Goal: Task Accomplishment & Management: Use online tool/utility

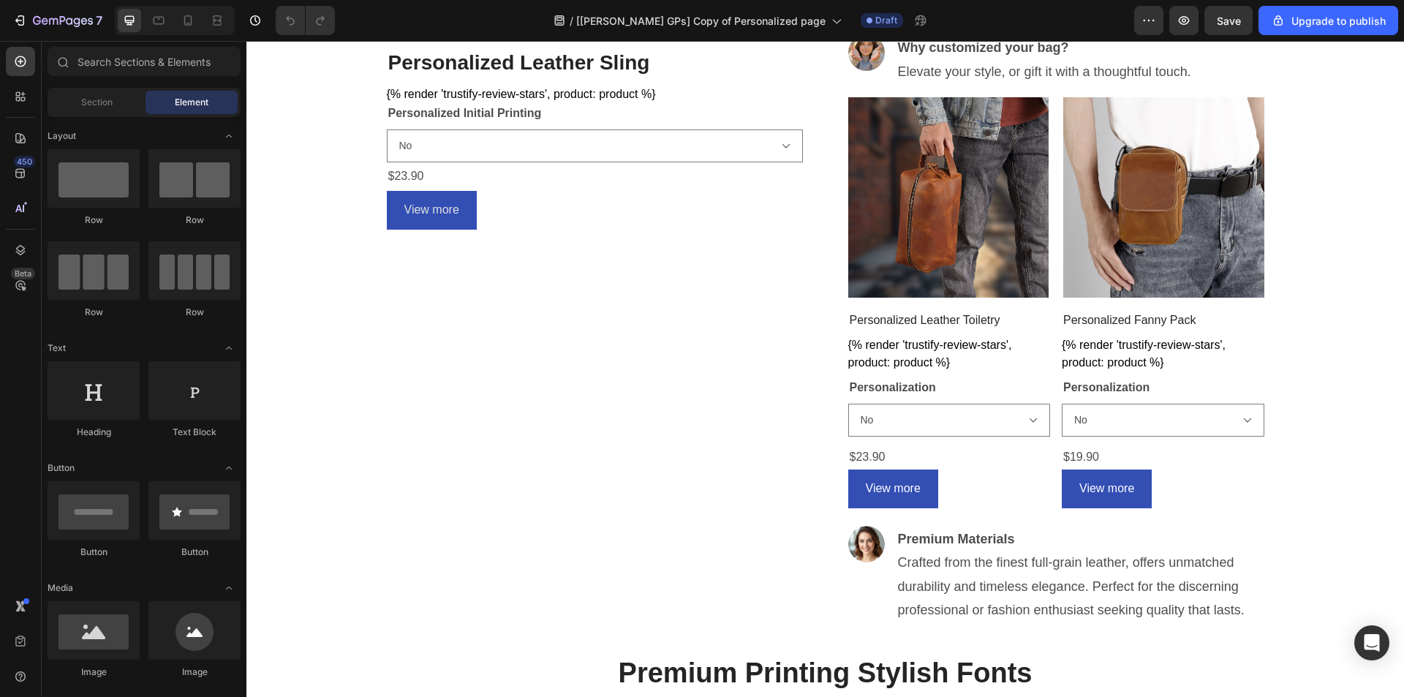
scroll to position [512, 0]
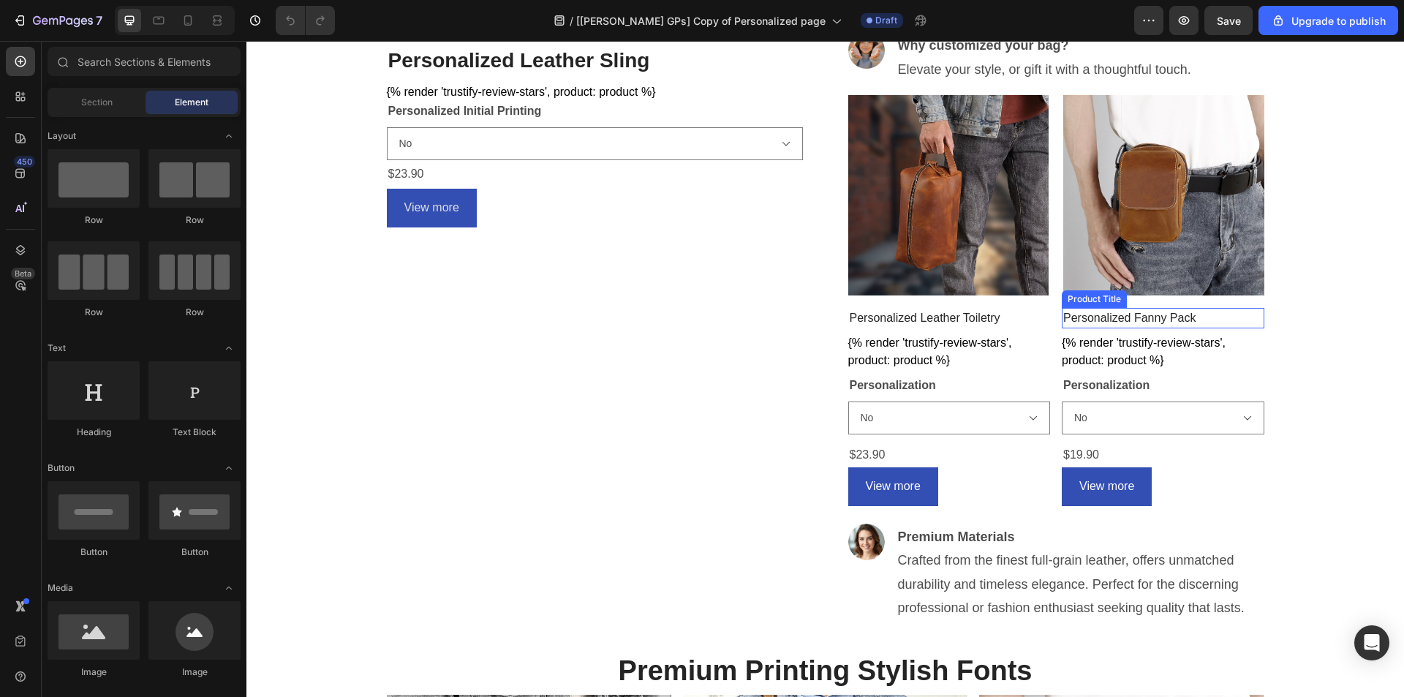
click at [1050, 314] on h2 "Personalized Fanny Pack" at bounding box center [949, 318] width 202 height 20
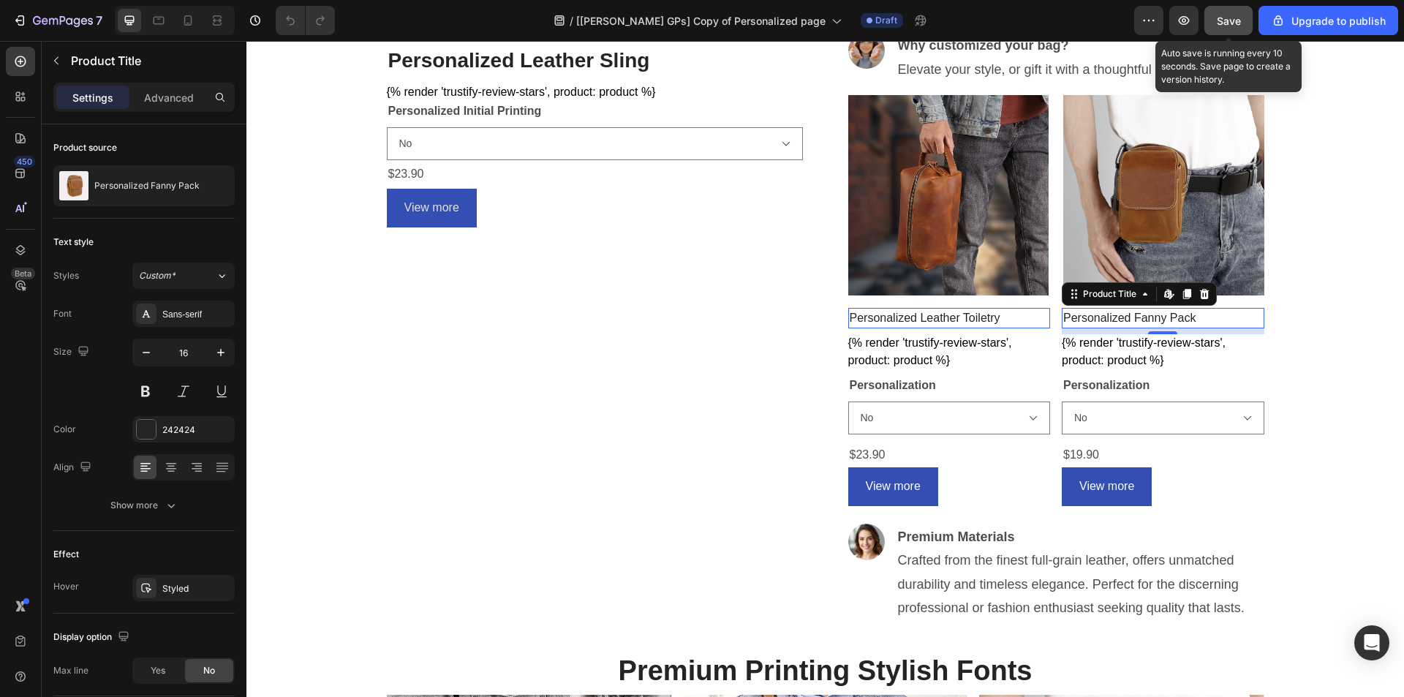
click at [1231, 12] on button "Save" at bounding box center [1228, 20] width 48 height 29
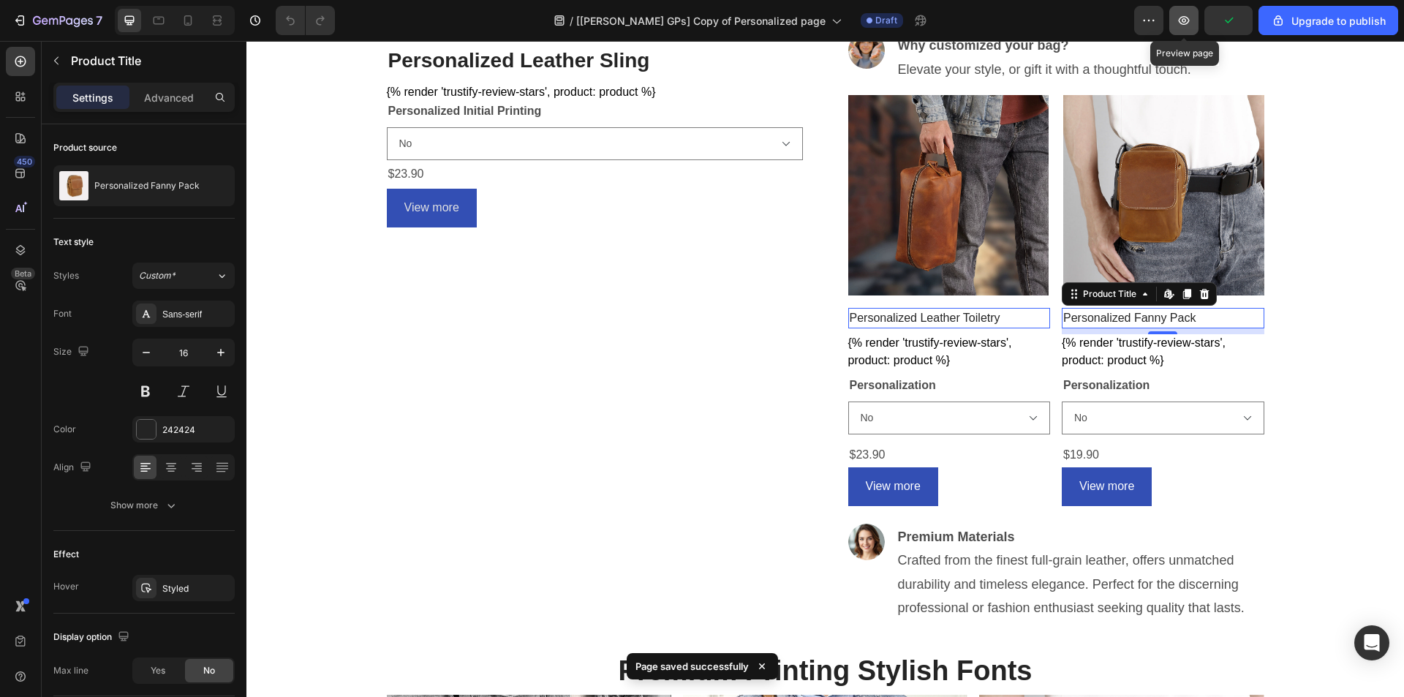
click at [1184, 23] on icon "button" at bounding box center [1183, 20] width 15 height 15
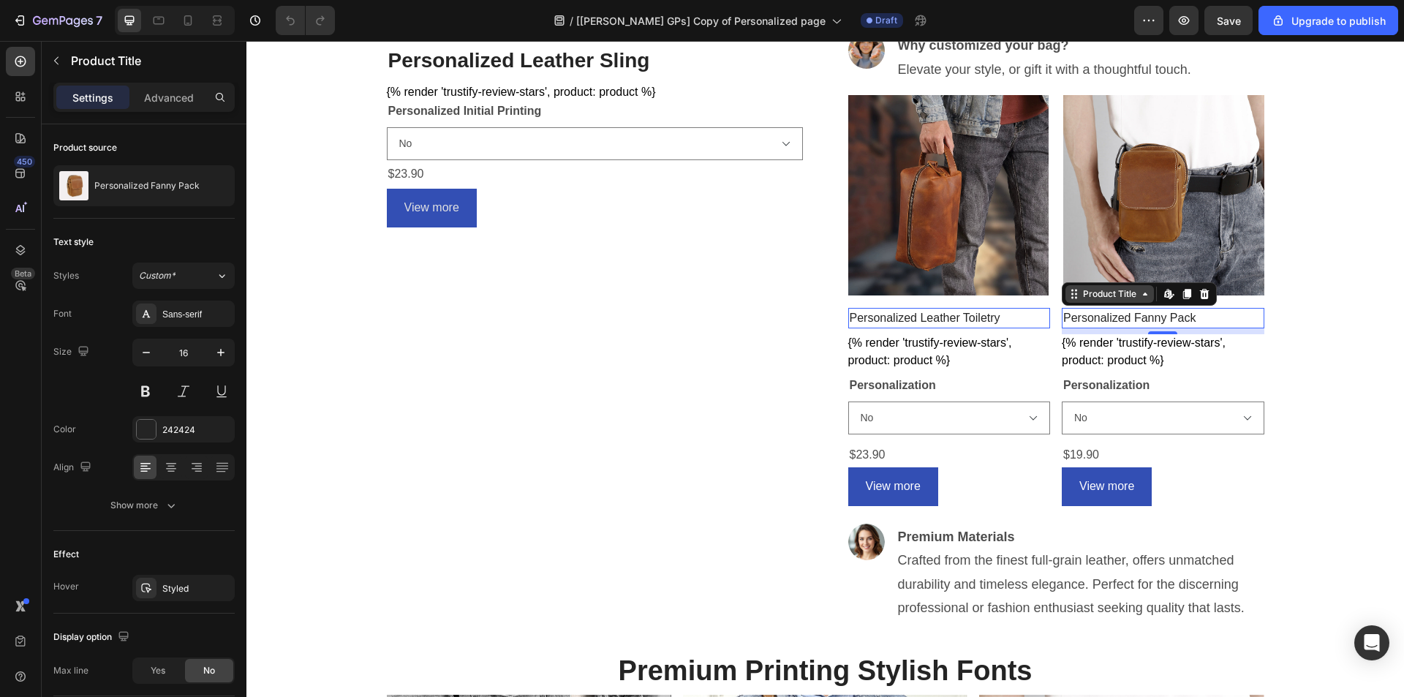
click at [911, 296] on div "Product Title" at bounding box center [881, 298] width 59 height 13
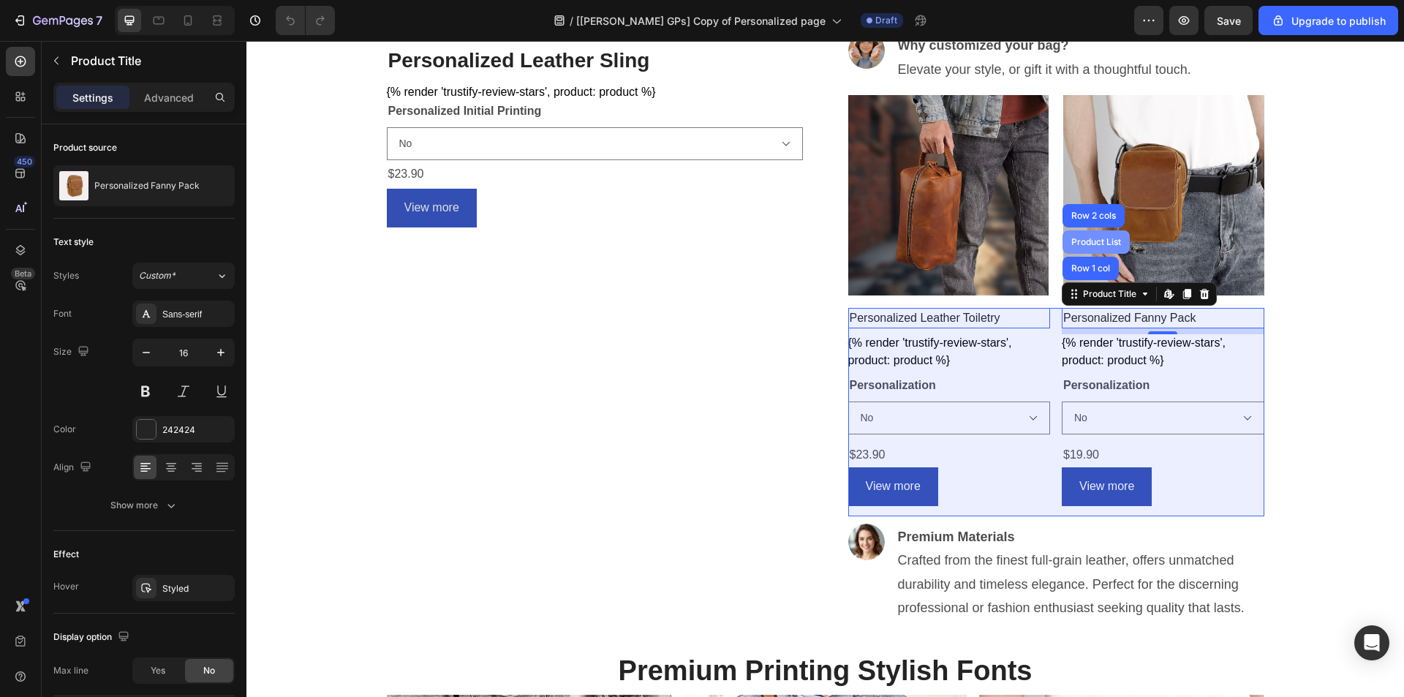
click at [1094, 243] on div "Product List" at bounding box center [1096, 242] width 56 height 9
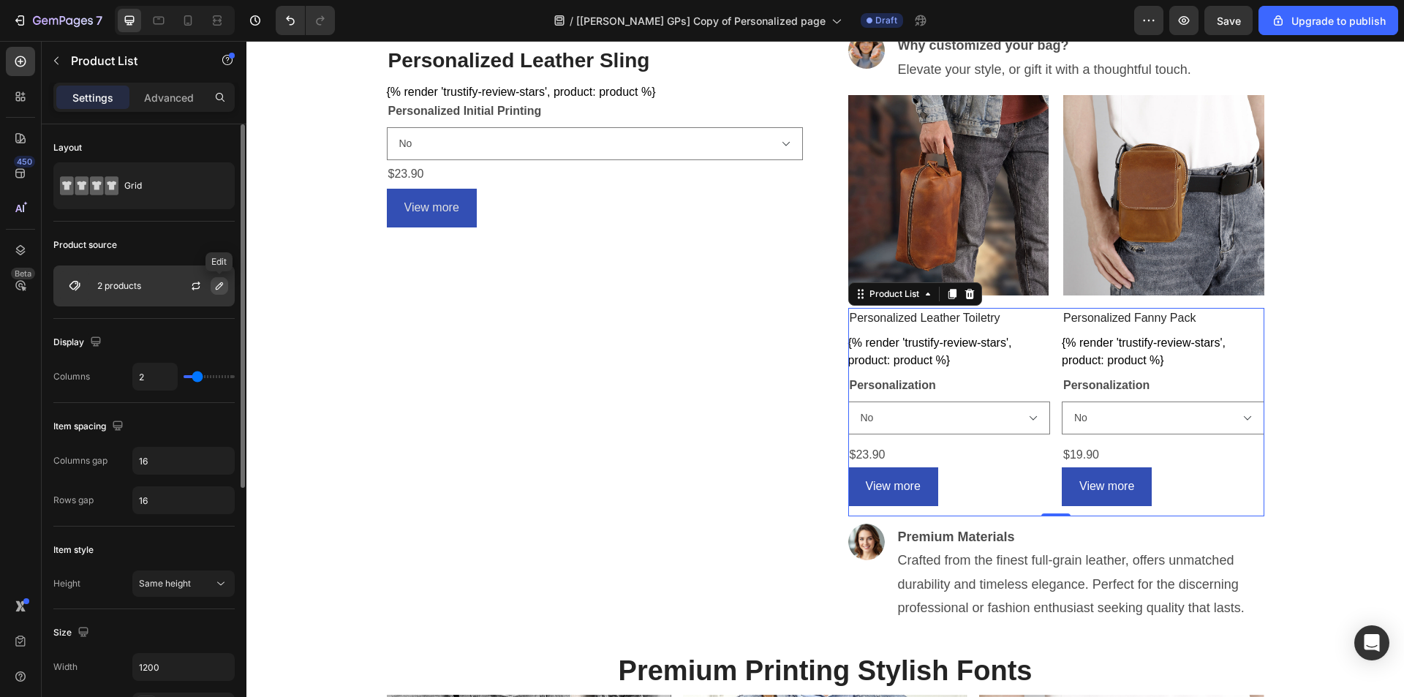
click at [219, 289] on icon "button" at bounding box center [219, 286] width 12 height 12
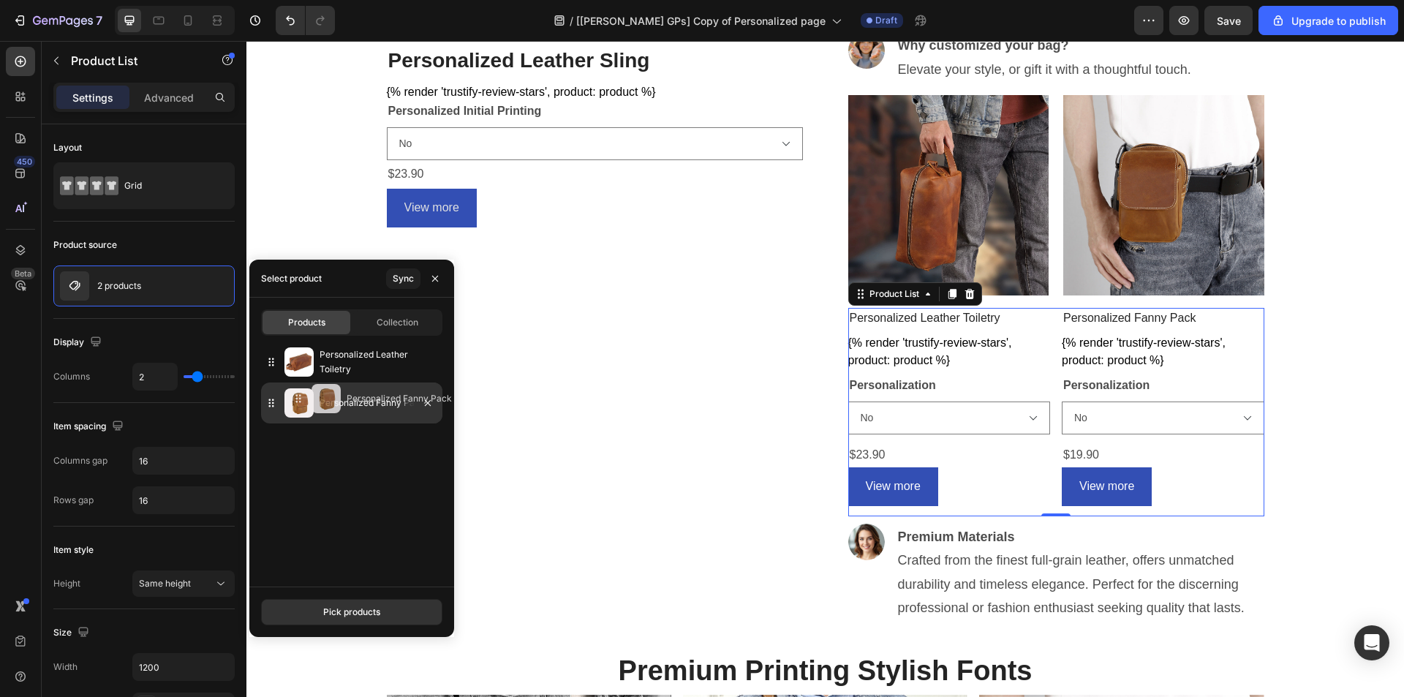
drag, startPoint x: 321, startPoint y: 401, endPoint x: 348, endPoint y: 397, distance: 27.4
click at [348, 397] on p "Personalized Fanny Pack" at bounding box center [377, 402] width 117 height 15
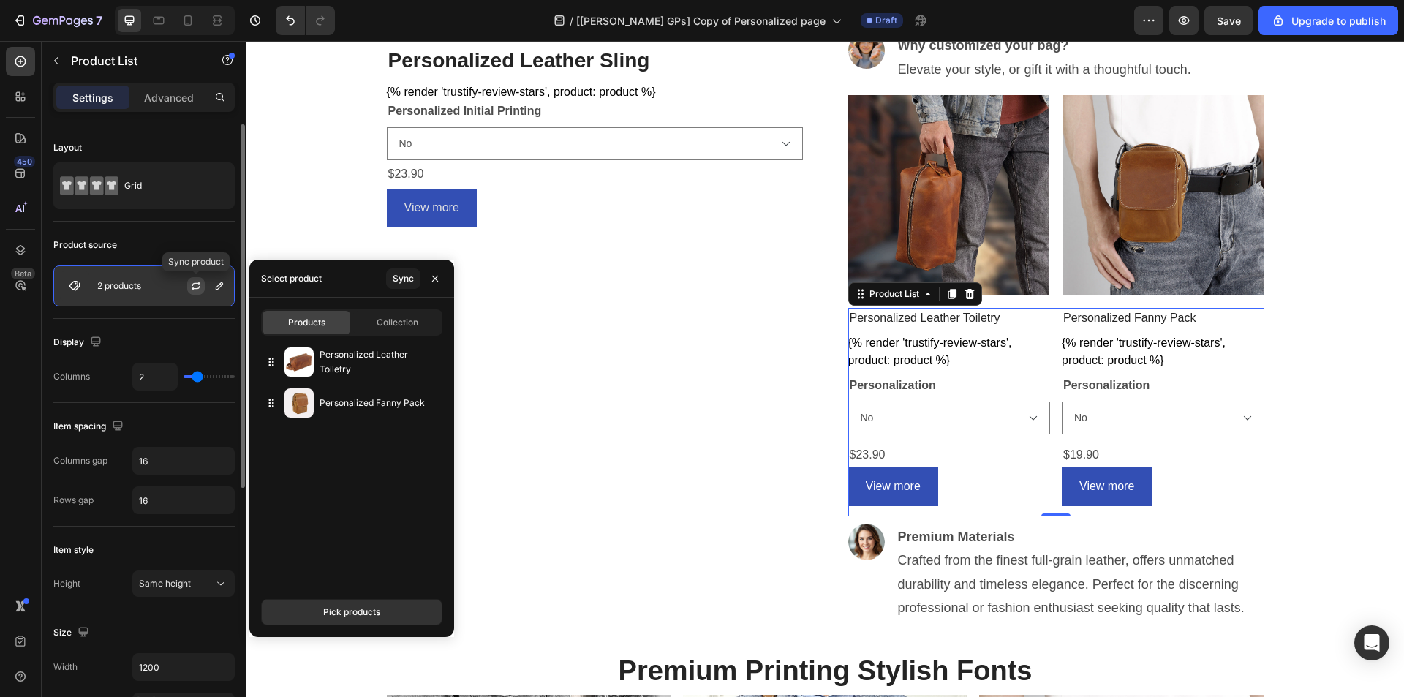
click at [198, 286] on icon "button" at bounding box center [196, 286] width 12 height 12
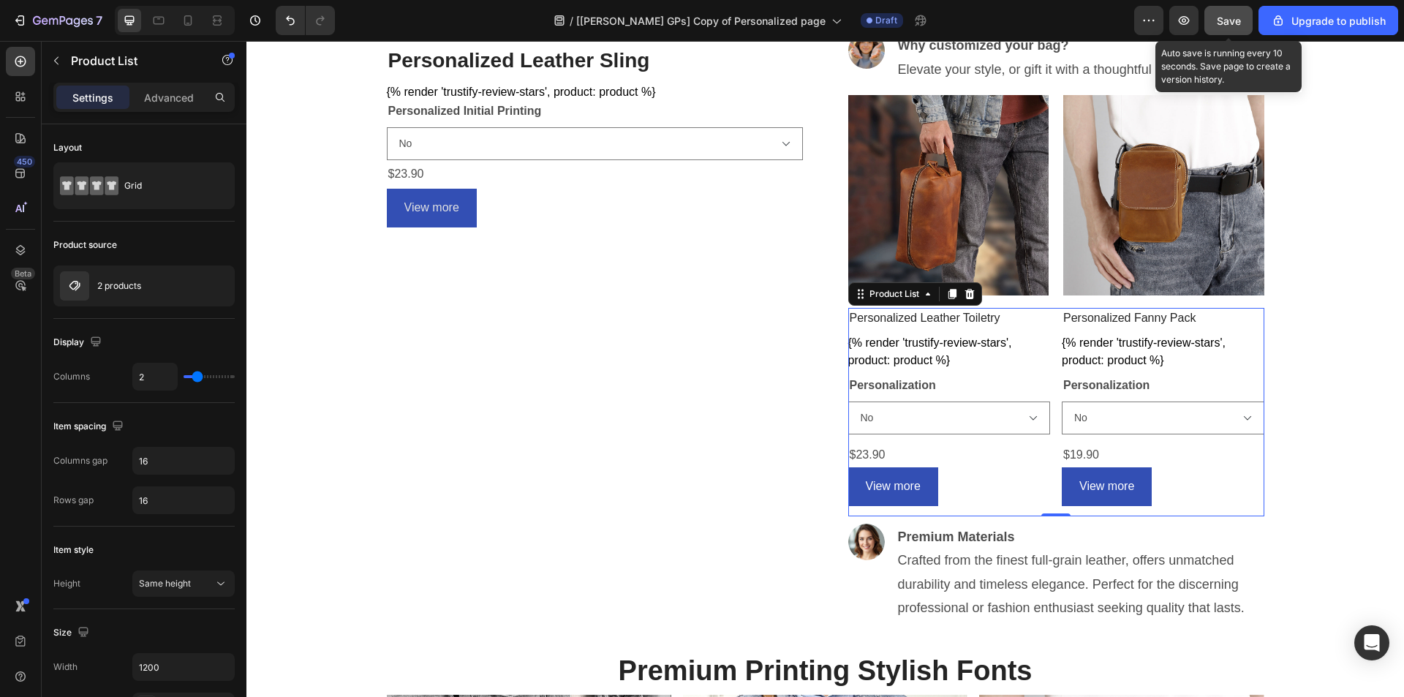
click at [1218, 15] on span "Save" at bounding box center [1228, 21] width 24 height 12
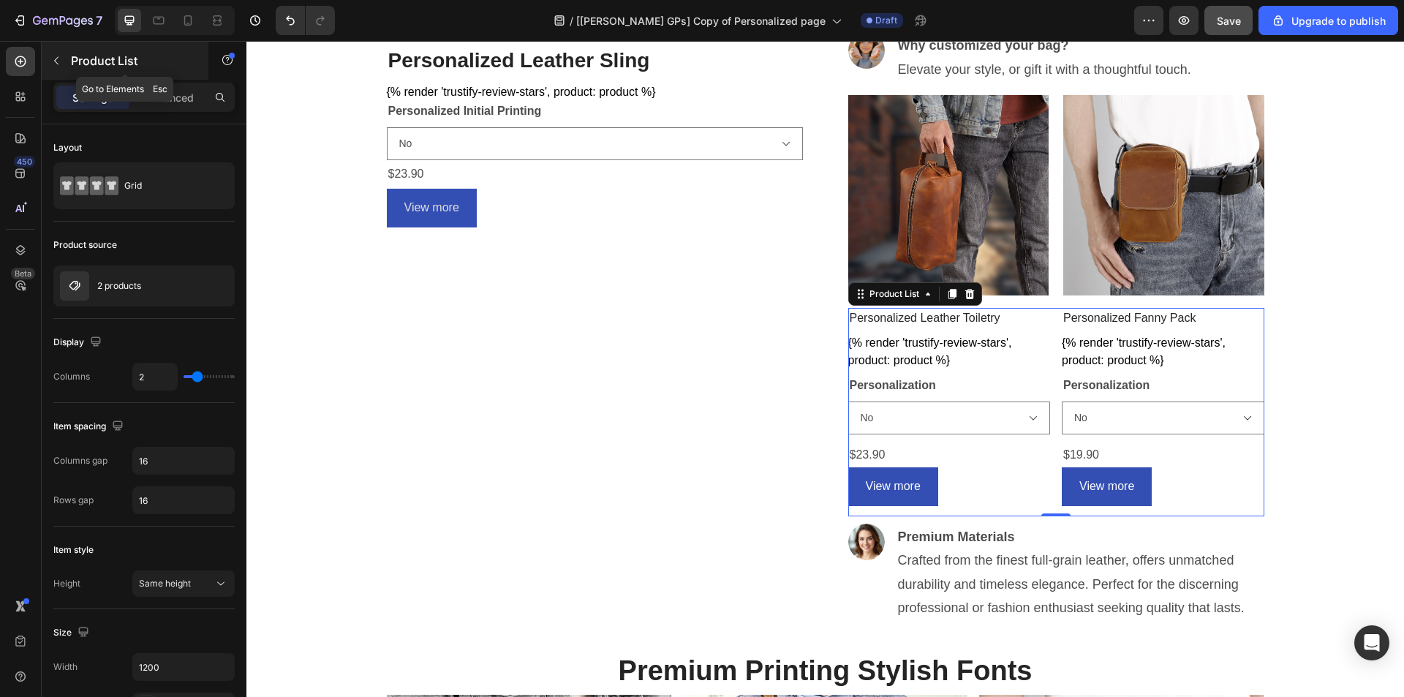
click at [60, 57] on icon "button" at bounding box center [56, 61] width 12 height 12
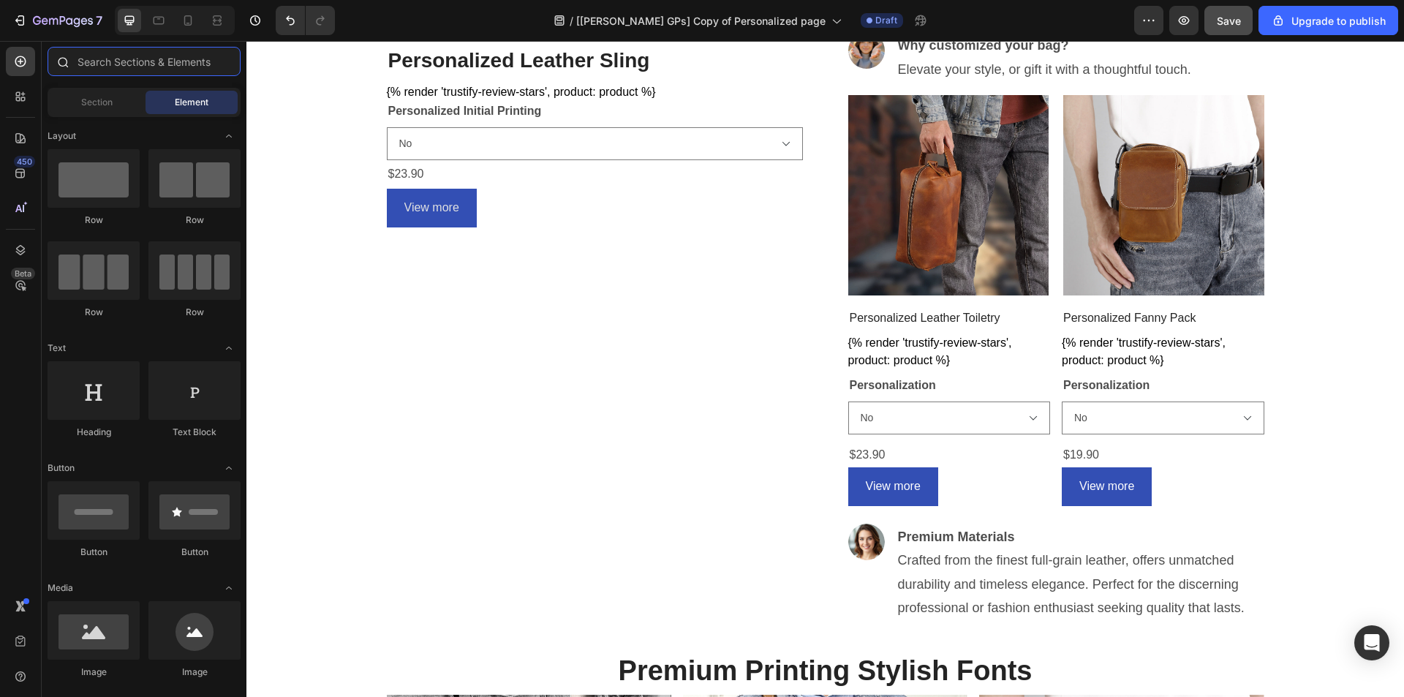
click at [107, 62] on input "text" at bounding box center [144, 61] width 193 height 29
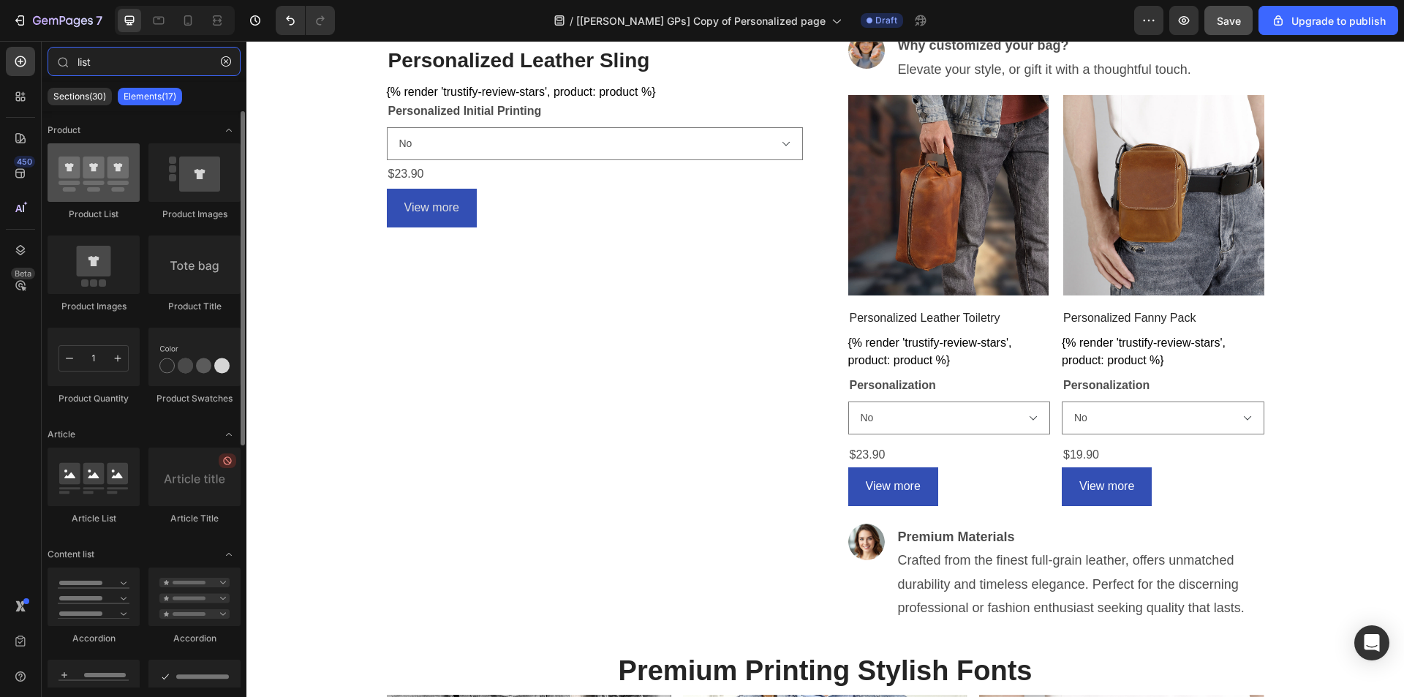
type input "list"
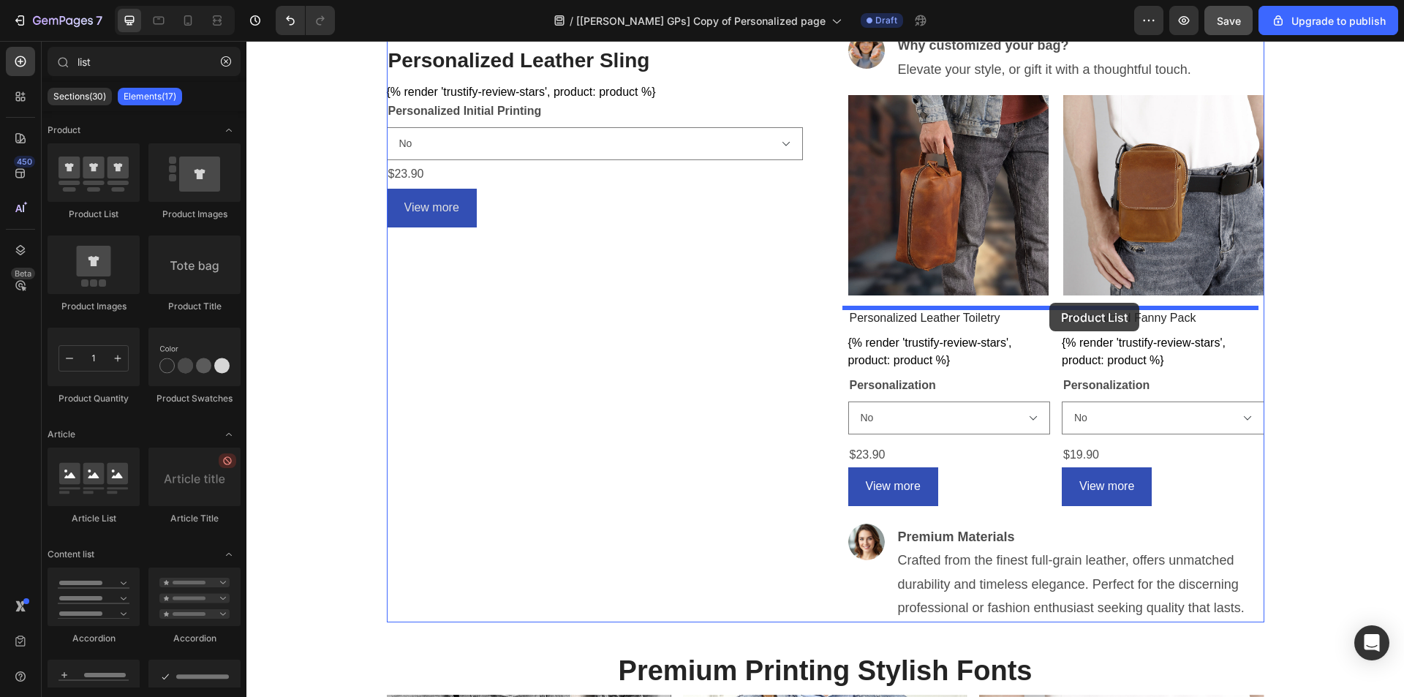
drag, startPoint x: 316, startPoint y: 226, endPoint x: 1049, endPoint y: 303, distance: 737.2
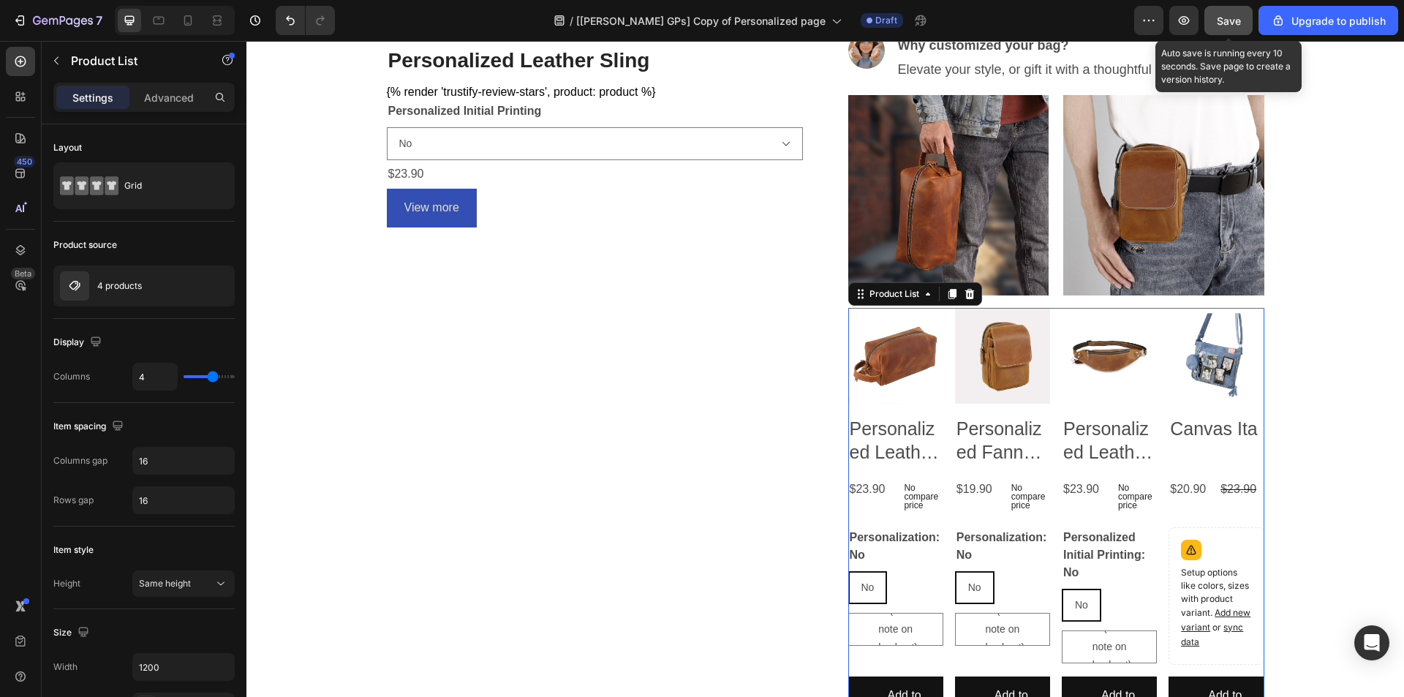
click at [1243, 27] on button "Save" at bounding box center [1228, 20] width 48 height 29
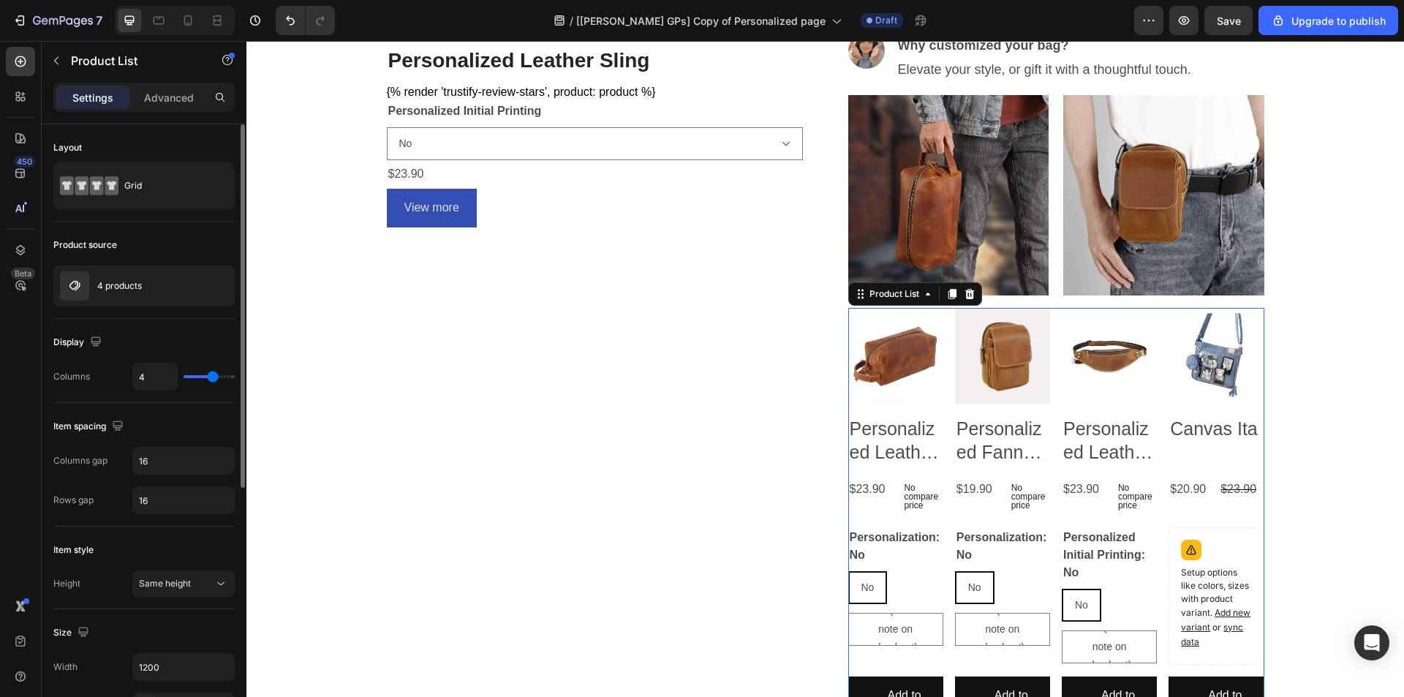
type input "3"
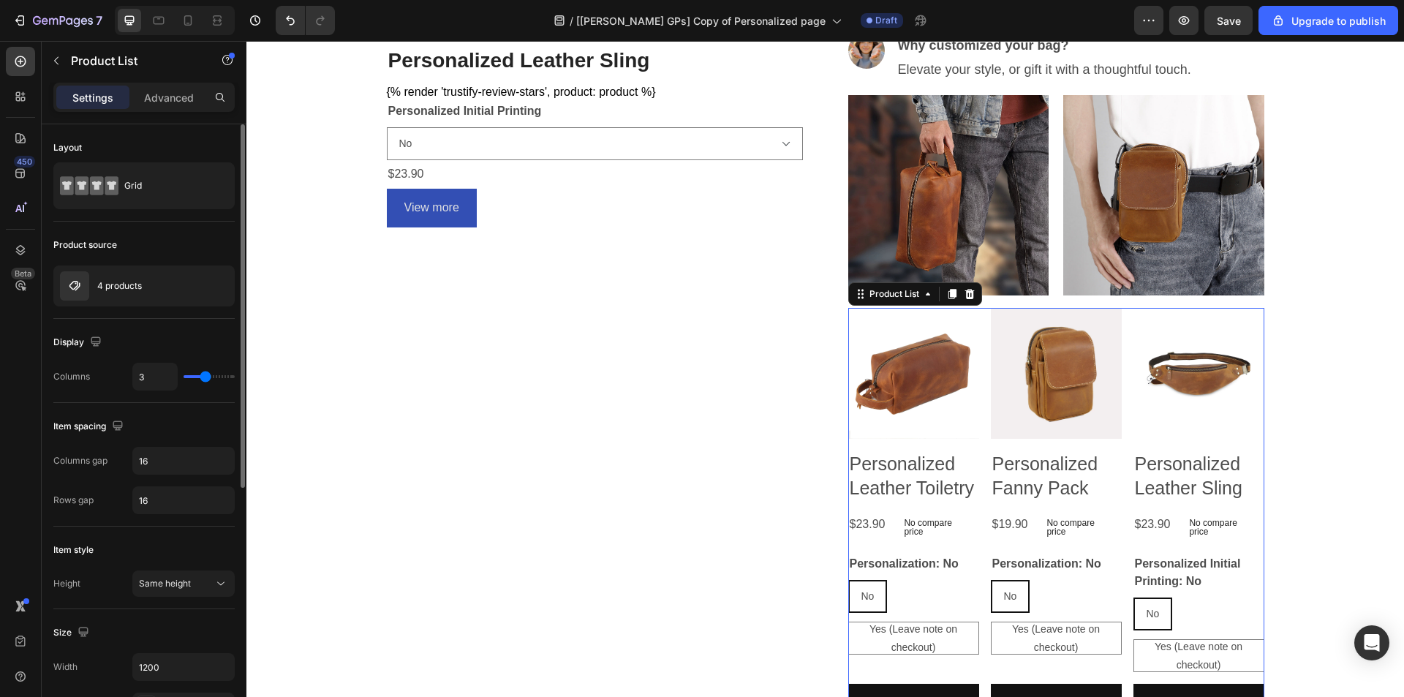
type input "2"
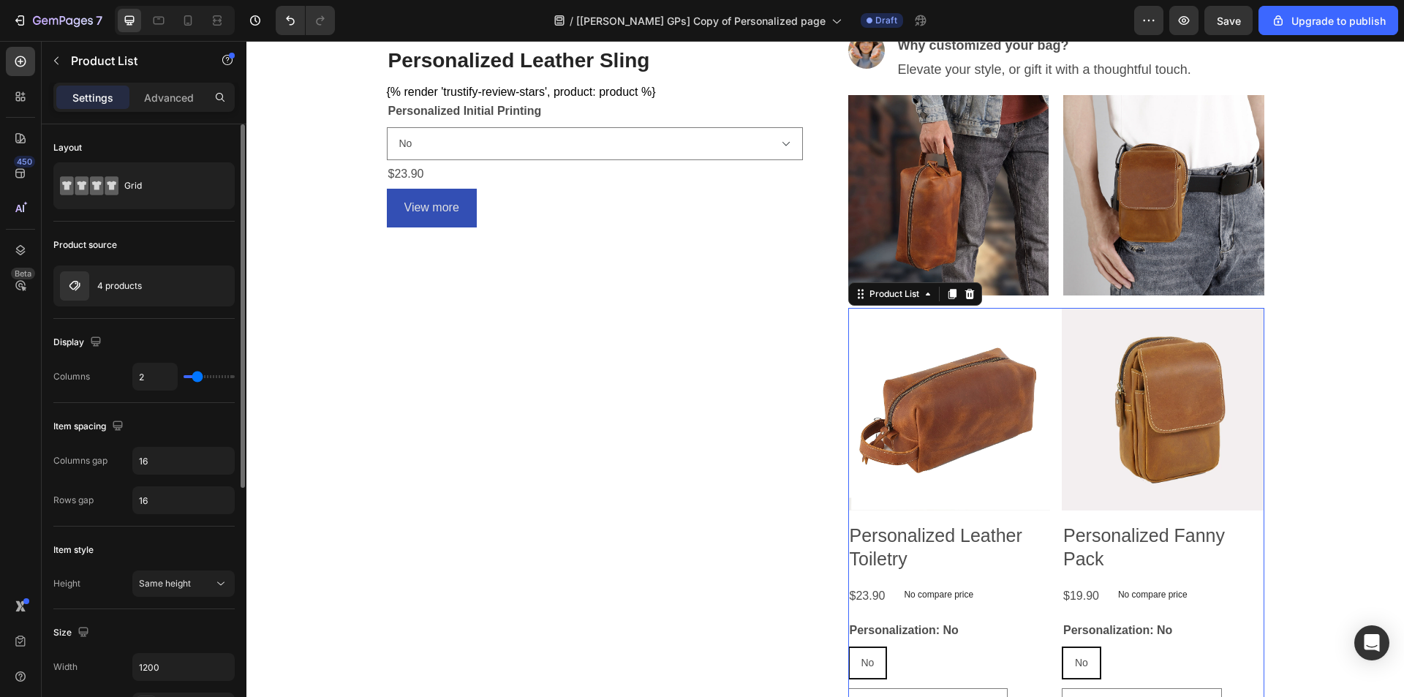
drag, startPoint x: 209, startPoint y: 376, endPoint x: 199, endPoint y: 382, distance: 11.8
type input "2"
click at [199, 378] on input "range" at bounding box center [208, 376] width 51 height 3
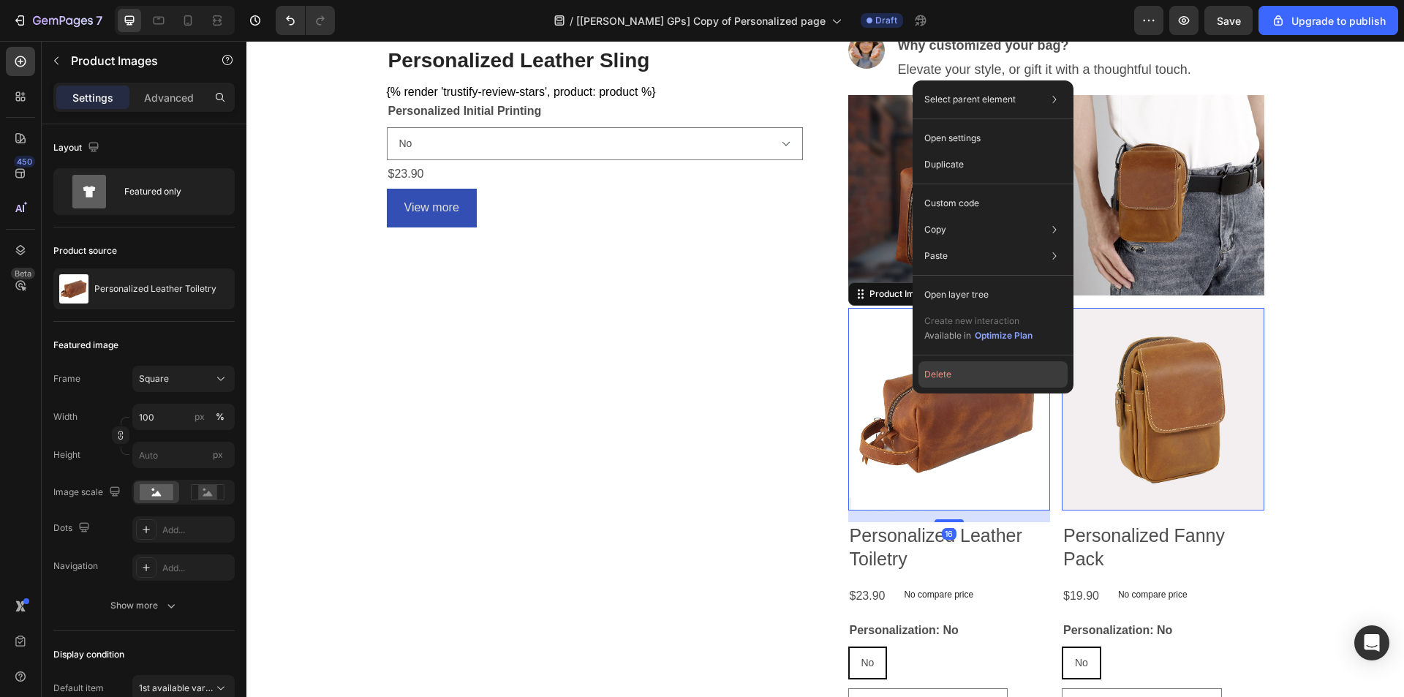
click at [958, 378] on button "Delete" at bounding box center [992, 374] width 149 height 26
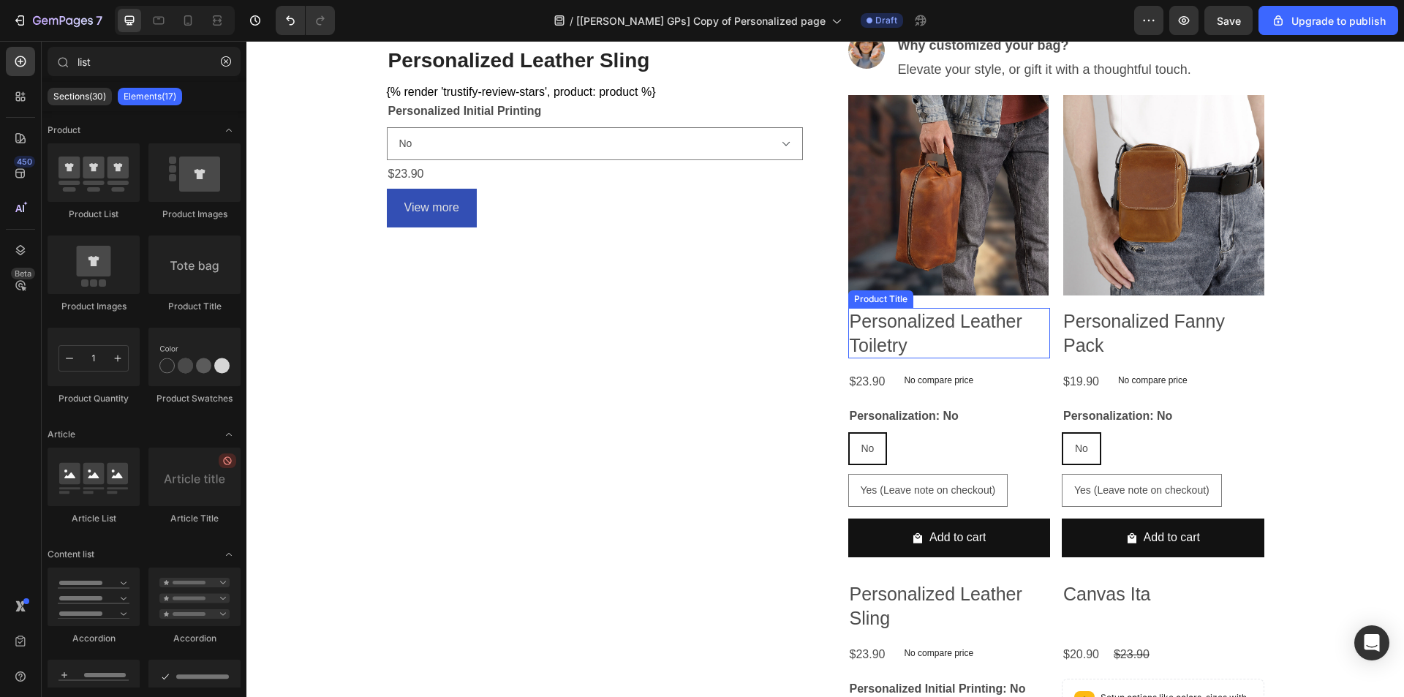
click at [945, 337] on h2 "Personalized Leather Toiletry" at bounding box center [949, 333] width 202 height 50
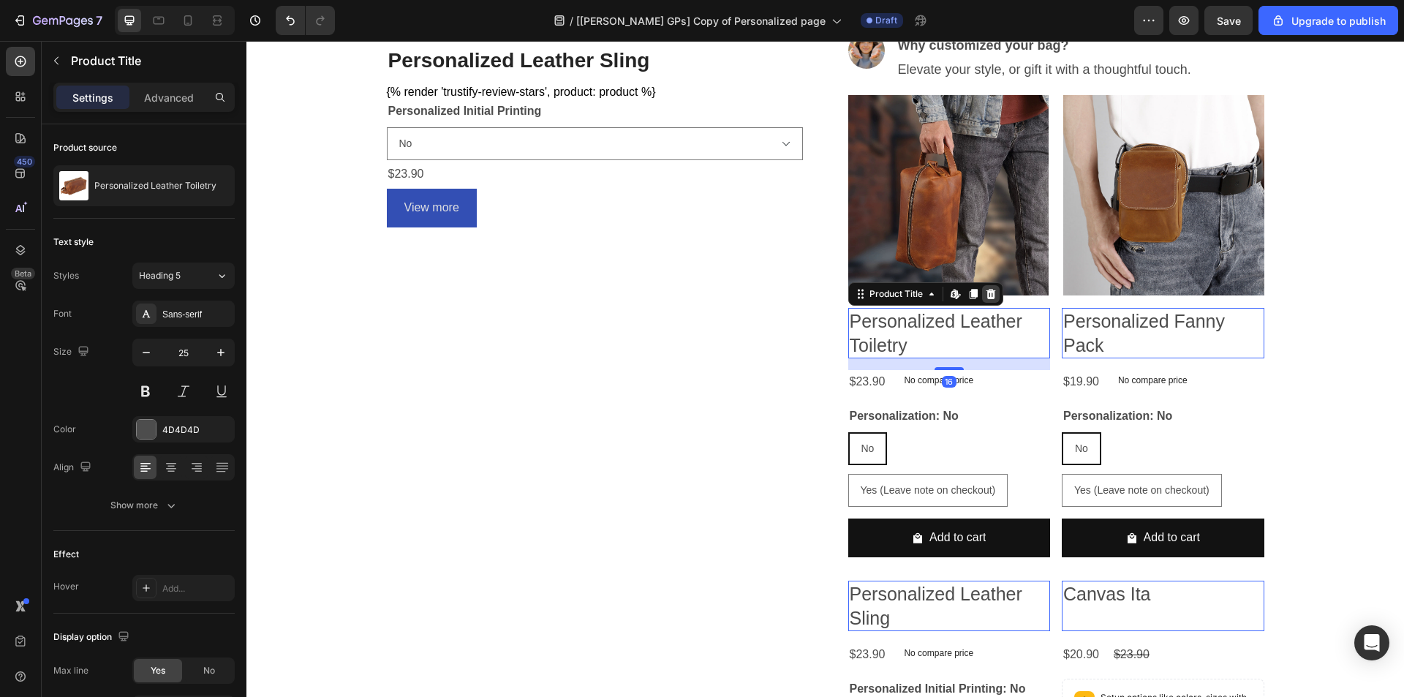
click at [985, 295] on icon at bounding box center [990, 294] width 10 height 10
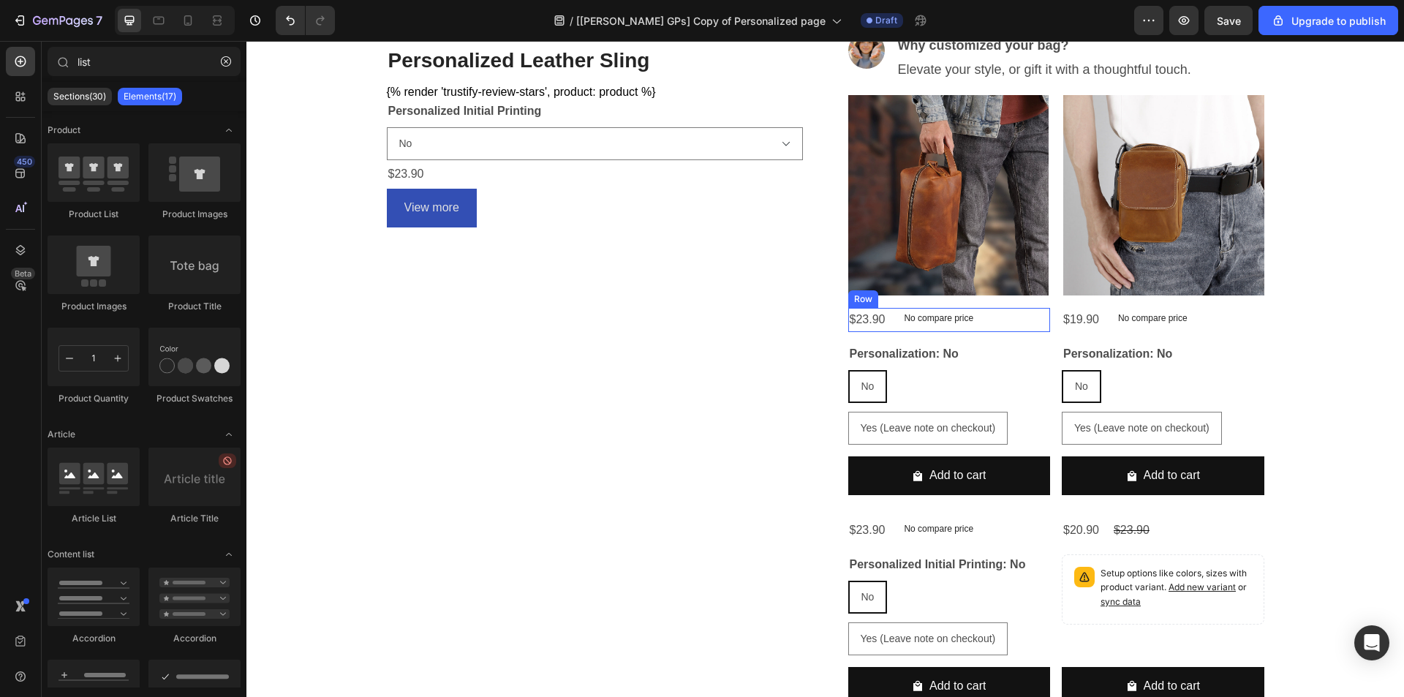
click at [985, 320] on div "$23.90 Product Price Product Price No compare price Product Price Row" at bounding box center [949, 320] width 202 height 24
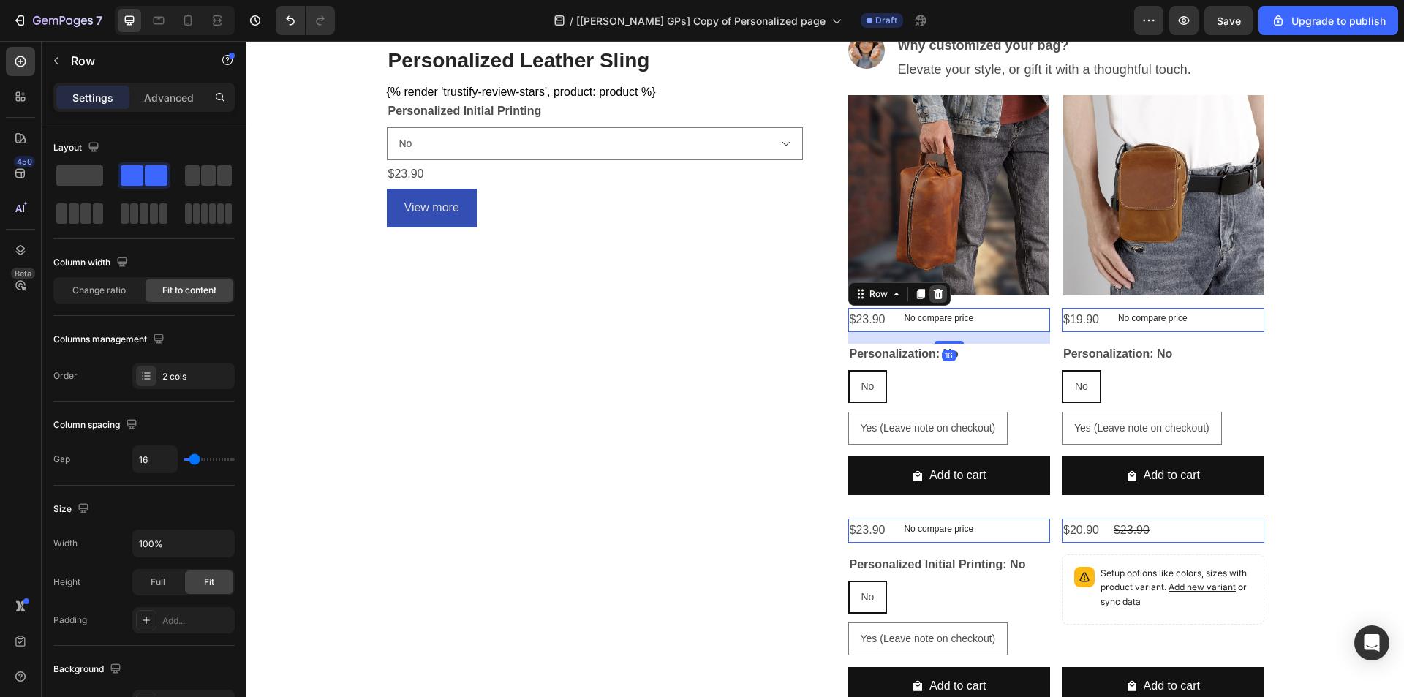
click at [936, 294] on icon at bounding box center [938, 294] width 12 height 12
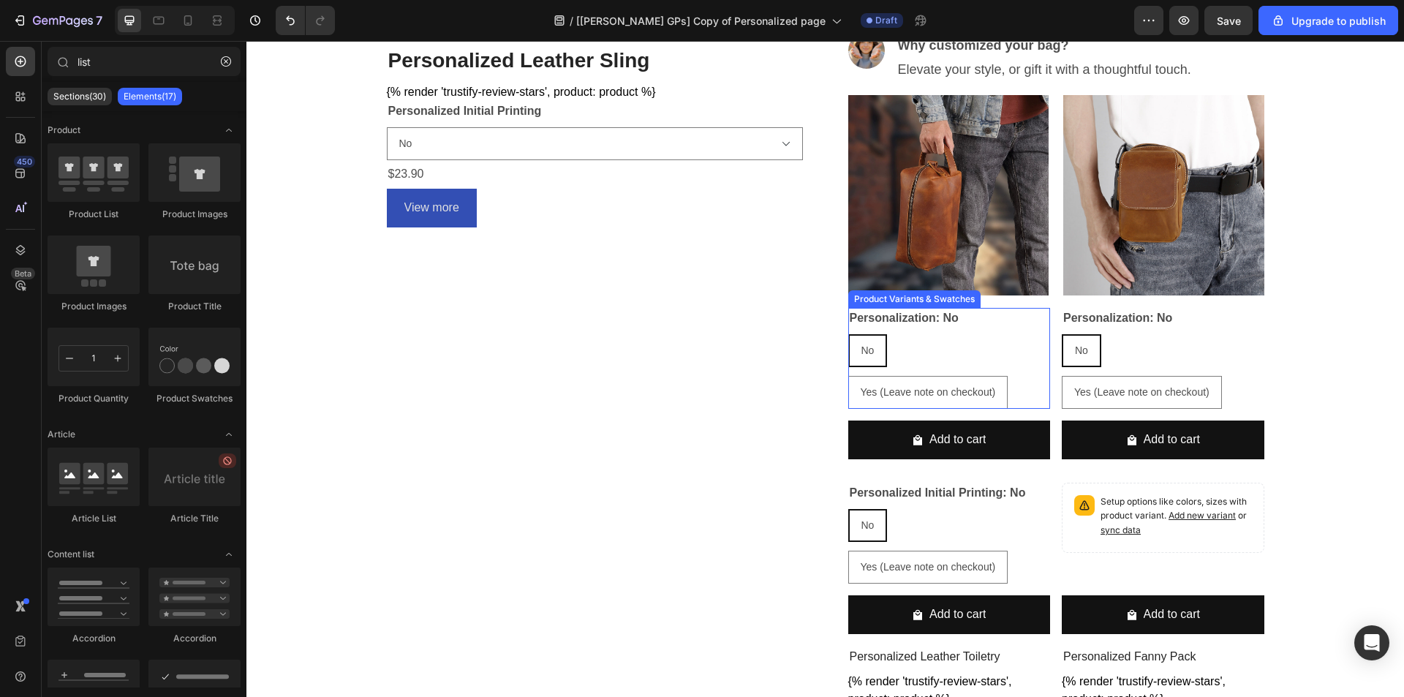
click at [974, 319] on div "Personalization: No No No No Yes (Leave note on checkout) Yes (Leave note on ch…" at bounding box center [949, 358] width 202 height 101
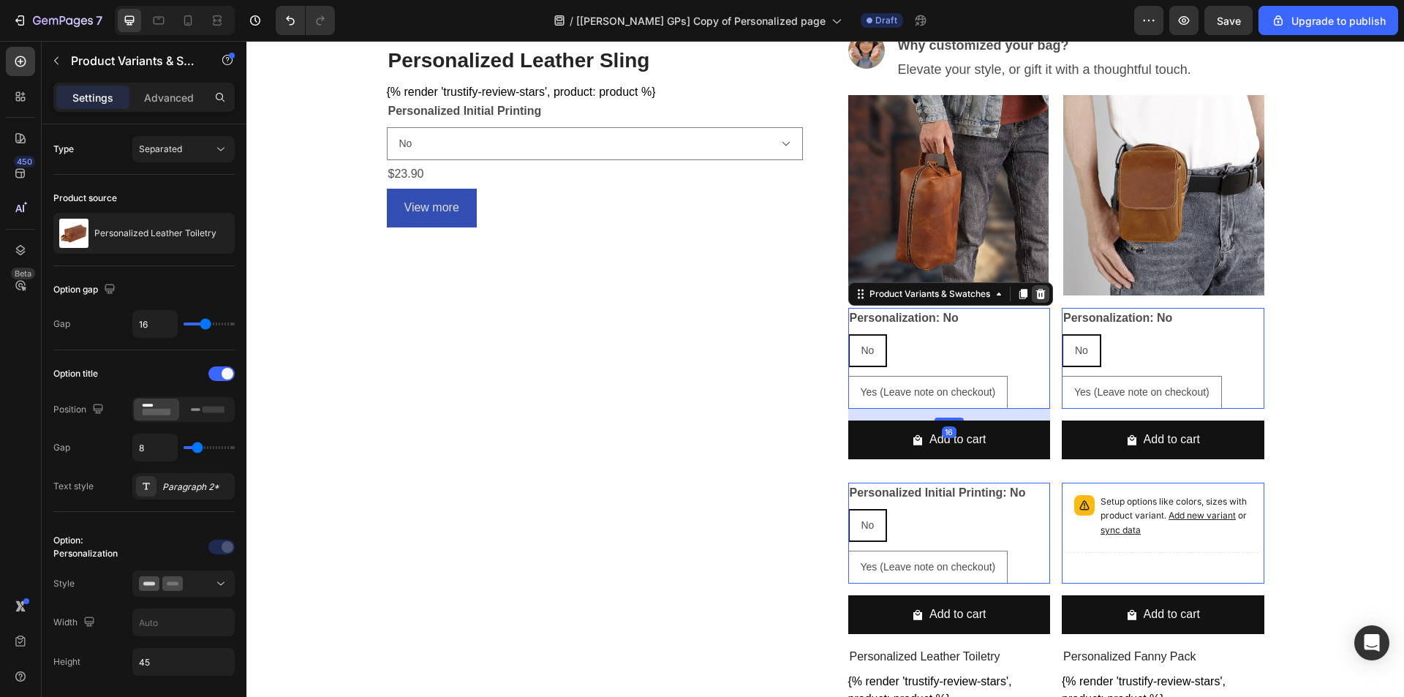
click at [1031, 292] on div at bounding box center [1040, 294] width 18 height 18
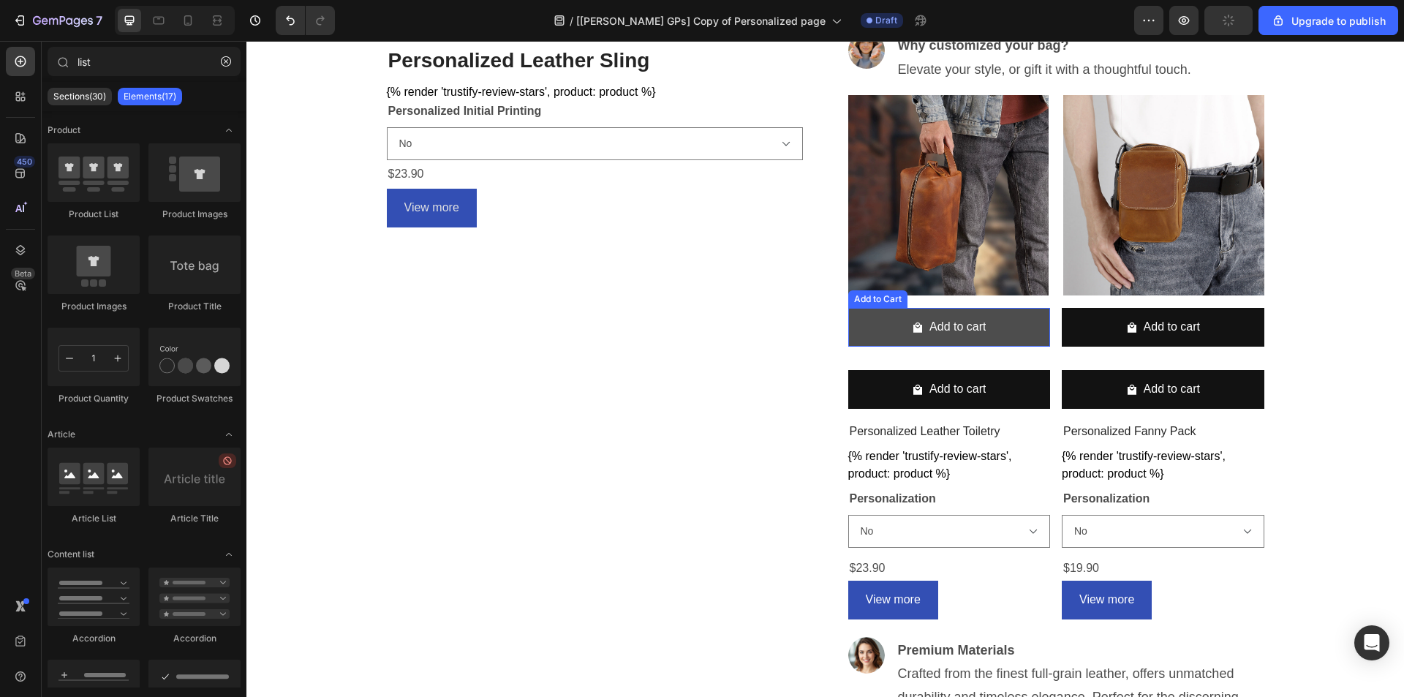
click at [1012, 325] on button "Add to cart" at bounding box center [949, 327] width 202 height 39
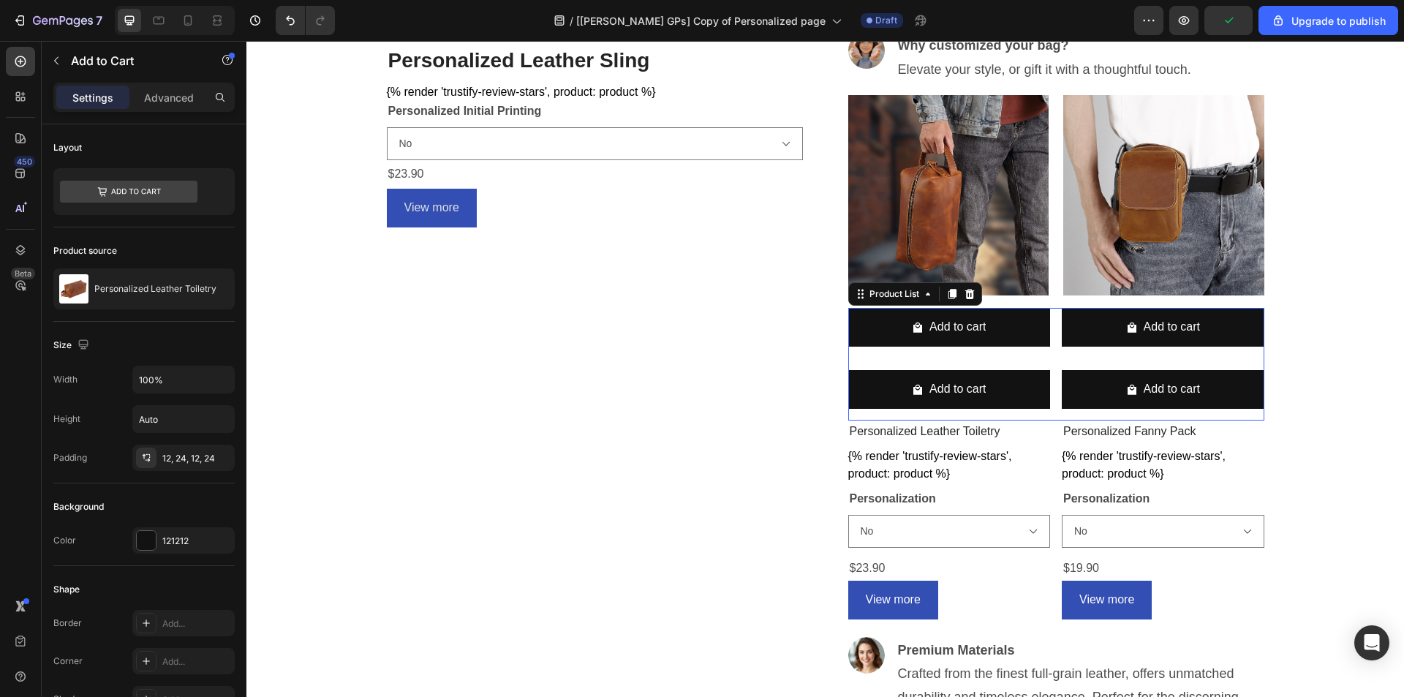
click at [958, 363] on div "Add to cart Add to Cart Row Product List 0 Add to cart Add to Cart Row Product …" at bounding box center [1056, 364] width 416 height 113
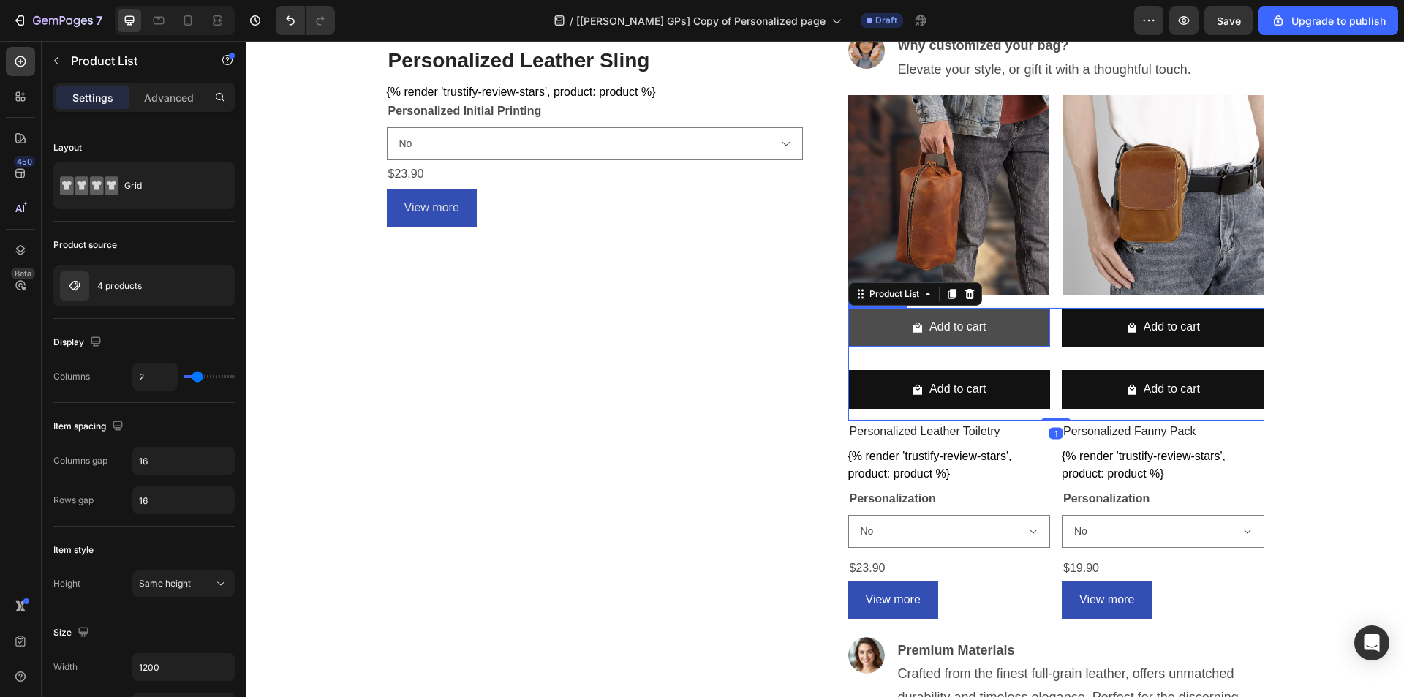
click at [998, 330] on button "Add to cart" at bounding box center [949, 327] width 202 height 39
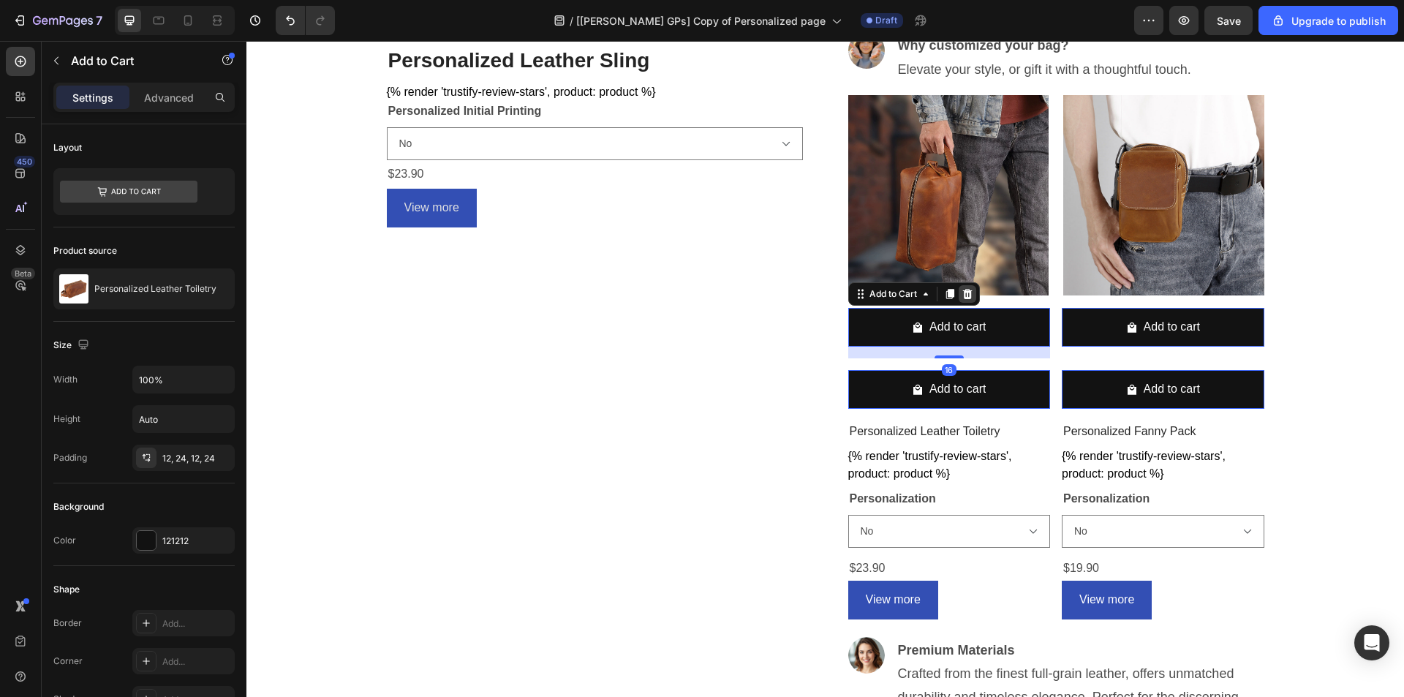
click at [962, 291] on icon at bounding box center [967, 294] width 10 height 10
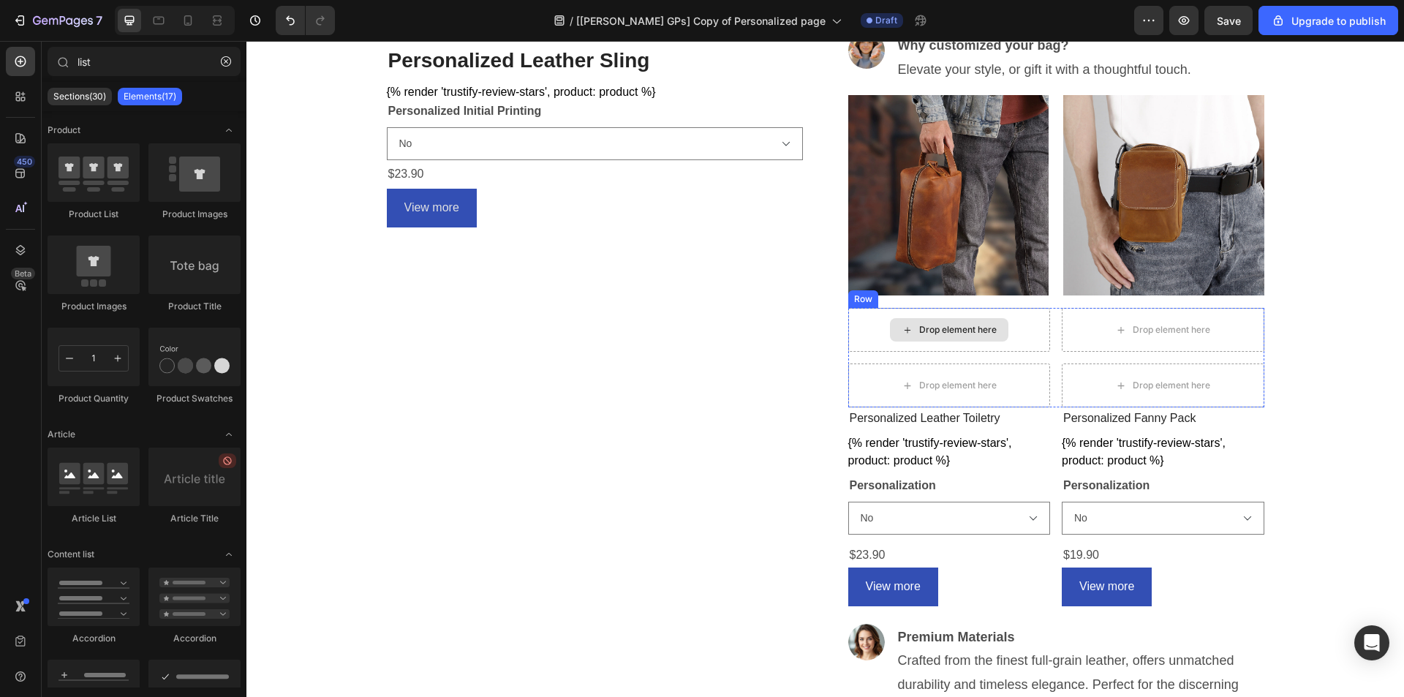
click at [1020, 332] on div "Drop element here" at bounding box center [949, 330] width 202 height 44
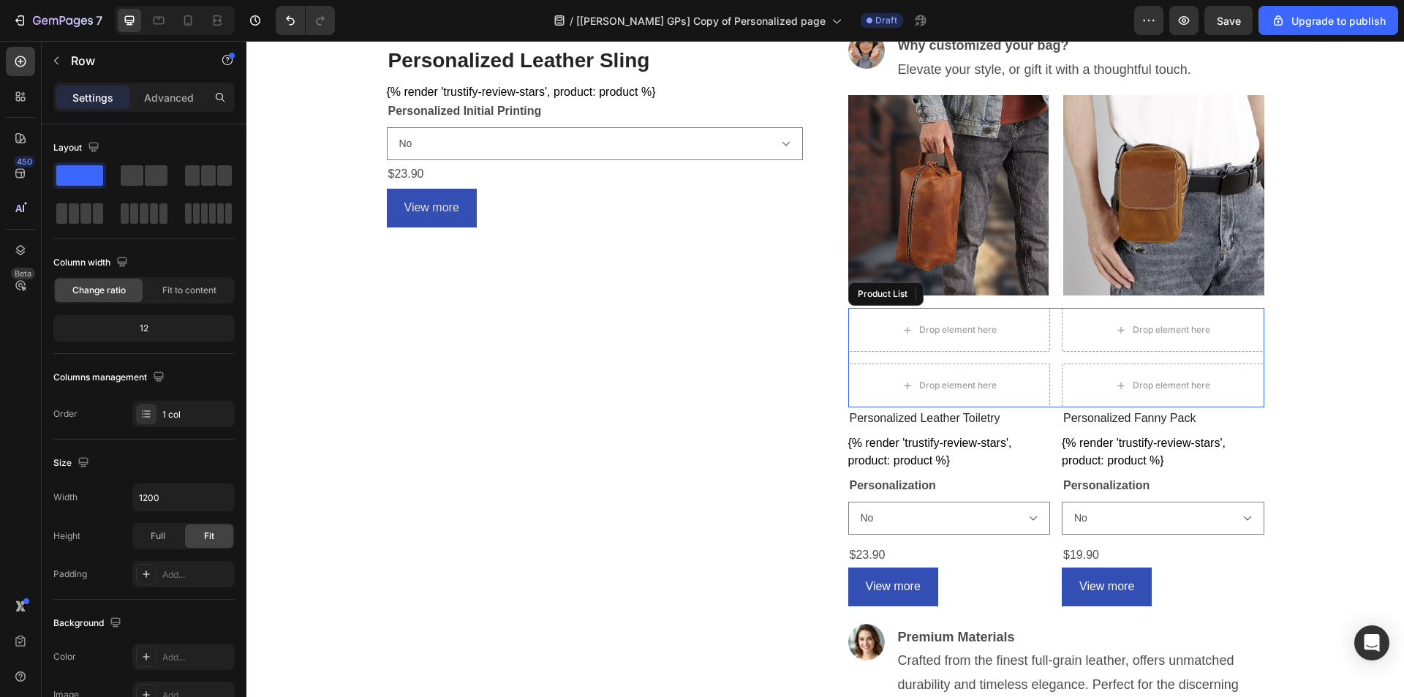
click at [1050, 385] on div "Drop element here Row 0 Product List Drop element here Row 0 Product List Drop …" at bounding box center [1056, 357] width 416 height 99
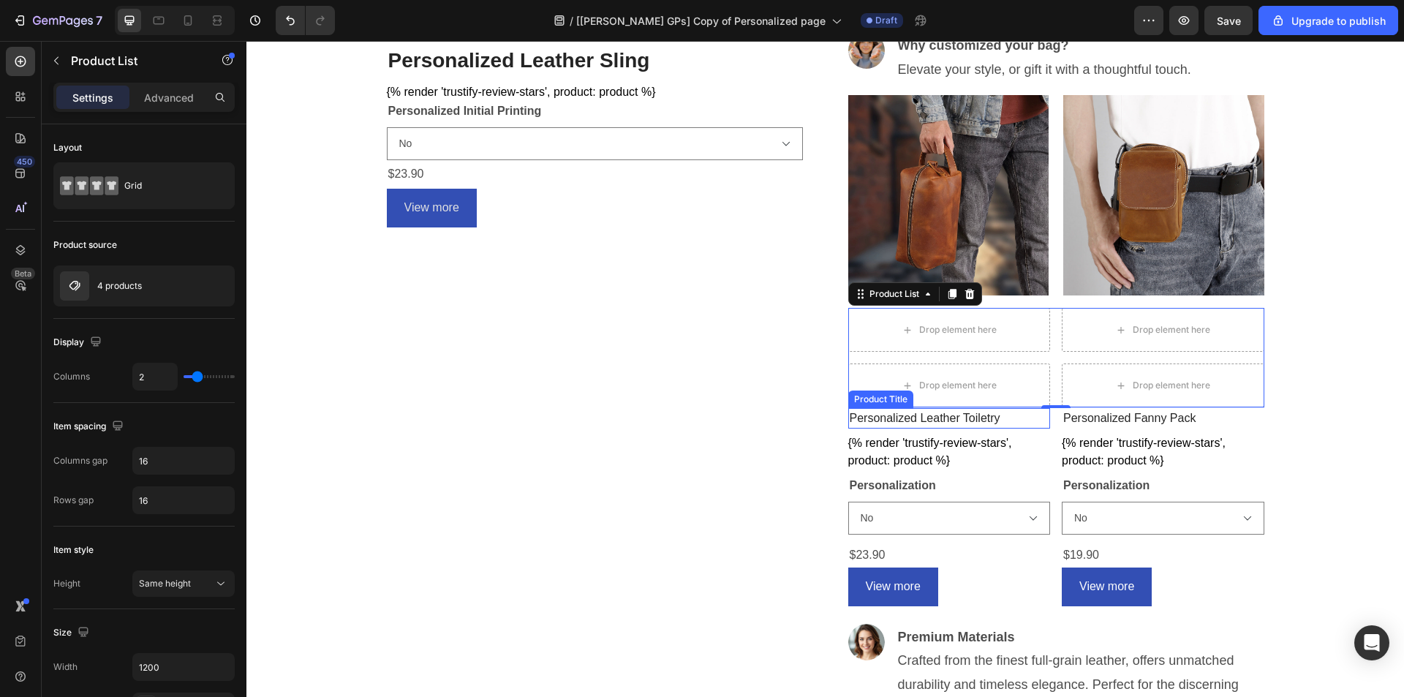
click at [866, 414] on h2 "Personalized Leather Toiletry" at bounding box center [949, 418] width 202 height 20
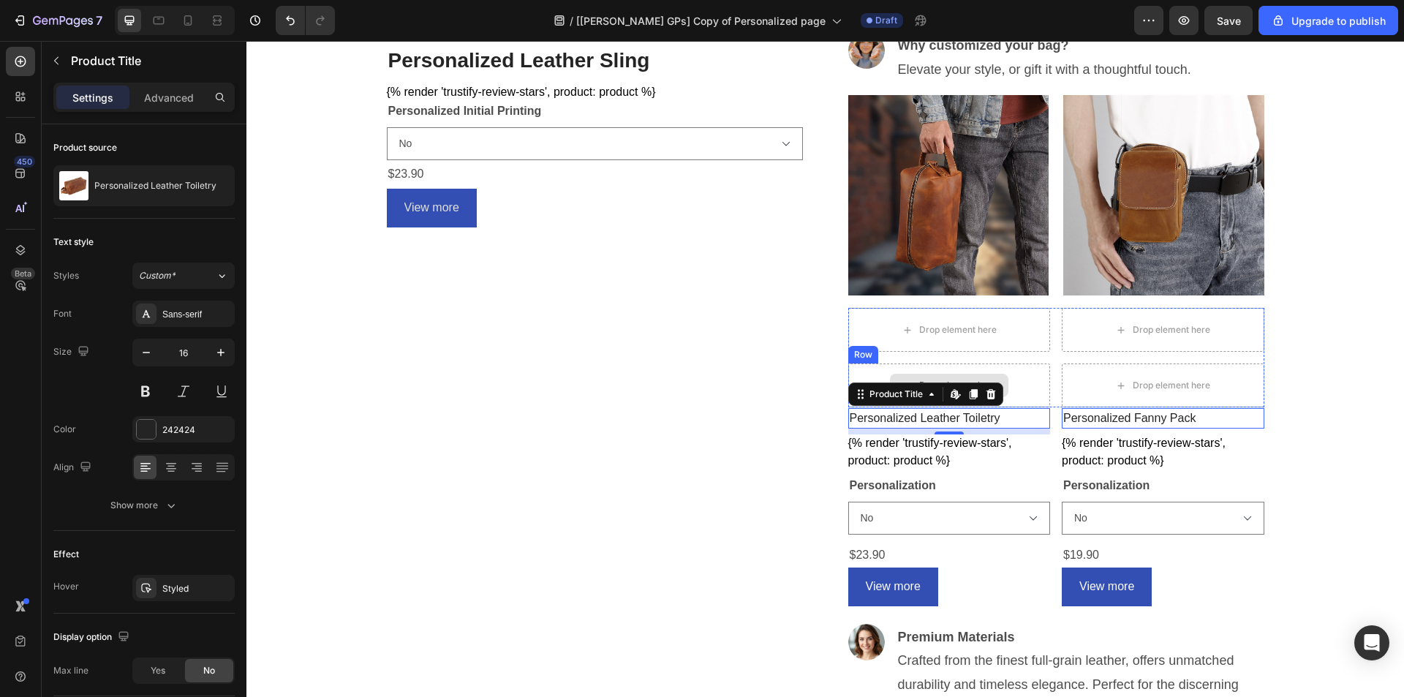
click at [1004, 369] on div "Drop element here" at bounding box center [949, 385] width 202 height 44
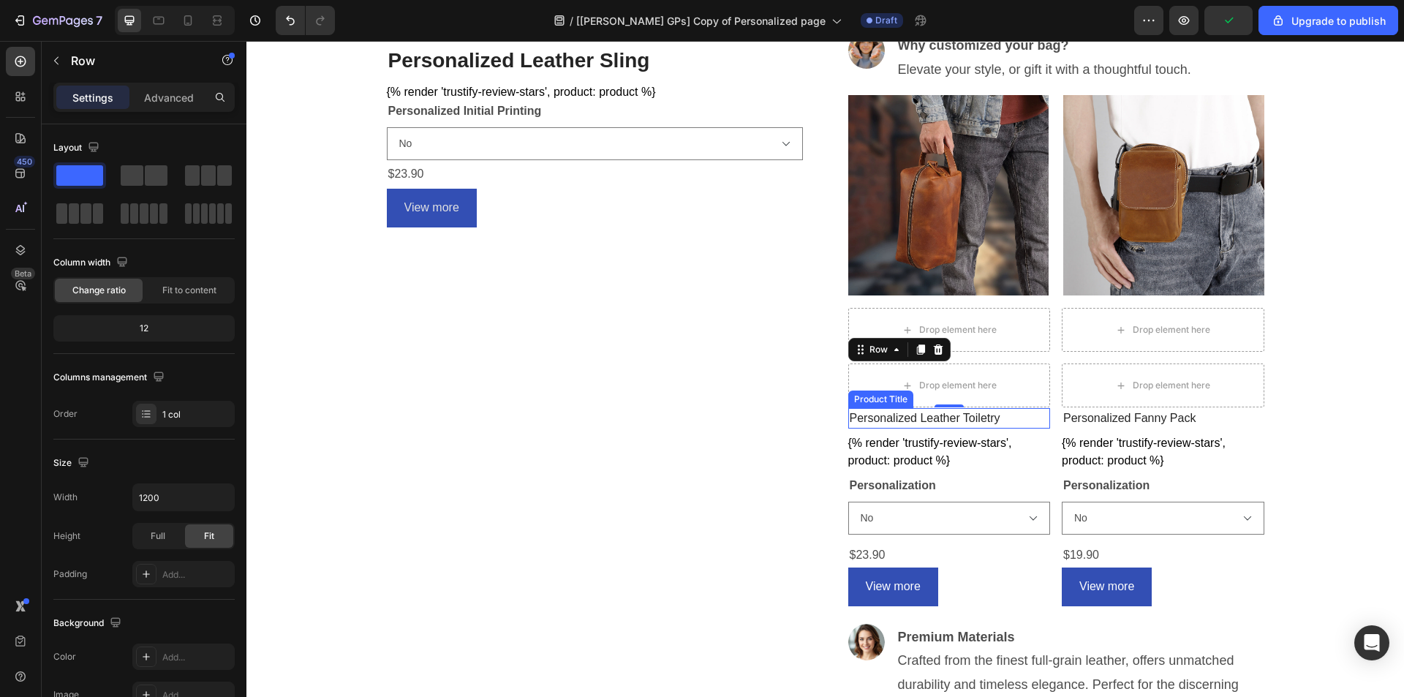
click at [935, 420] on h2 "Personalized Leather Toiletry" at bounding box center [949, 418] width 202 height 20
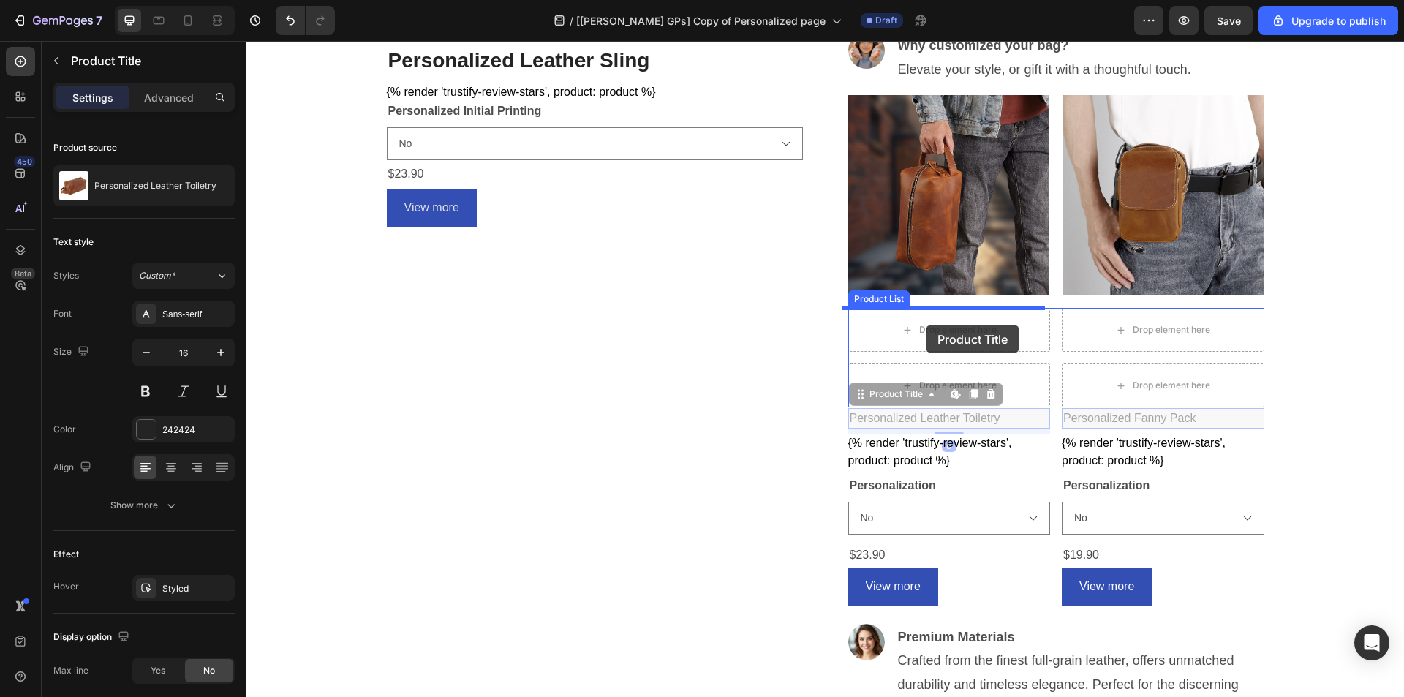
drag, startPoint x: 871, startPoint y: 398, endPoint x: 925, endPoint y: 325, distance: 91.4
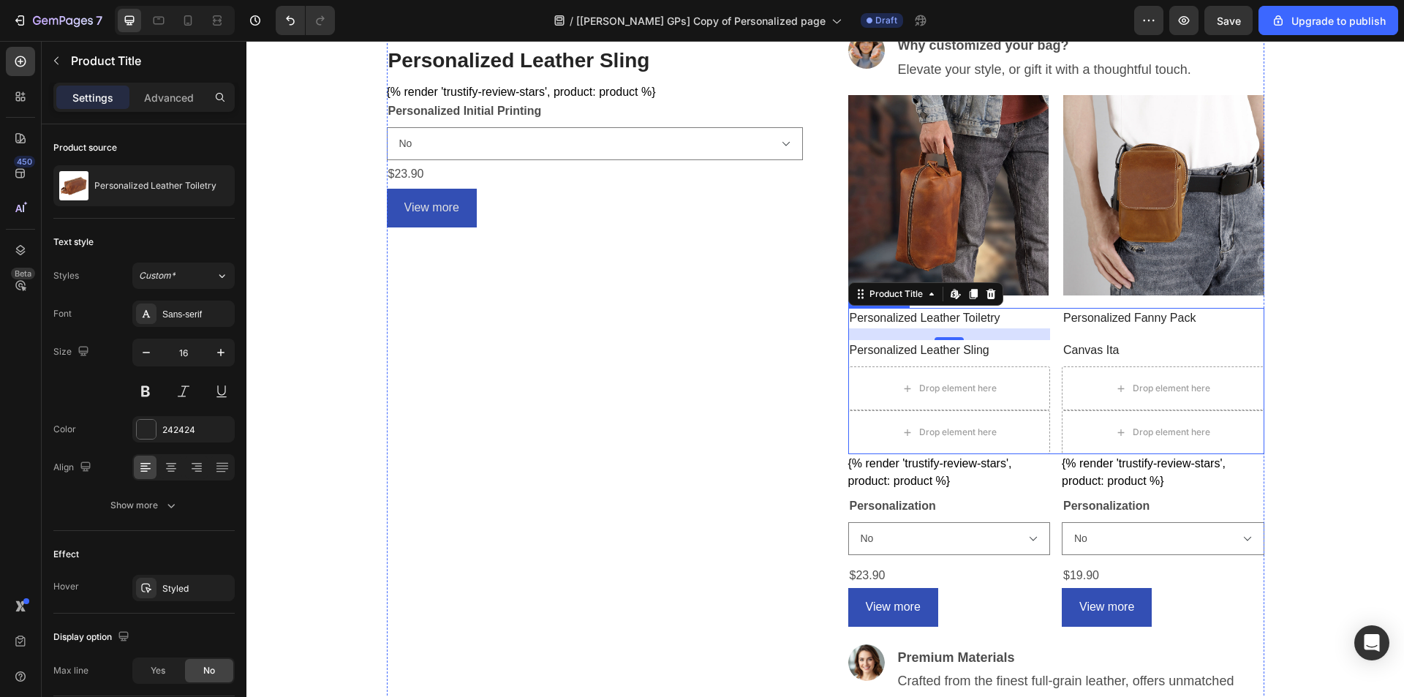
click at [1052, 414] on div "Personalized Leather Toiletry Product Title Edit content in Shopify 16 Drop ele…" at bounding box center [1056, 381] width 416 height 146
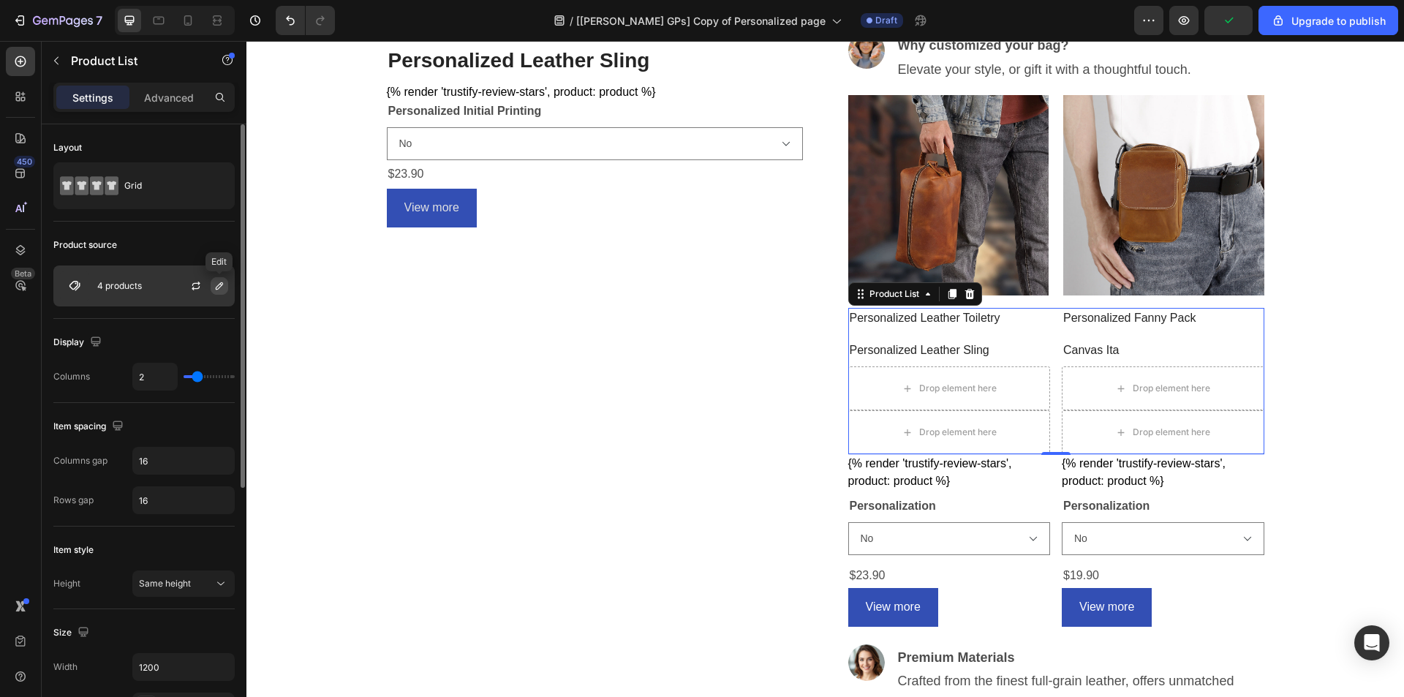
click at [215, 284] on icon "button" at bounding box center [219, 286] width 12 height 12
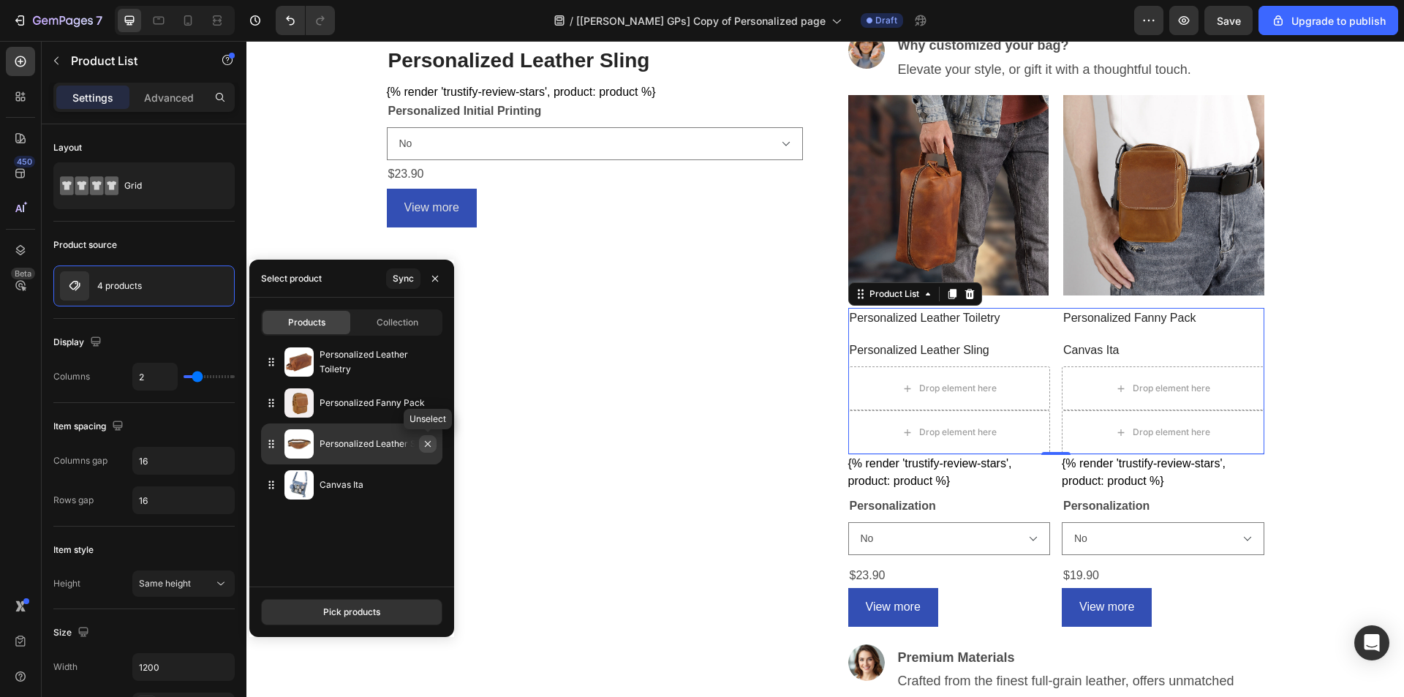
click at [424, 442] on icon "button" at bounding box center [428, 444] width 12 height 12
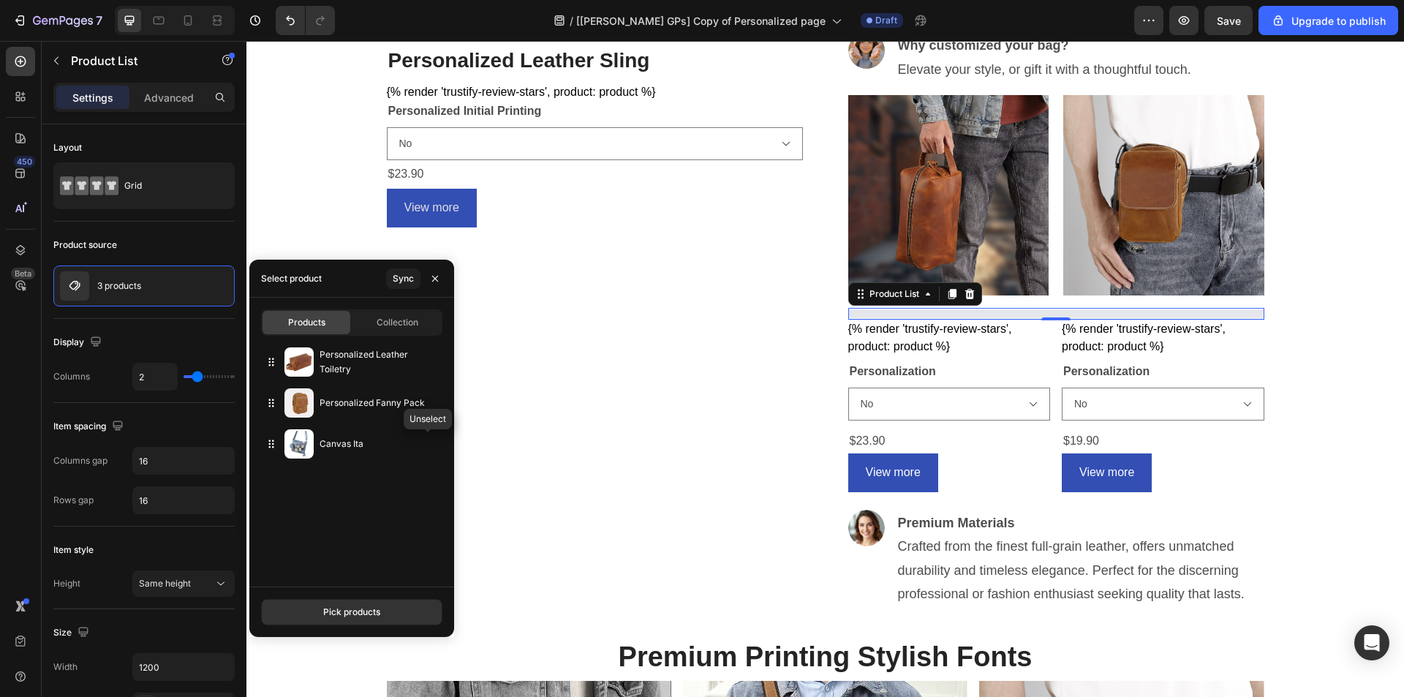
click at [0, 0] on icon "button" at bounding box center [0, 0] width 0 height 0
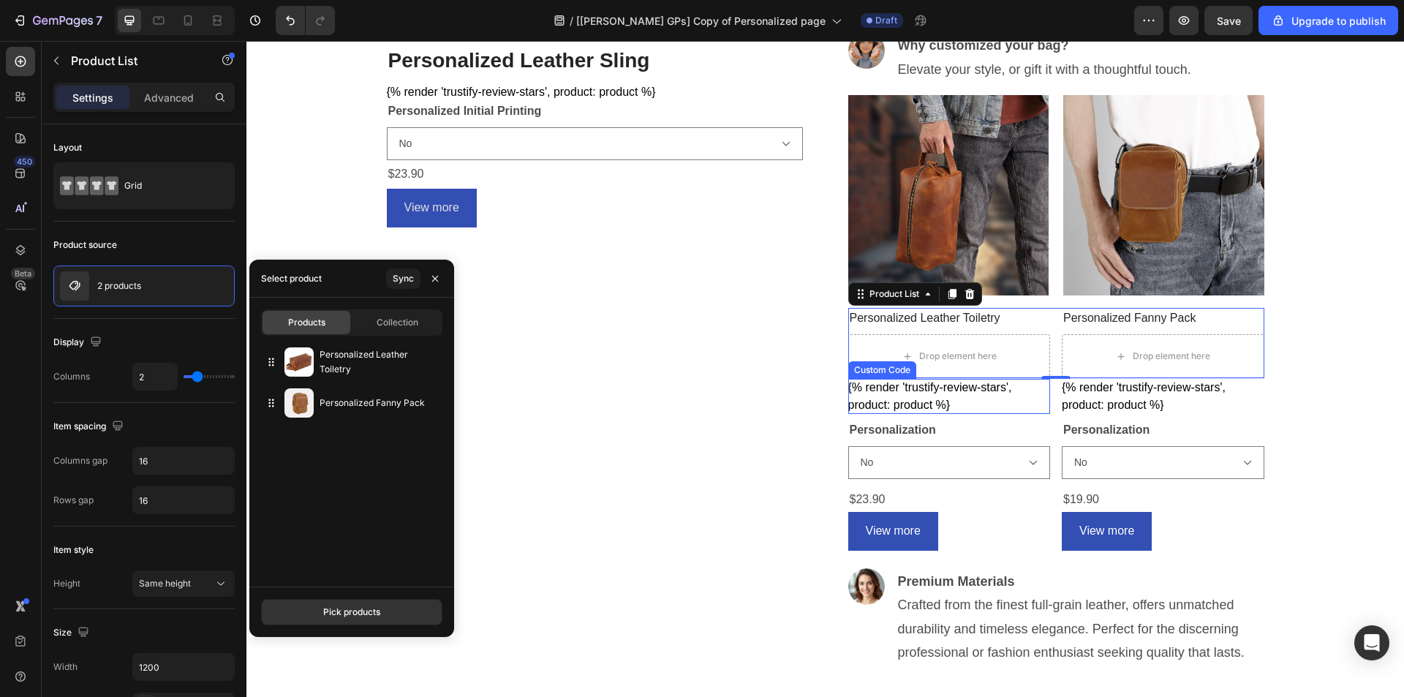
click at [925, 392] on div "{% render 'trustify-review-stars', product: product %}" at bounding box center [949, 396] width 202 height 35
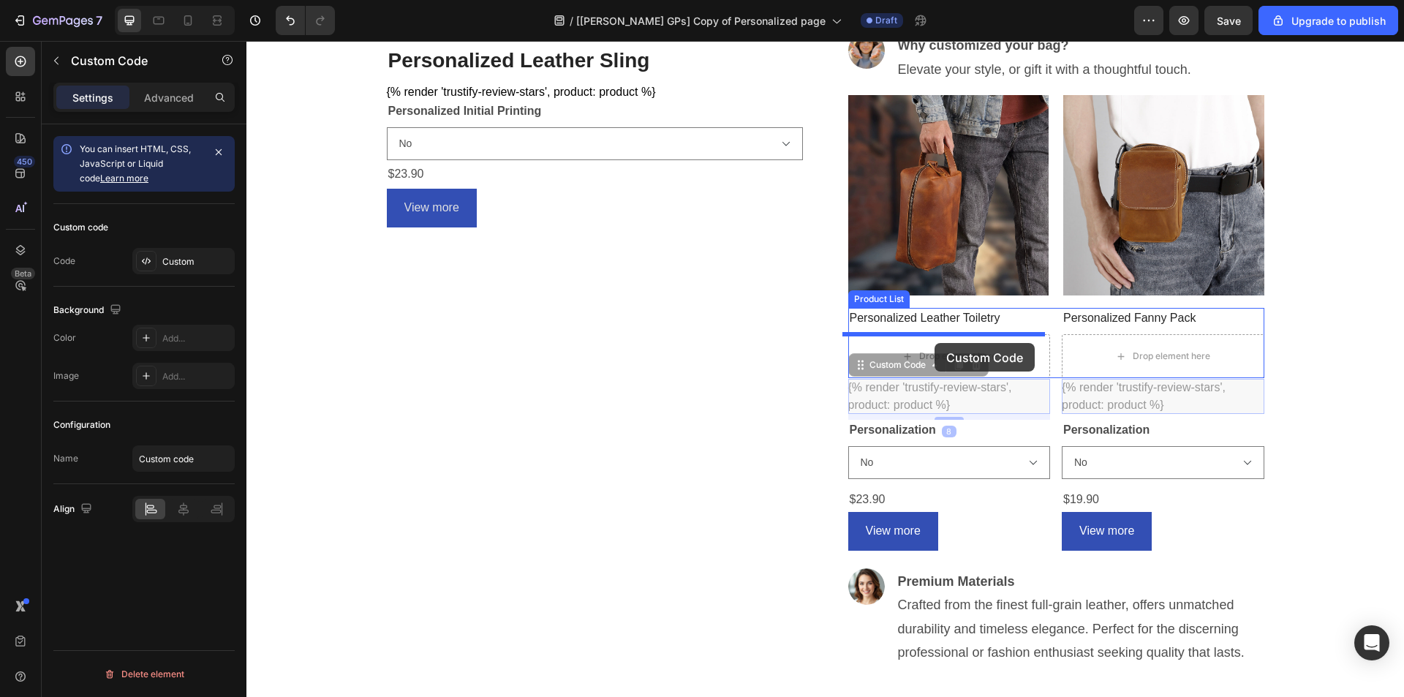
drag, startPoint x: 864, startPoint y: 363, endPoint x: 934, endPoint y: 343, distance: 73.1
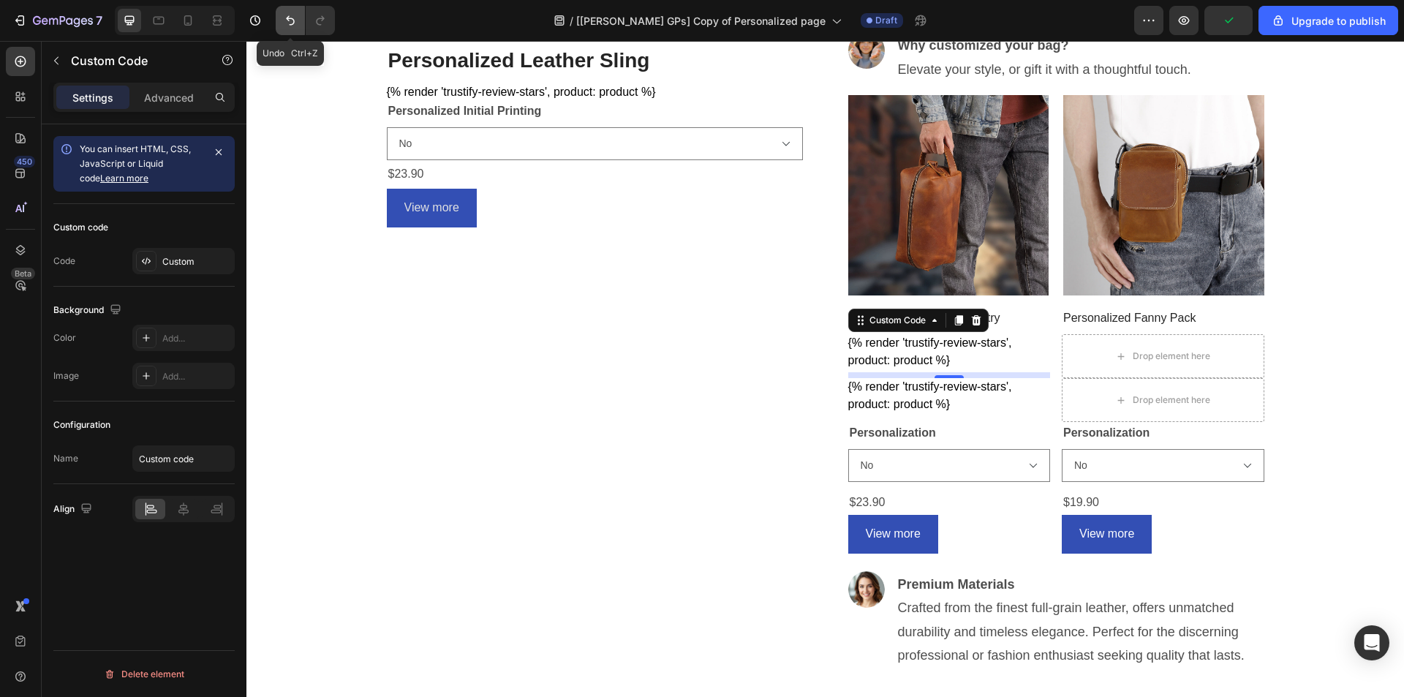
click at [292, 20] on icon "Undo/Redo" at bounding box center [290, 20] width 15 height 15
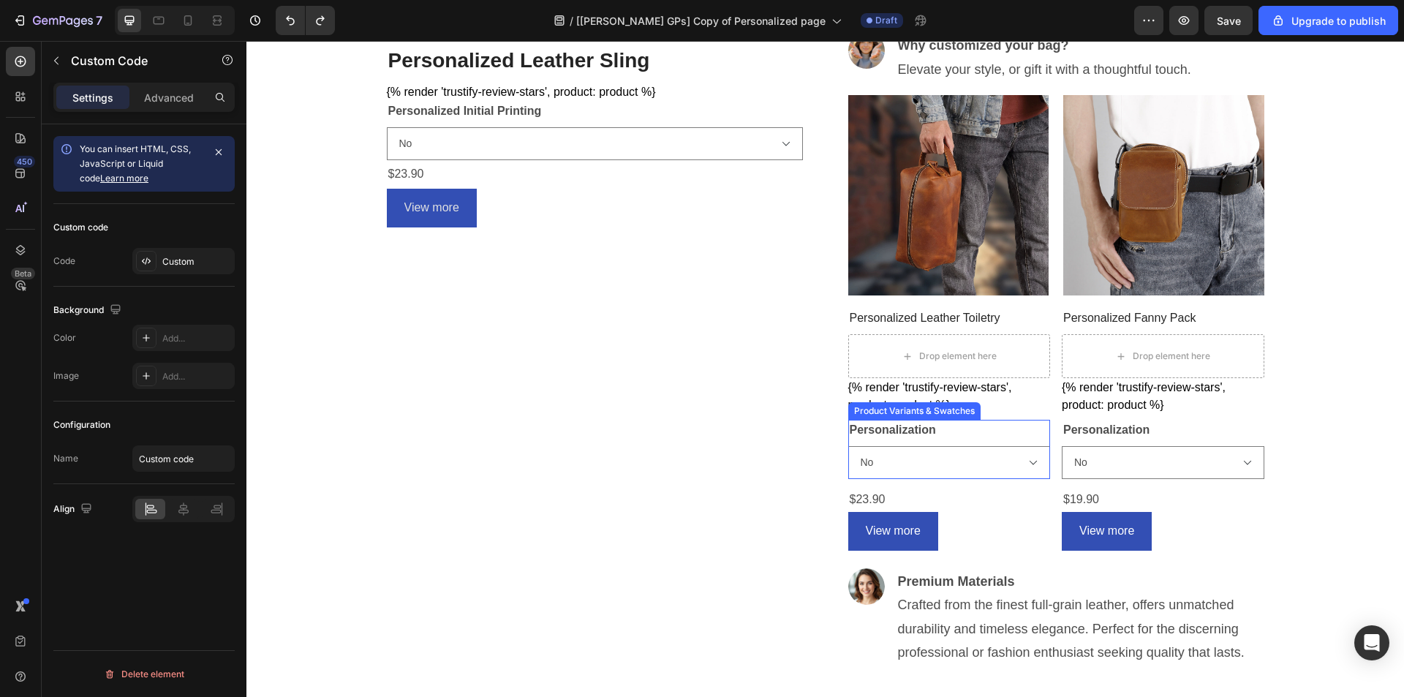
click at [930, 445] on div "Personalization No Yes (Leave note on checkout)" at bounding box center [949, 449] width 202 height 59
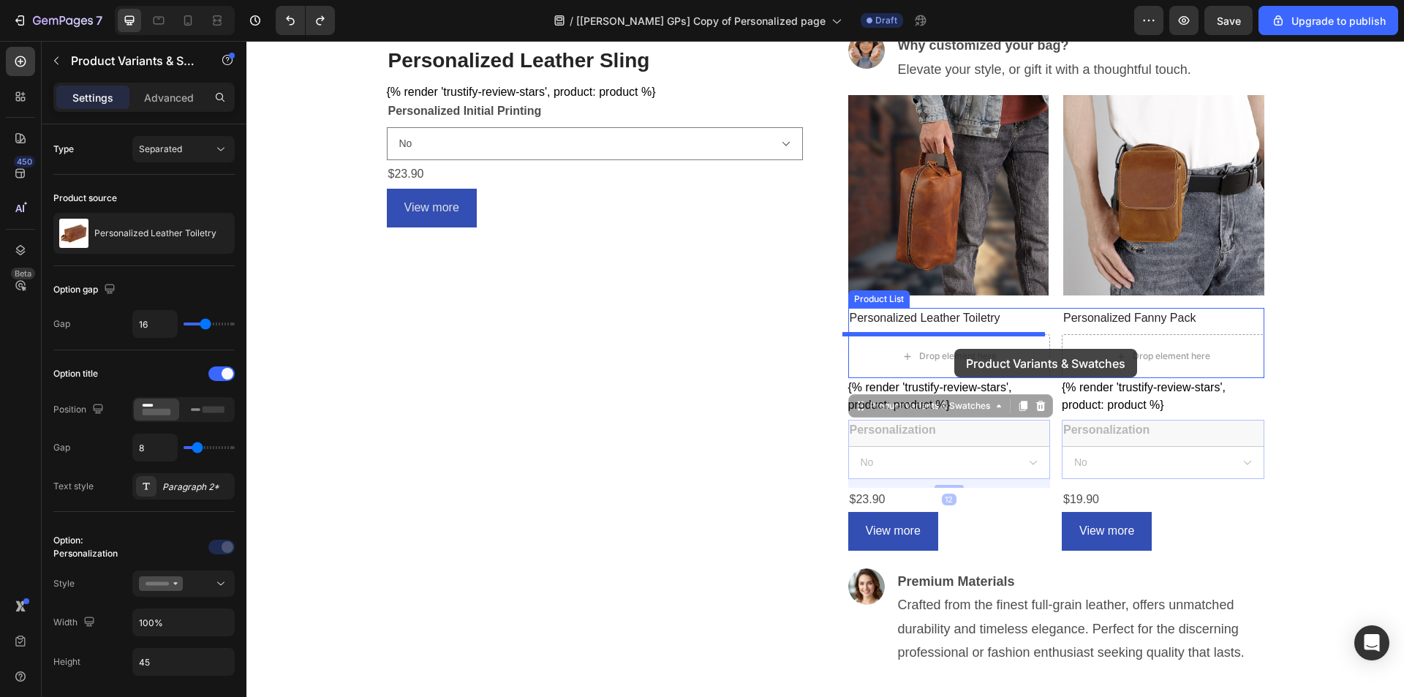
drag, startPoint x: 931, startPoint y: 406, endPoint x: 954, endPoint y: 349, distance: 62.0
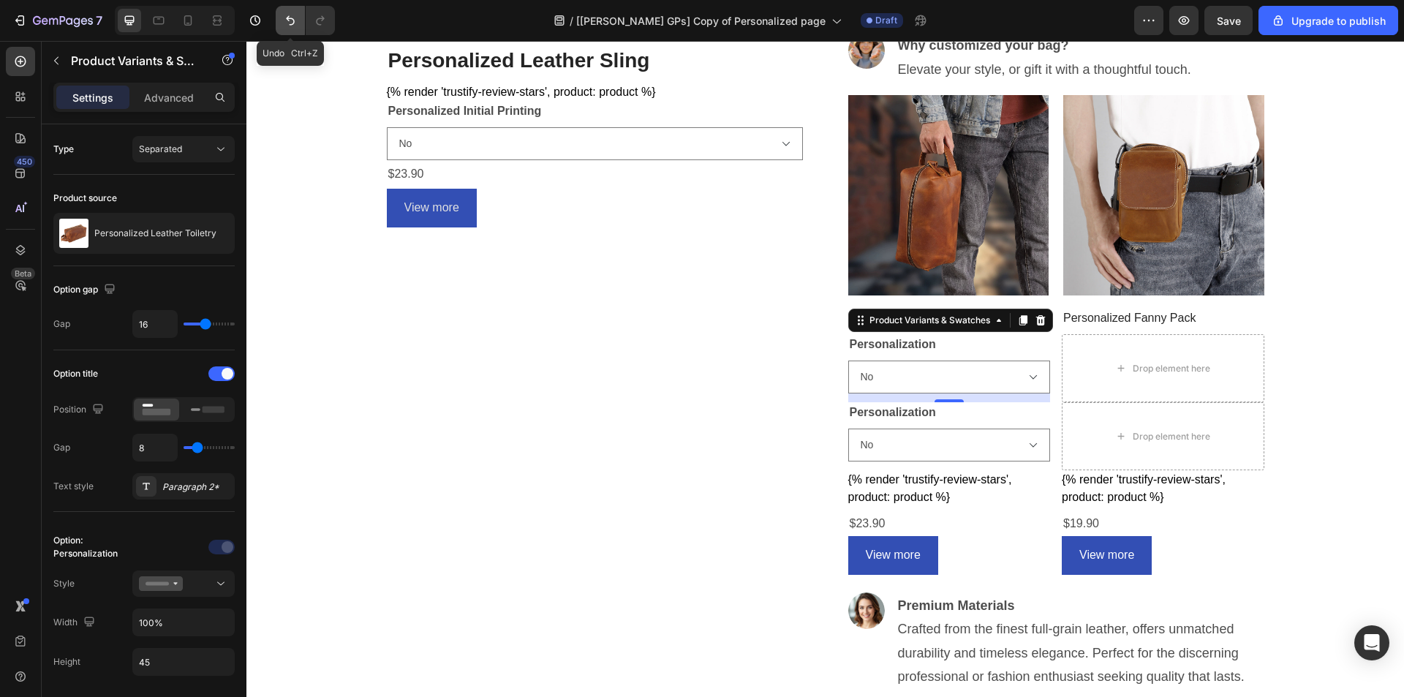
click at [285, 12] on button "Undo/Redo" at bounding box center [290, 20] width 29 height 29
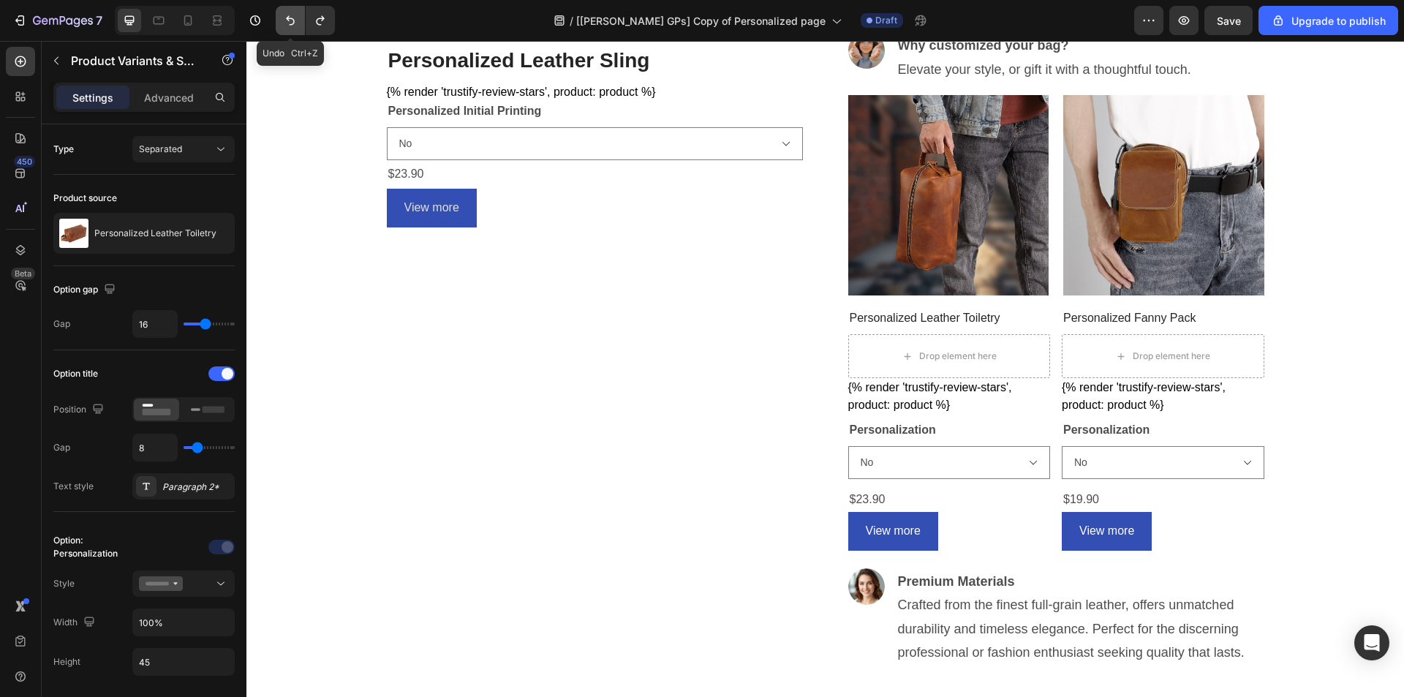
click at [285, 12] on button "Undo/Redo" at bounding box center [290, 20] width 29 height 29
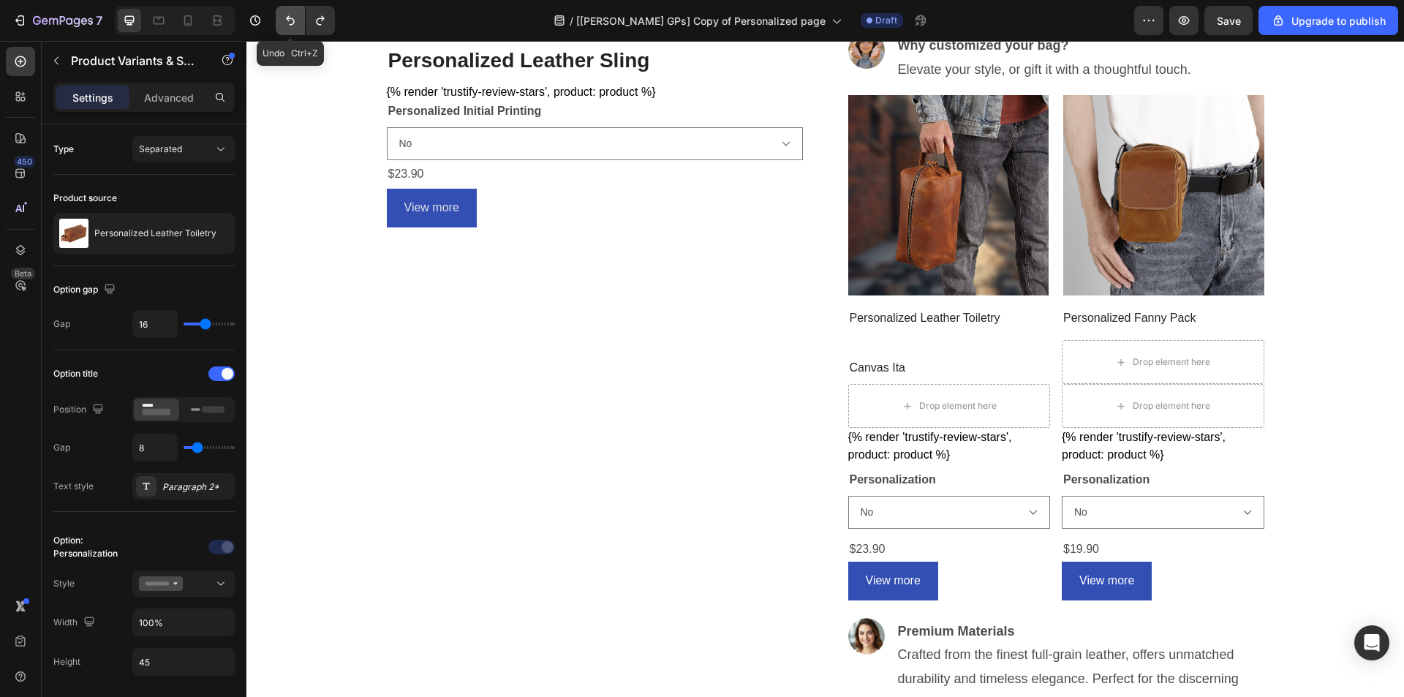
click at [285, 12] on button "Undo/Redo" at bounding box center [290, 20] width 29 height 29
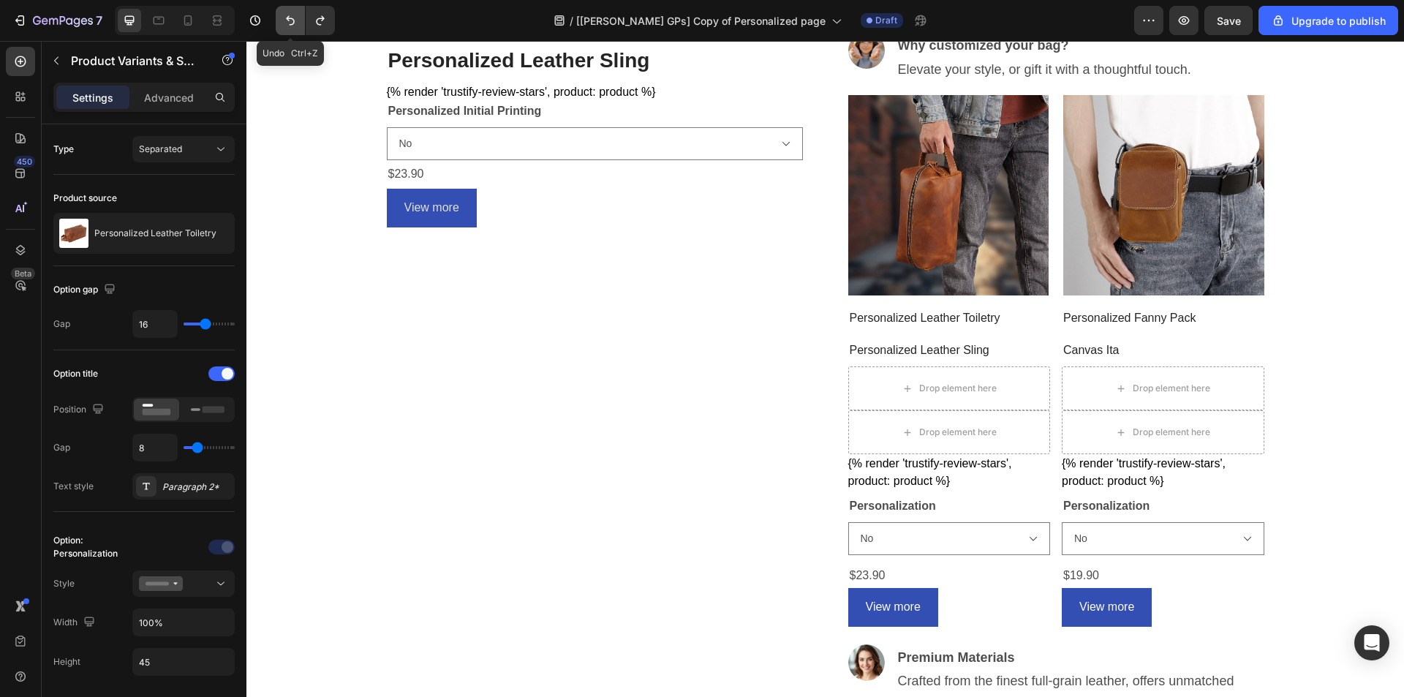
click at [285, 12] on button "Undo/Redo" at bounding box center [290, 20] width 29 height 29
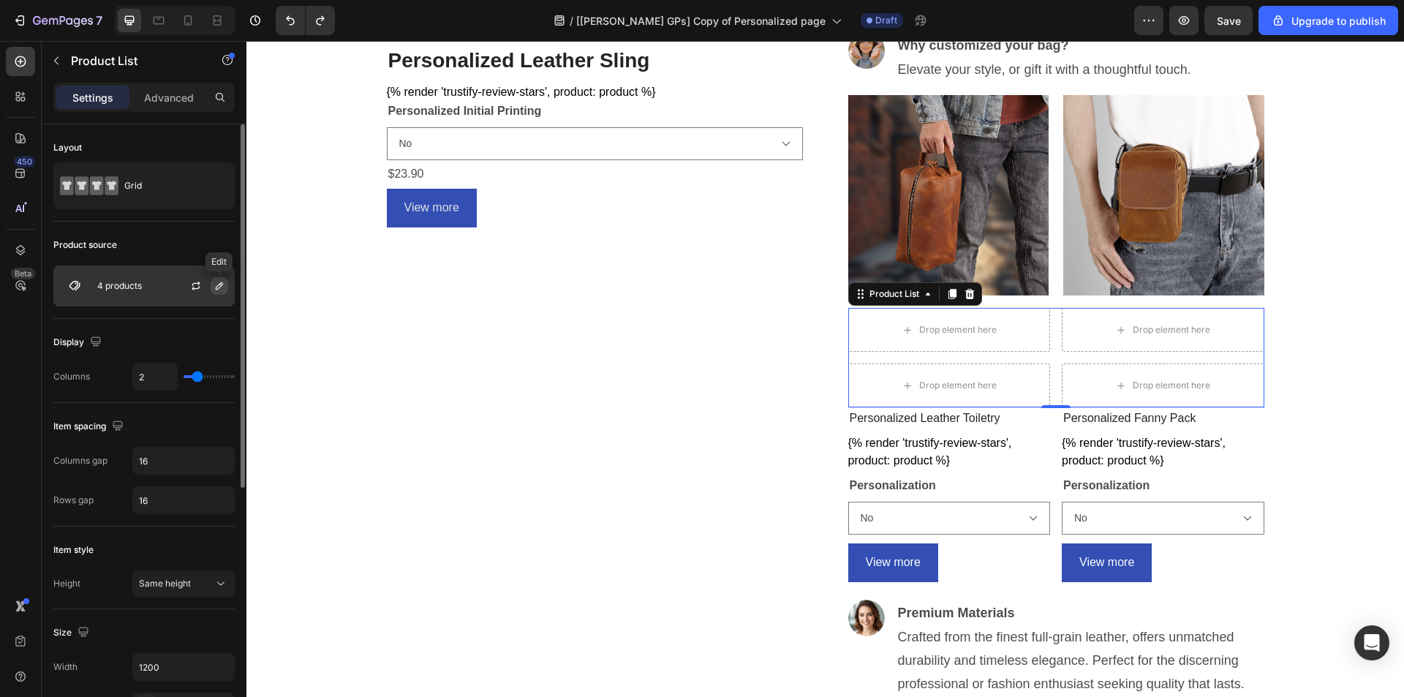
click at [216, 286] on icon "button" at bounding box center [219, 286] width 12 height 12
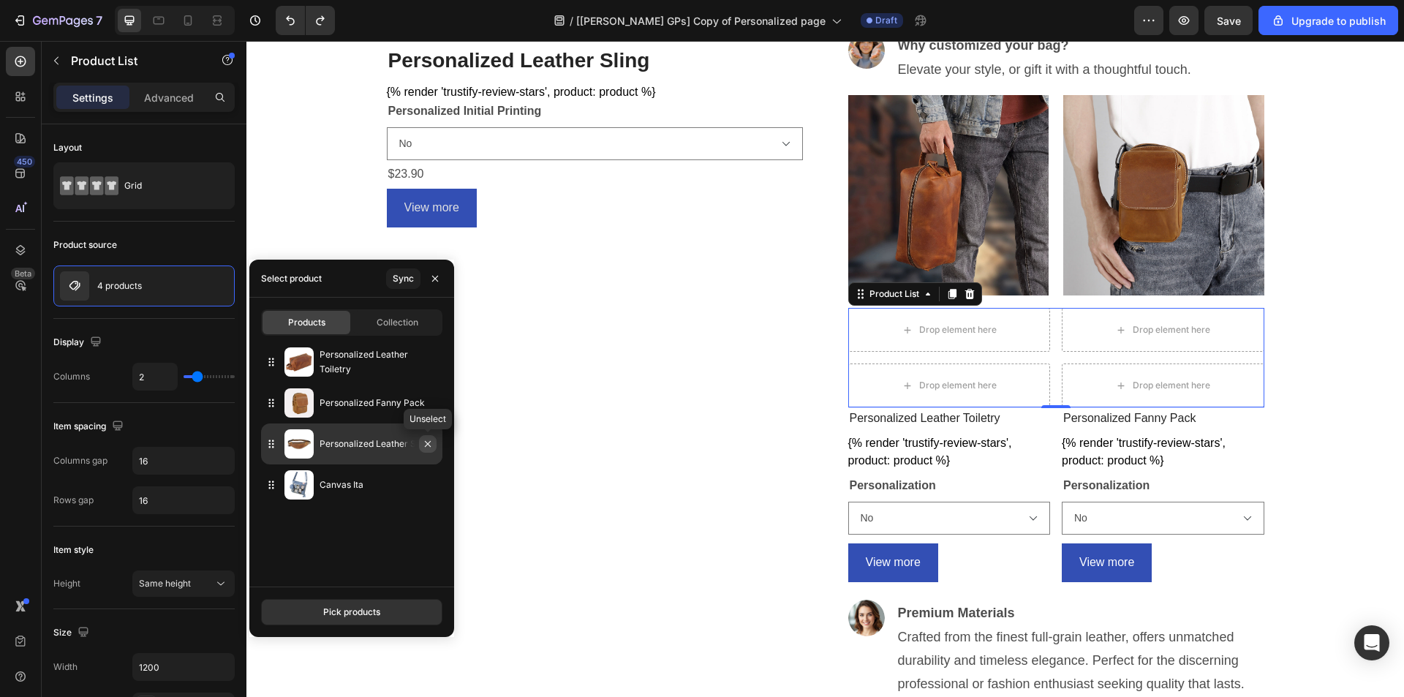
click at [428, 446] on icon "button" at bounding box center [428, 444] width 12 height 12
click at [0, 0] on icon "button" at bounding box center [0, 0] width 0 height 0
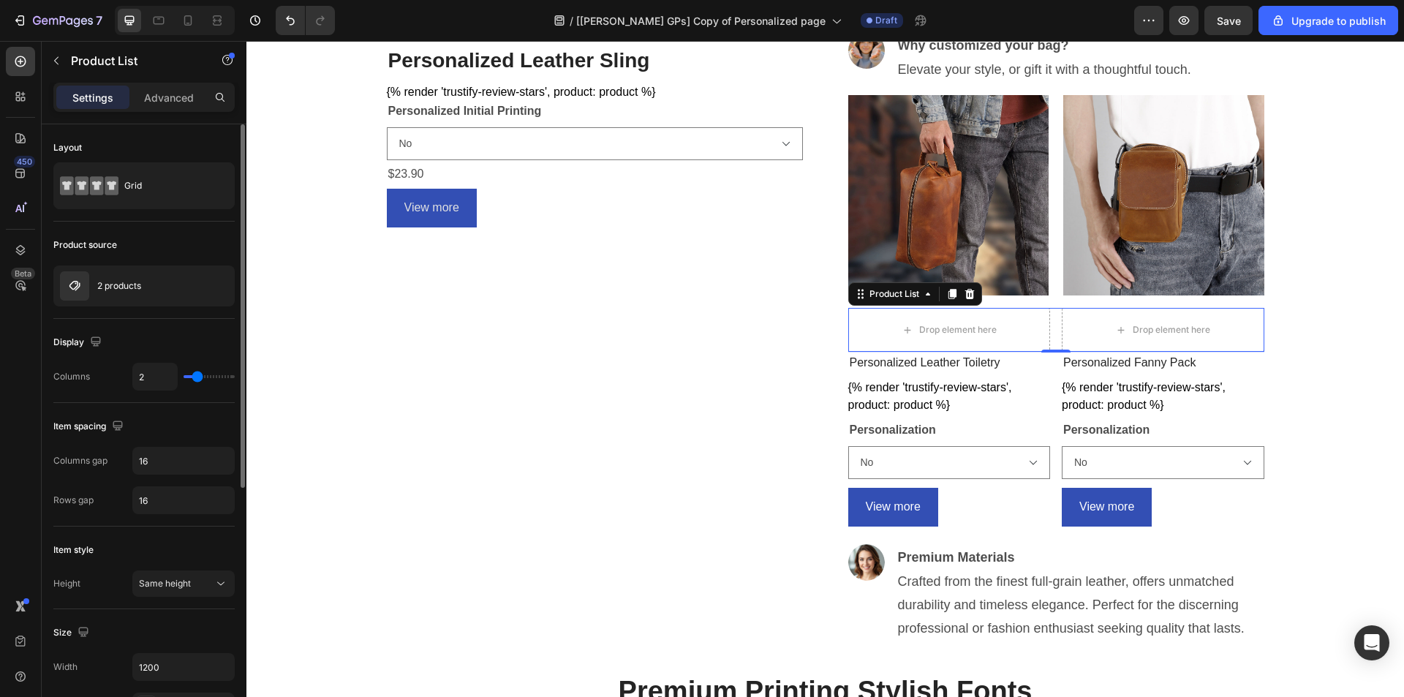
click at [175, 413] on div "Item spacing Columns gap 16 Rows gap 16" at bounding box center [143, 465] width 181 height 124
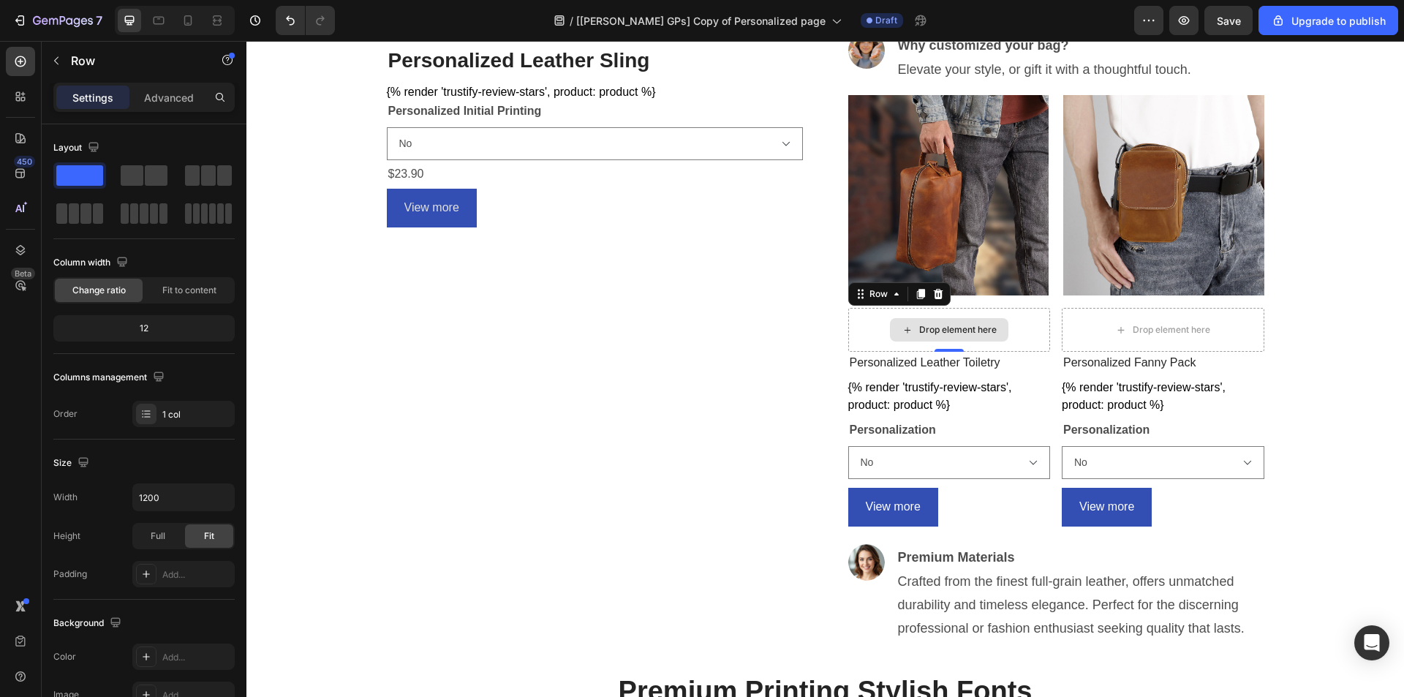
click at [1015, 336] on div "Drop element here" at bounding box center [949, 330] width 202 height 44
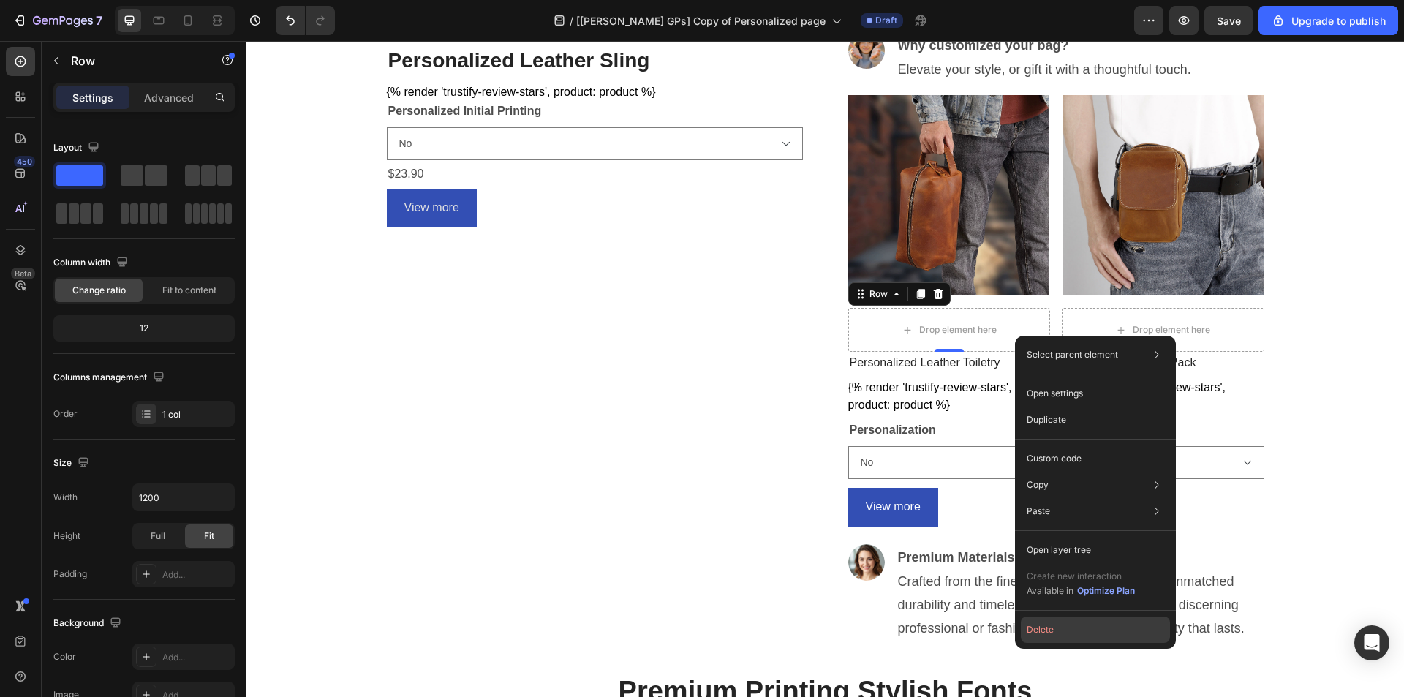
click at [1037, 630] on button "Delete" at bounding box center [1094, 629] width 149 height 26
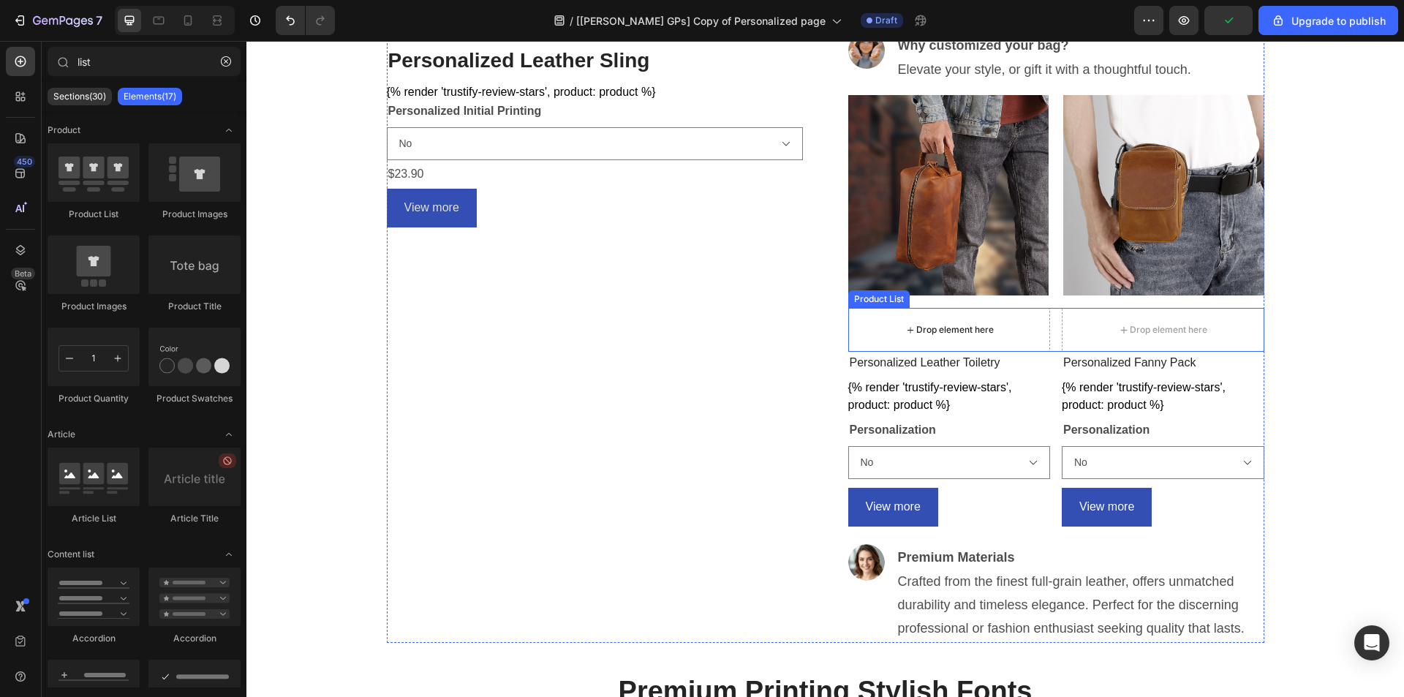
click at [1012, 329] on div "Drop element here" at bounding box center [949, 330] width 202 height 44
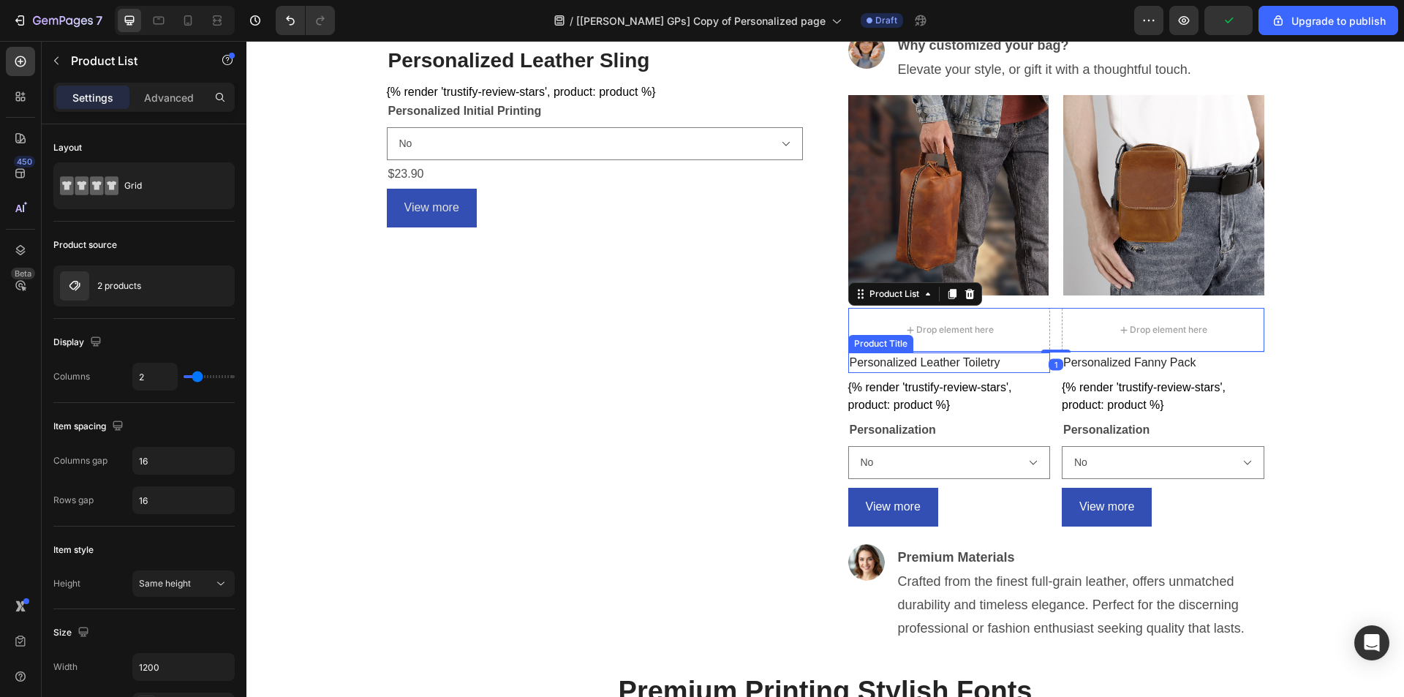
click at [985, 363] on h2 "Personalized Leather Toiletry" at bounding box center [949, 362] width 202 height 20
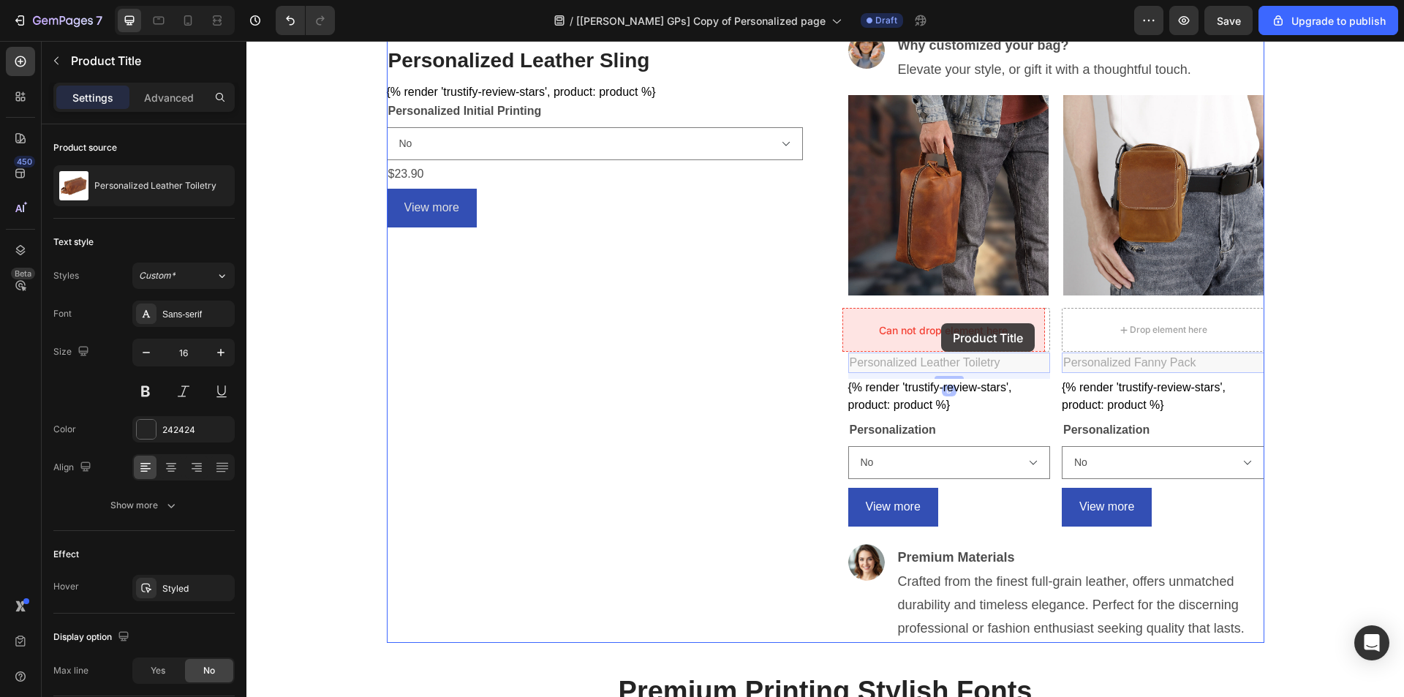
drag, startPoint x: 890, startPoint y: 336, endPoint x: 941, endPoint y: 323, distance: 52.8
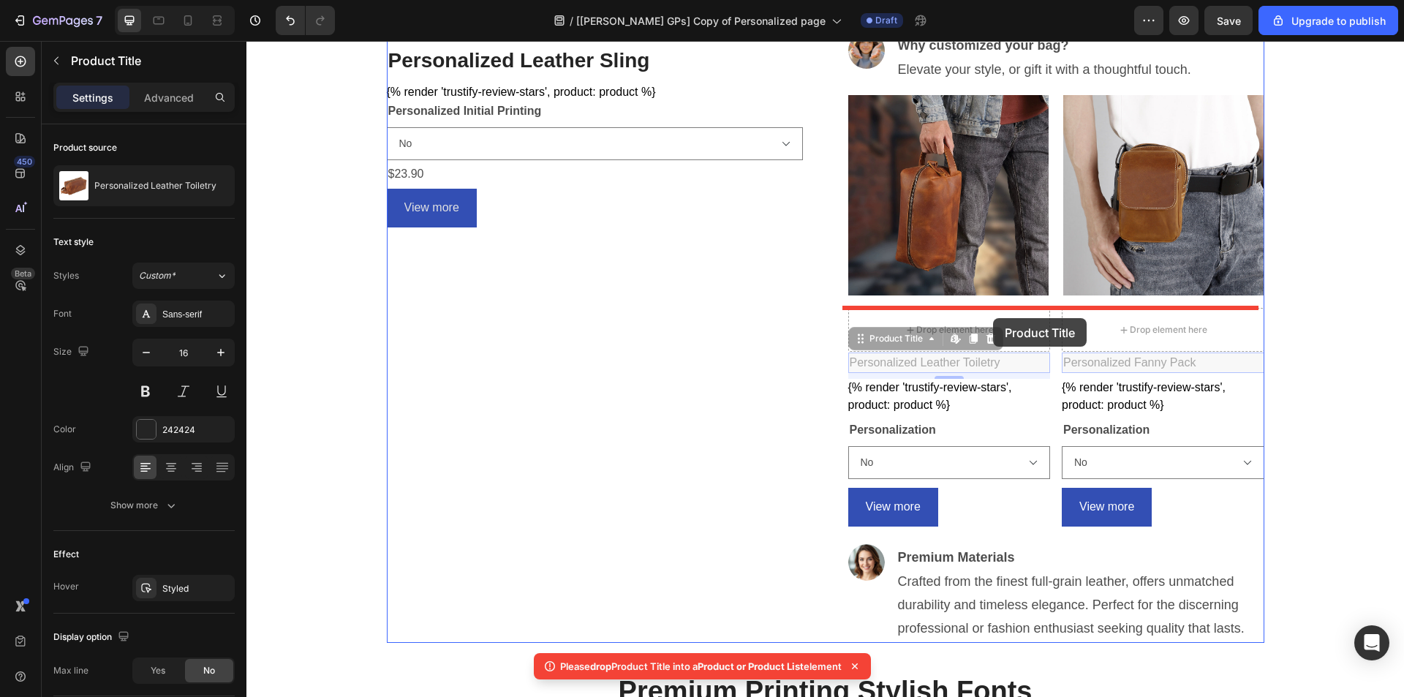
drag, startPoint x: 849, startPoint y: 339, endPoint x: 993, endPoint y: 318, distance: 144.8
click at [993, 318] on div "Header Customizable Leather Bags Heading Row Image Personalized Leather Sling (…" at bounding box center [824, 567] width 1157 height 2077
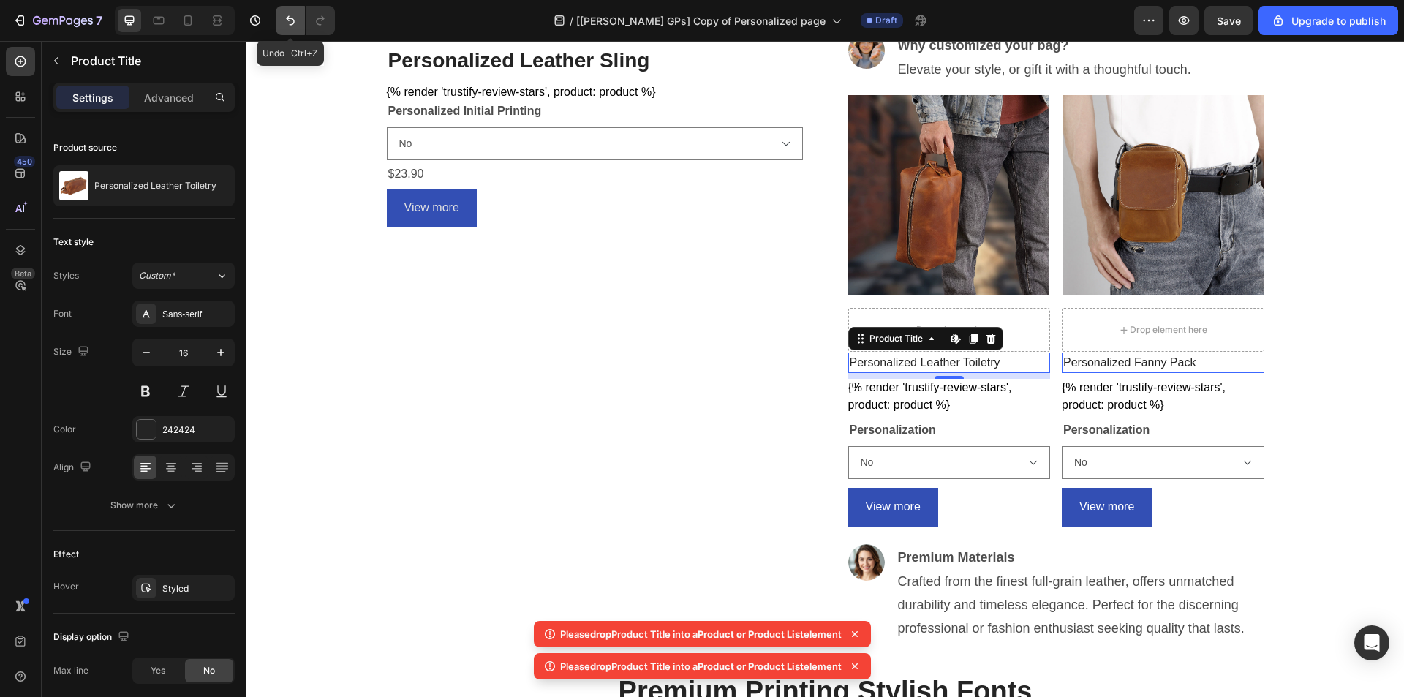
click at [295, 23] on icon "Undo/Redo" at bounding box center [290, 20] width 15 height 15
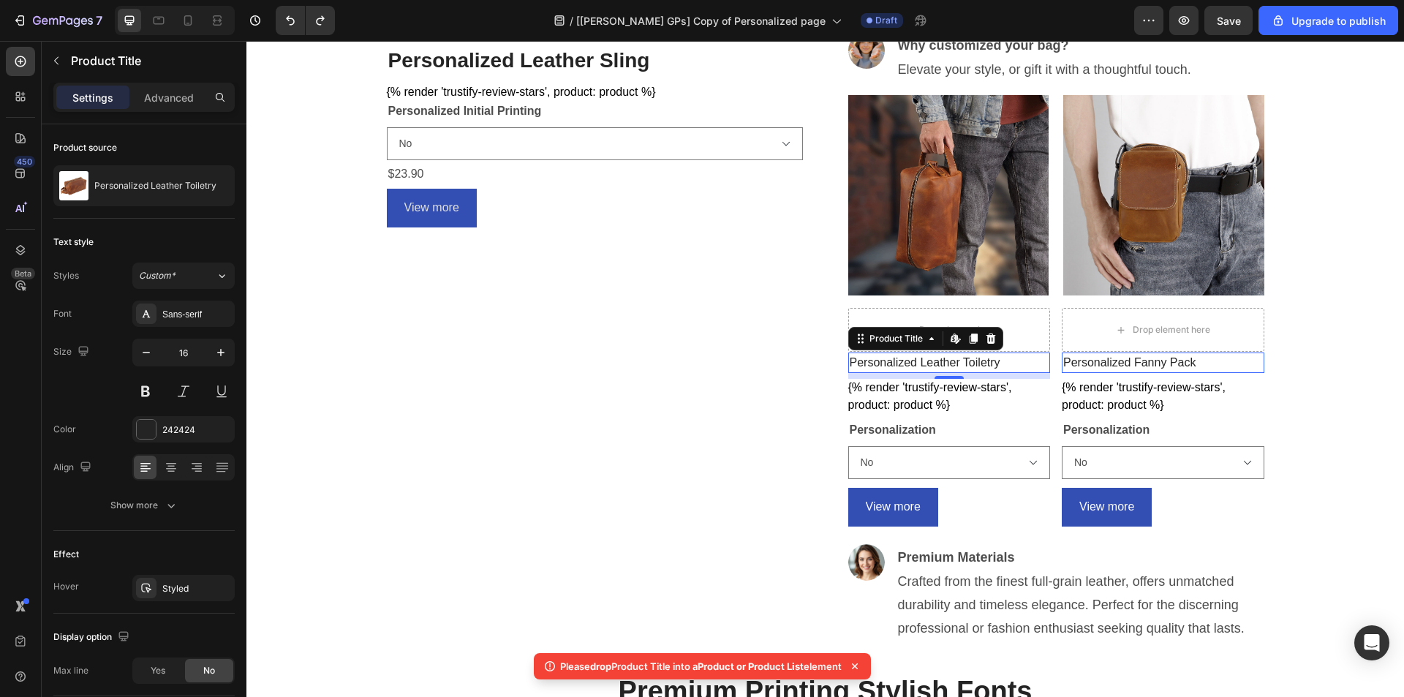
click at [1023, 360] on h2 "Personalized Leather Toiletry" at bounding box center [949, 362] width 202 height 20
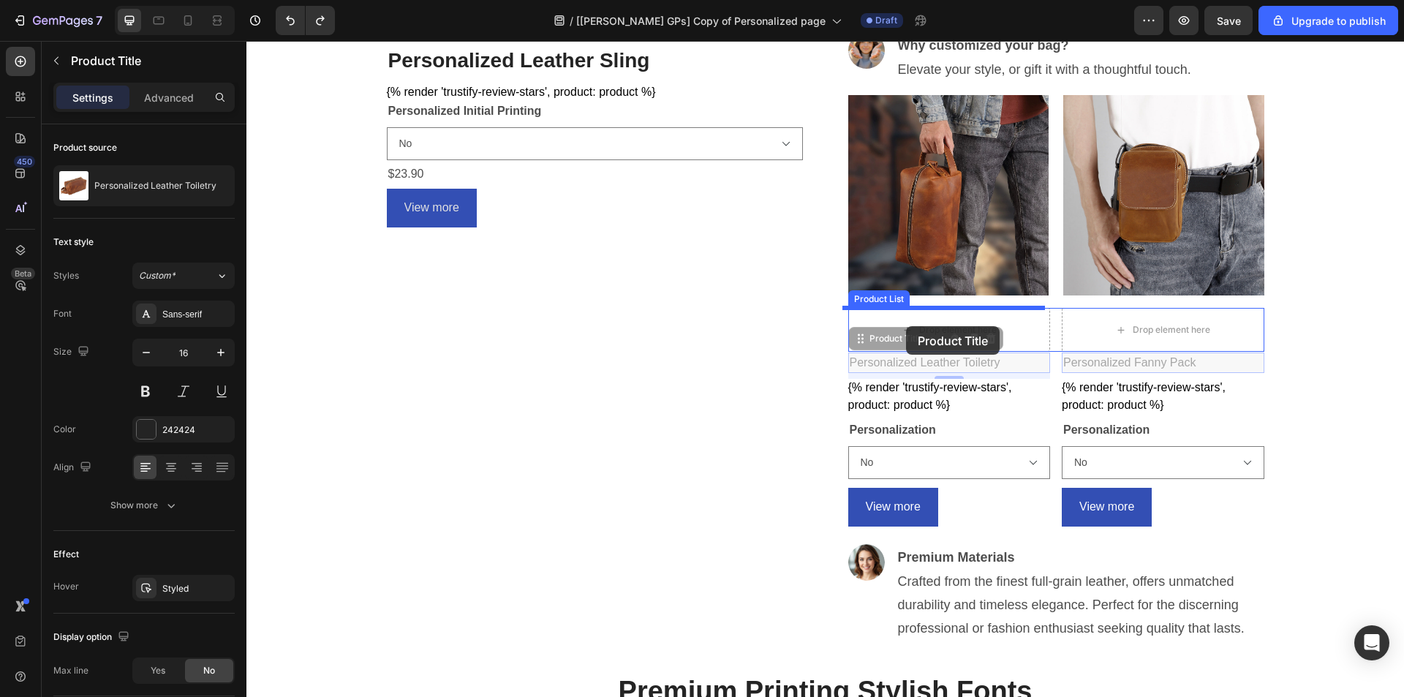
drag, startPoint x: 850, startPoint y: 336, endPoint x: 906, endPoint y: 326, distance: 56.4
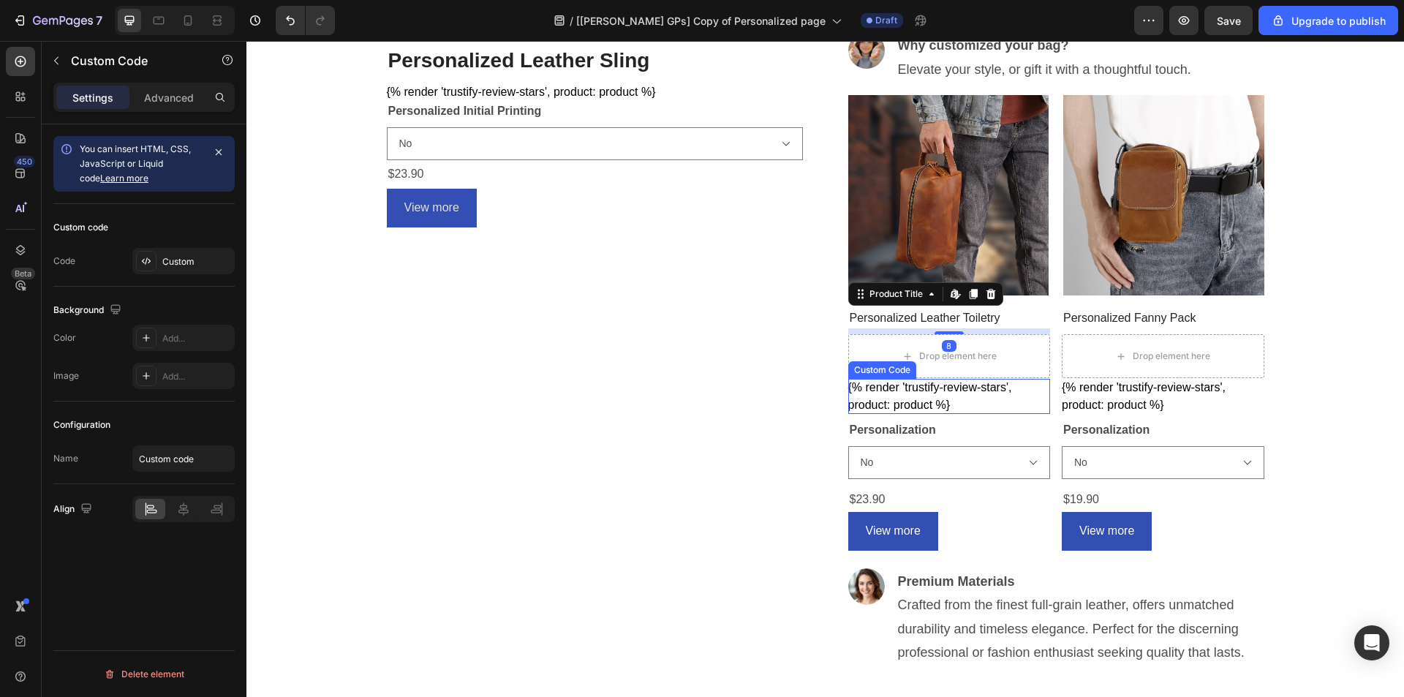
click at [886, 394] on div "{% render 'trustify-review-stars', product: product %}" at bounding box center [949, 396] width 202 height 35
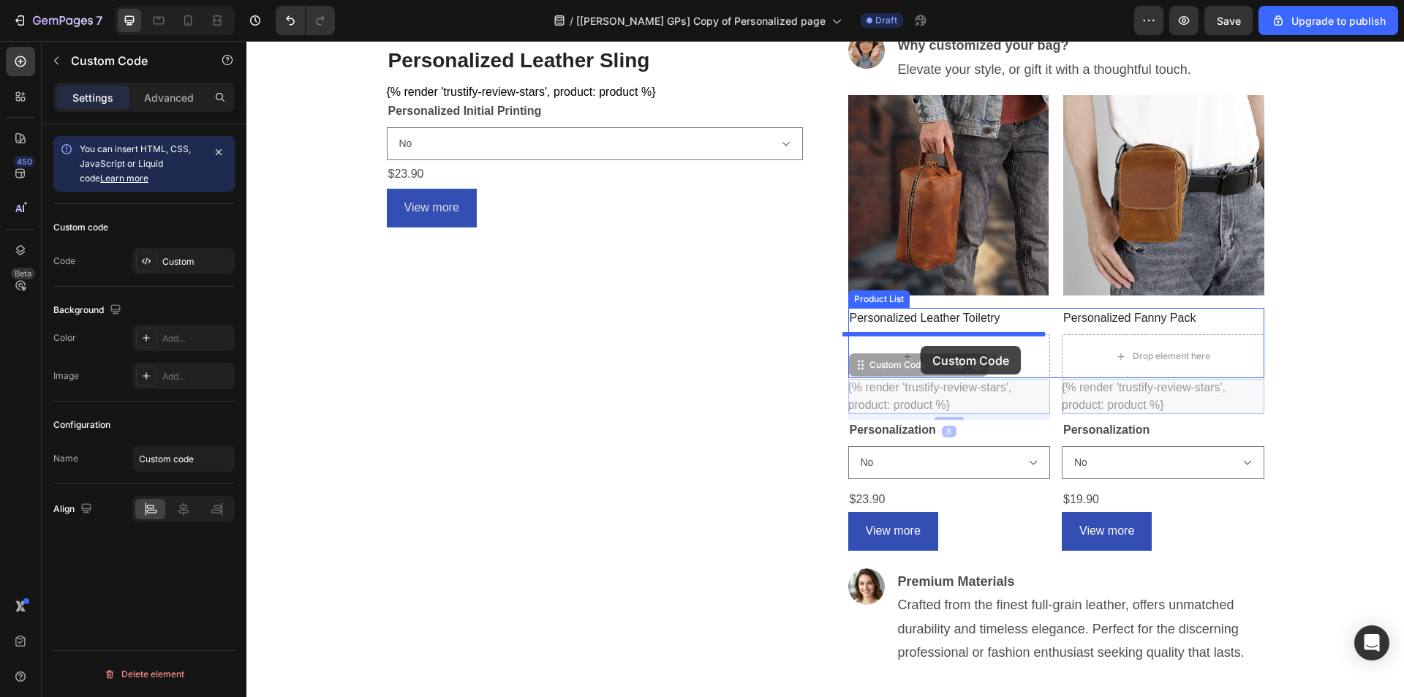
drag, startPoint x: 869, startPoint y: 369, endPoint x: 920, endPoint y: 346, distance: 56.3
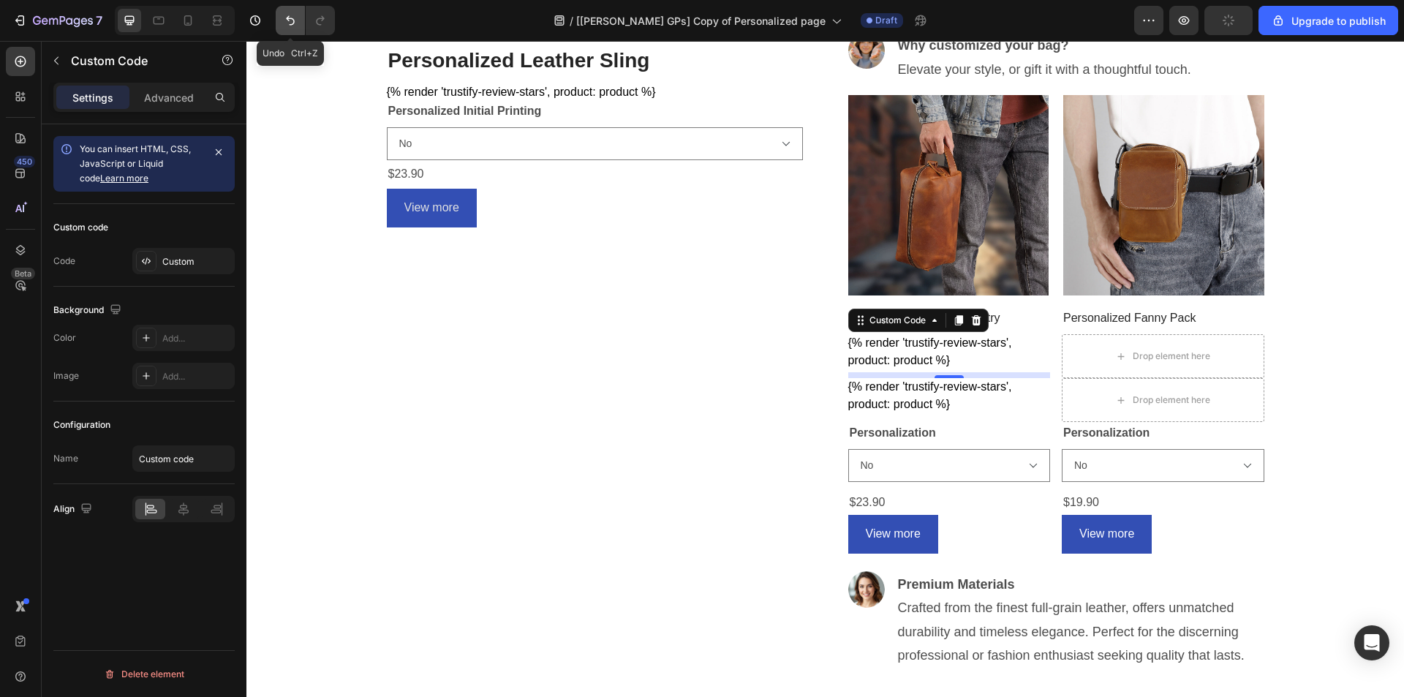
click at [292, 18] on icon "Undo/Redo" at bounding box center [290, 21] width 9 height 10
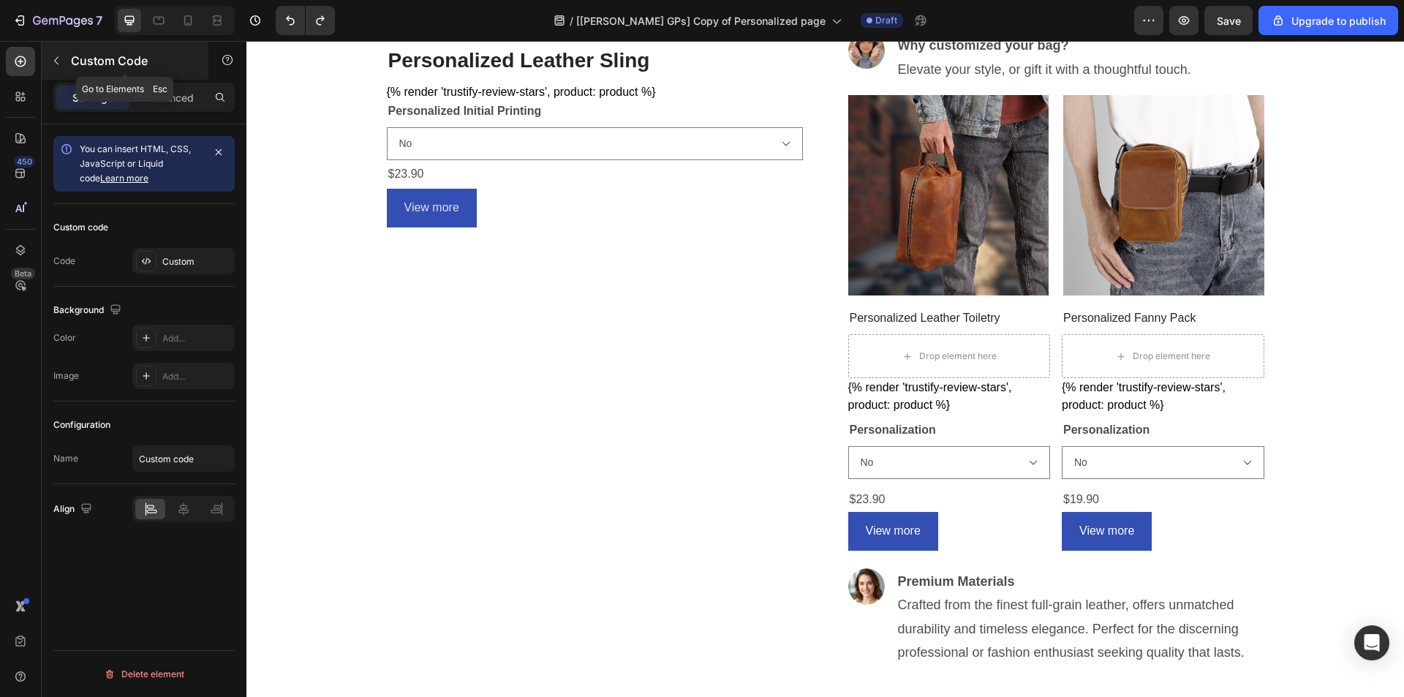
click at [60, 58] on icon "button" at bounding box center [56, 61] width 12 height 12
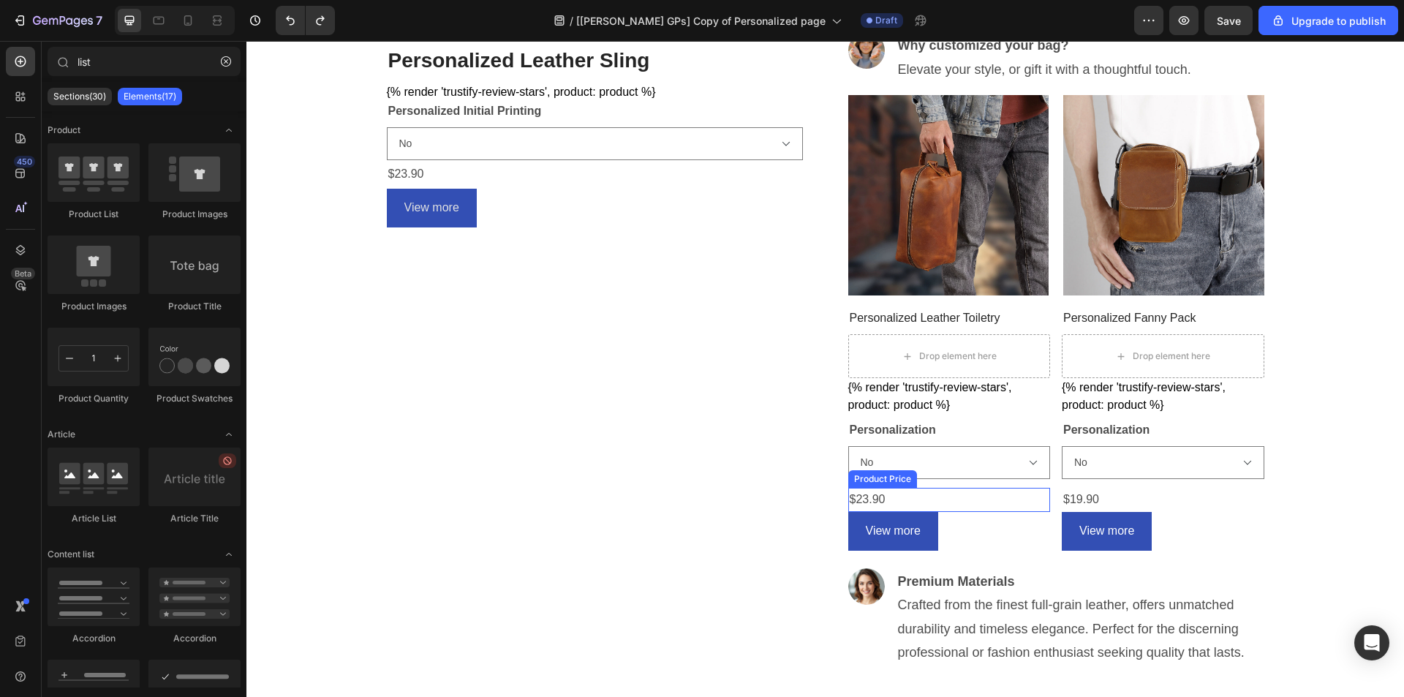
click at [923, 497] on div "$23.90" at bounding box center [949, 500] width 202 height 24
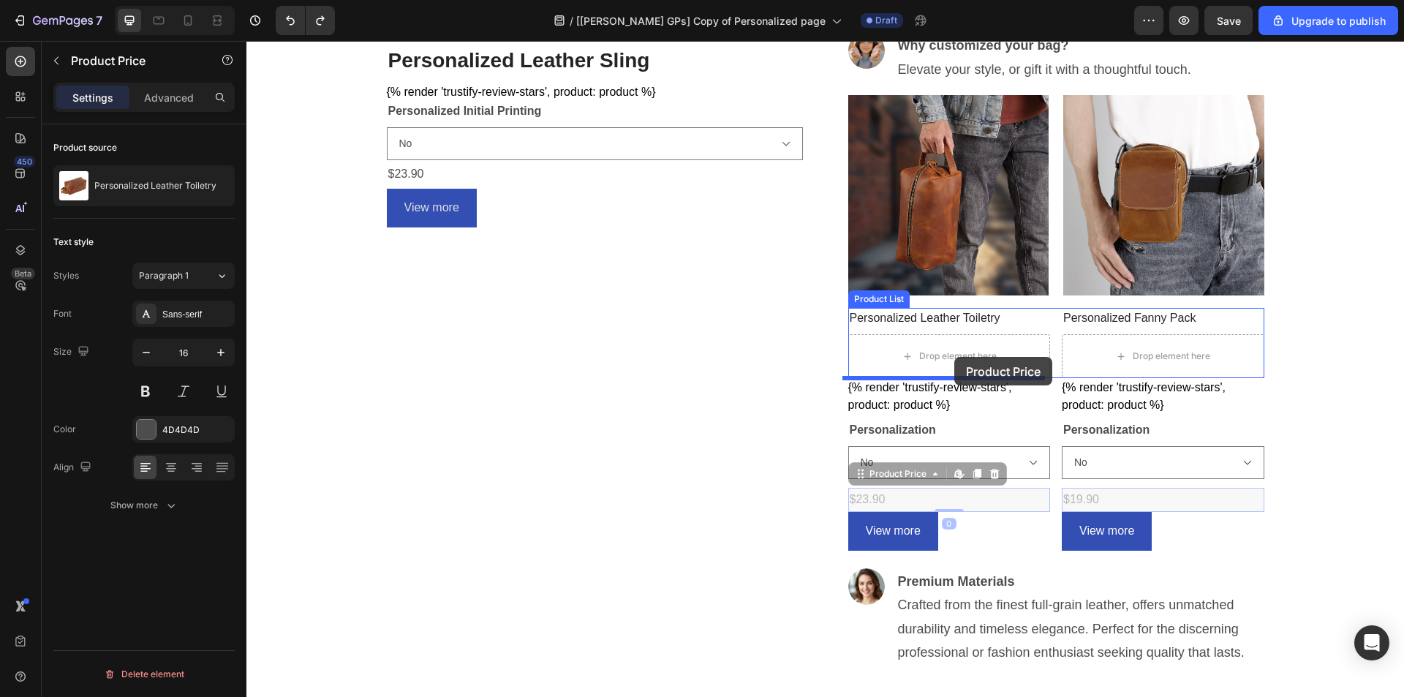
drag, startPoint x: 875, startPoint y: 474, endPoint x: 954, endPoint y: 357, distance: 141.1
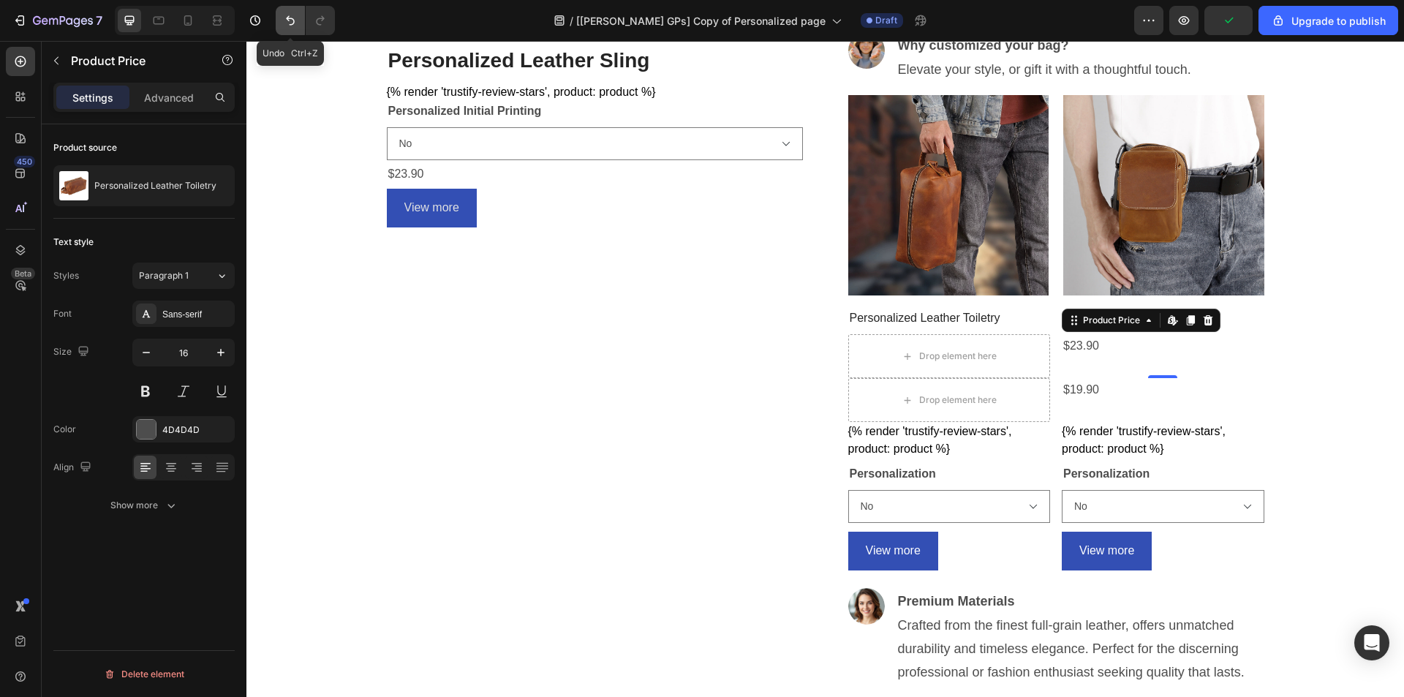
click at [279, 20] on button "Undo/Redo" at bounding box center [290, 20] width 29 height 29
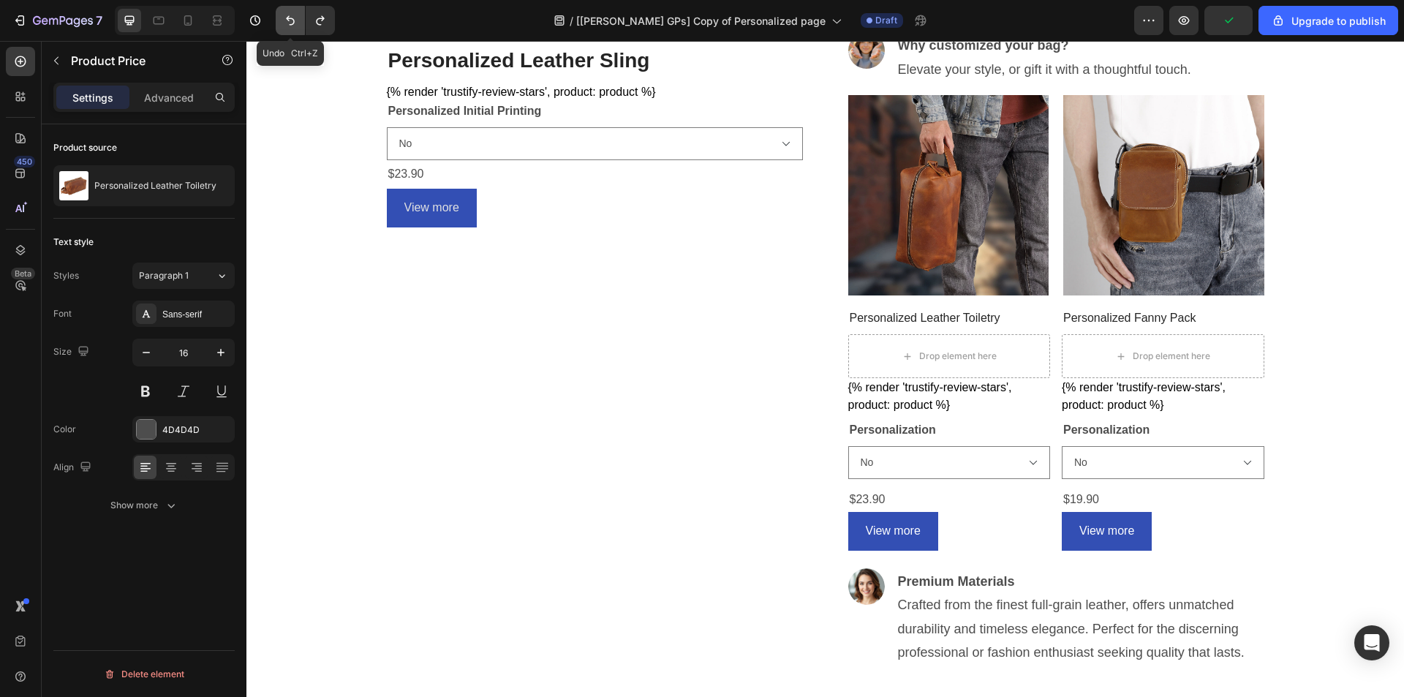
click at [279, 20] on button "Undo/Redo" at bounding box center [290, 20] width 29 height 29
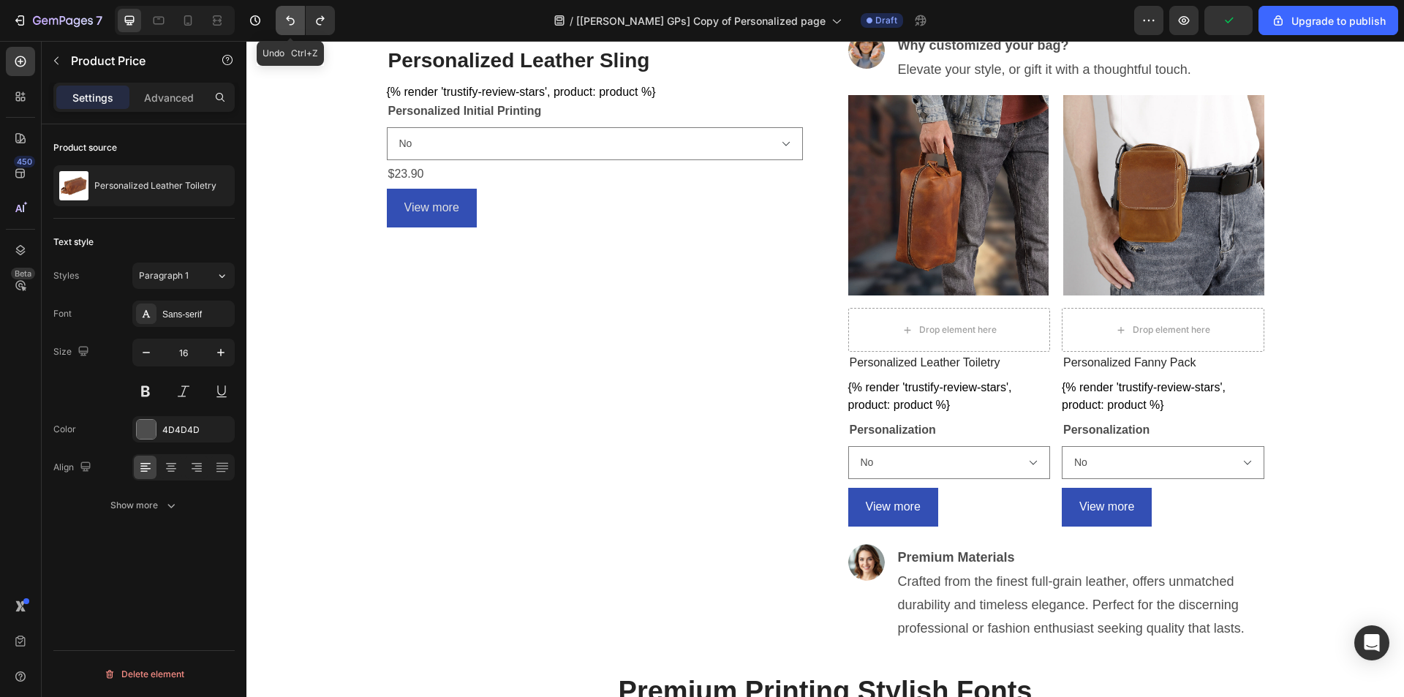
click at [279, 20] on button "Undo/Redo" at bounding box center [290, 20] width 29 height 29
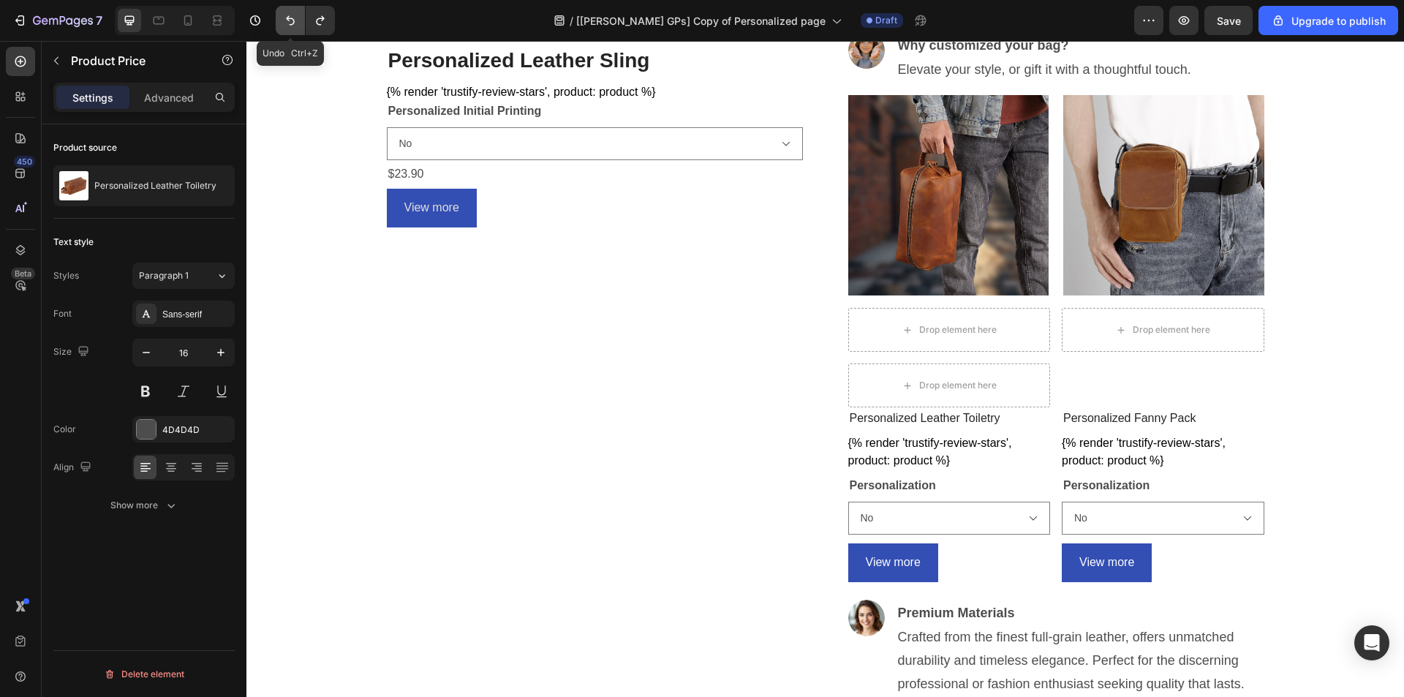
click at [294, 24] on icon "Undo/Redo" at bounding box center [290, 20] width 15 height 15
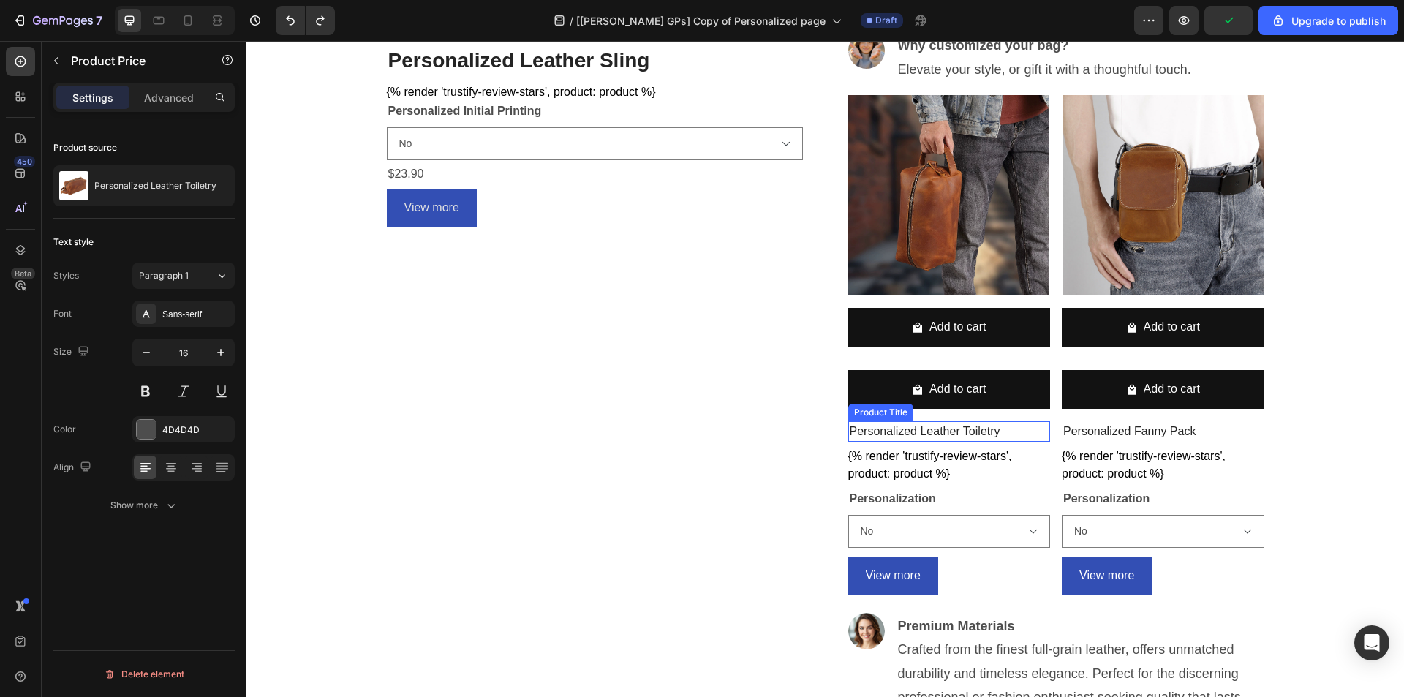
click at [910, 436] on h2 "Personalized Leather Toiletry" at bounding box center [949, 431] width 202 height 20
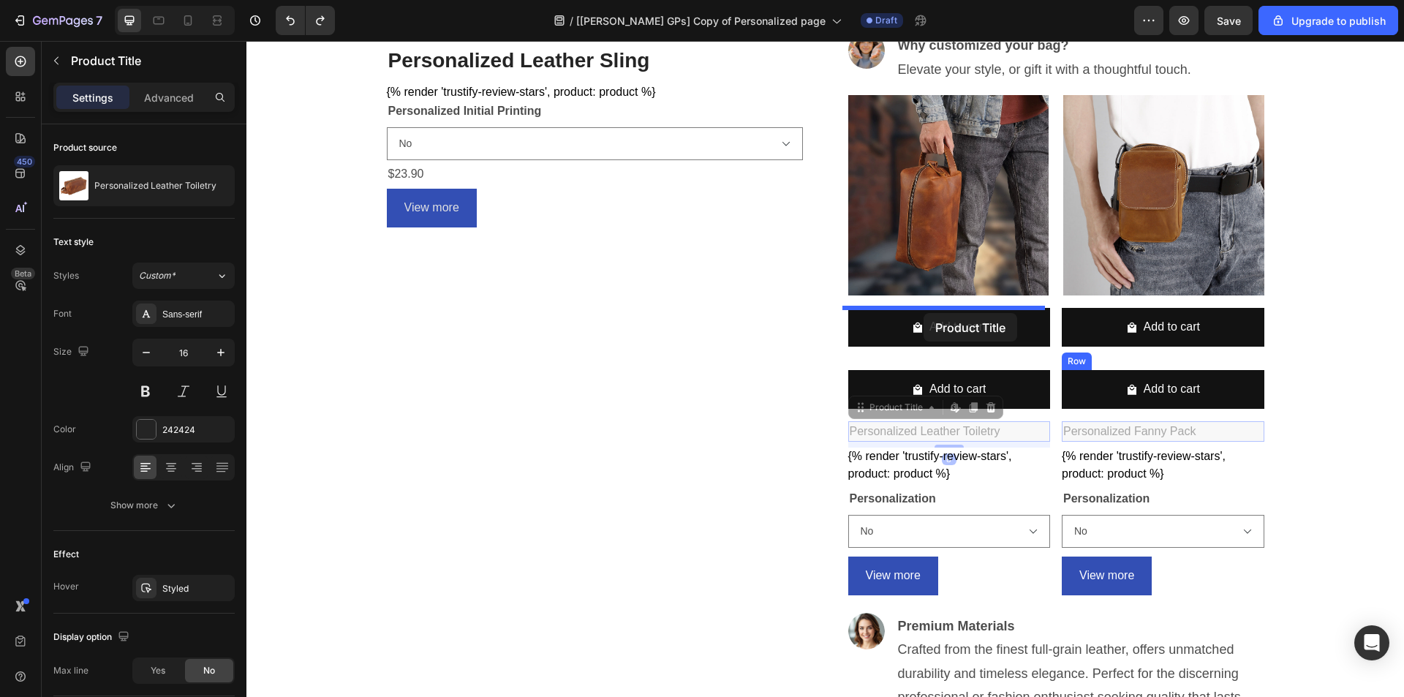
drag, startPoint x: 875, startPoint y: 411, endPoint x: 923, endPoint y: 313, distance: 109.2
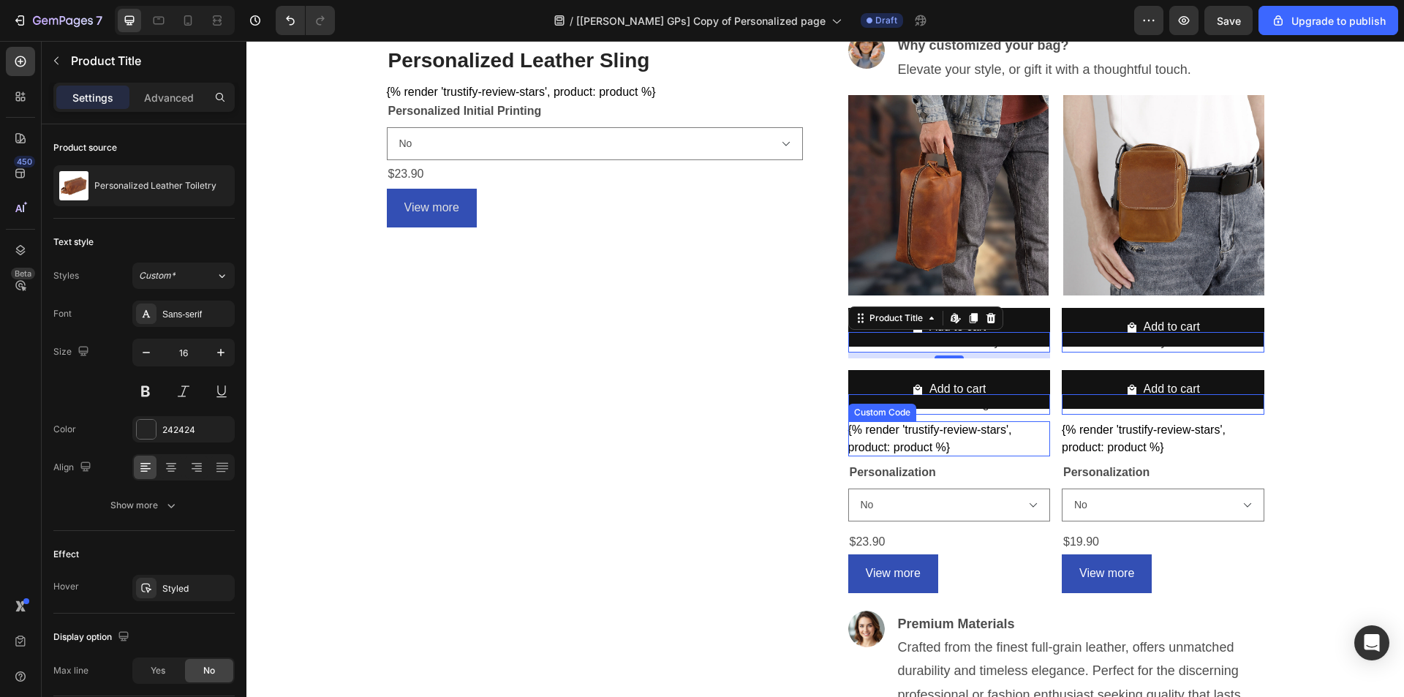
click at [933, 445] on div "{% render 'trustify-review-stars', product: product %}" at bounding box center [949, 438] width 202 height 35
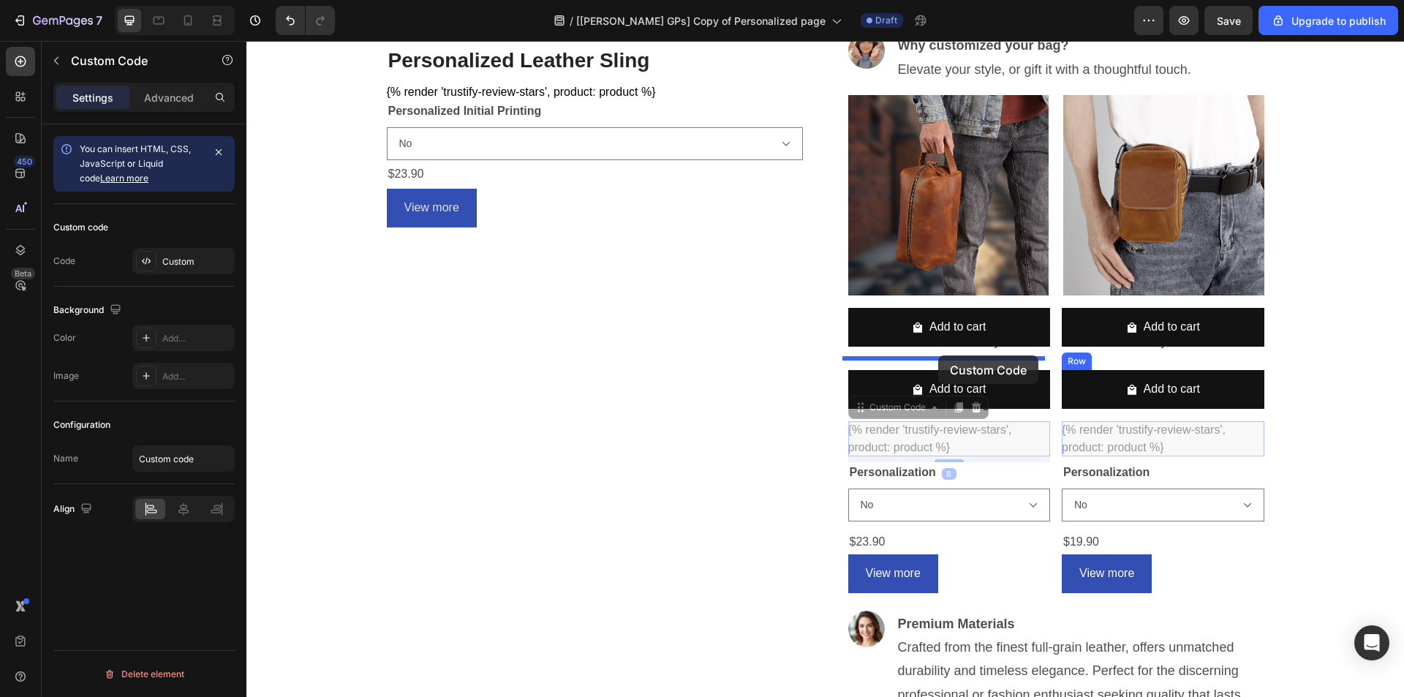
drag, startPoint x: 850, startPoint y: 410, endPoint x: 938, endPoint y: 355, distance: 103.4
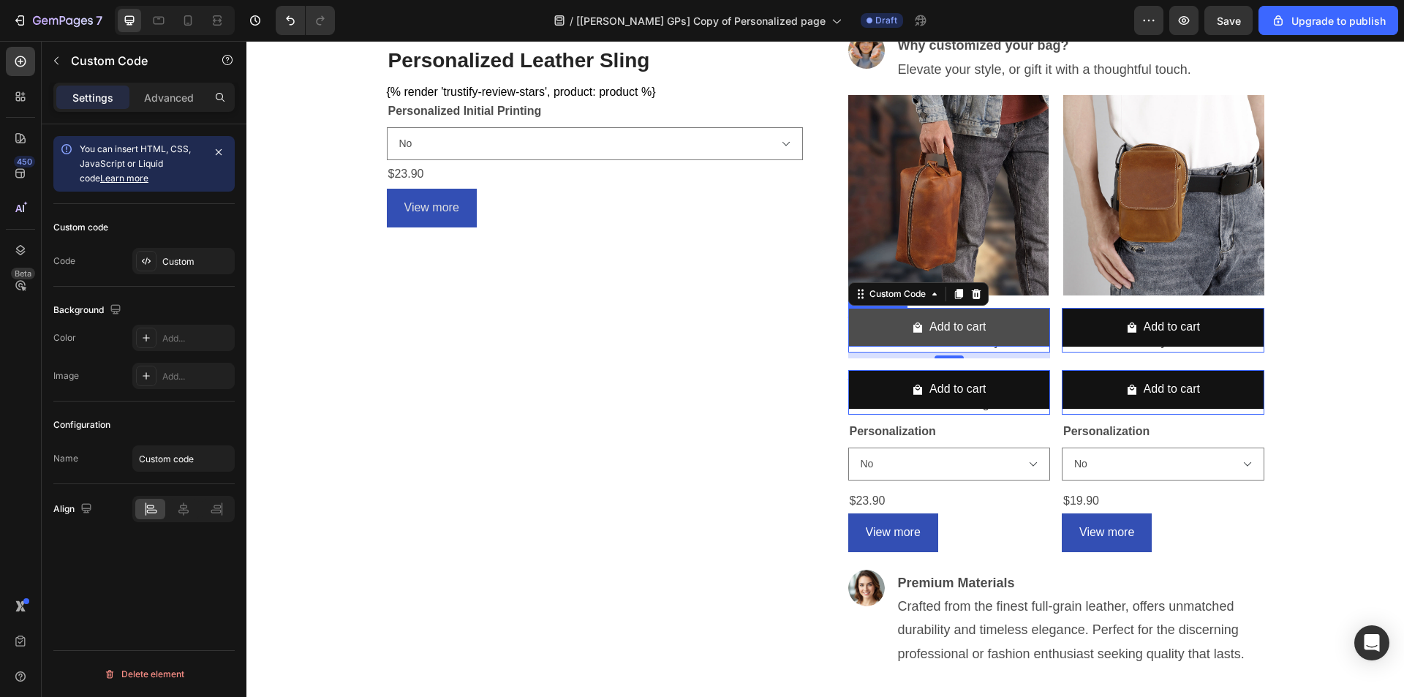
click at [1040, 319] on button "Add to cart" at bounding box center [949, 327] width 202 height 39
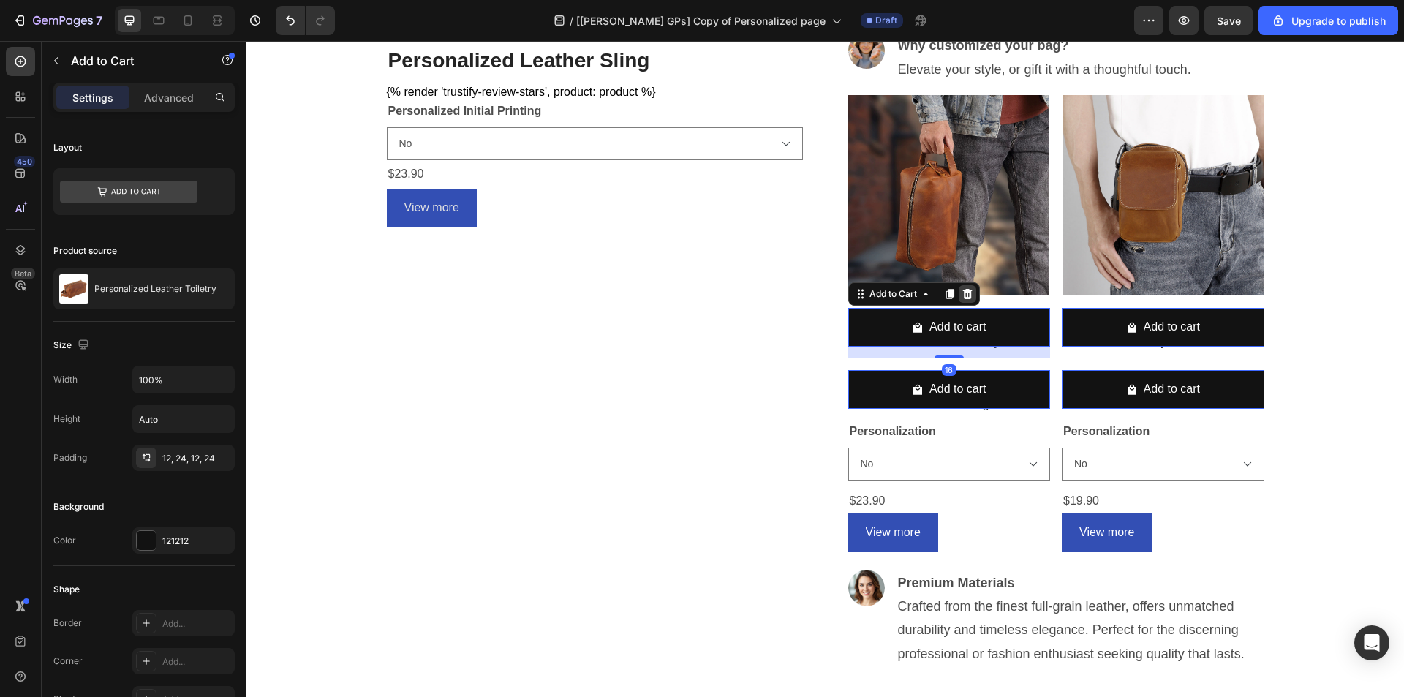
click at [963, 298] on icon at bounding box center [967, 294] width 10 height 10
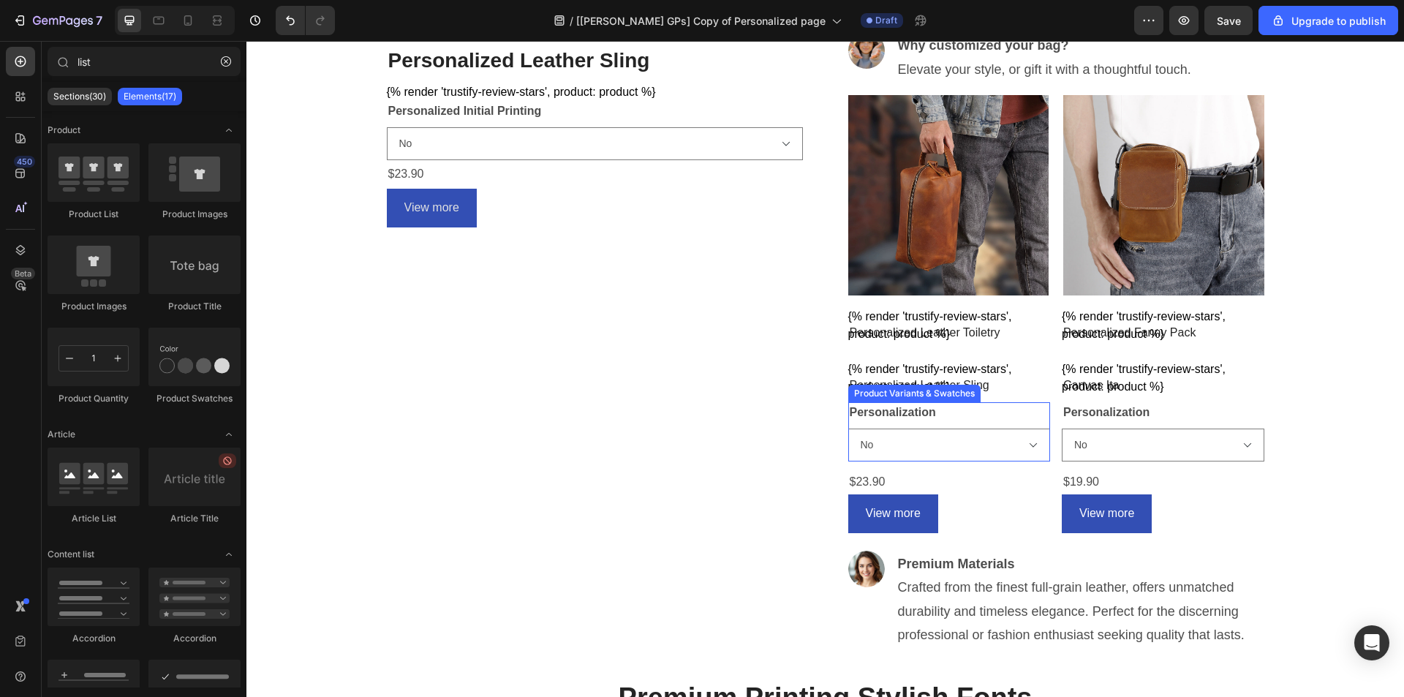
click at [938, 414] on div "Personalization No Yes (Leave note on checkout)" at bounding box center [949, 431] width 202 height 59
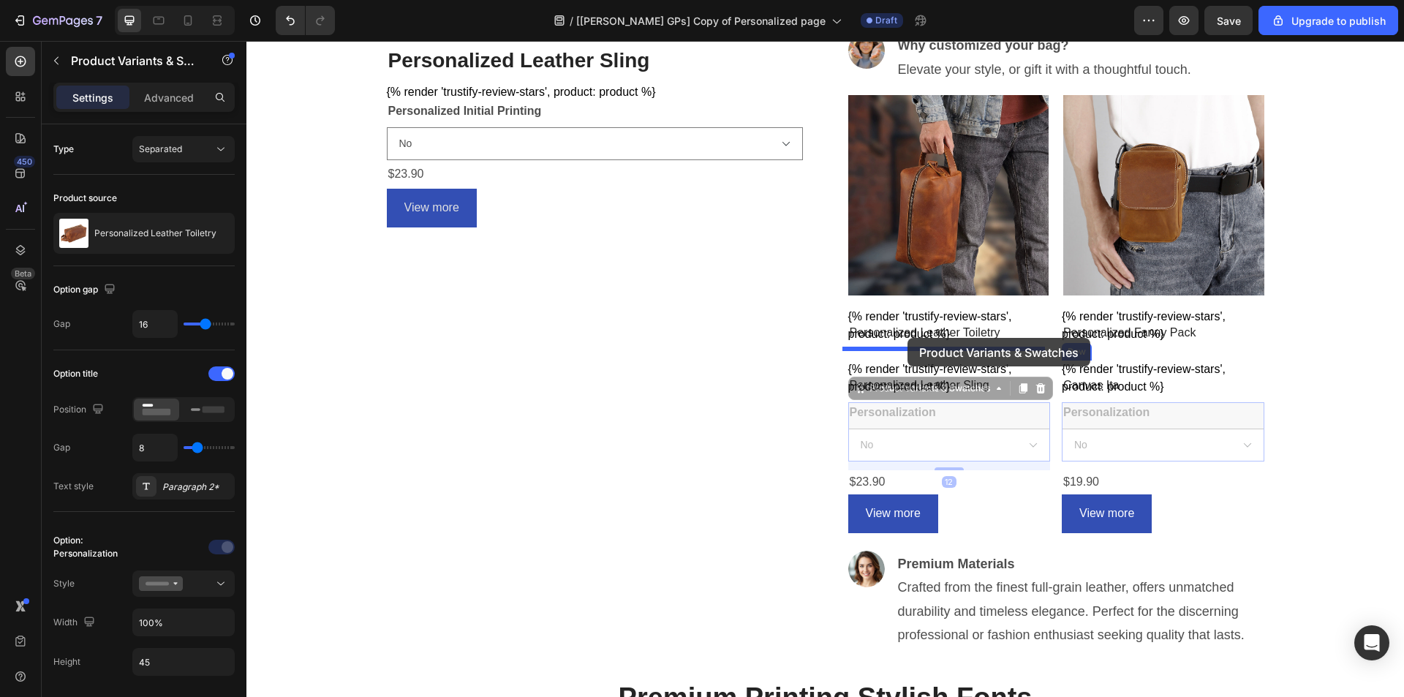
drag, startPoint x: 859, startPoint y: 393, endPoint x: 907, endPoint y: 338, distance: 73.6
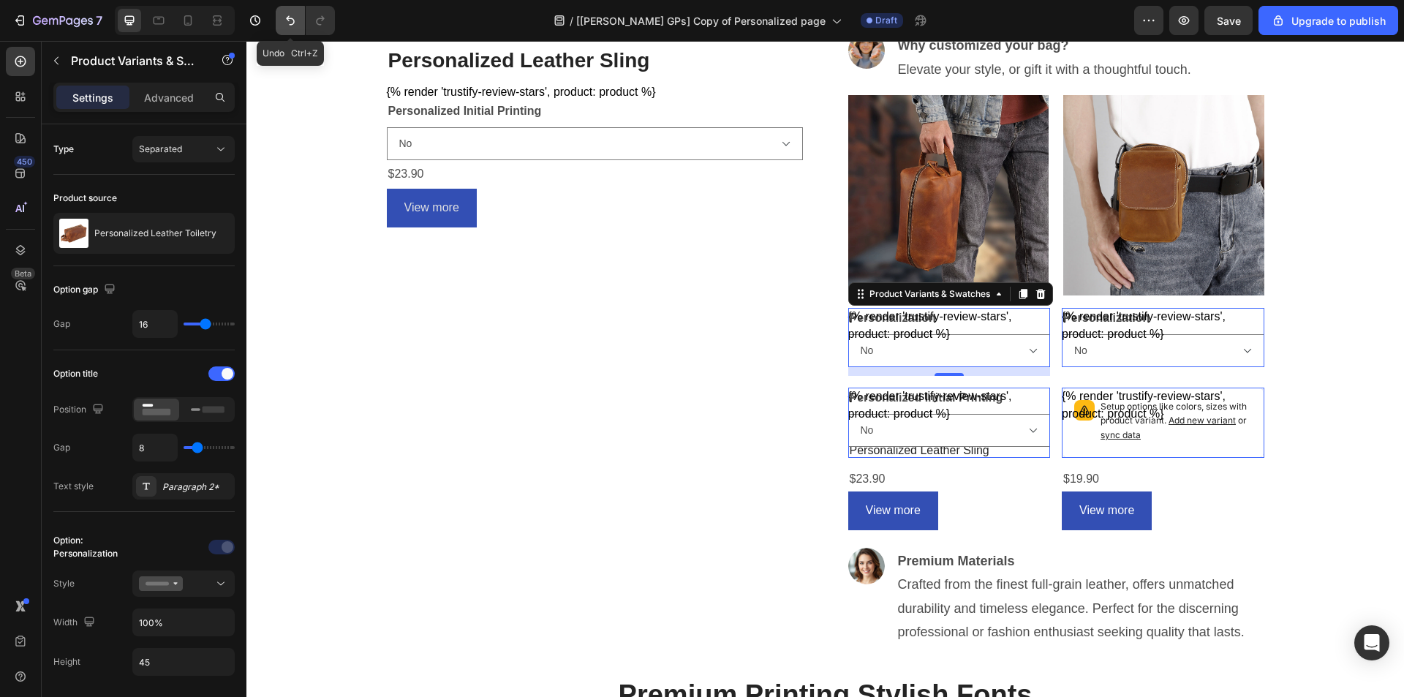
click at [287, 23] on icon "Undo/Redo" at bounding box center [290, 20] width 15 height 15
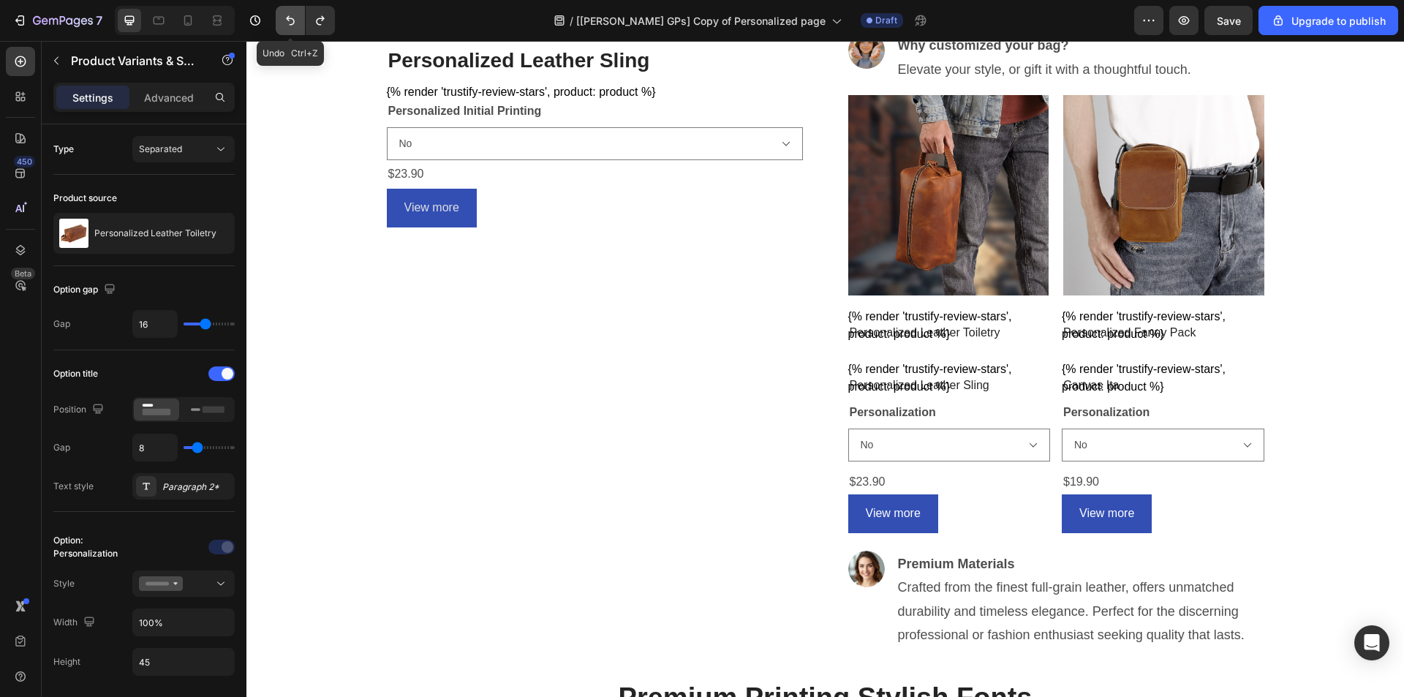
click at [287, 23] on icon "Undo/Redo" at bounding box center [290, 20] width 15 height 15
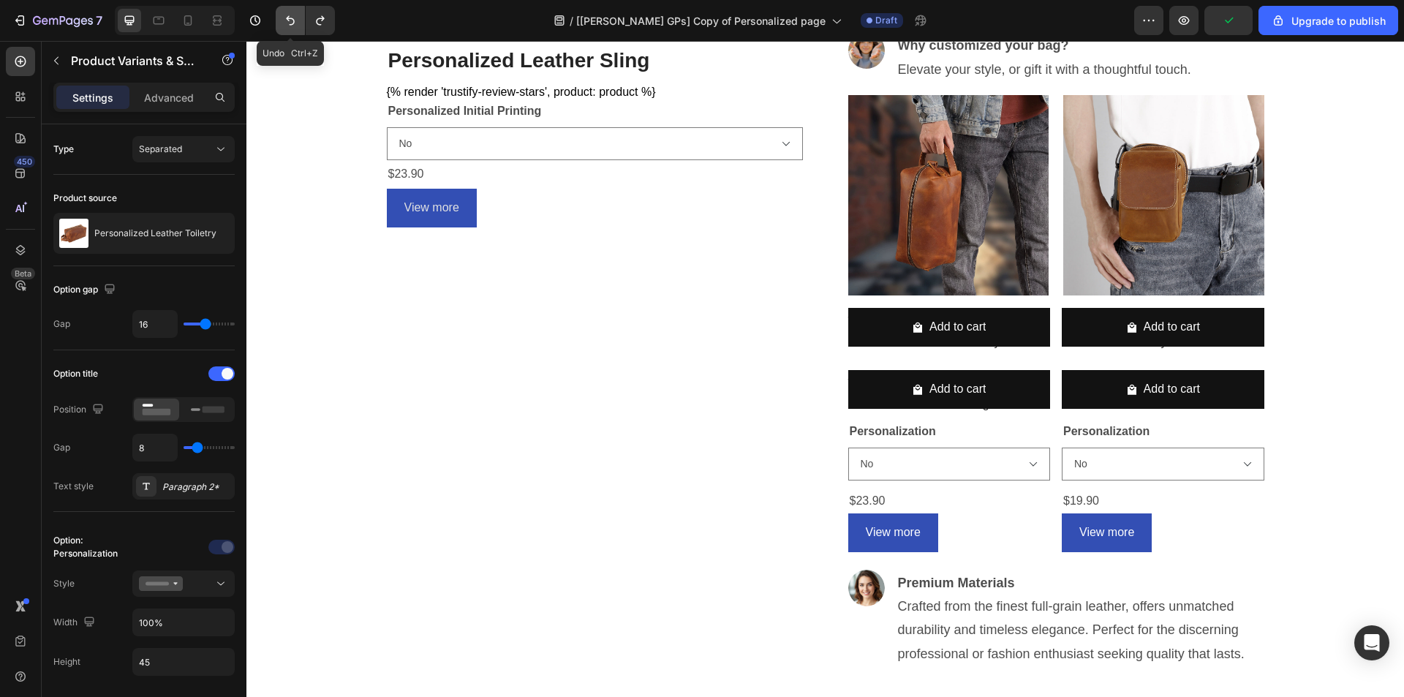
click at [287, 23] on icon "Undo/Redo" at bounding box center [290, 20] width 15 height 15
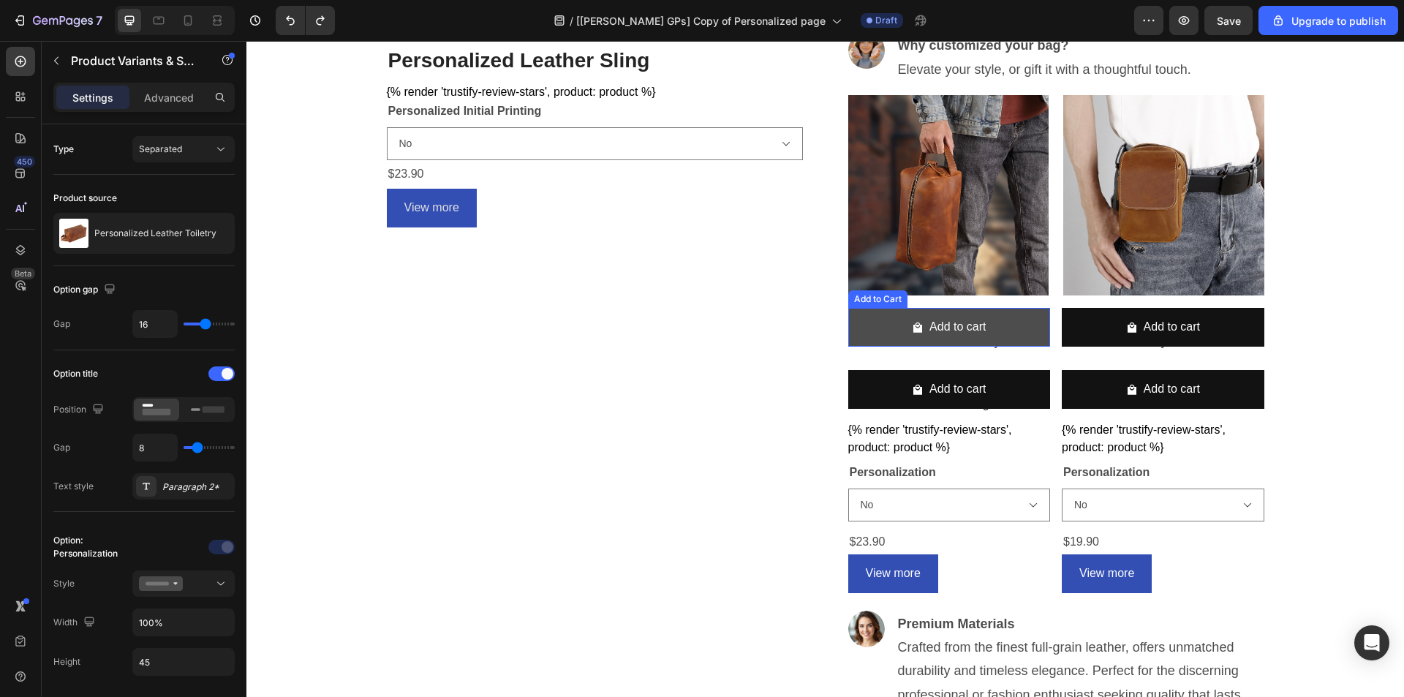
click at [1014, 316] on button "Add to cart" at bounding box center [949, 327] width 202 height 39
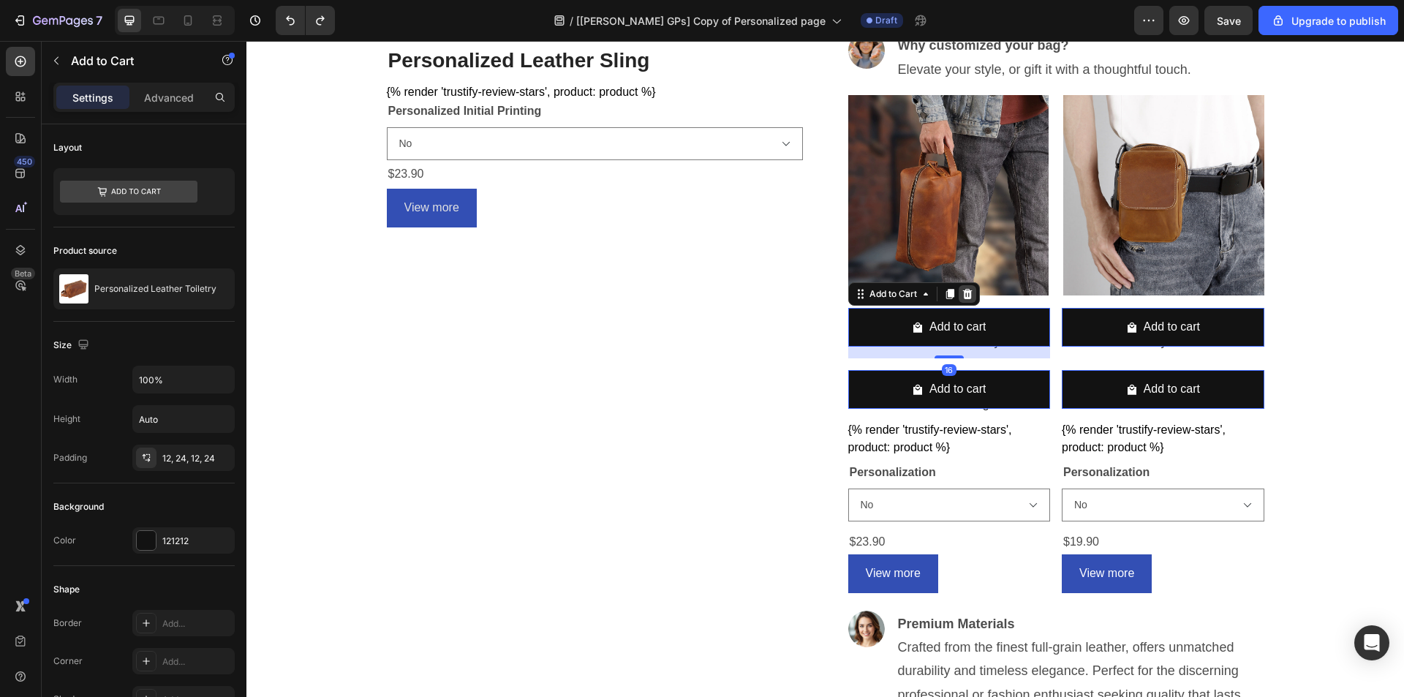
click at [965, 295] on icon at bounding box center [967, 294] width 10 height 10
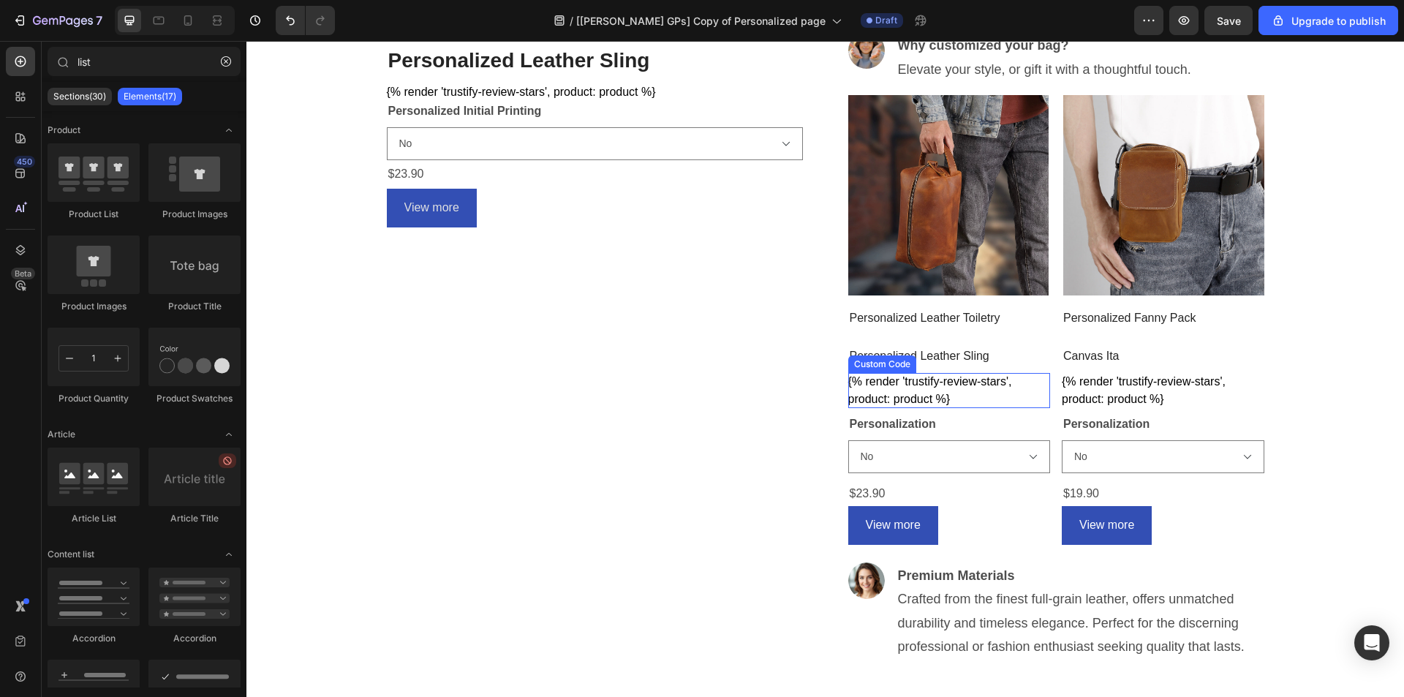
click at [934, 394] on div "{% render 'trustify-review-stars', product: product %}" at bounding box center [949, 390] width 202 height 35
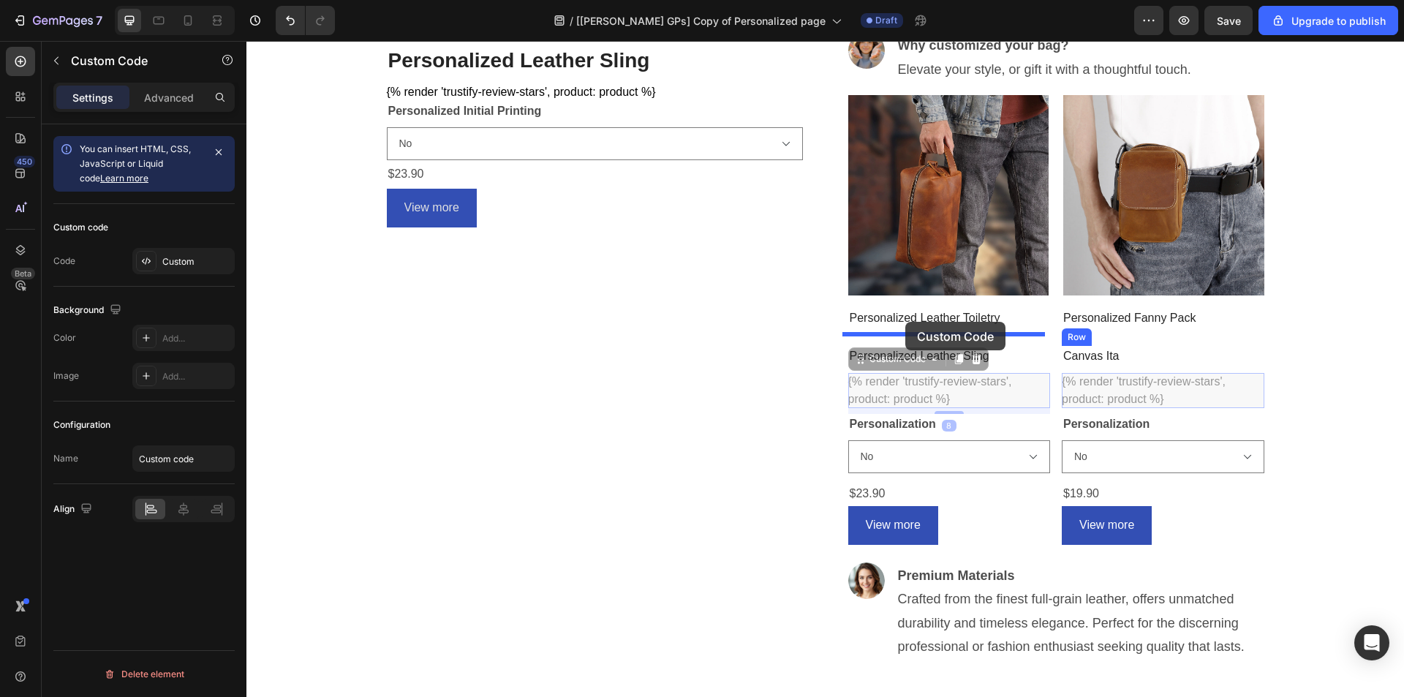
drag, startPoint x: 853, startPoint y: 360, endPoint x: 905, endPoint y: 322, distance: 64.8
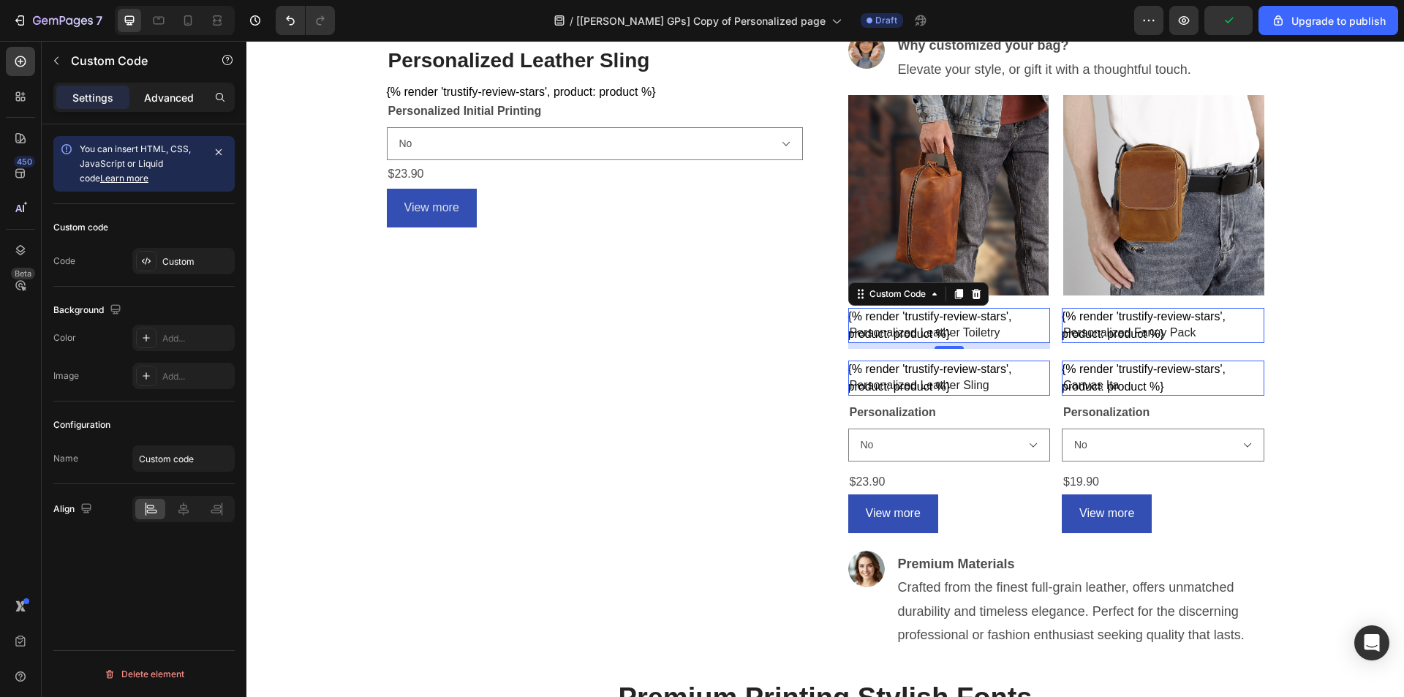
click at [163, 97] on p "Advanced" at bounding box center [169, 97] width 50 height 15
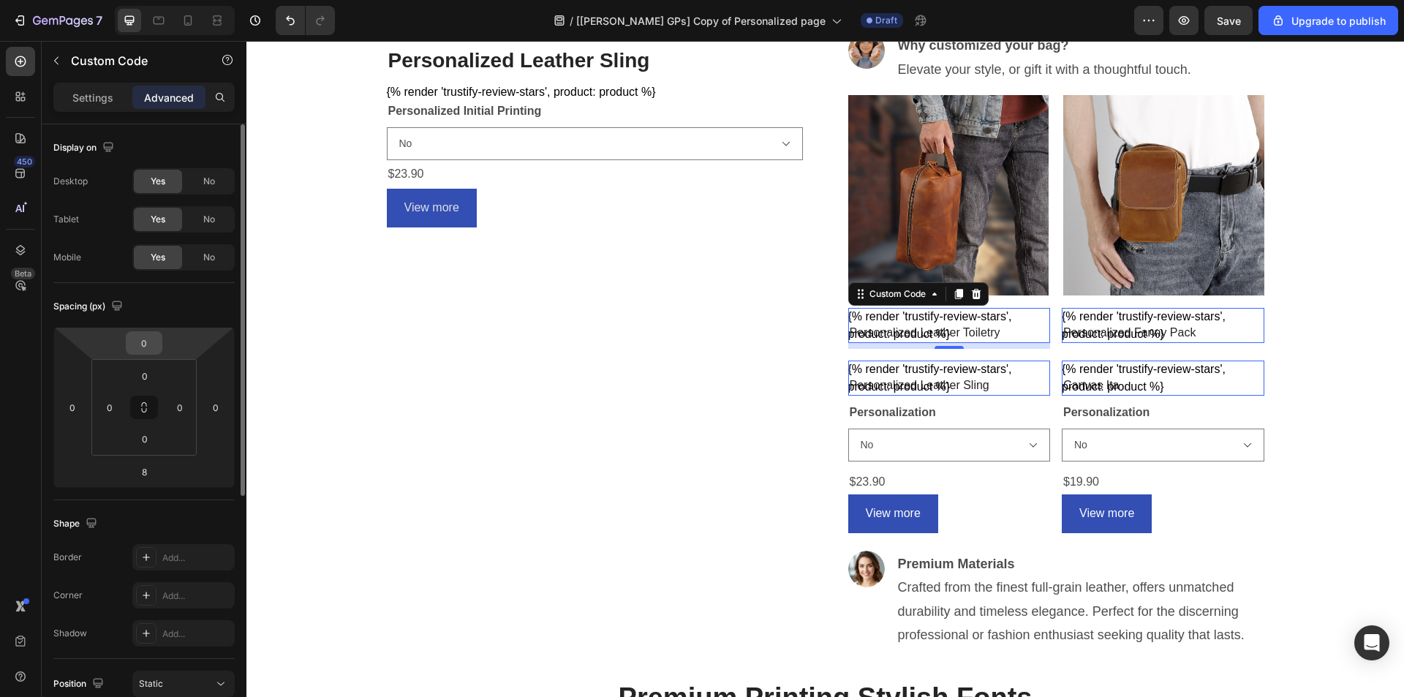
click at [143, 342] on input "0" at bounding box center [143, 343] width 29 height 22
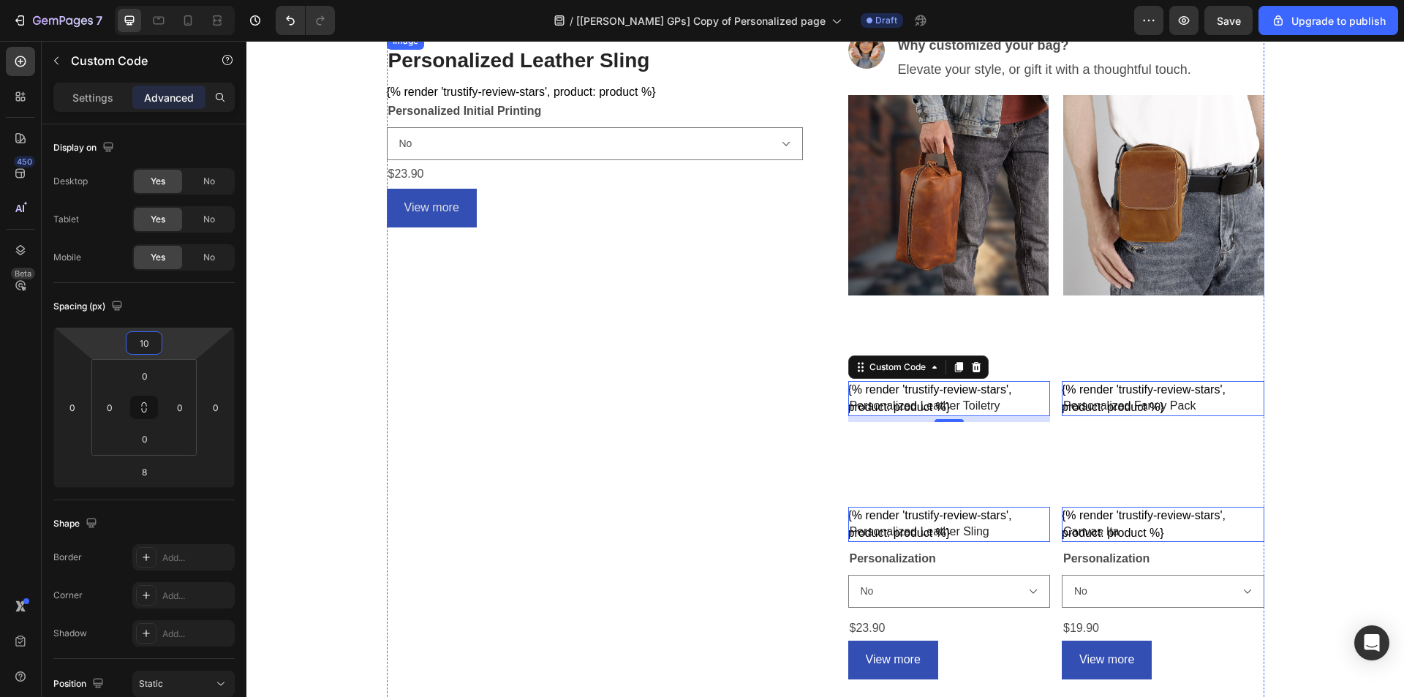
type input "1"
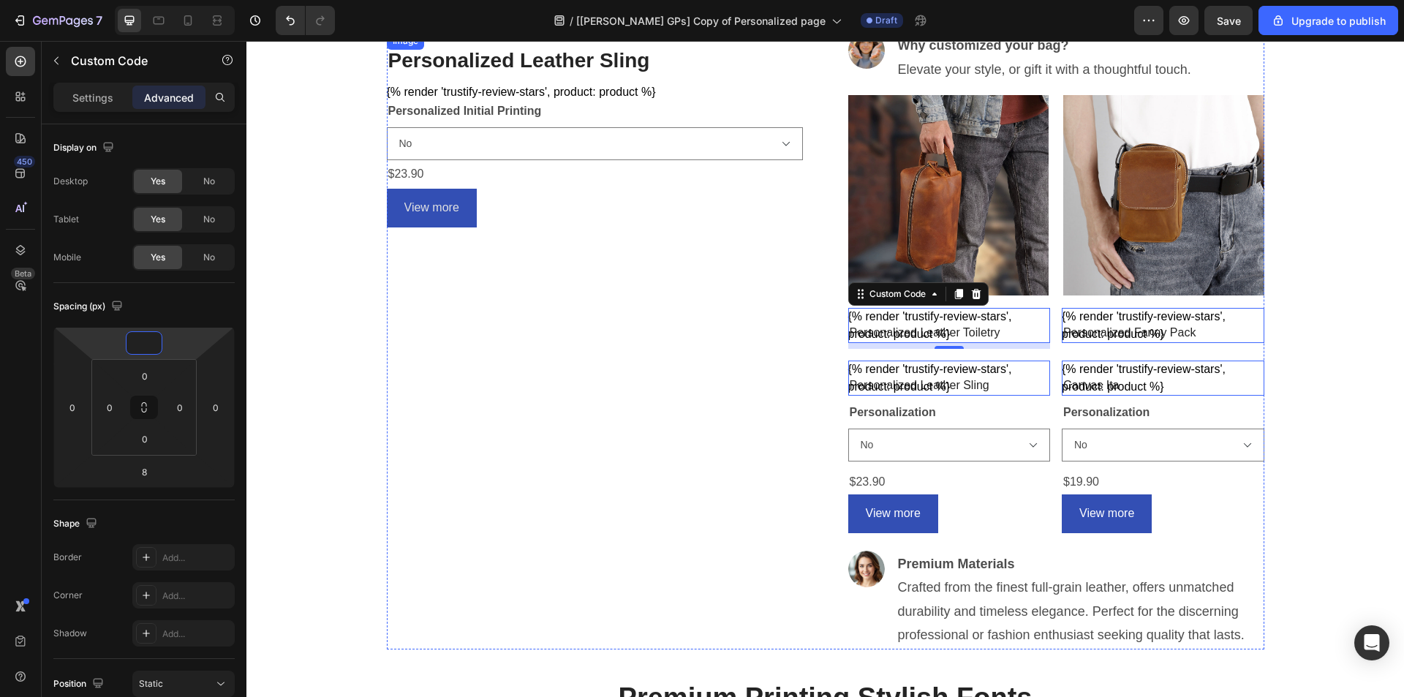
type input "0"
click at [217, 306] on div "Spacing (px)" at bounding box center [143, 306] width 181 height 23
click at [996, 331] on div "{% render 'trustify-review-stars', product: product %}" at bounding box center [949, 325] width 202 height 35
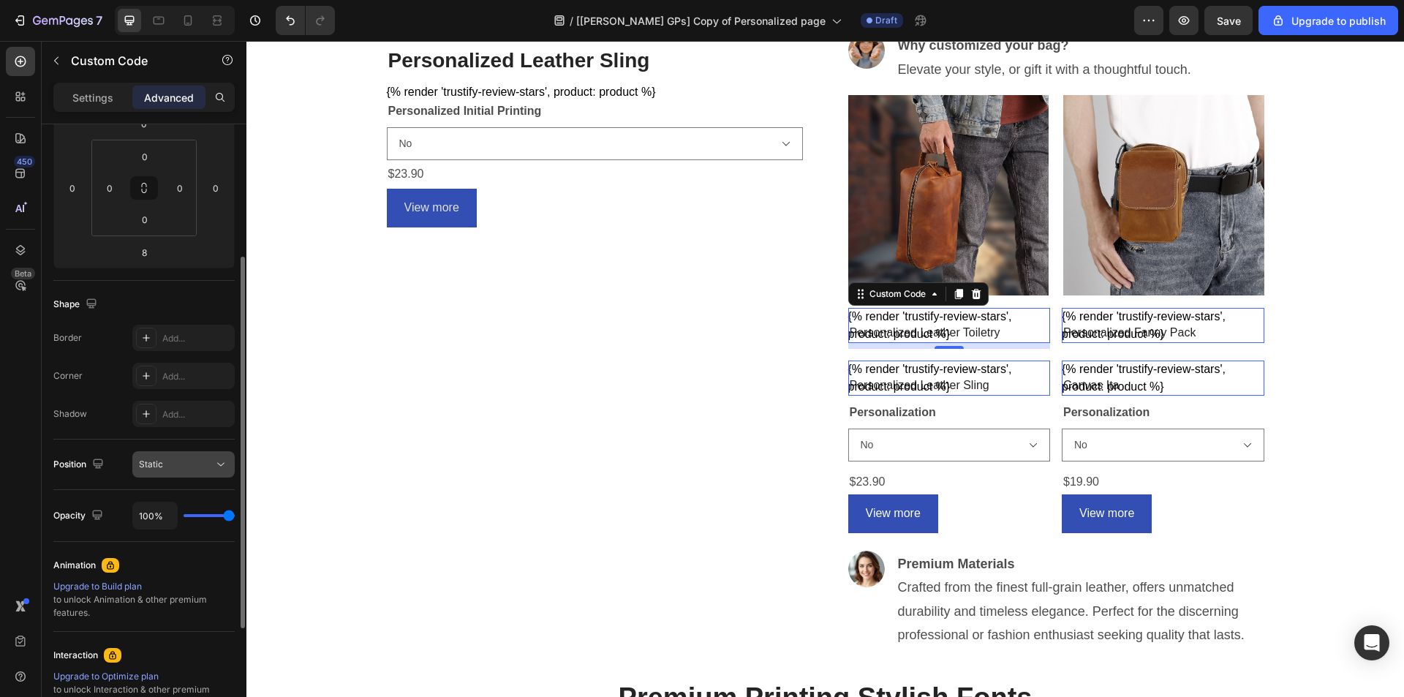
click at [166, 470] on div "Static" at bounding box center [176, 464] width 75 height 13
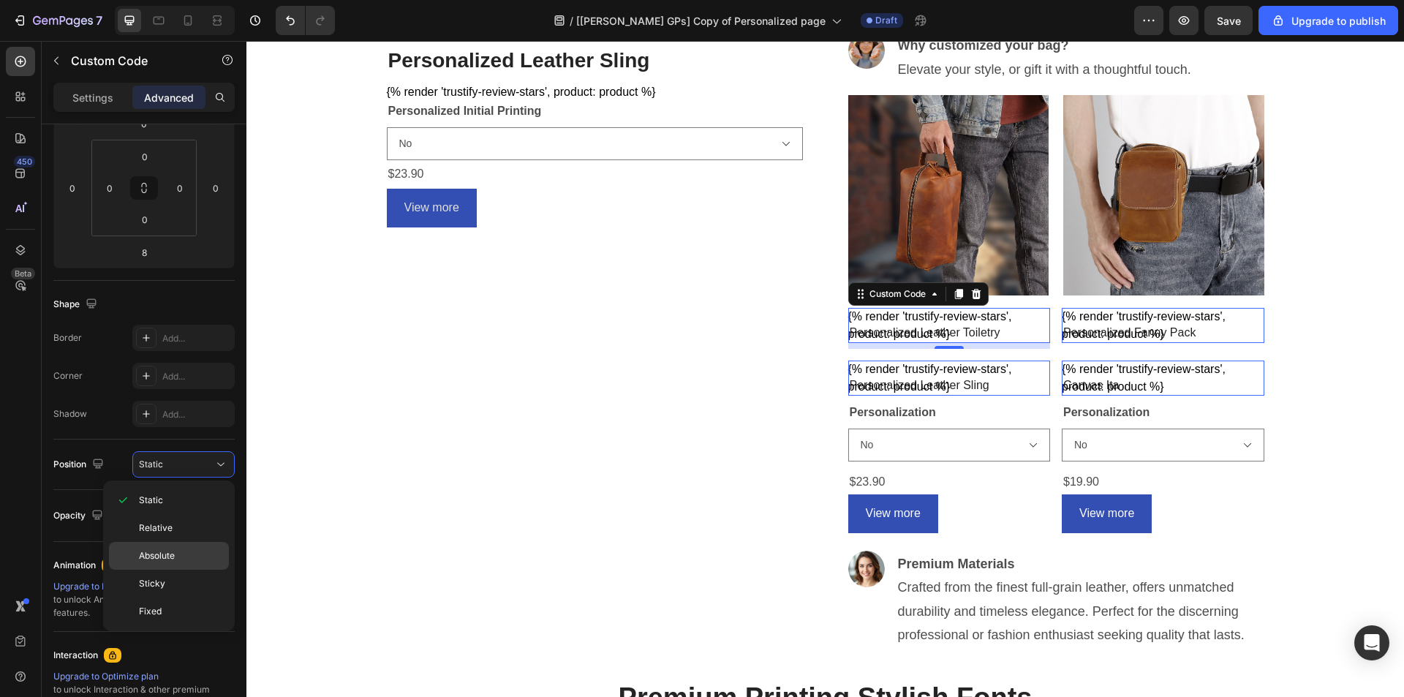
click at [156, 561] on span "Absolute" at bounding box center [157, 555] width 36 height 13
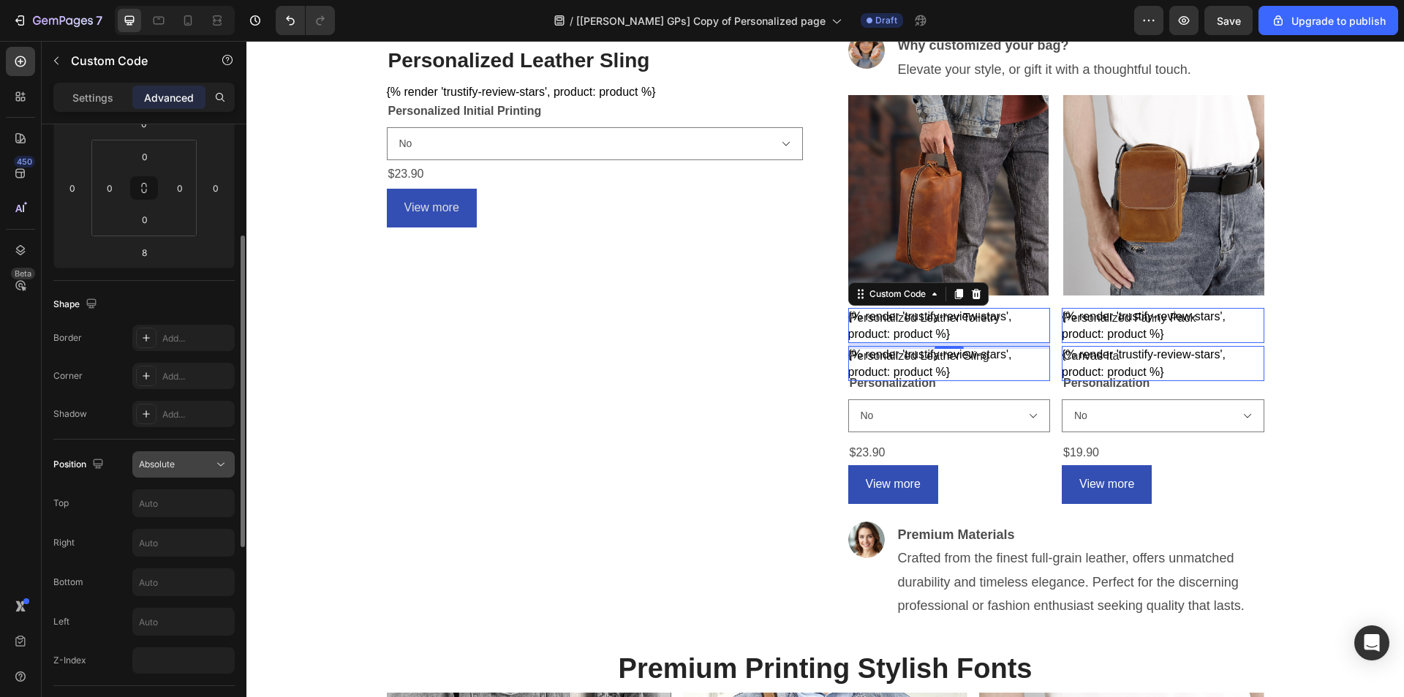
click at [161, 470] on span "Absolute" at bounding box center [157, 464] width 36 height 13
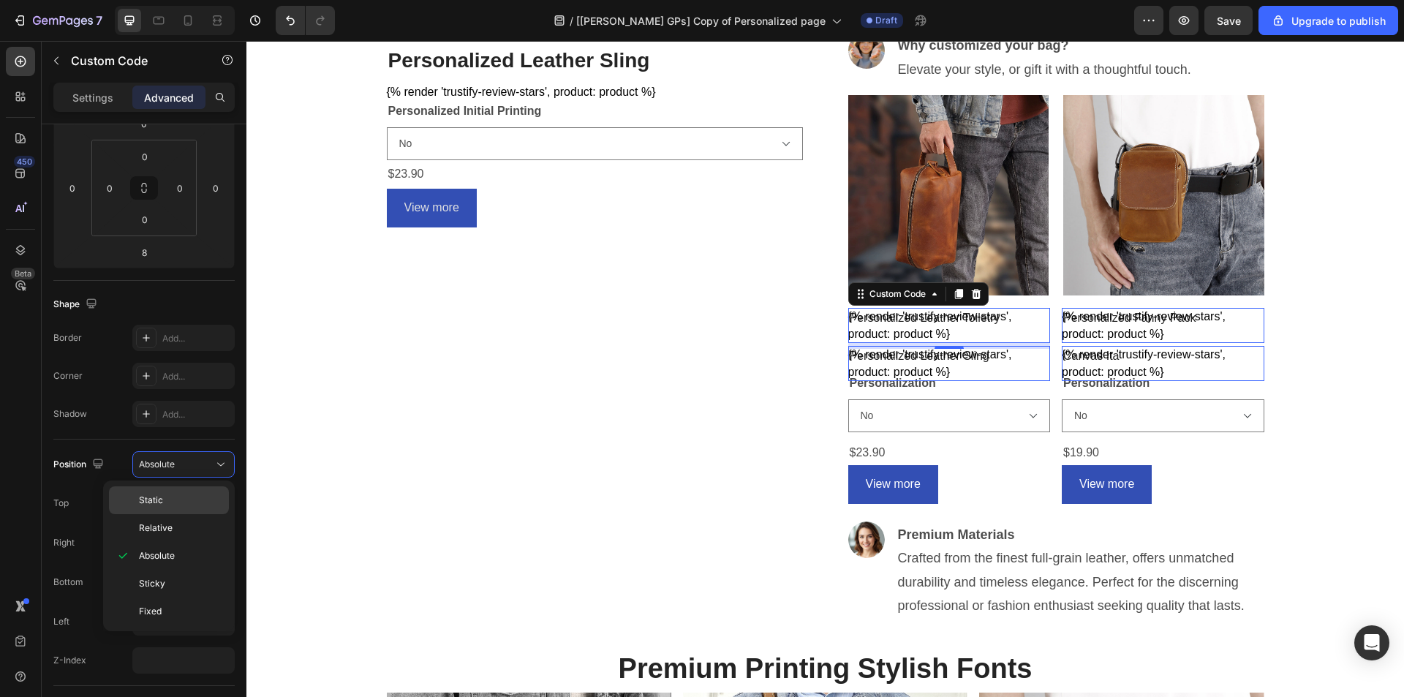
click at [159, 496] on span "Static" at bounding box center [151, 499] width 24 height 13
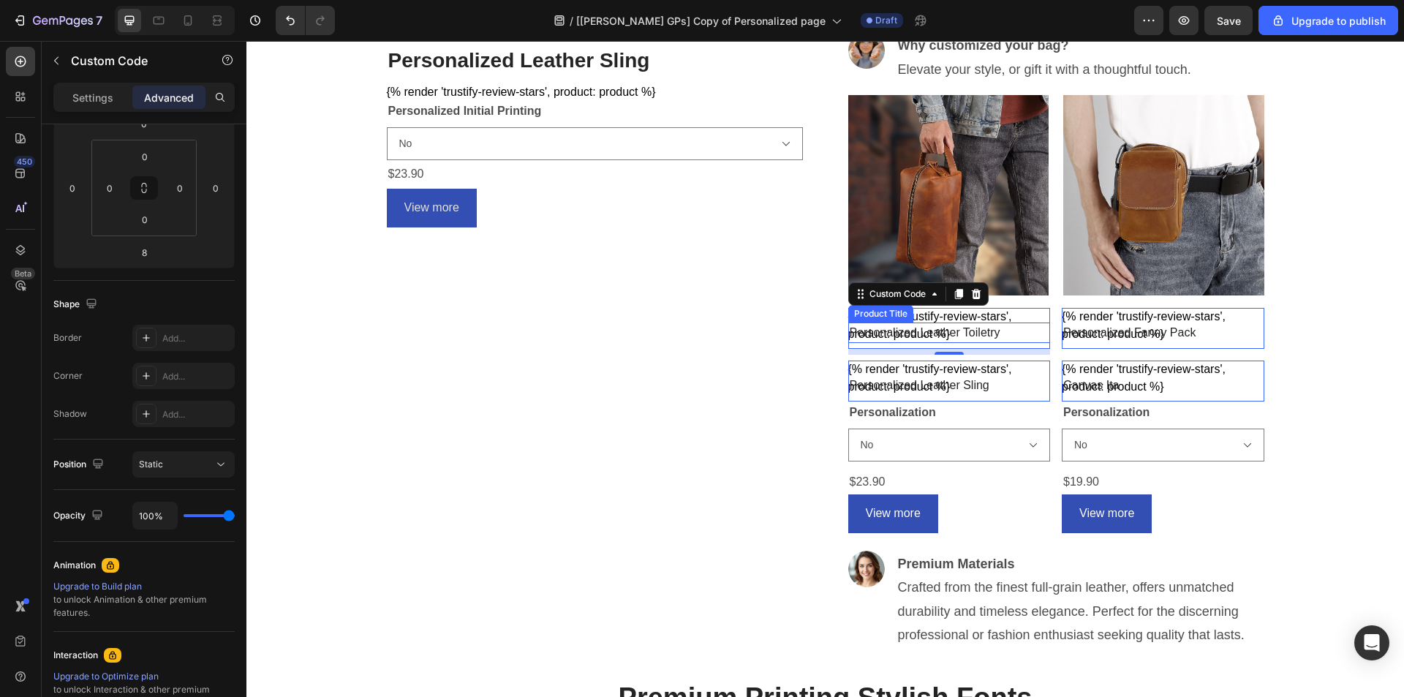
click at [904, 330] on h2 "Personalized Leather Toiletry" at bounding box center [949, 332] width 202 height 20
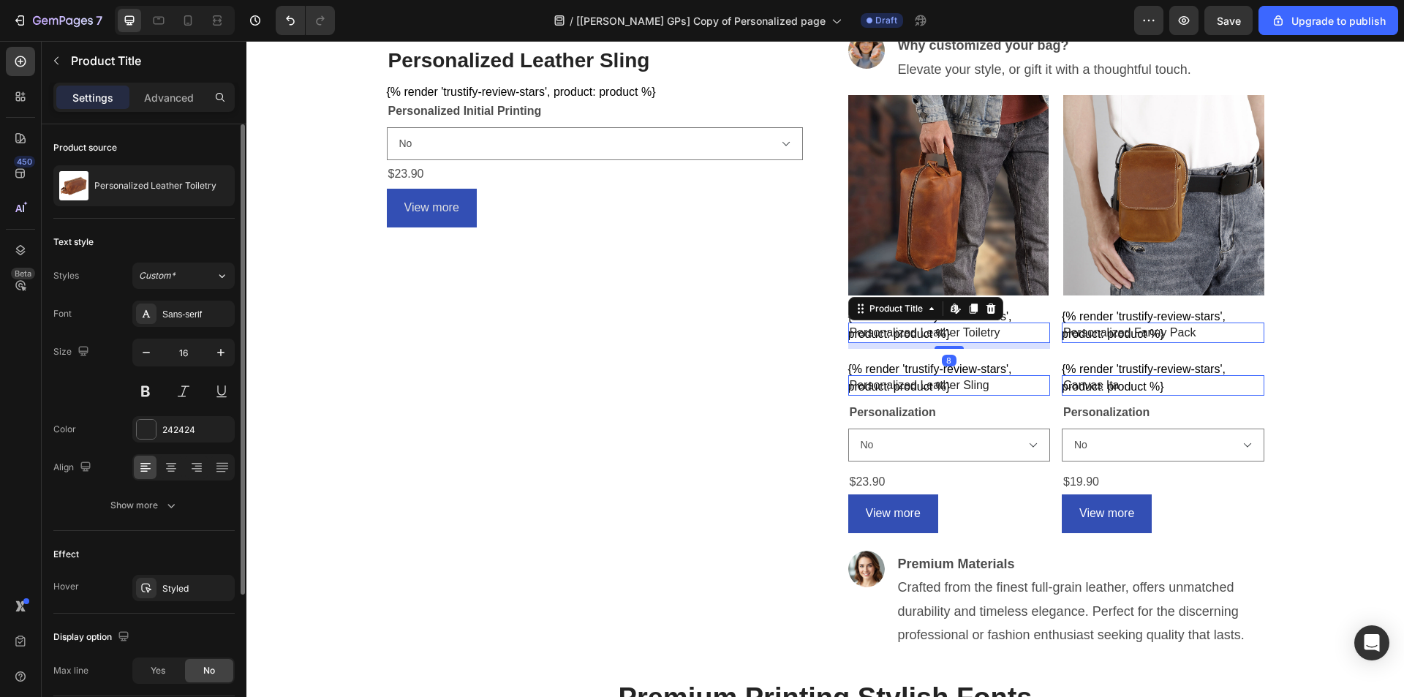
scroll to position [146, 0]
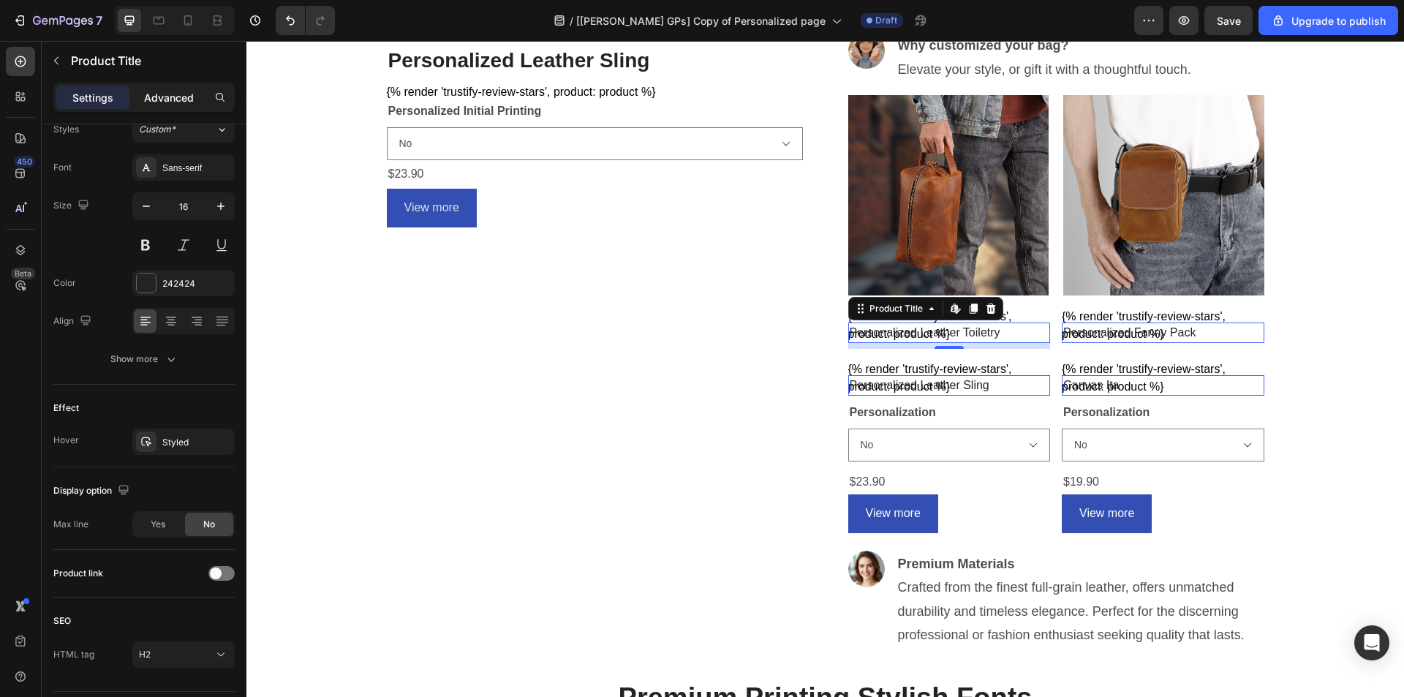
click at [174, 98] on p "Advanced" at bounding box center [169, 97] width 50 height 15
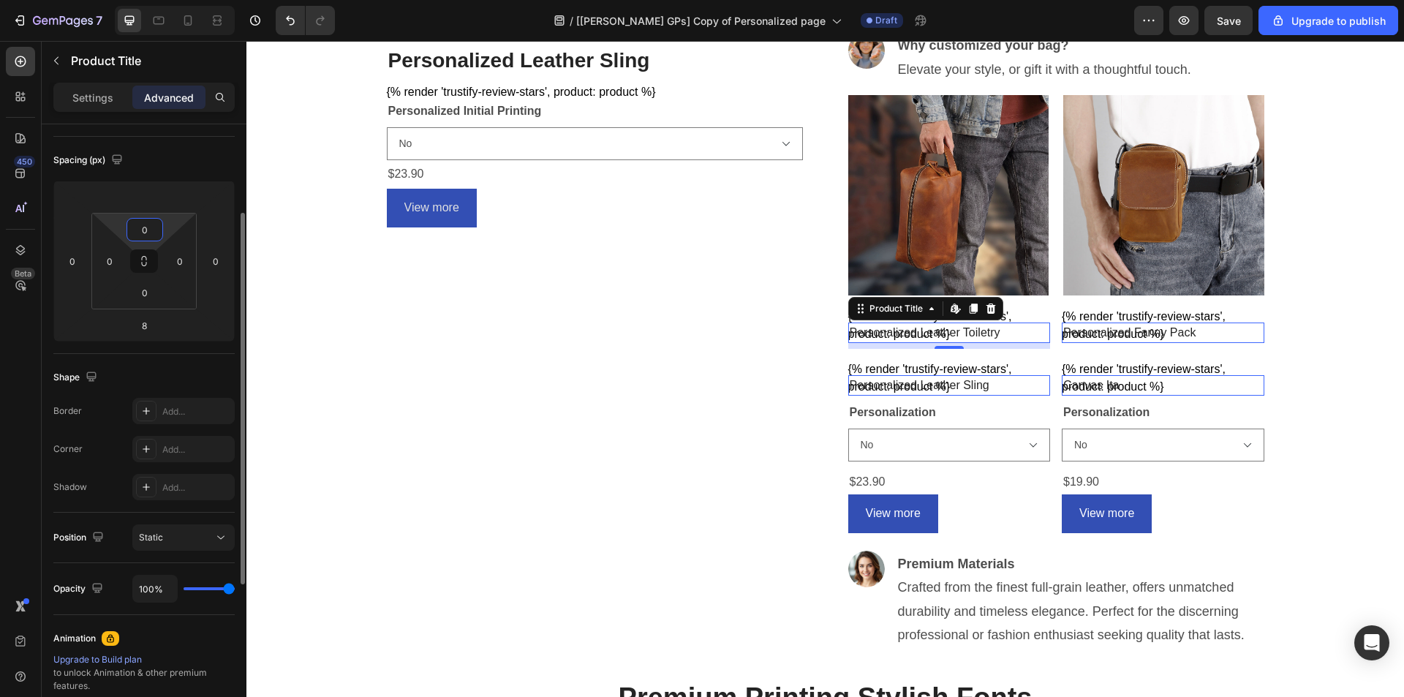
click at [147, 227] on input "0" at bounding box center [144, 230] width 29 height 22
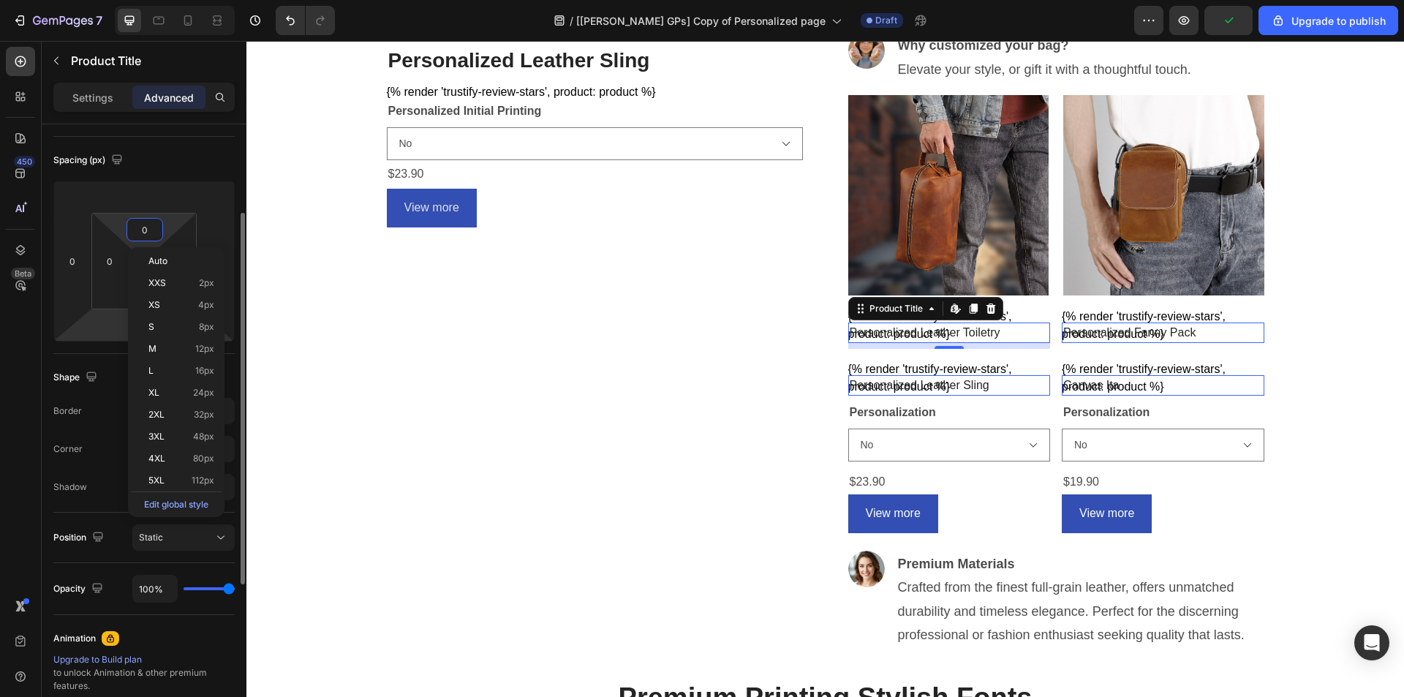
click at [86, 53] on html "7 / [[PERSON_NAME] GPs] Copy of Personalized page Draft Preview Upgrade to publ…" at bounding box center [702, 26] width 1404 height 53
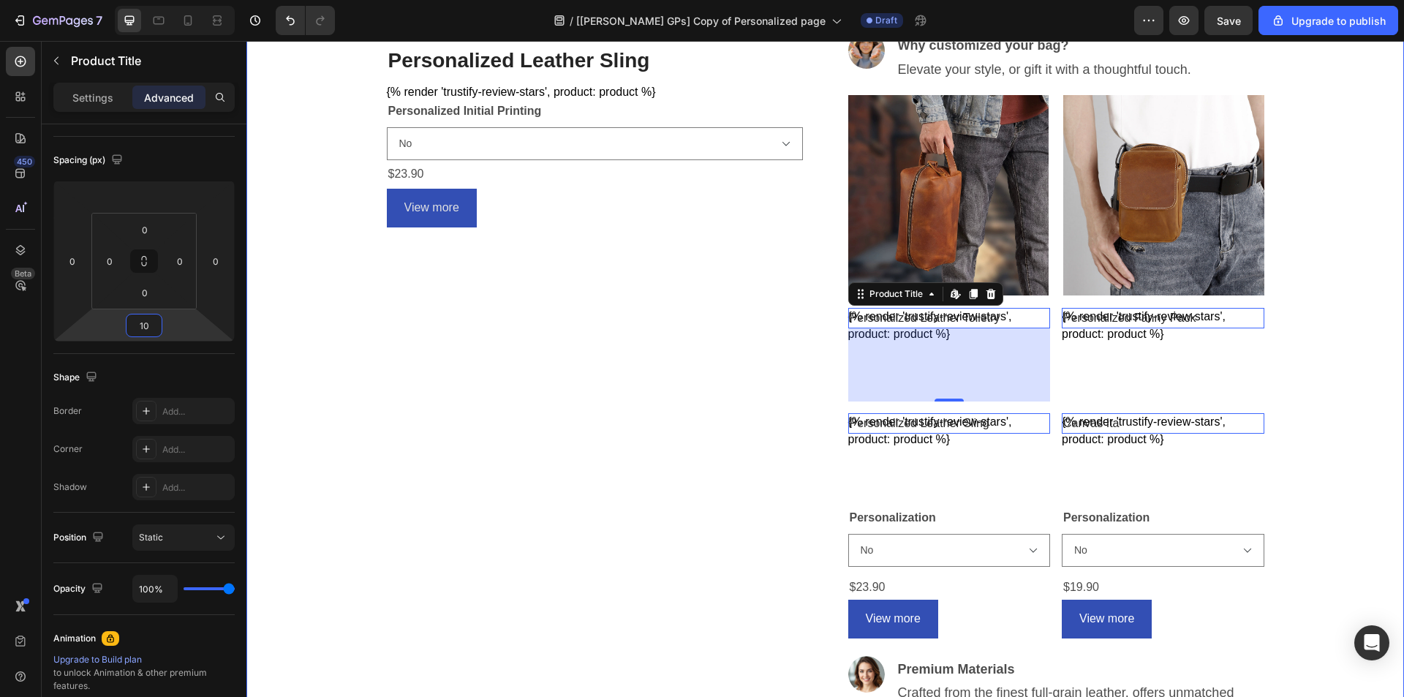
type input "1"
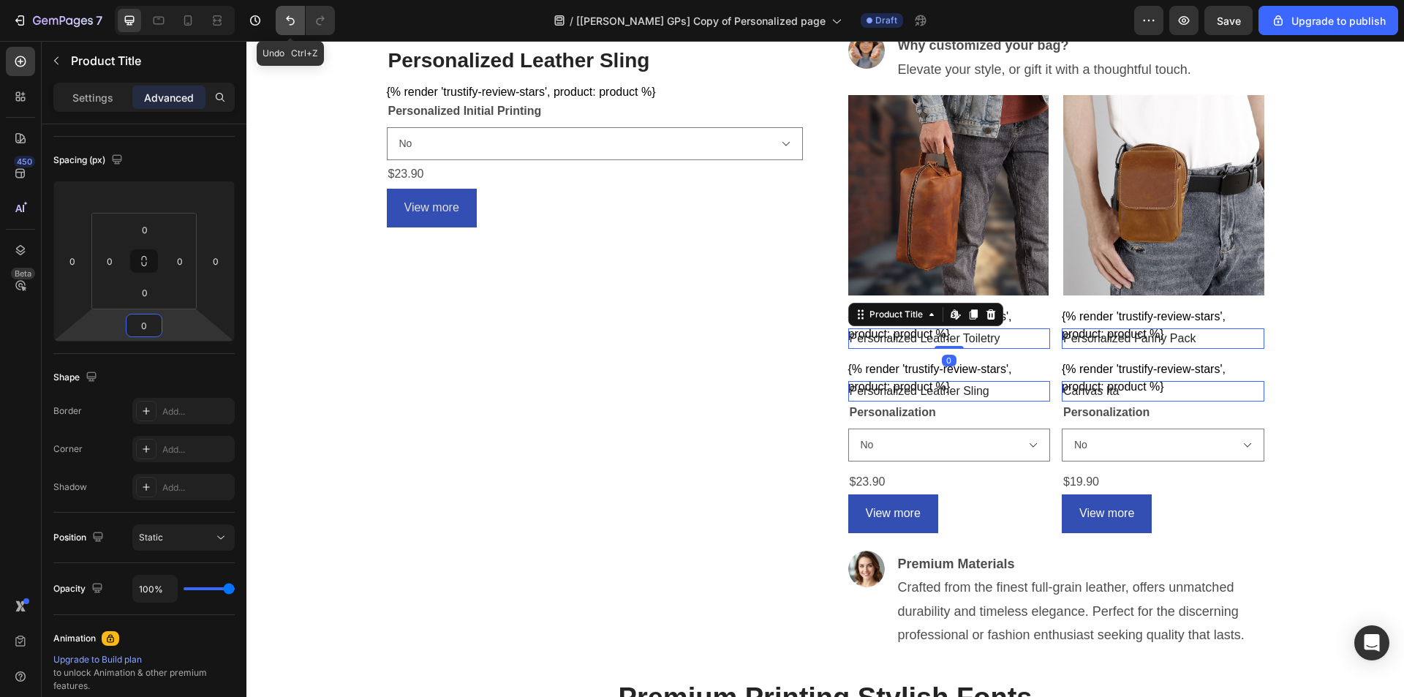
click at [284, 24] on icon "Undo/Redo" at bounding box center [290, 20] width 15 height 15
type input "8"
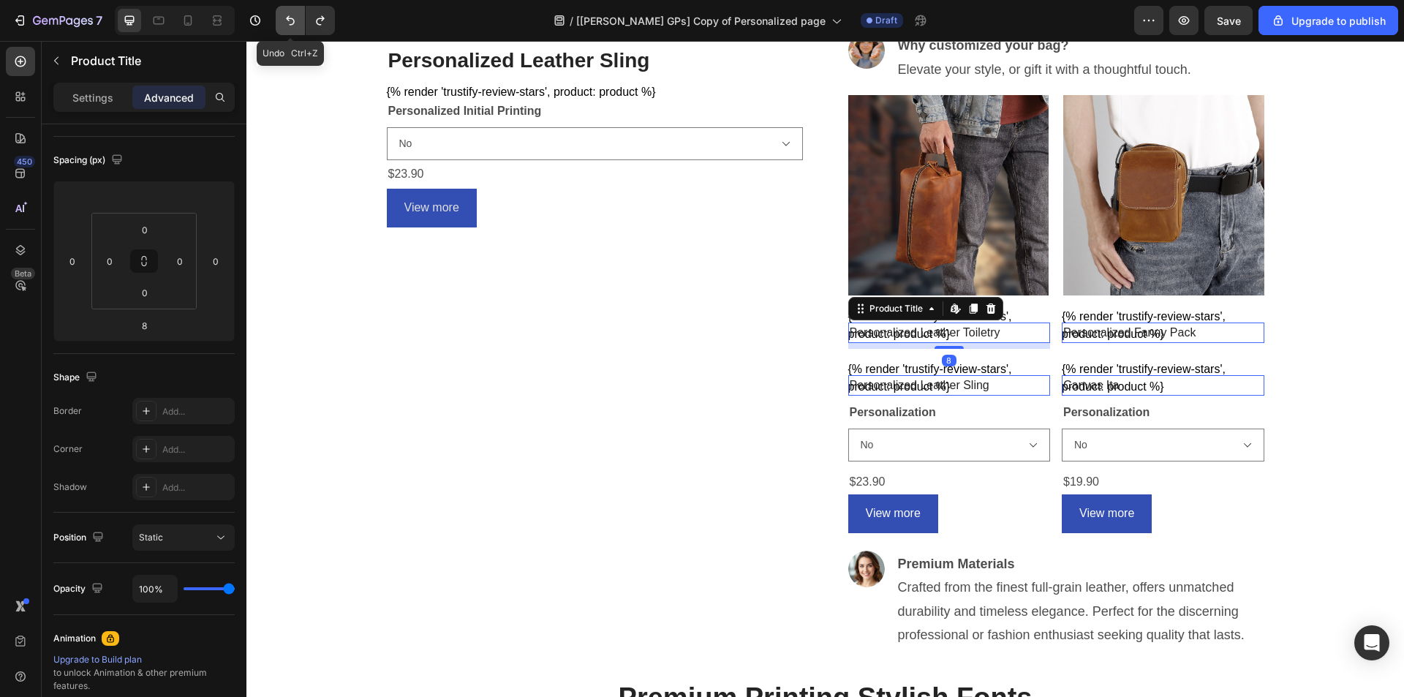
click at [284, 24] on icon "Undo/Redo" at bounding box center [290, 20] width 15 height 15
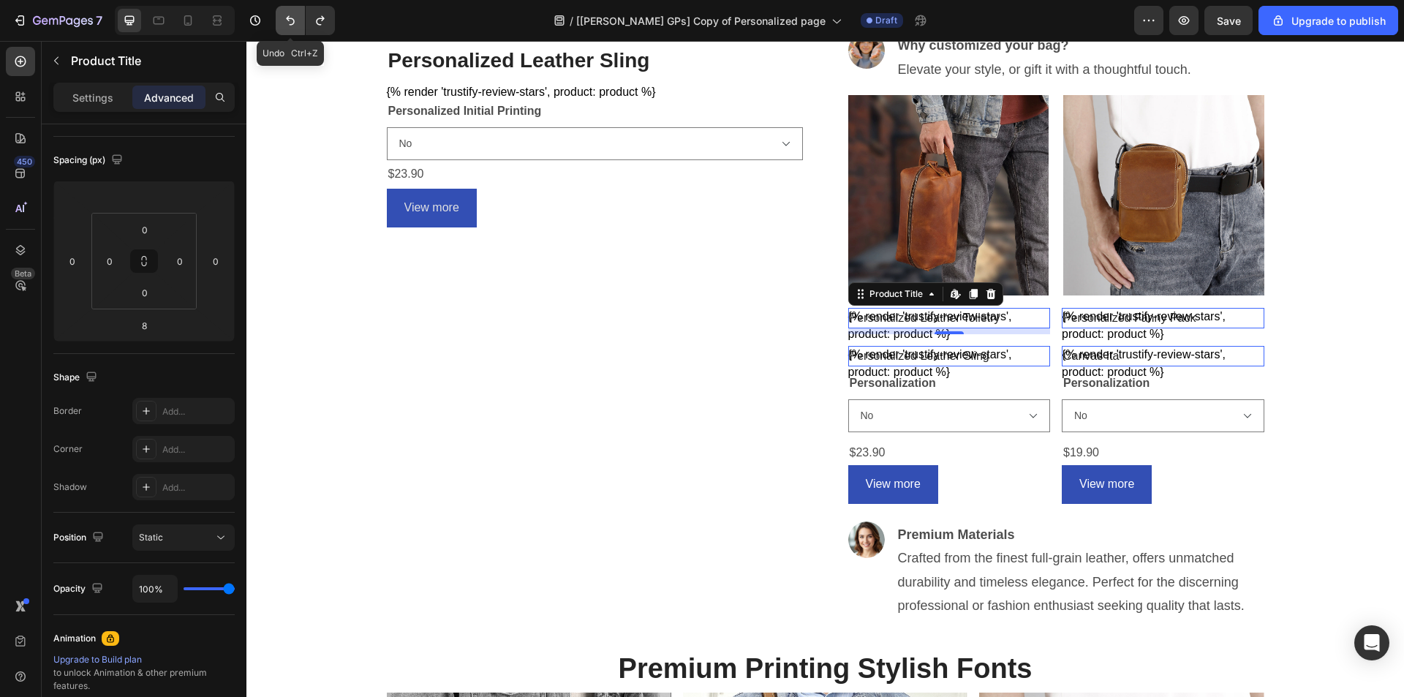
click at [289, 27] on icon "Undo/Redo" at bounding box center [290, 20] width 15 height 15
click at [290, 26] on icon "Undo/Redo" at bounding box center [290, 20] width 15 height 15
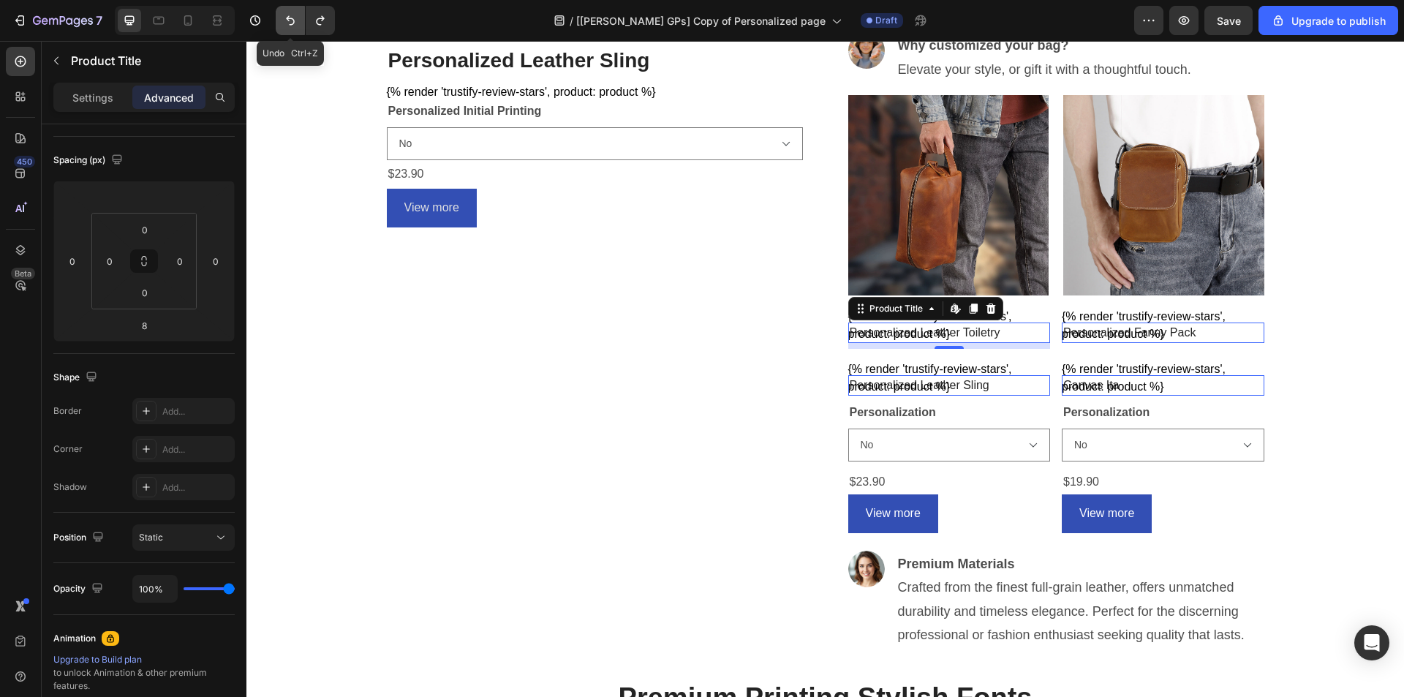
click at [290, 26] on icon "Undo/Redo" at bounding box center [290, 20] width 15 height 15
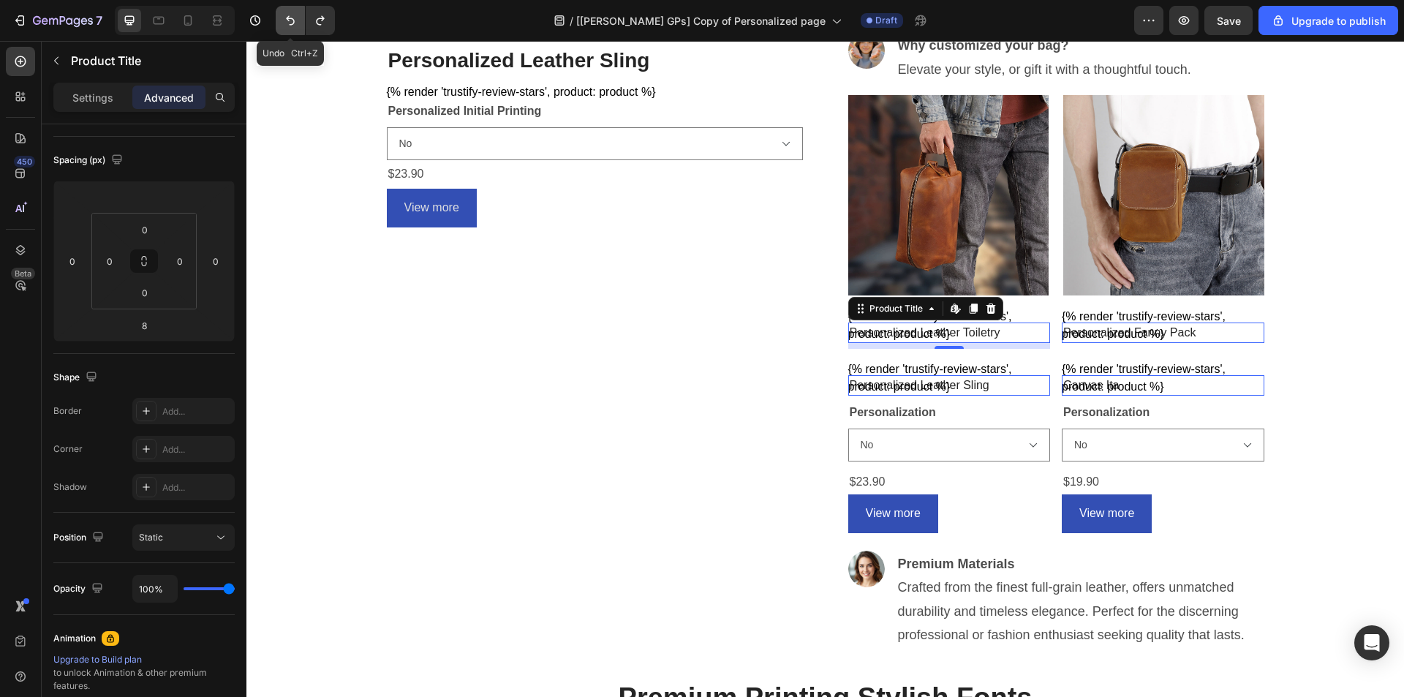
click at [285, 15] on icon "Undo/Redo" at bounding box center [290, 20] width 15 height 15
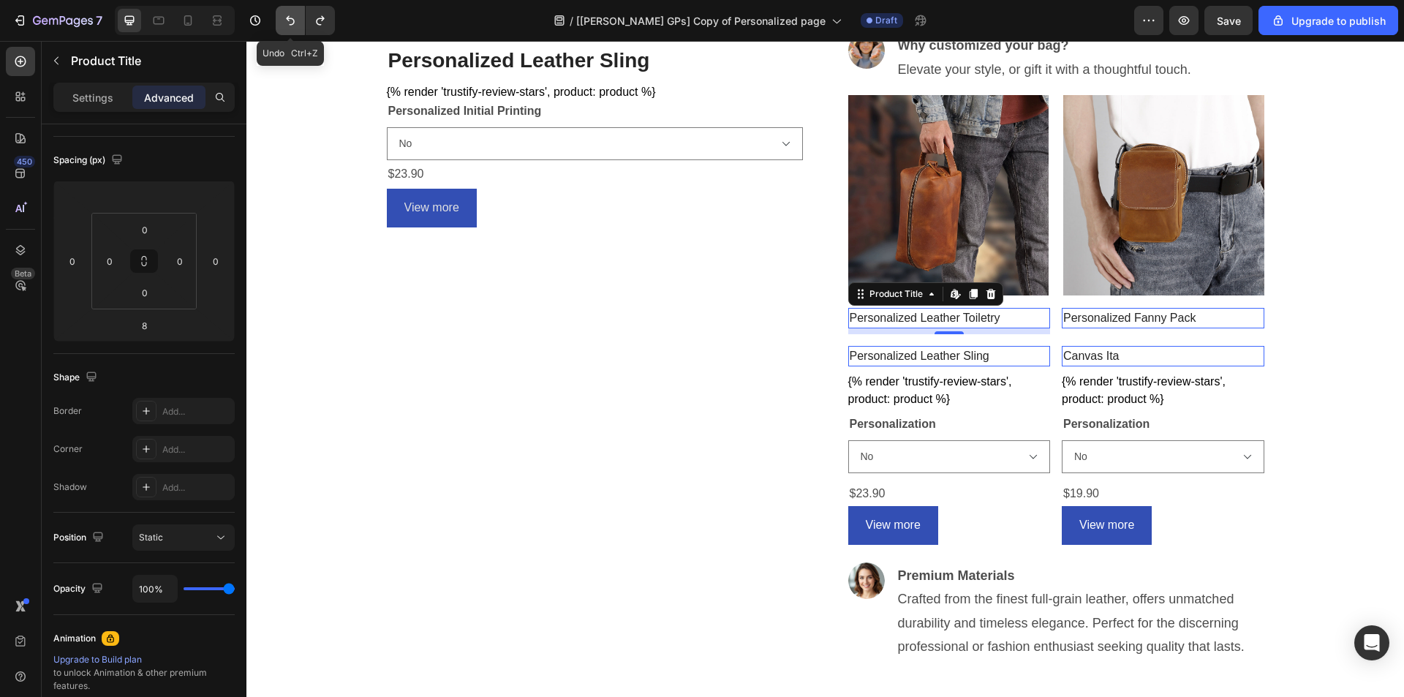
click at [289, 22] on icon "Undo/Redo" at bounding box center [290, 20] width 15 height 15
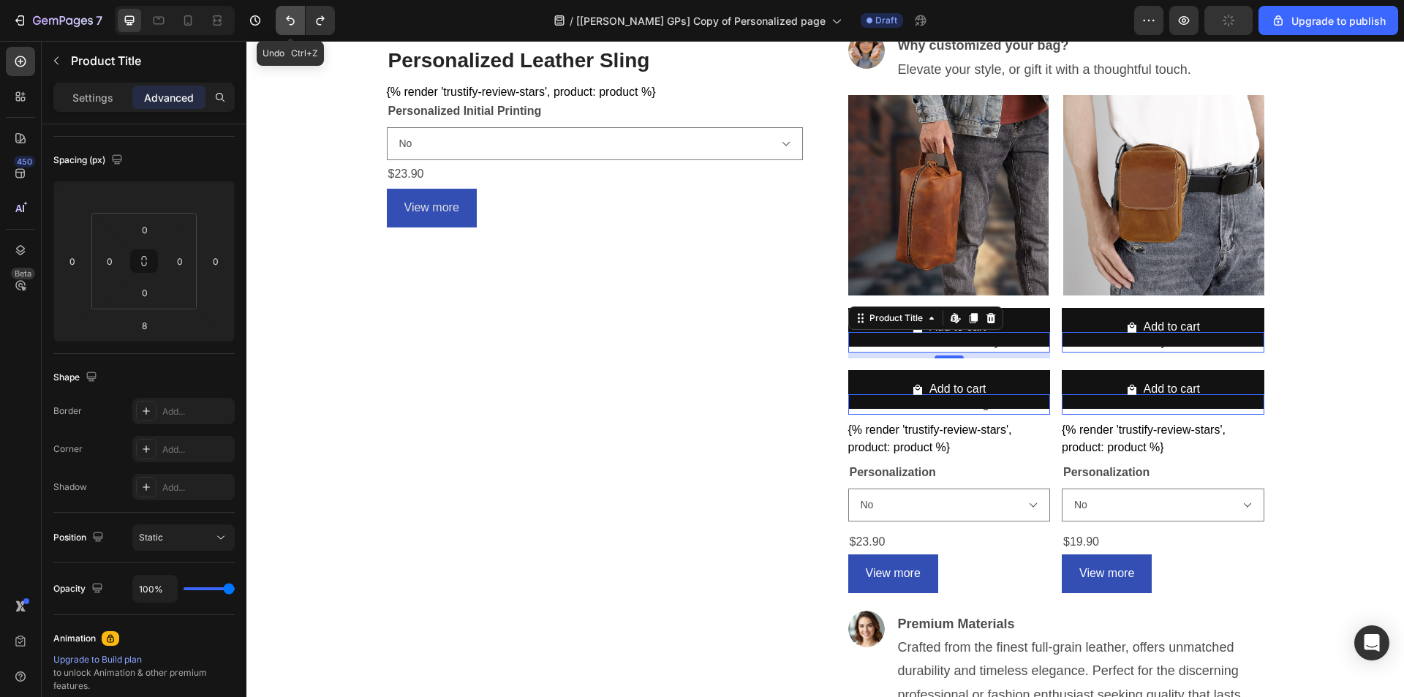
click at [289, 22] on icon "Undo/Redo" at bounding box center [290, 20] width 15 height 15
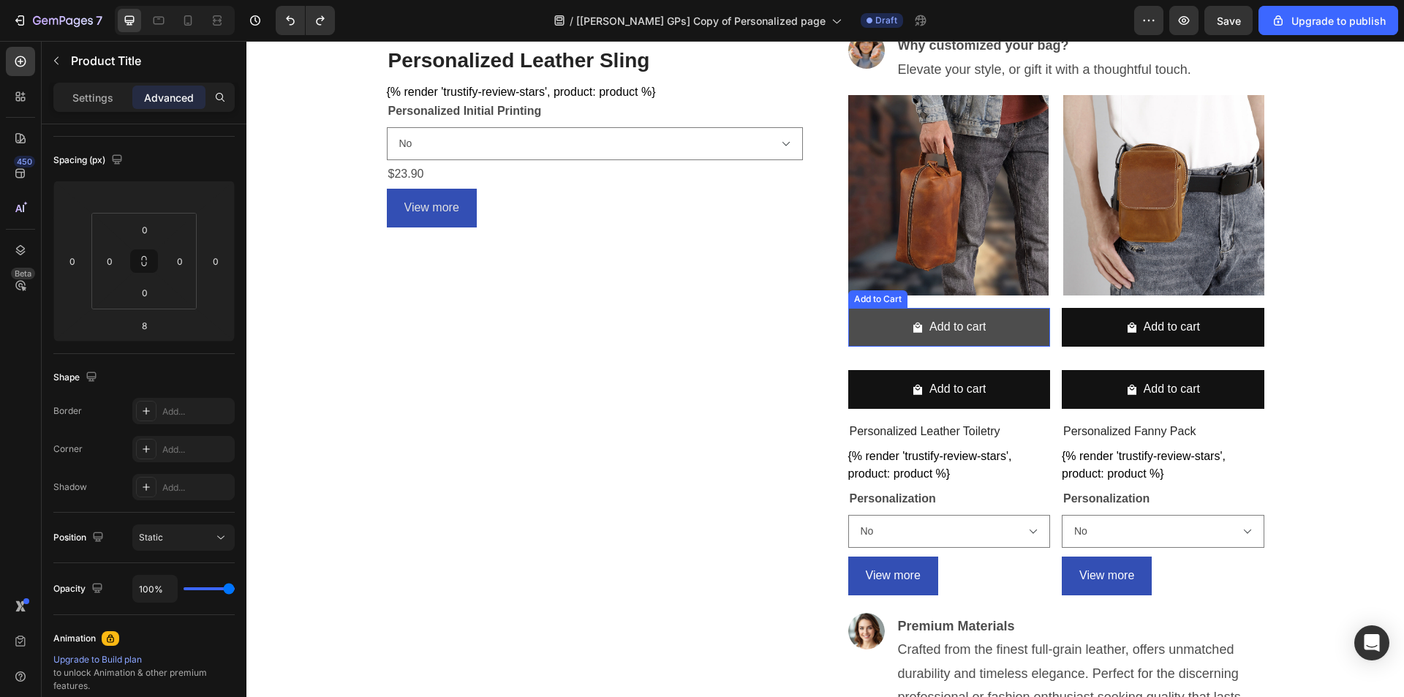
click at [1021, 321] on button "Add to cart" at bounding box center [949, 327] width 202 height 39
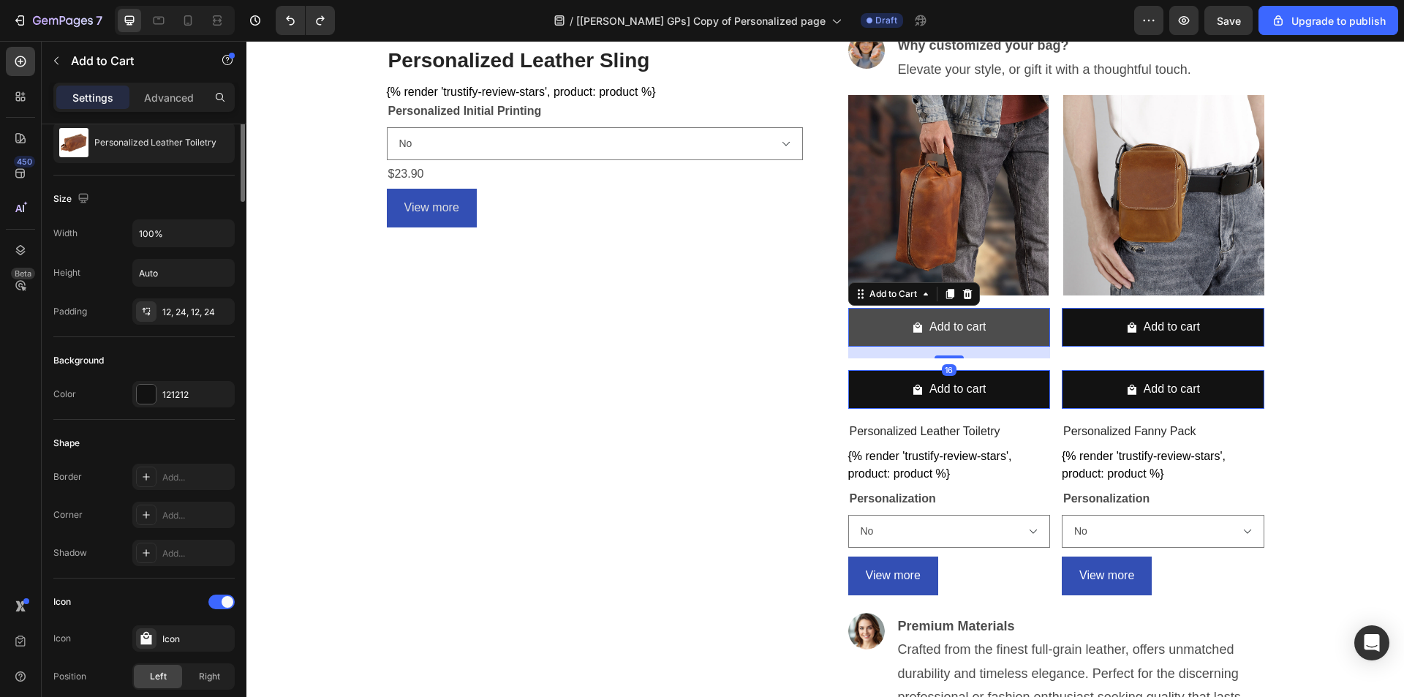
scroll to position [0, 0]
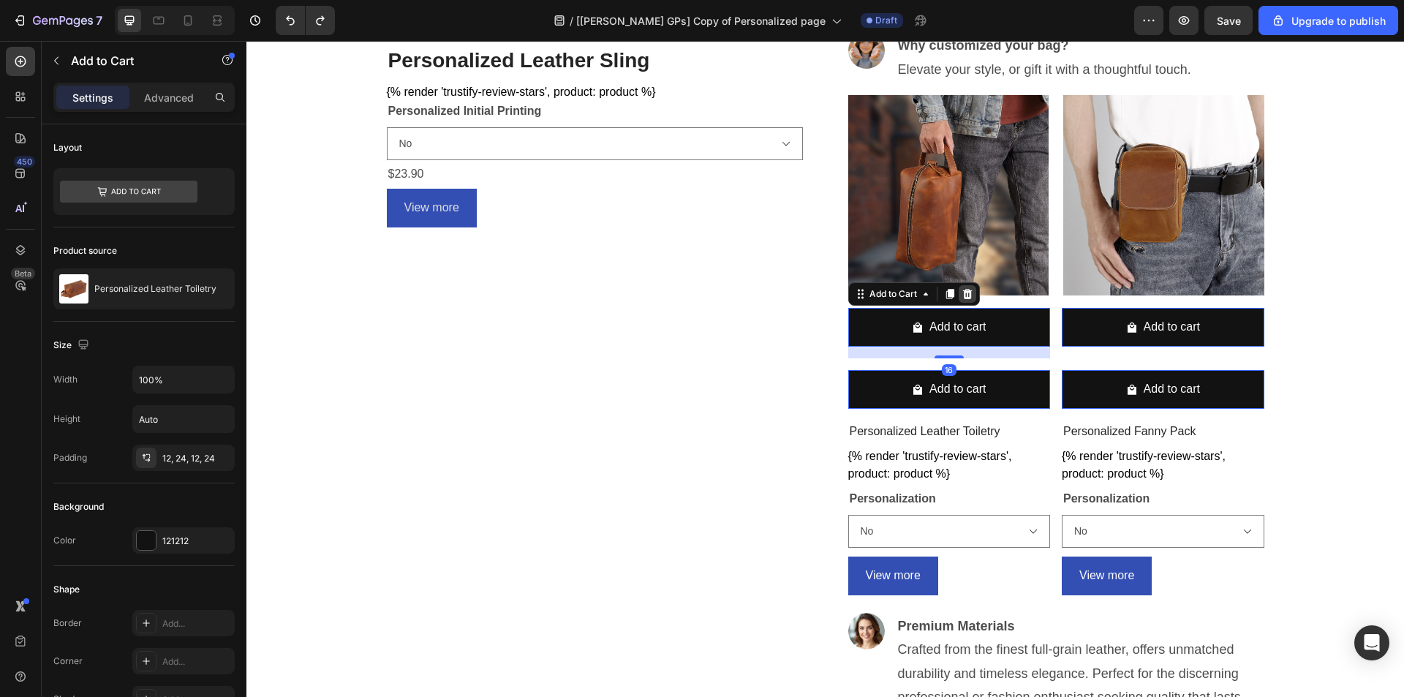
click at [961, 289] on icon at bounding box center [967, 294] width 12 height 12
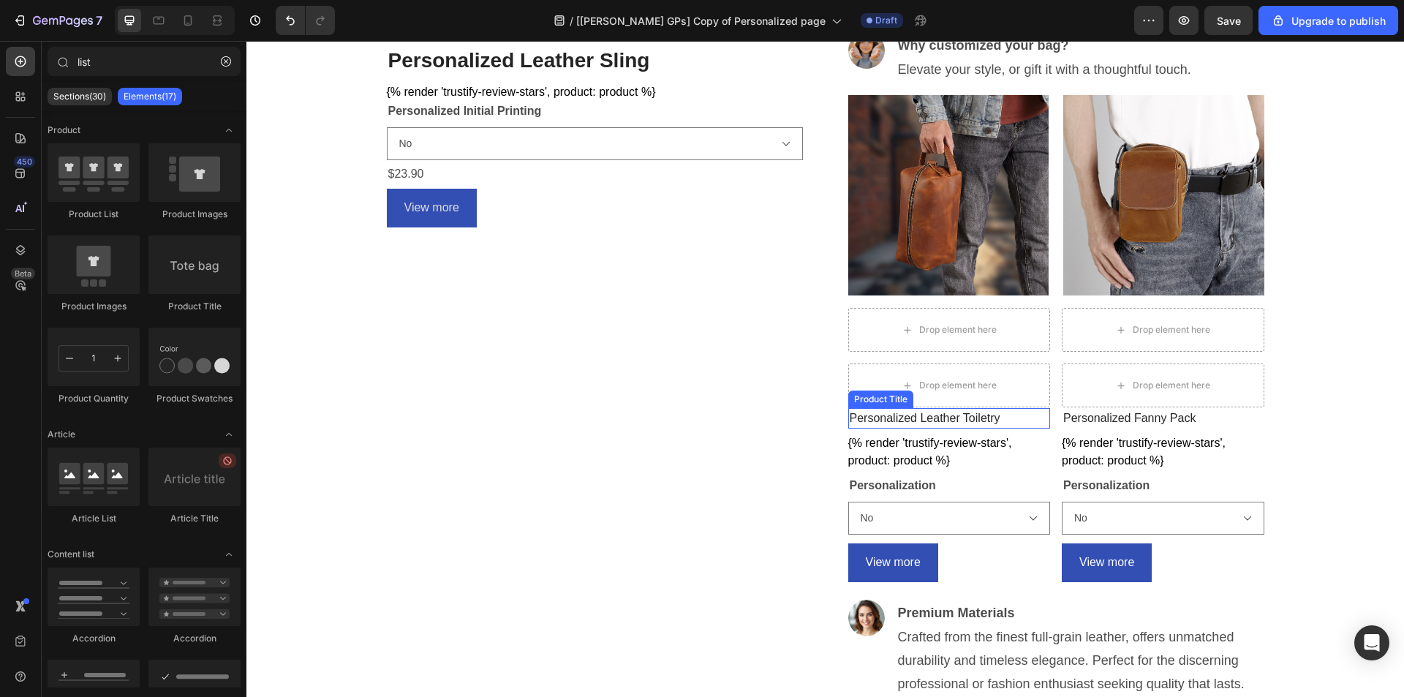
click at [925, 425] on h2 "Personalized Leather Toiletry" at bounding box center [949, 418] width 202 height 20
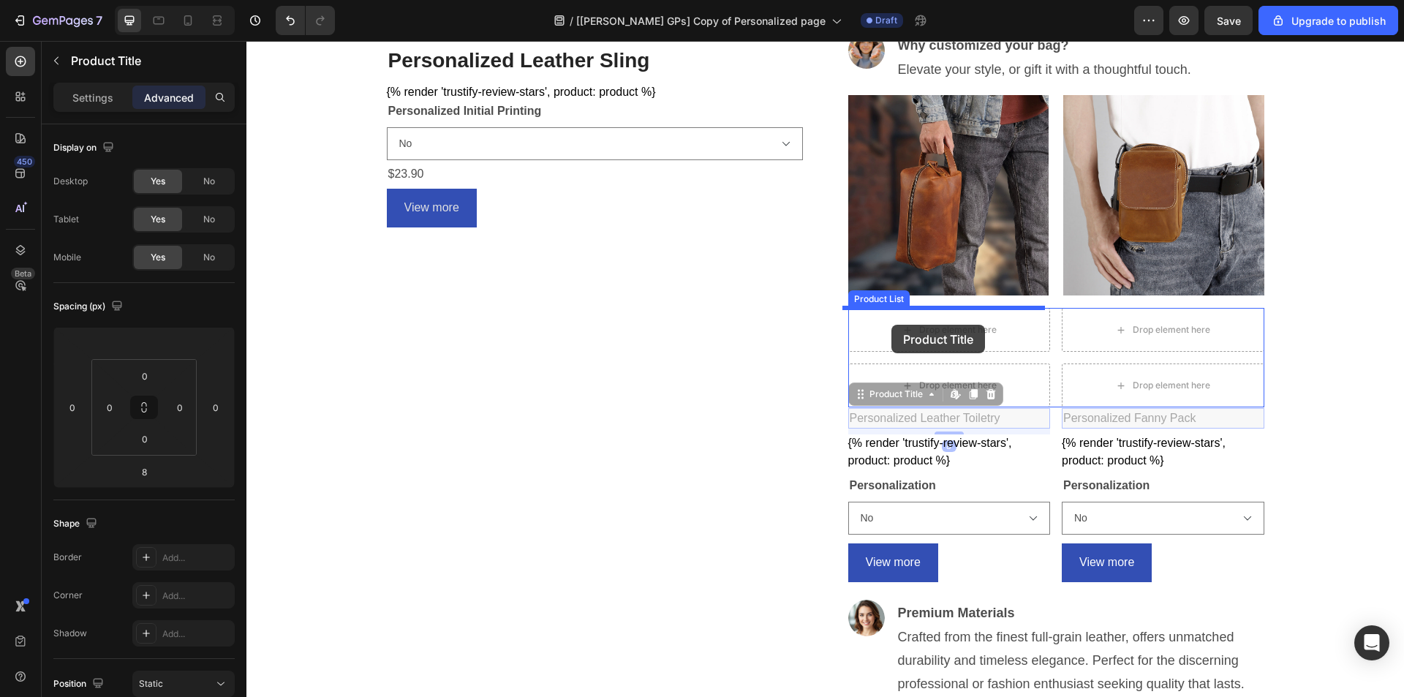
drag, startPoint x: 875, startPoint y: 395, endPoint x: 891, endPoint y: 325, distance: 72.7
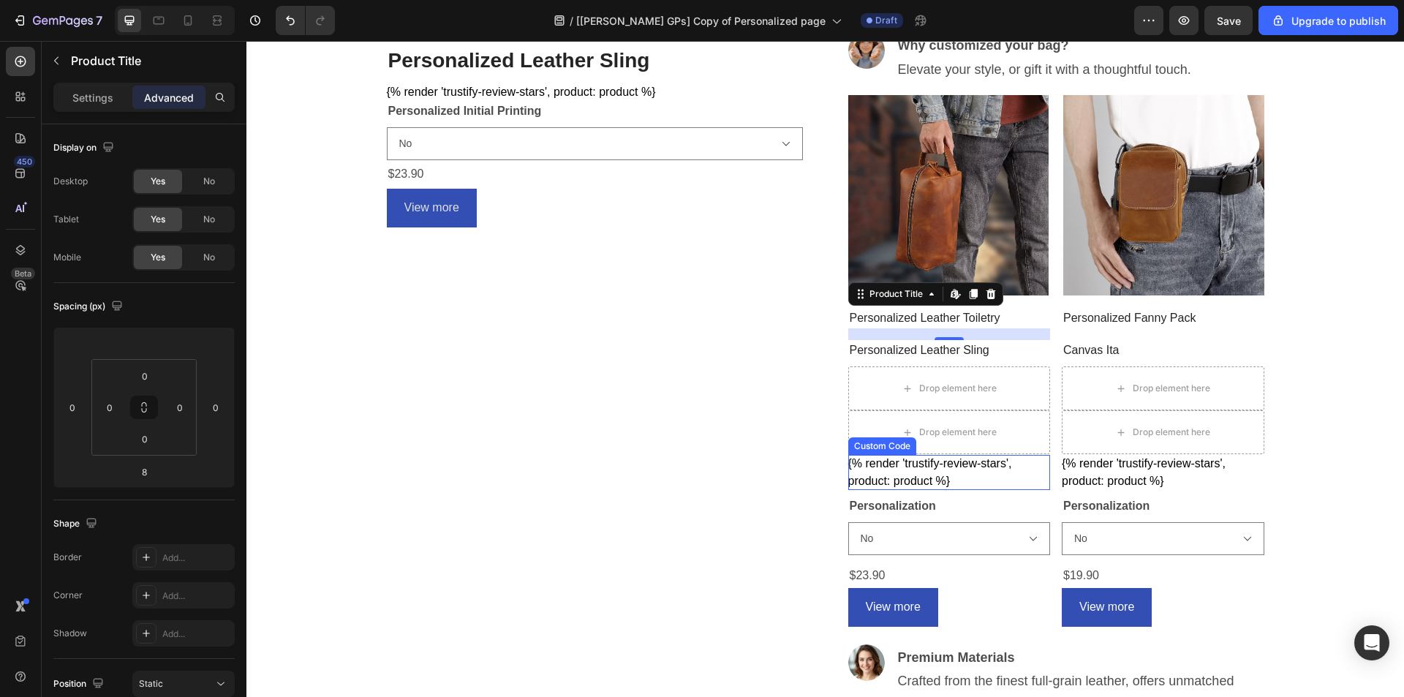
click at [871, 466] on div "{% render 'trustify-review-stars', product: product %}" at bounding box center [949, 472] width 202 height 35
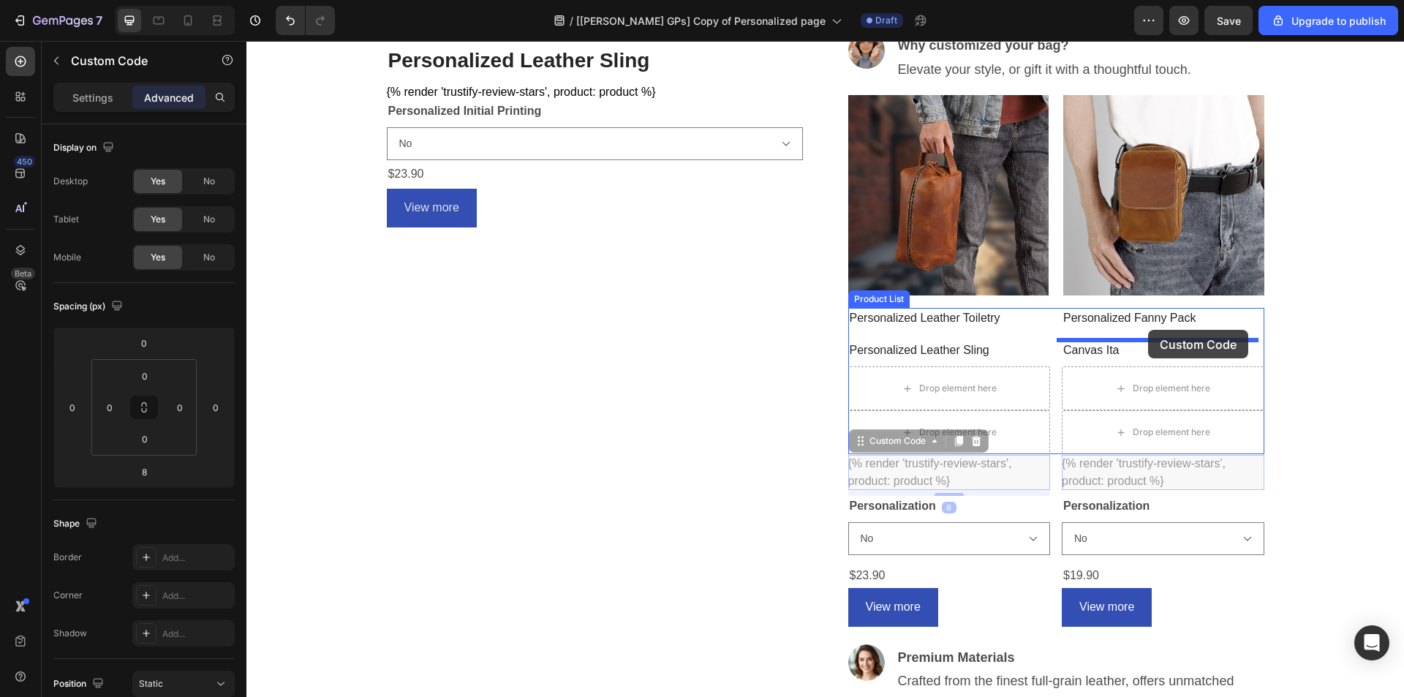
drag, startPoint x: 867, startPoint y: 444, endPoint x: 1148, endPoint y: 330, distance: 303.3
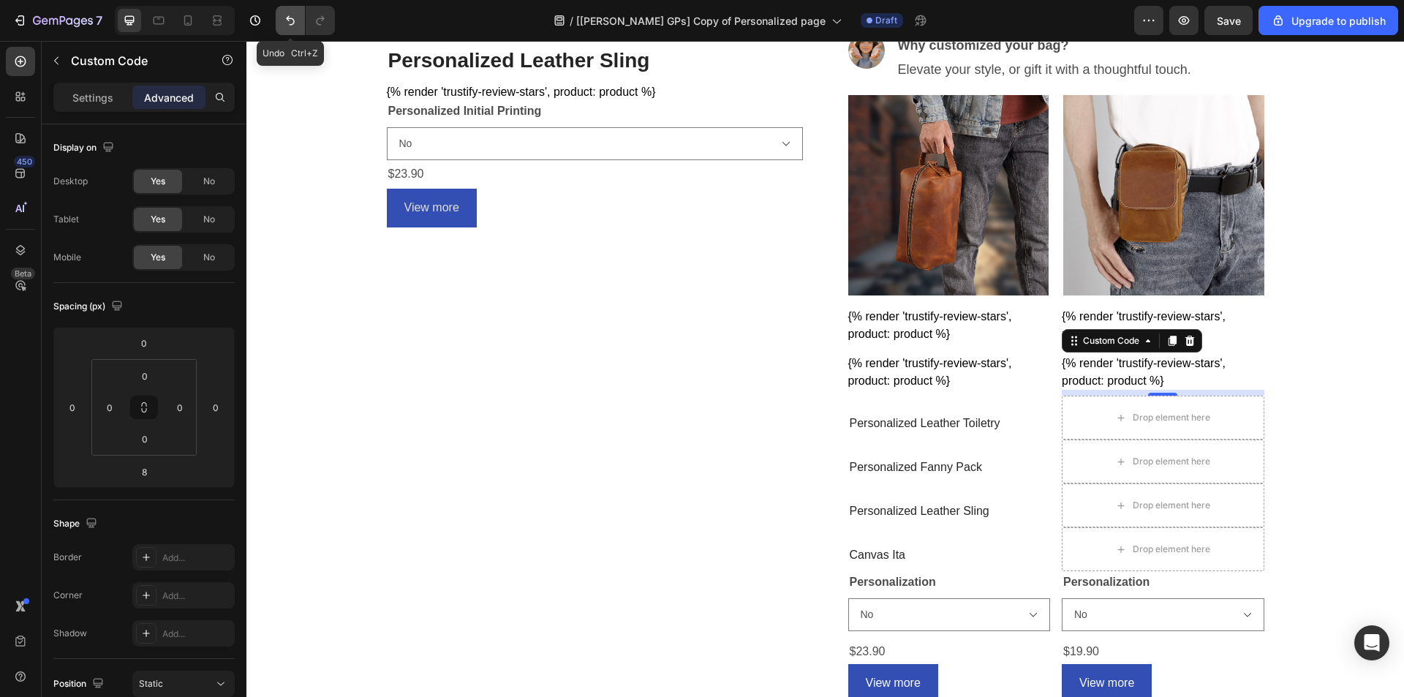
click at [281, 18] on button "Undo/Redo" at bounding box center [290, 20] width 29 height 29
click at [296, 15] on icon "Undo/Redo" at bounding box center [290, 20] width 15 height 15
click at [292, 20] on icon "Undo/Redo" at bounding box center [290, 20] width 15 height 15
click at [285, 17] on icon "Undo/Redo" at bounding box center [290, 20] width 15 height 15
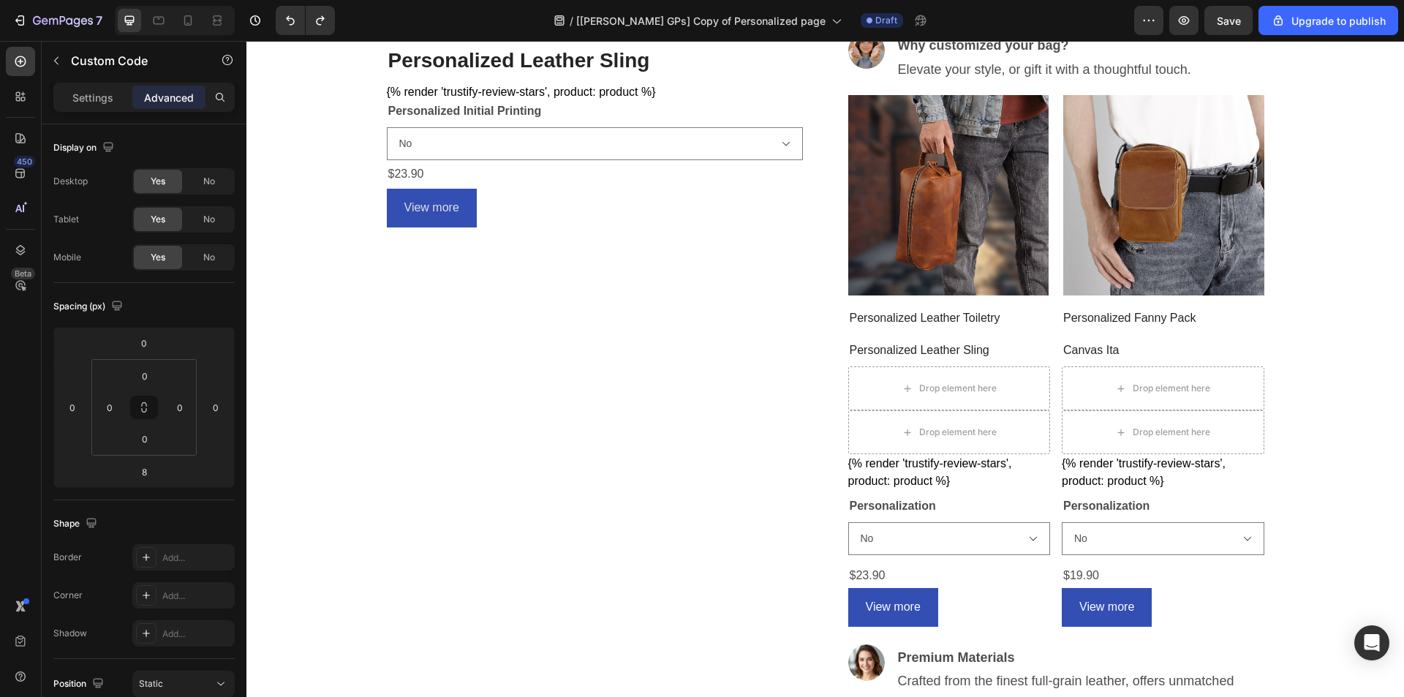
click at [289, 0] on div "7 / [[PERSON_NAME] GPs] Copy of Personalized page Draft Preview Save Upgrade to…" at bounding box center [702, 21] width 1404 height 42
click at [295, 17] on icon "Undo/Redo" at bounding box center [290, 20] width 15 height 15
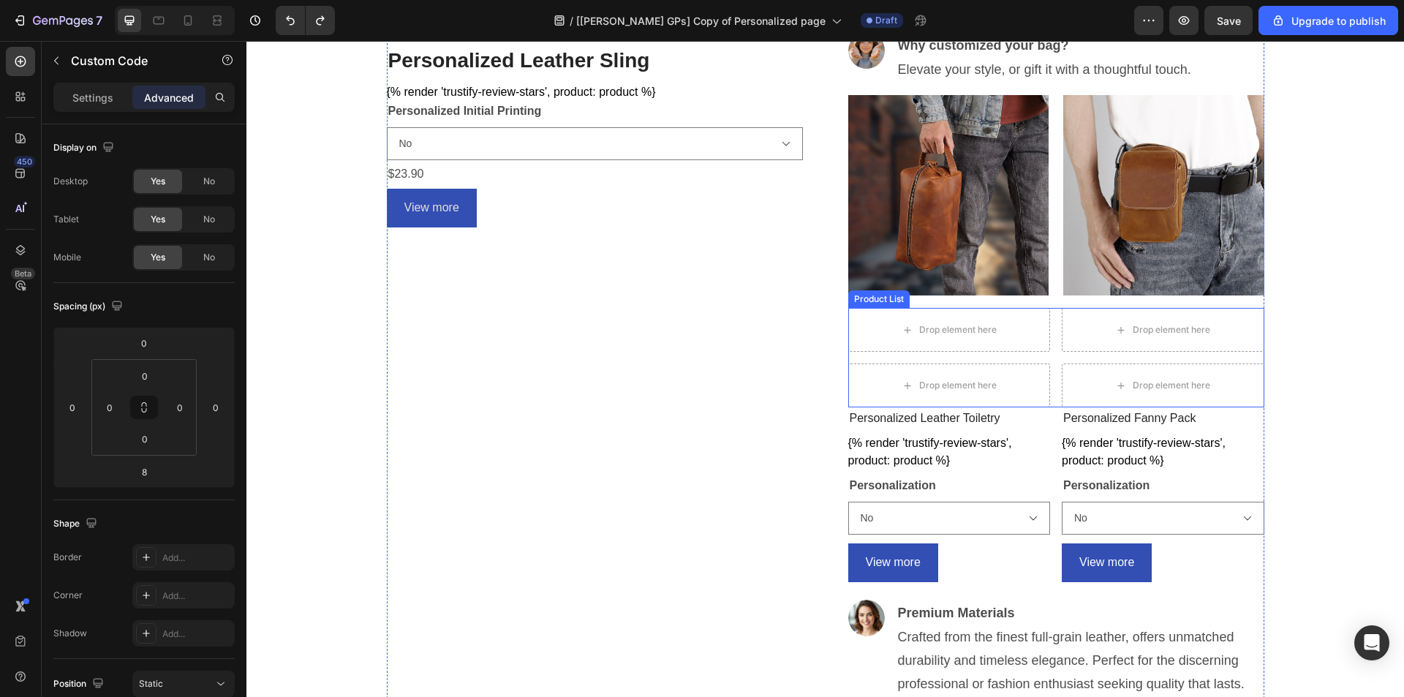
click at [1045, 357] on div "Drop element here Row Product List Drop element here Row Product List Drop elem…" at bounding box center [1056, 357] width 416 height 99
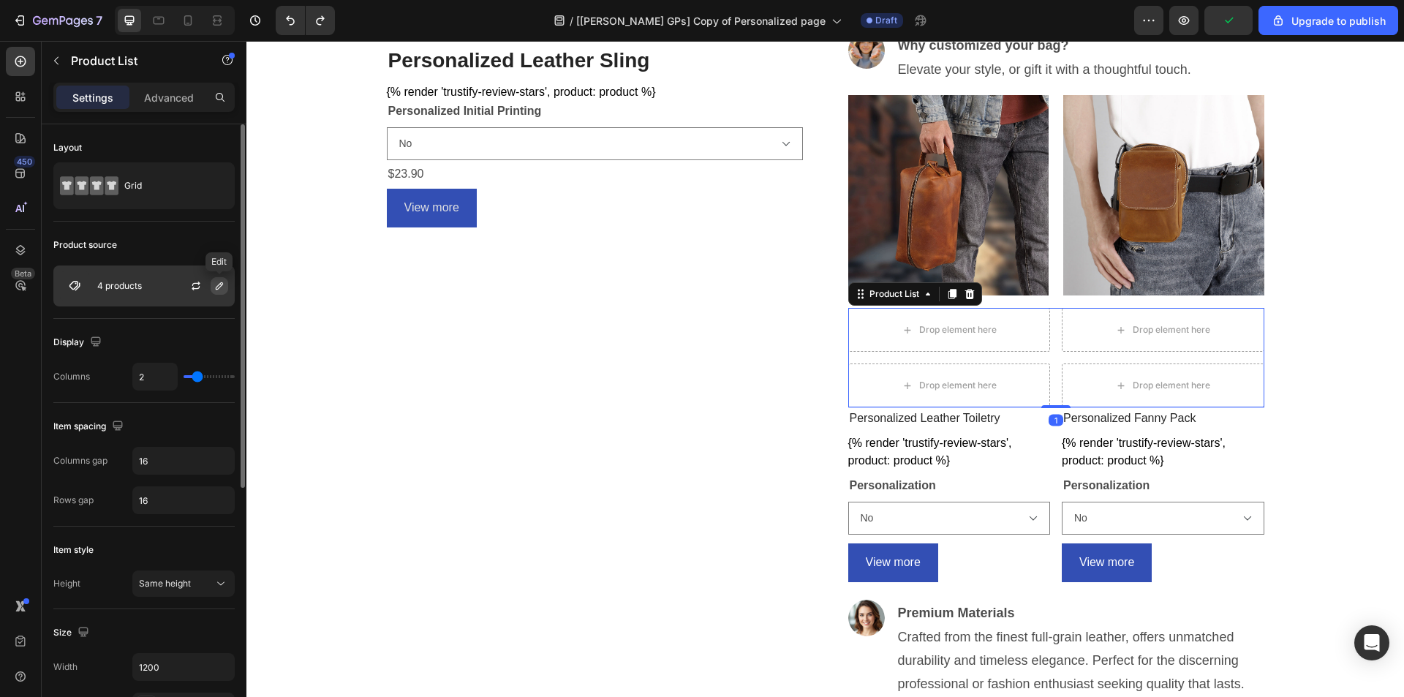
drag, startPoint x: 214, startPoint y: 287, endPoint x: 1, endPoint y: 262, distance: 214.9
click at [214, 287] on icon "button" at bounding box center [219, 286] width 12 height 12
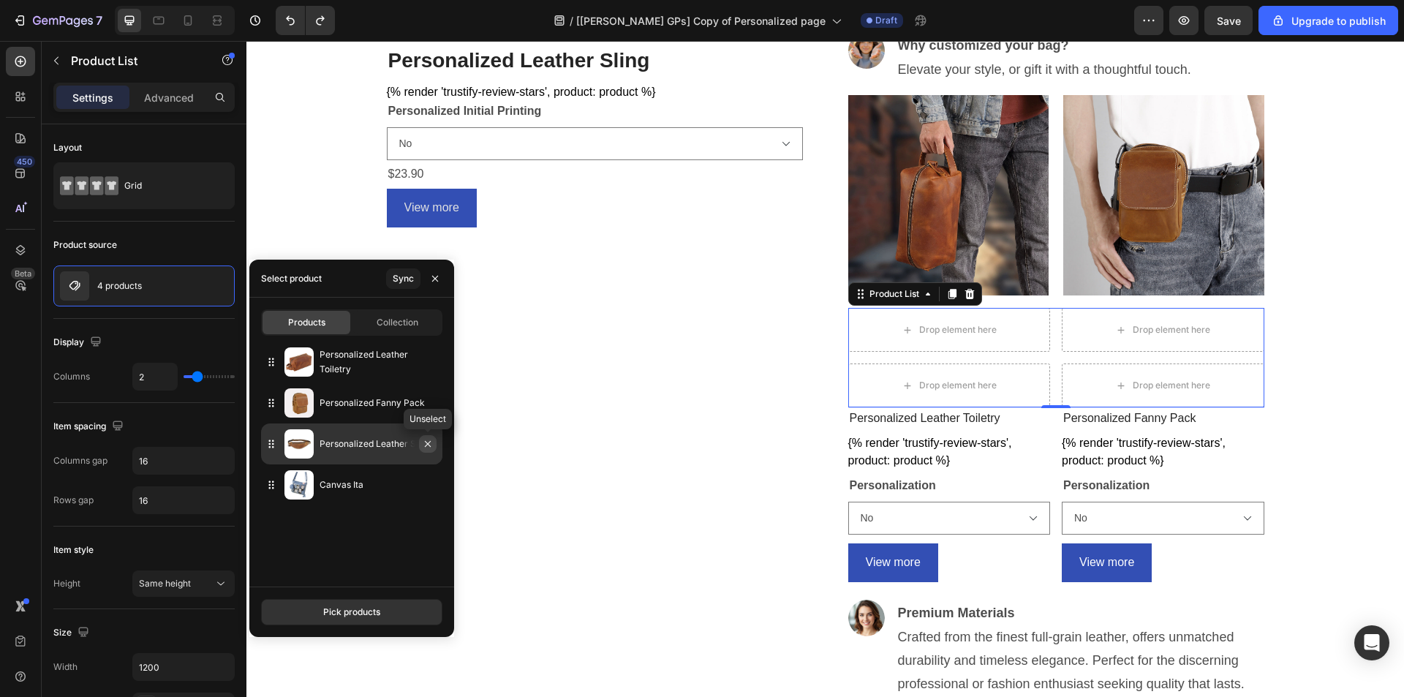
click at [423, 442] on icon "button" at bounding box center [428, 444] width 12 height 12
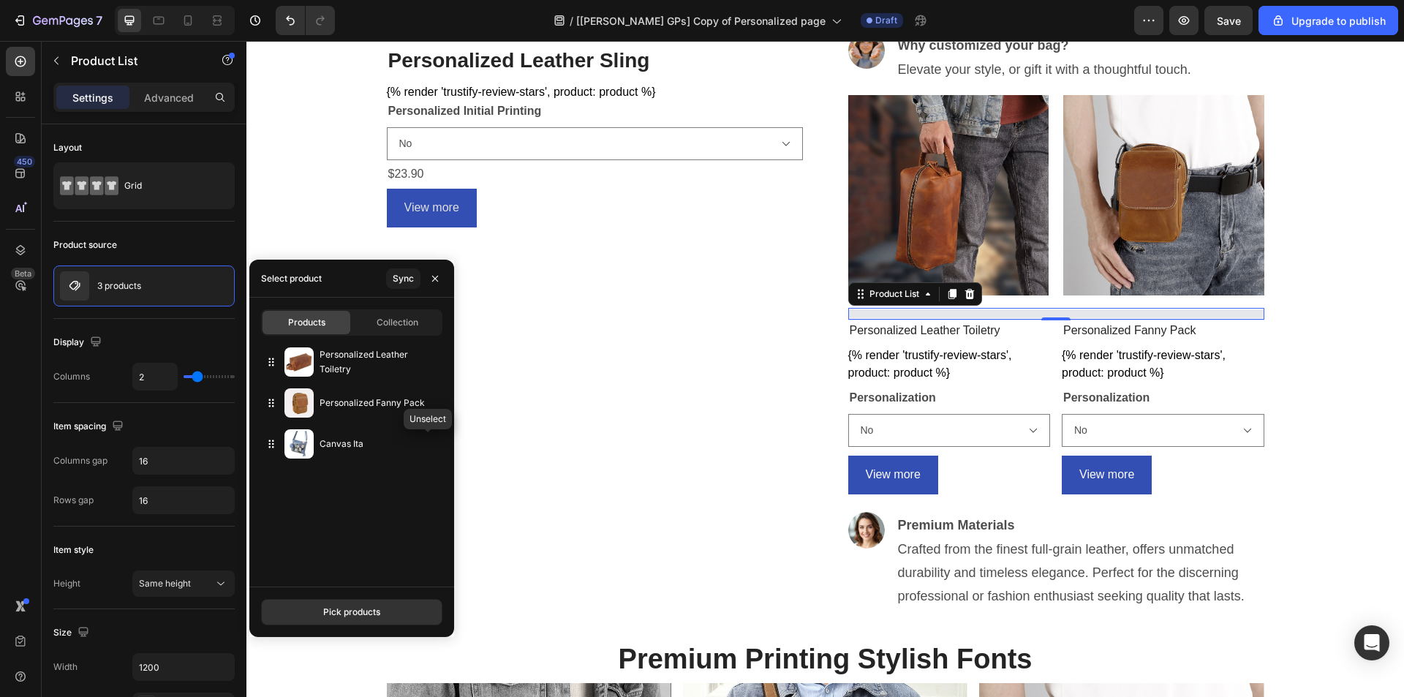
click at [0, 0] on icon "button" at bounding box center [0, 0] width 0 height 0
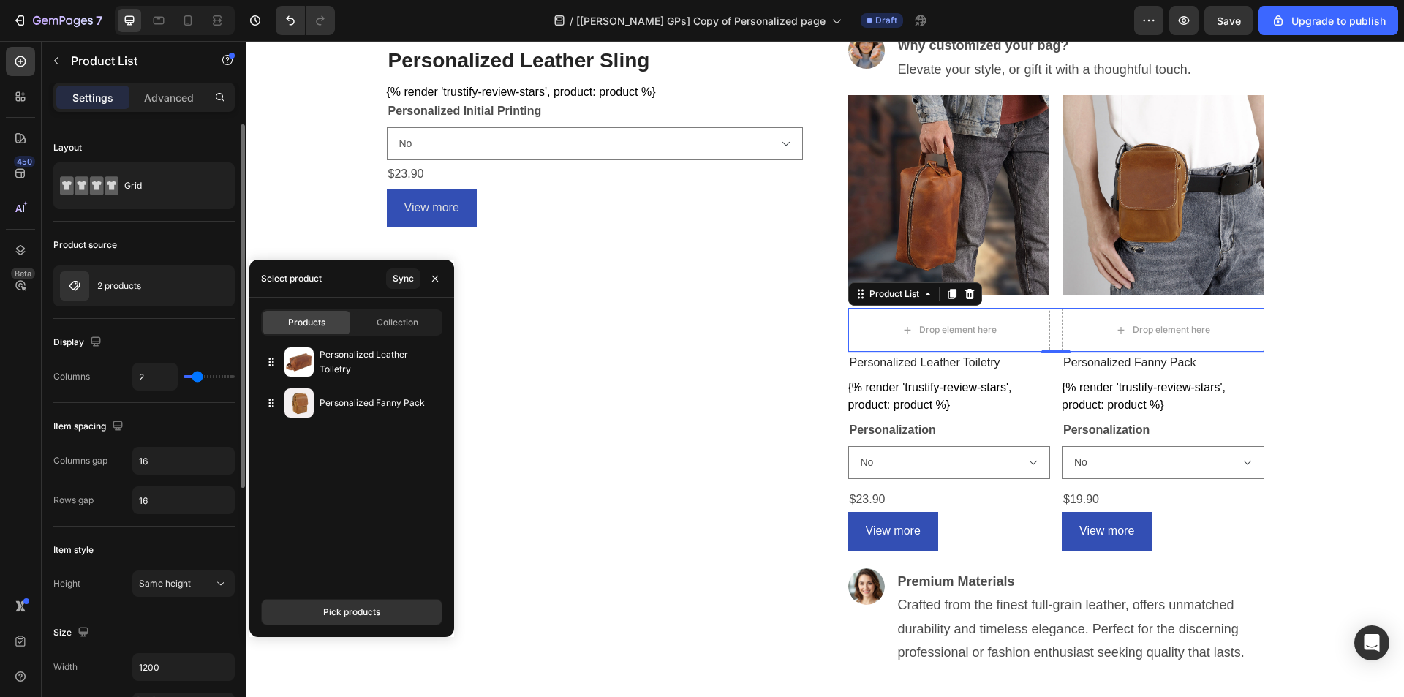
click at [161, 345] on div "Display" at bounding box center [143, 341] width 181 height 23
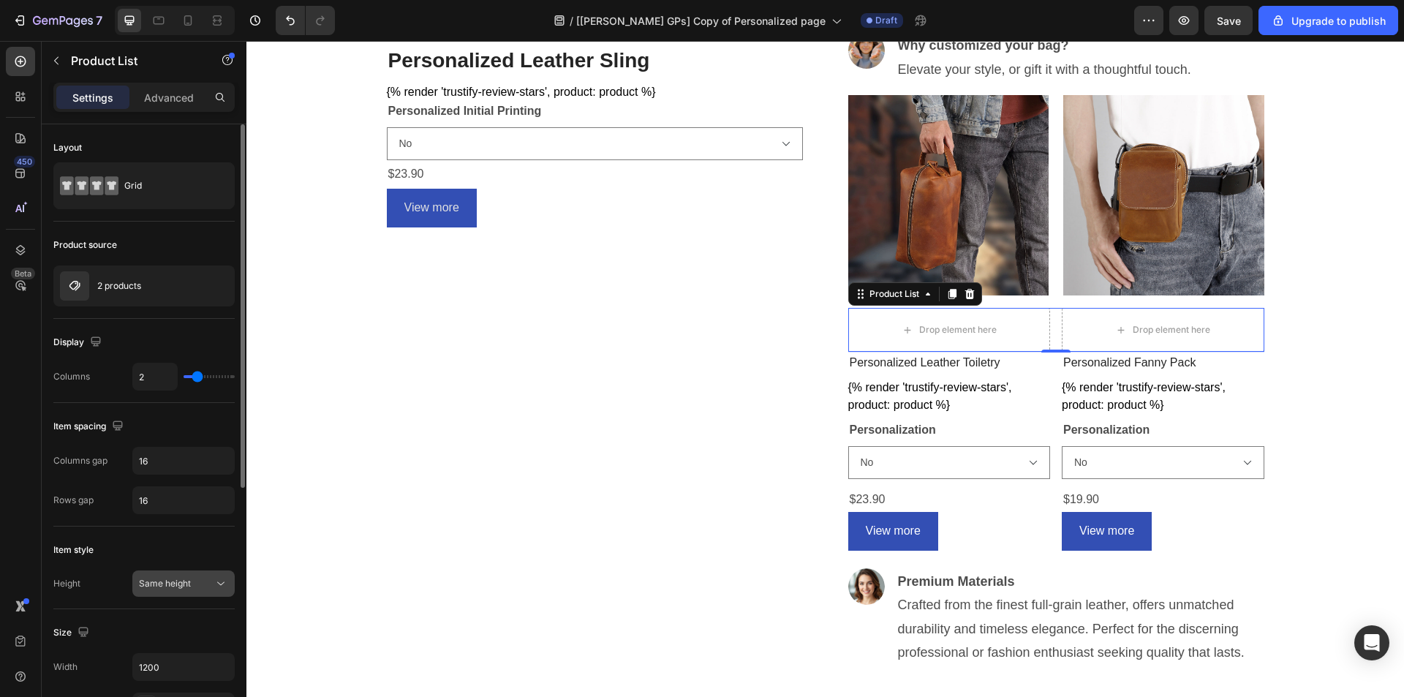
click at [155, 580] on span "Same height" at bounding box center [165, 583] width 52 height 11
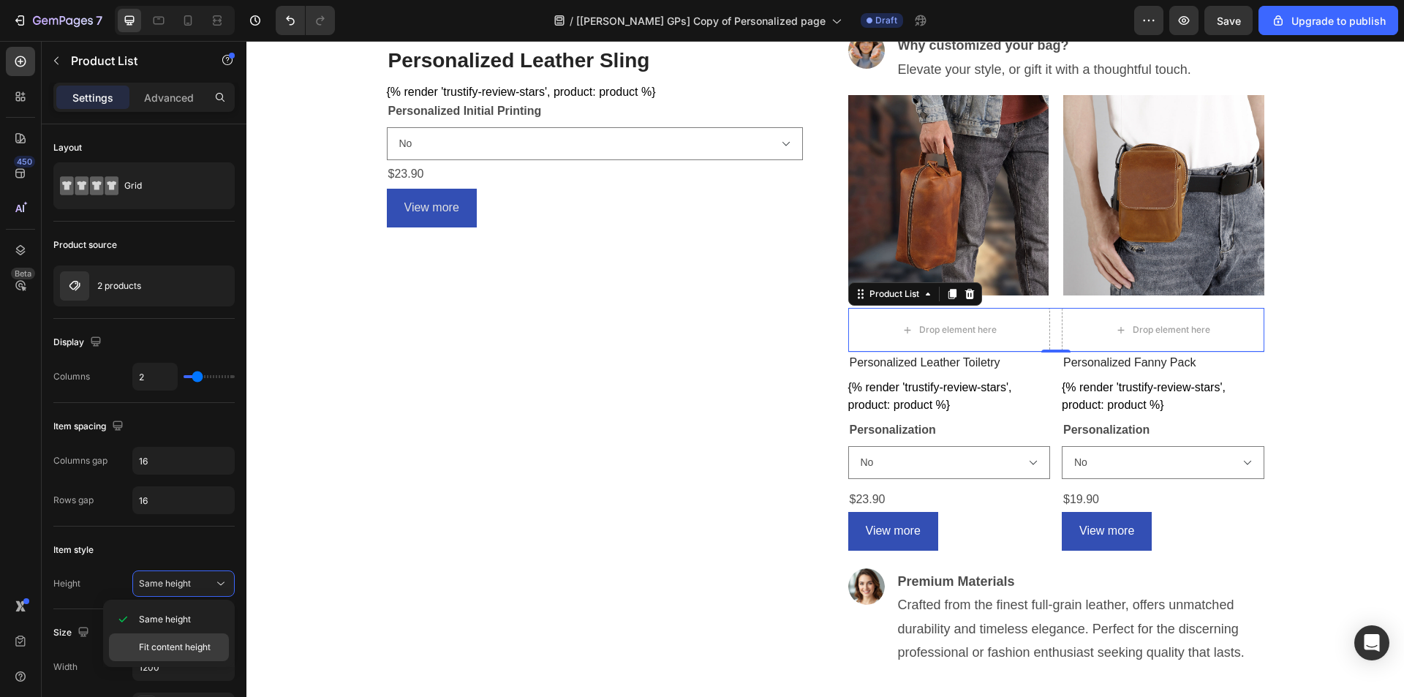
click at [161, 644] on span "Fit content height" at bounding box center [175, 646] width 72 height 13
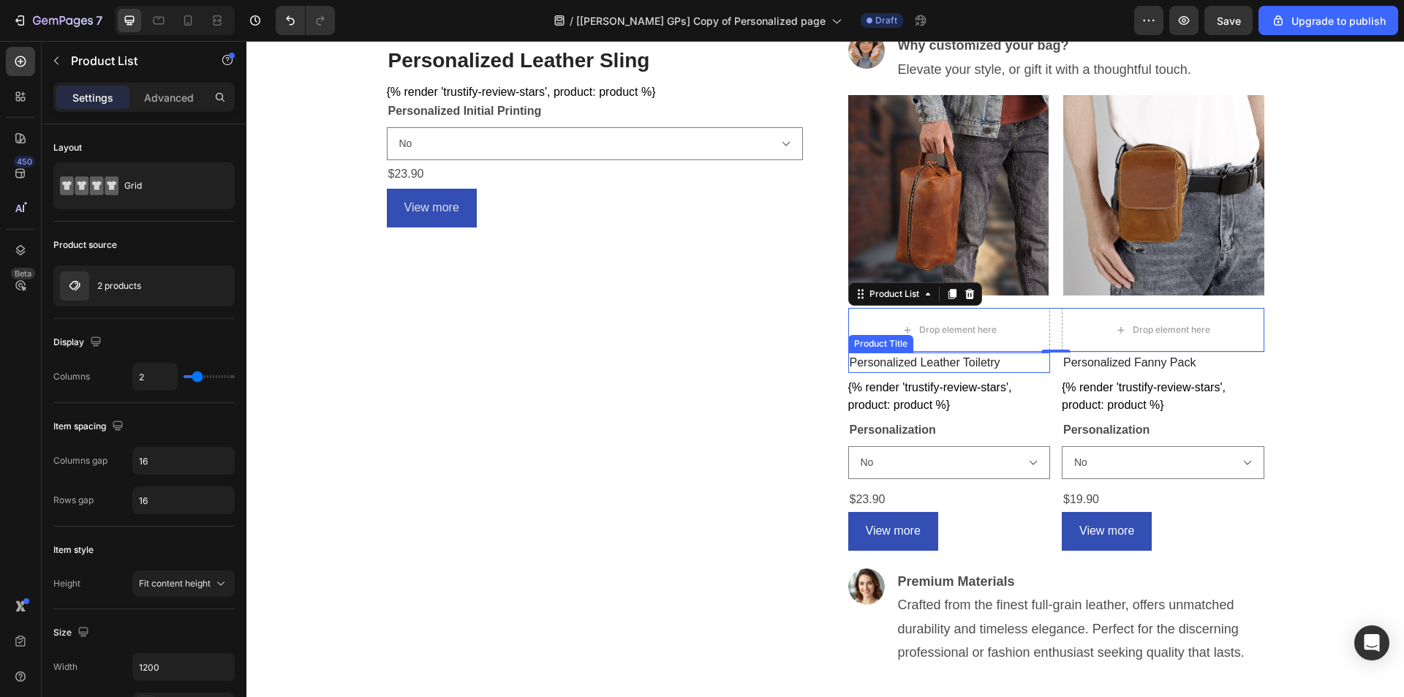
click at [987, 362] on h2 "Personalized Leather Toiletry" at bounding box center [949, 362] width 202 height 20
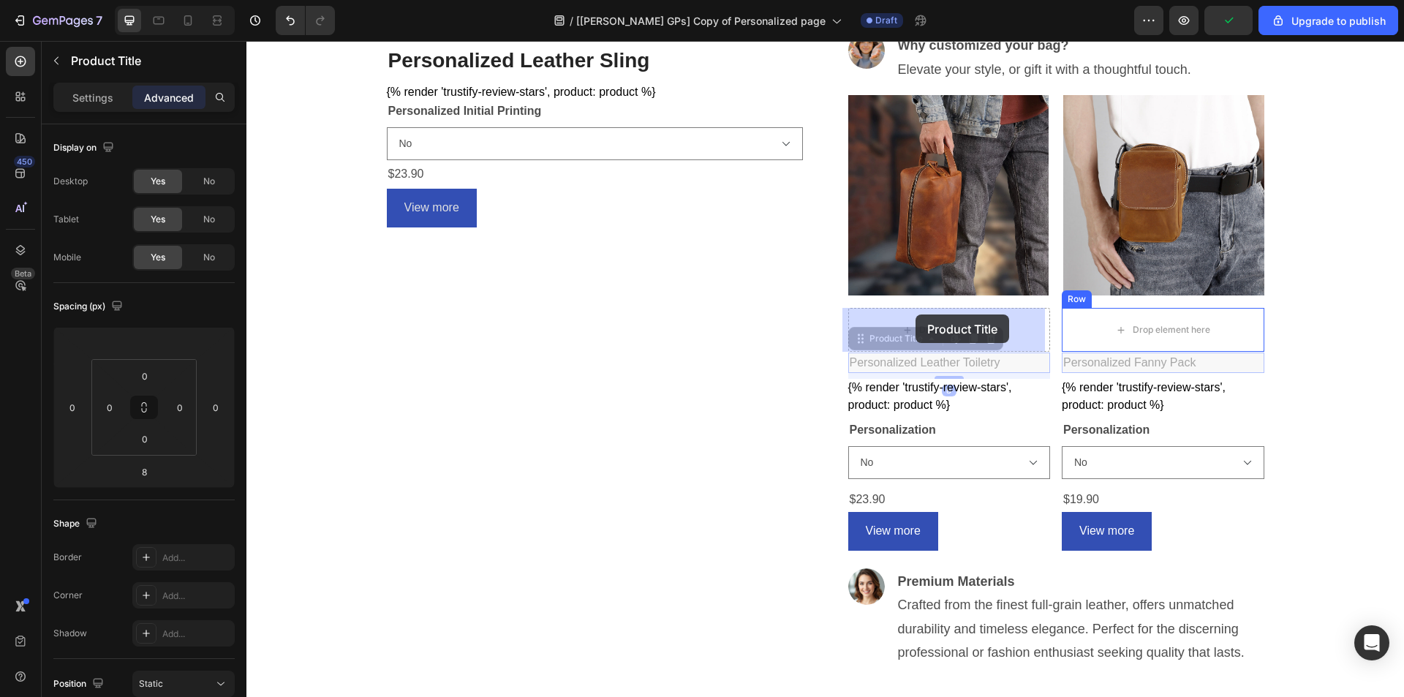
drag, startPoint x: 894, startPoint y: 341, endPoint x: 915, endPoint y: 314, distance: 34.4
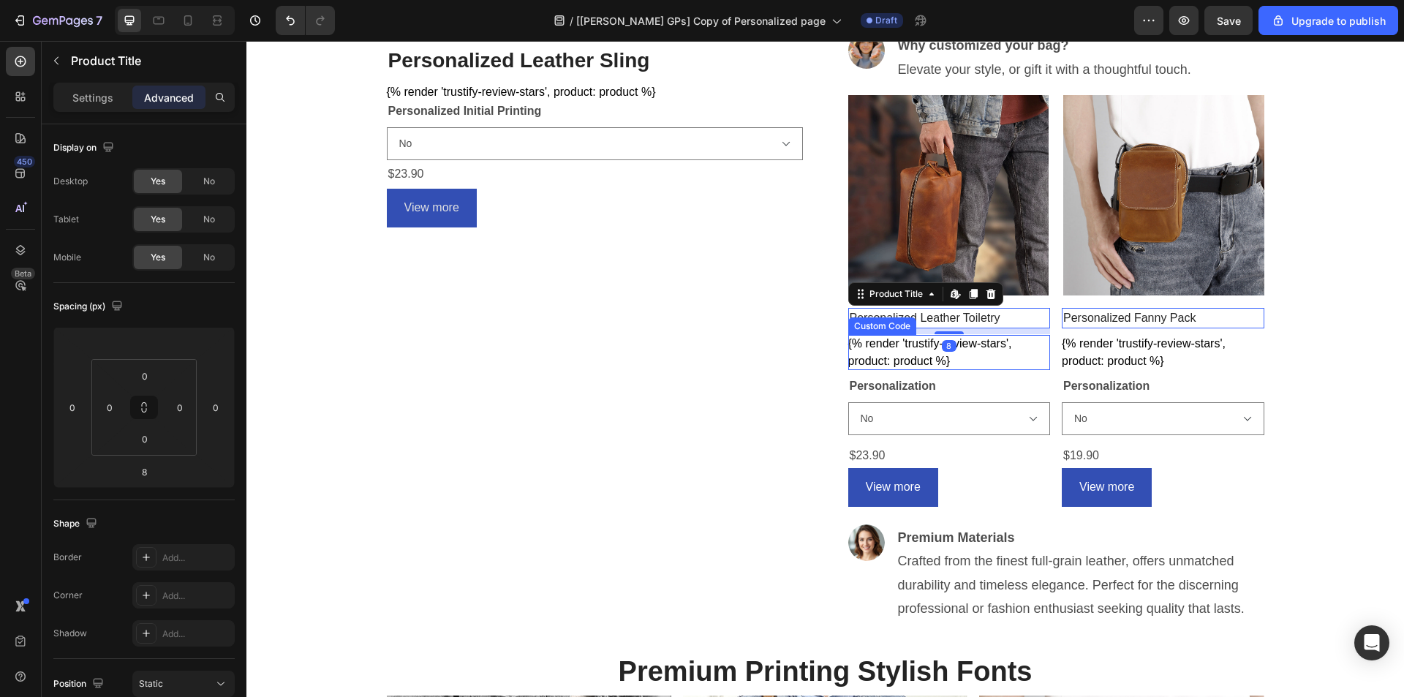
click at [911, 352] on div "{% render 'trustify-review-stars', product: product %}" at bounding box center [949, 352] width 202 height 35
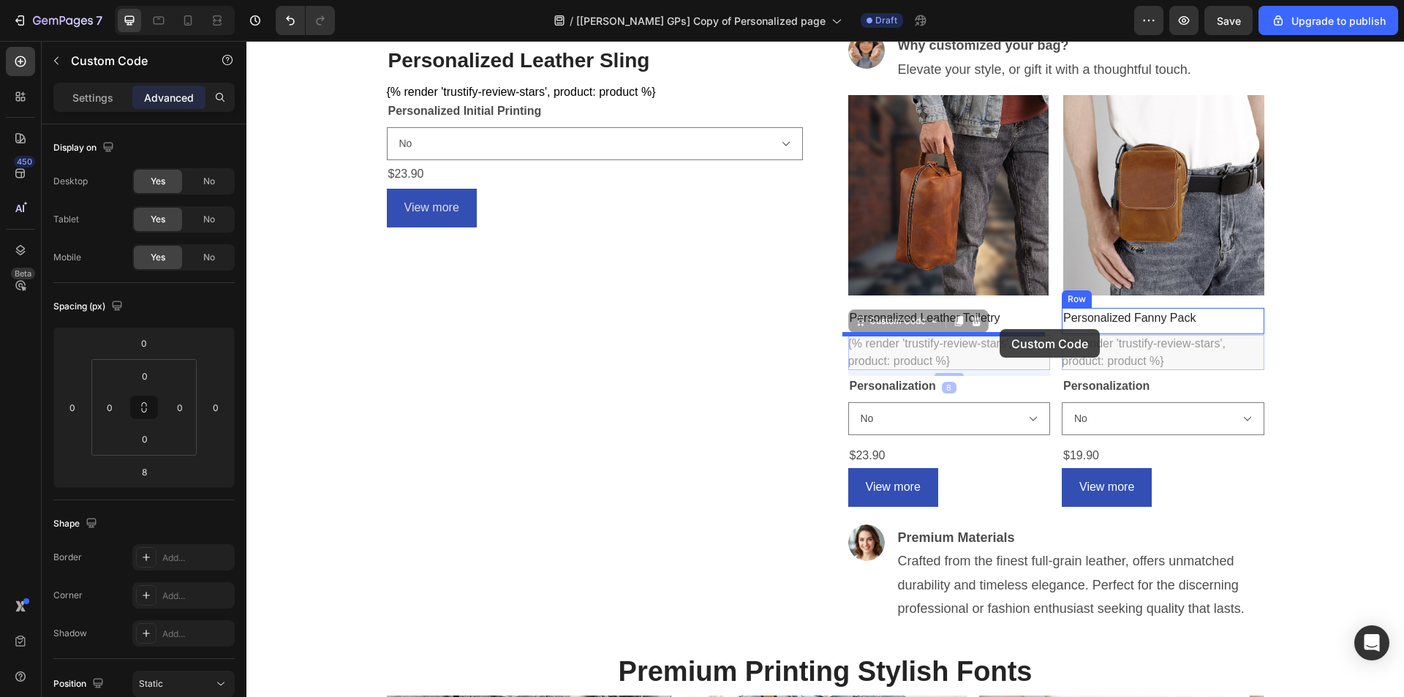
drag, startPoint x: 863, startPoint y: 323, endPoint x: 999, endPoint y: 329, distance: 136.8
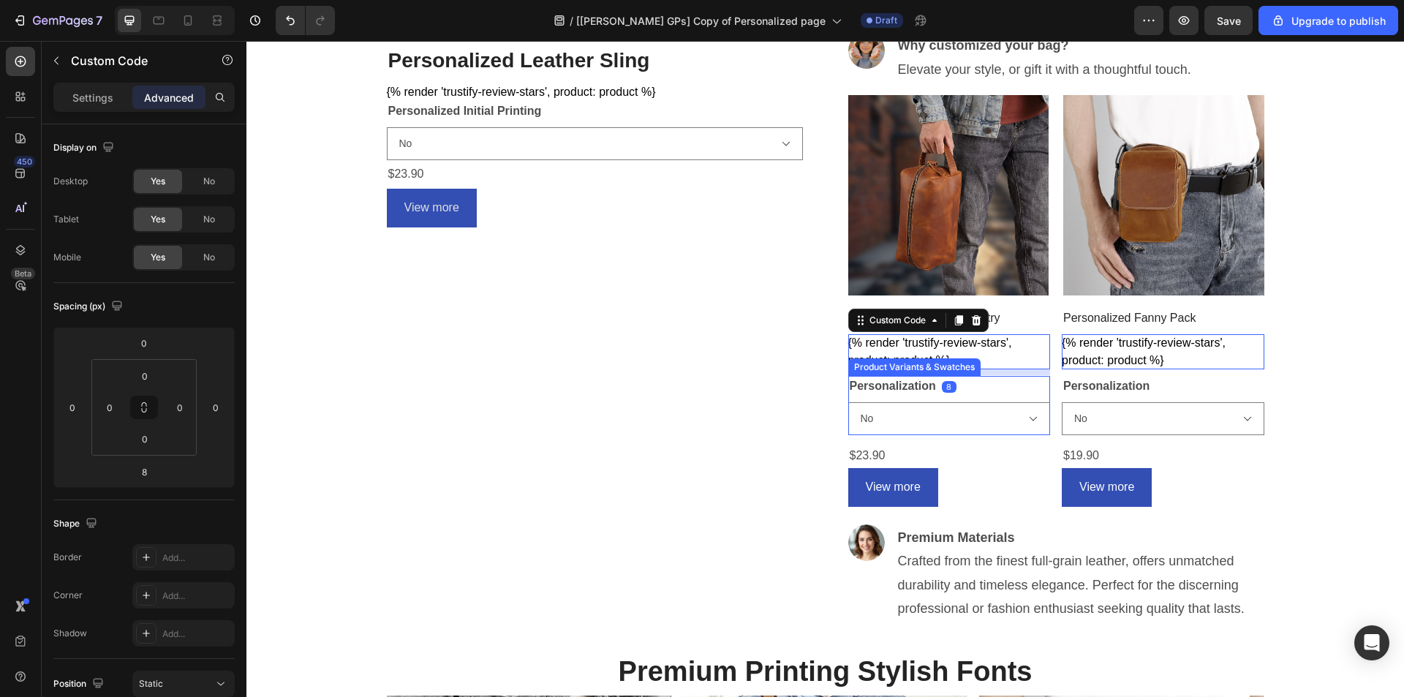
click at [974, 388] on div "Personalization No Yes (Leave note on checkout)" at bounding box center [949, 405] width 202 height 59
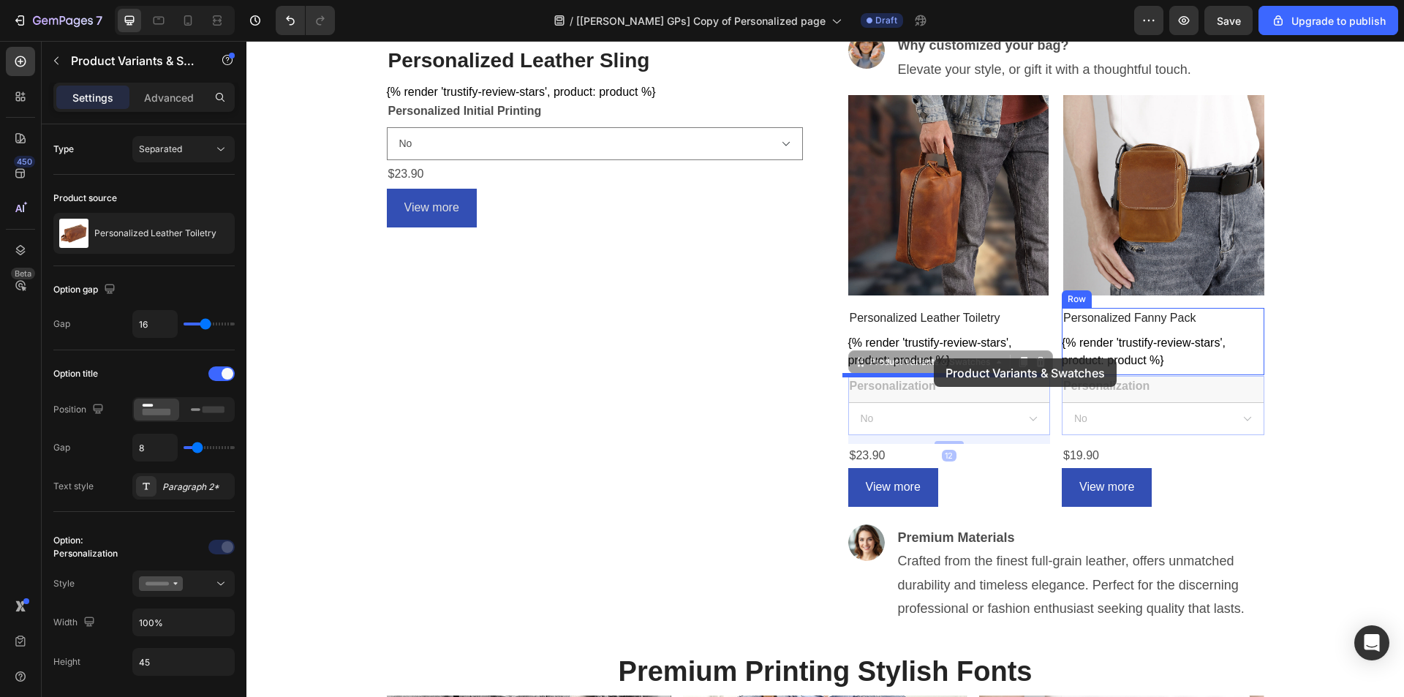
drag, startPoint x: 863, startPoint y: 363, endPoint x: 932, endPoint y: 359, distance: 68.9
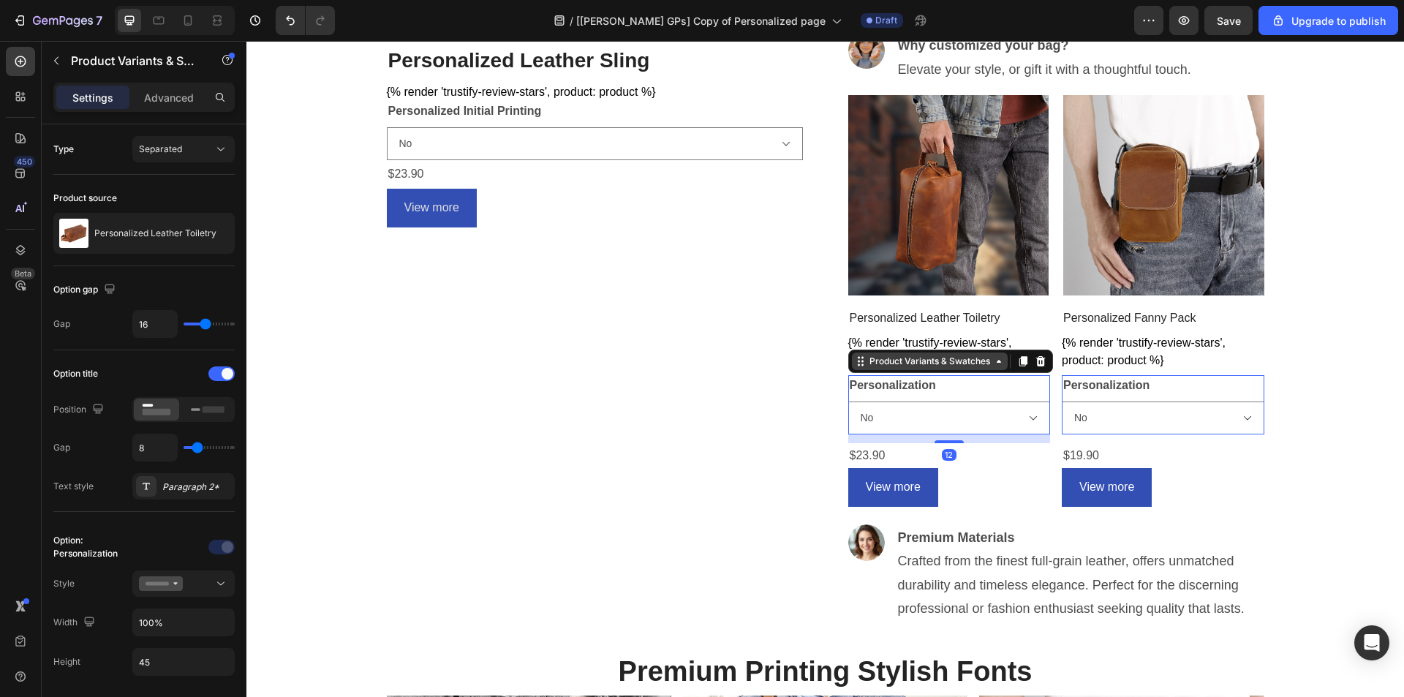
click at [941, 359] on div "Product Variants & Swatches" at bounding box center [929, 361] width 126 height 13
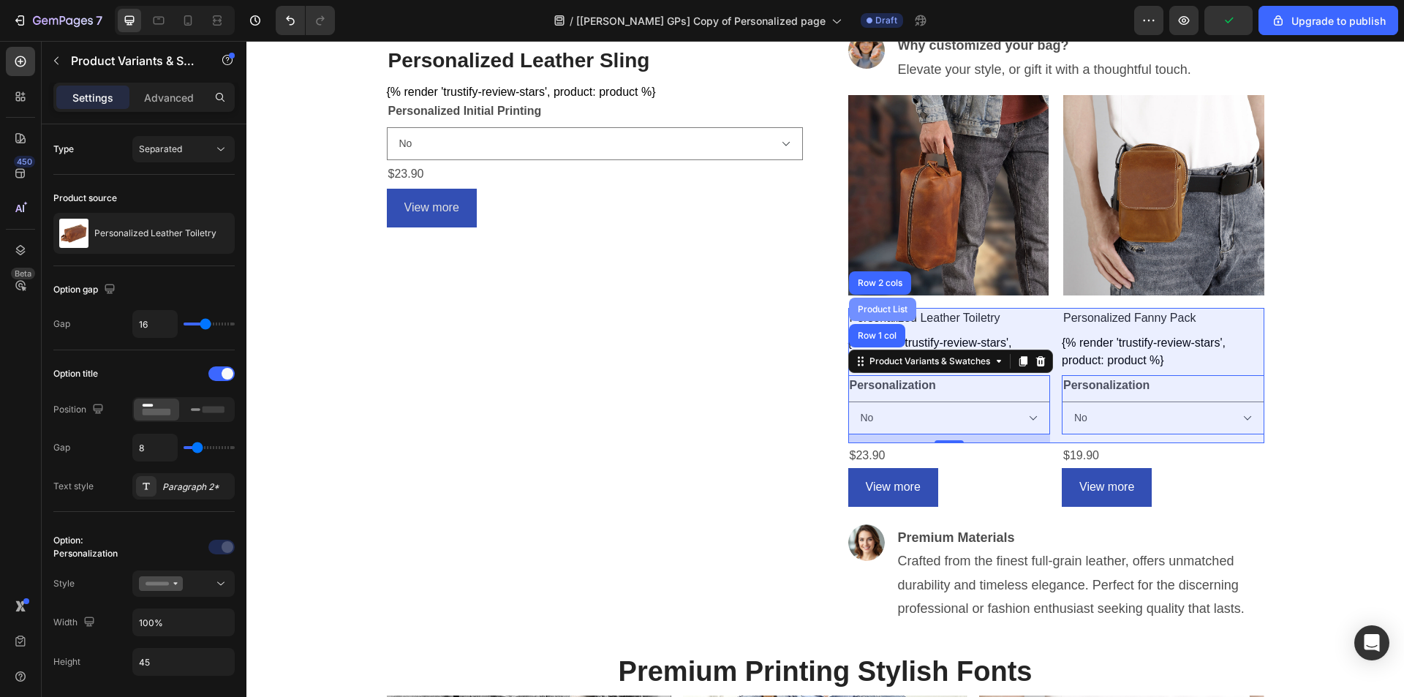
click at [868, 302] on div "Product List" at bounding box center [882, 309] width 67 height 23
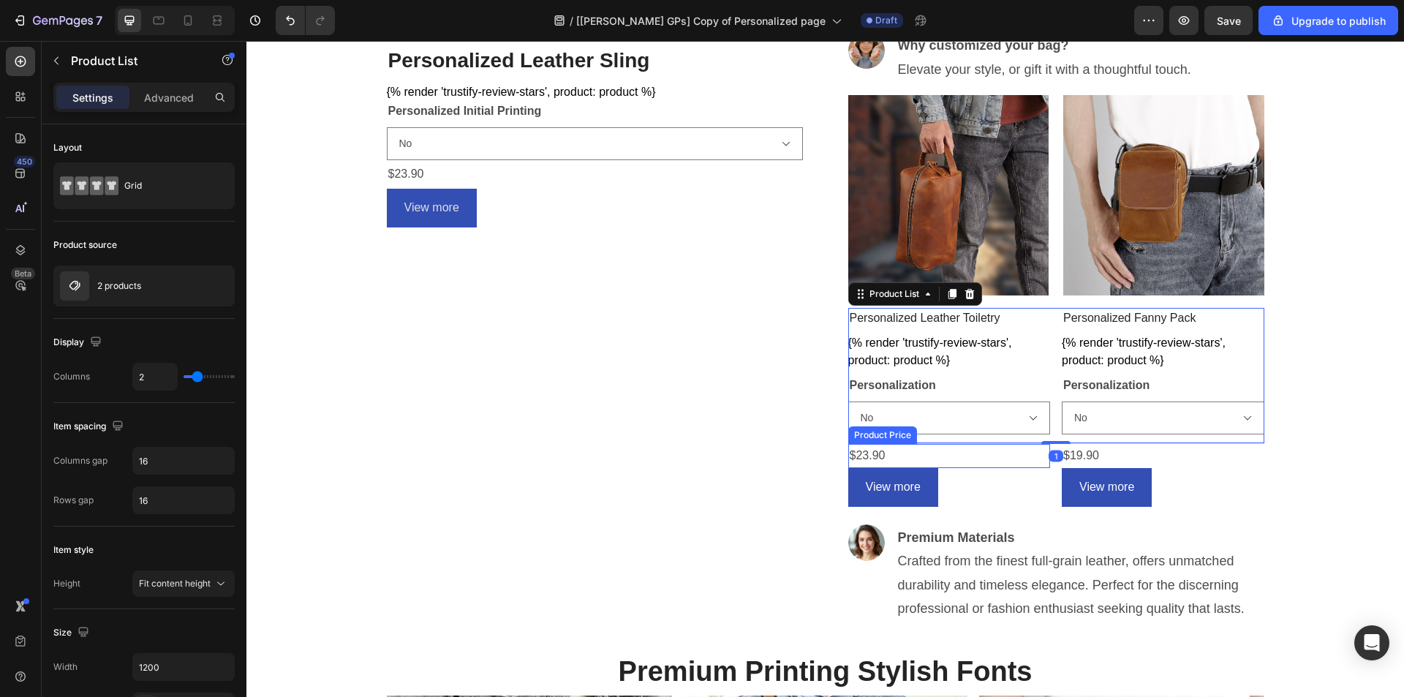
click at [940, 452] on div "$23.90" at bounding box center [949, 456] width 202 height 24
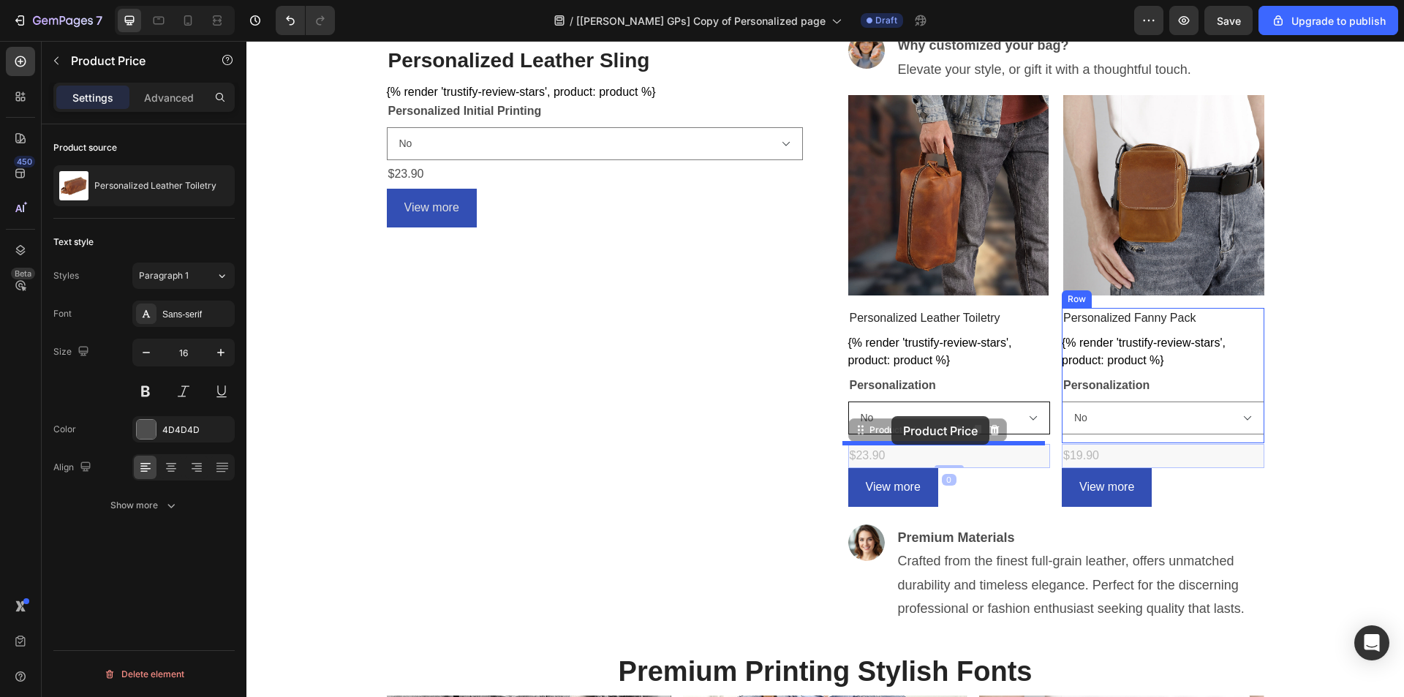
drag, startPoint x: 863, startPoint y: 433, endPoint x: 891, endPoint y: 416, distance: 33.1
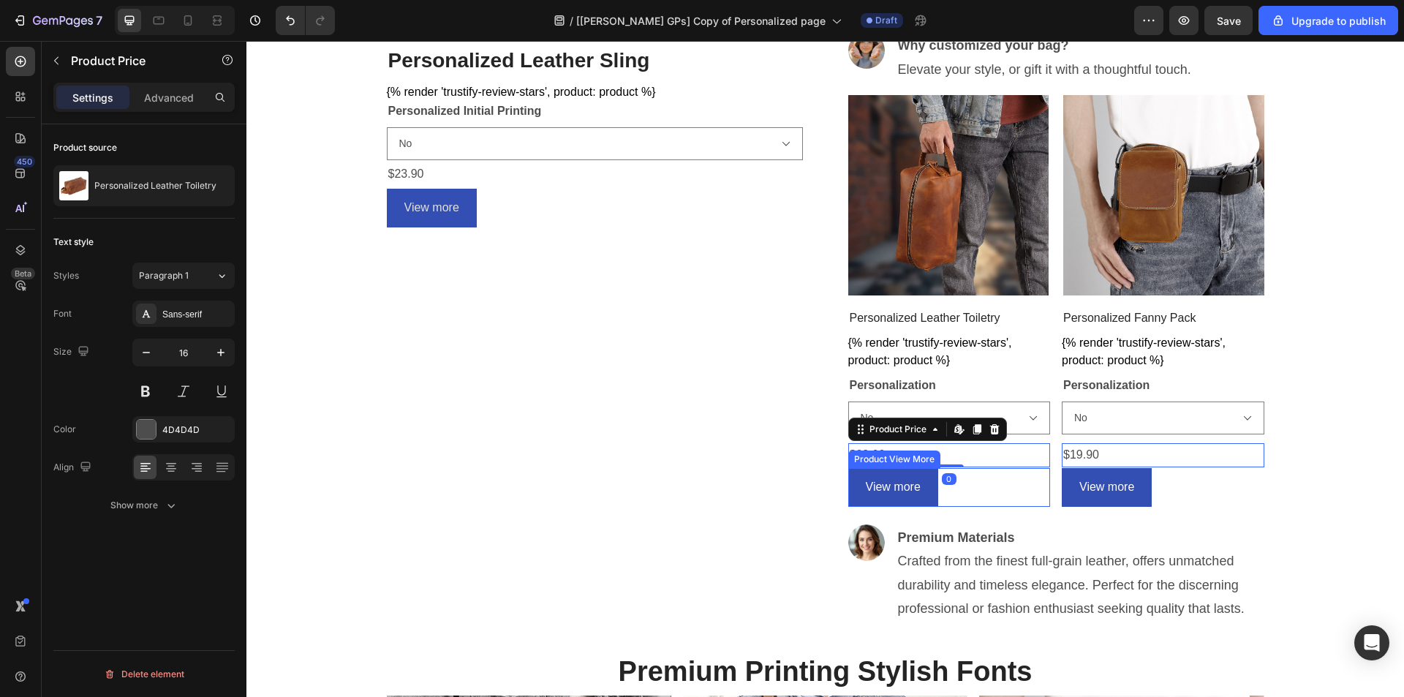
click at [979, 492] on div "View more" at bounding box center [949, 487] width 202 height 39
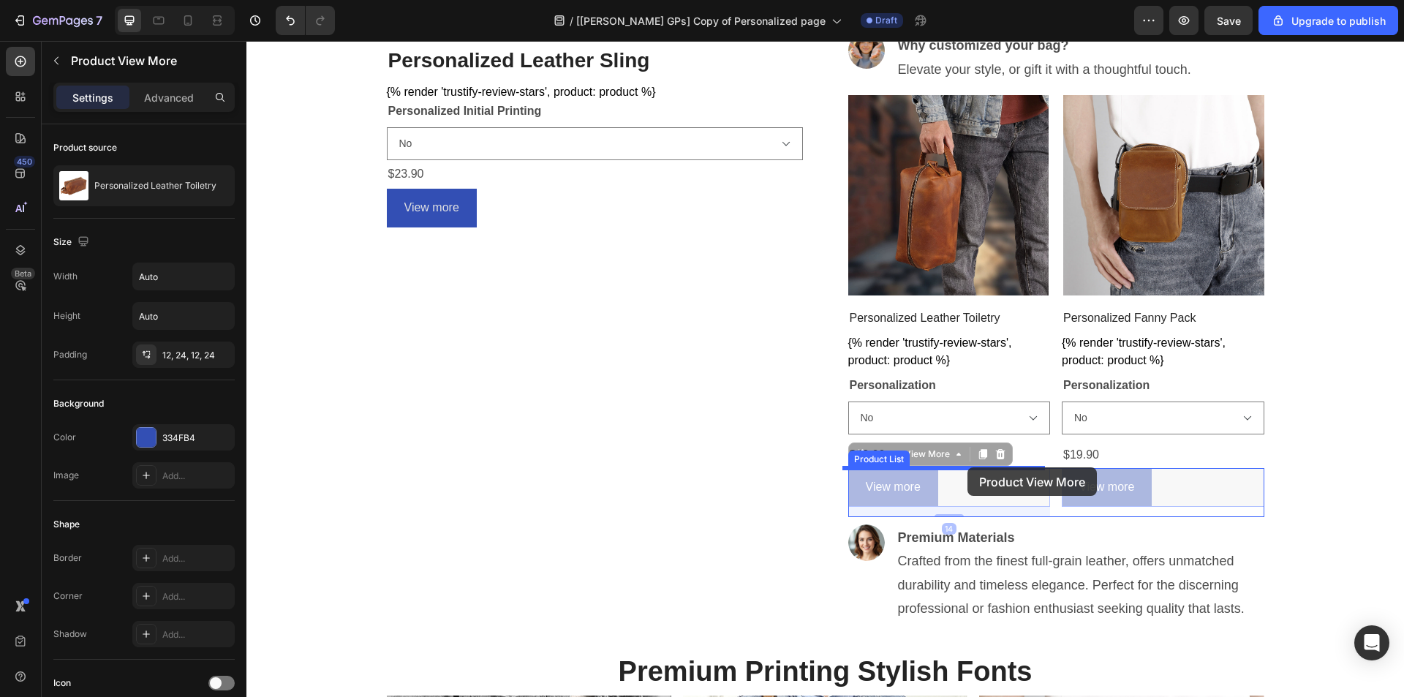
drag, startPoint x: 895, startPoint y: 455, endPoint x: 967, endPoint y: 467, distance: 73.4
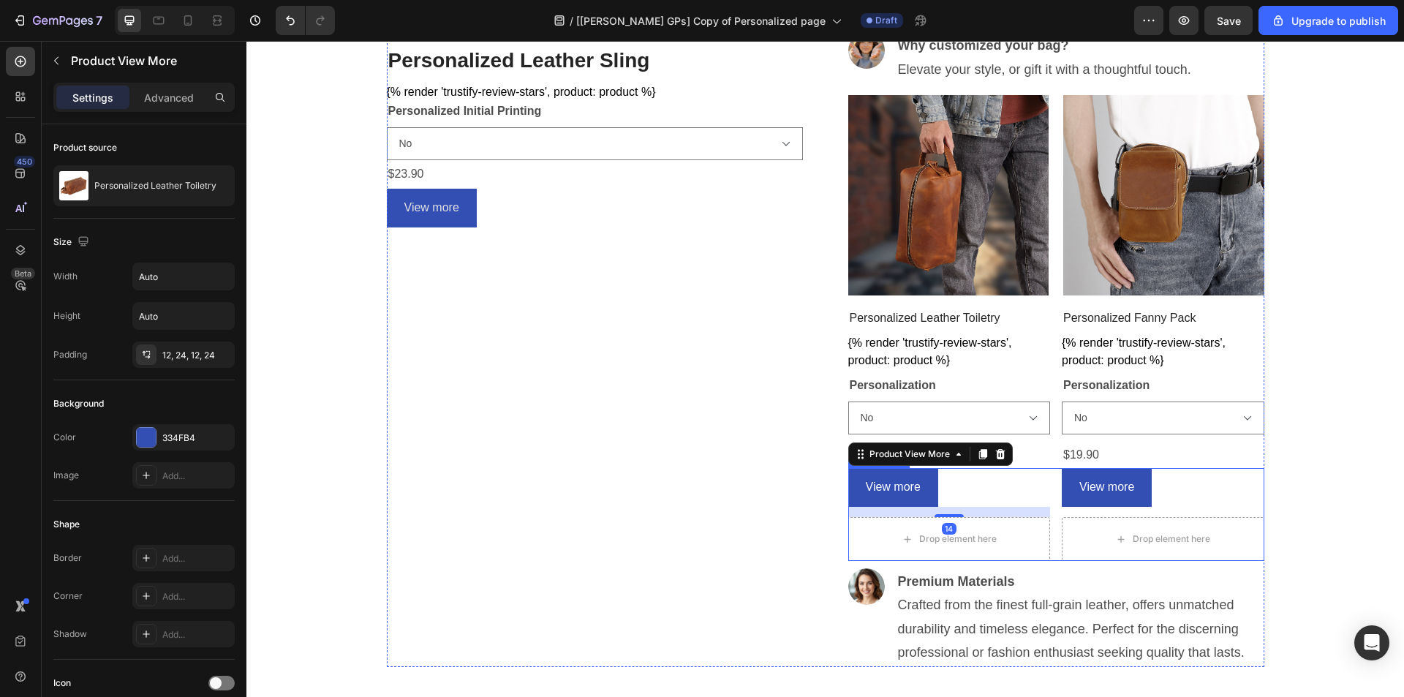
click at [1052, 541] on div "View more Product View More 14 Drop element here Row Product List View more Pro…" at bounding box center [1056, 514] width 416 height 93
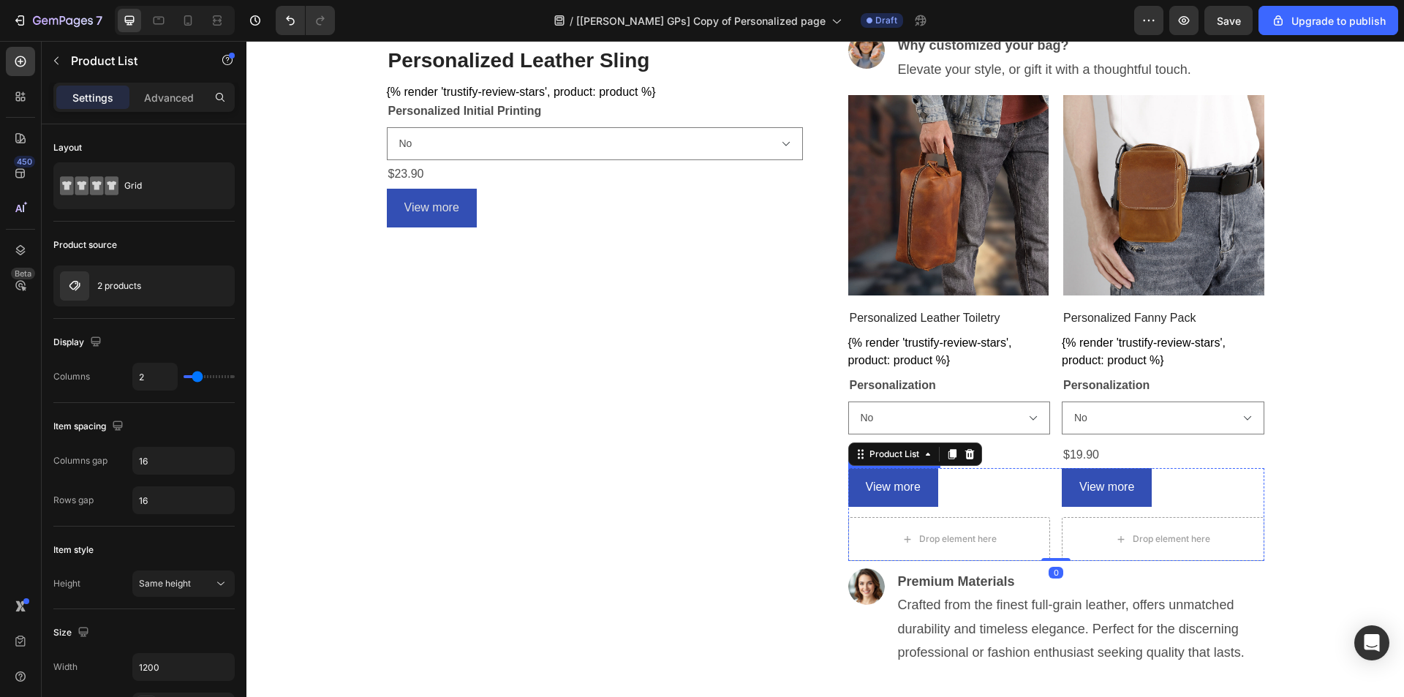
click at [978, 494] on div "View more" at bounding box center [949, 487] width 202 height 39
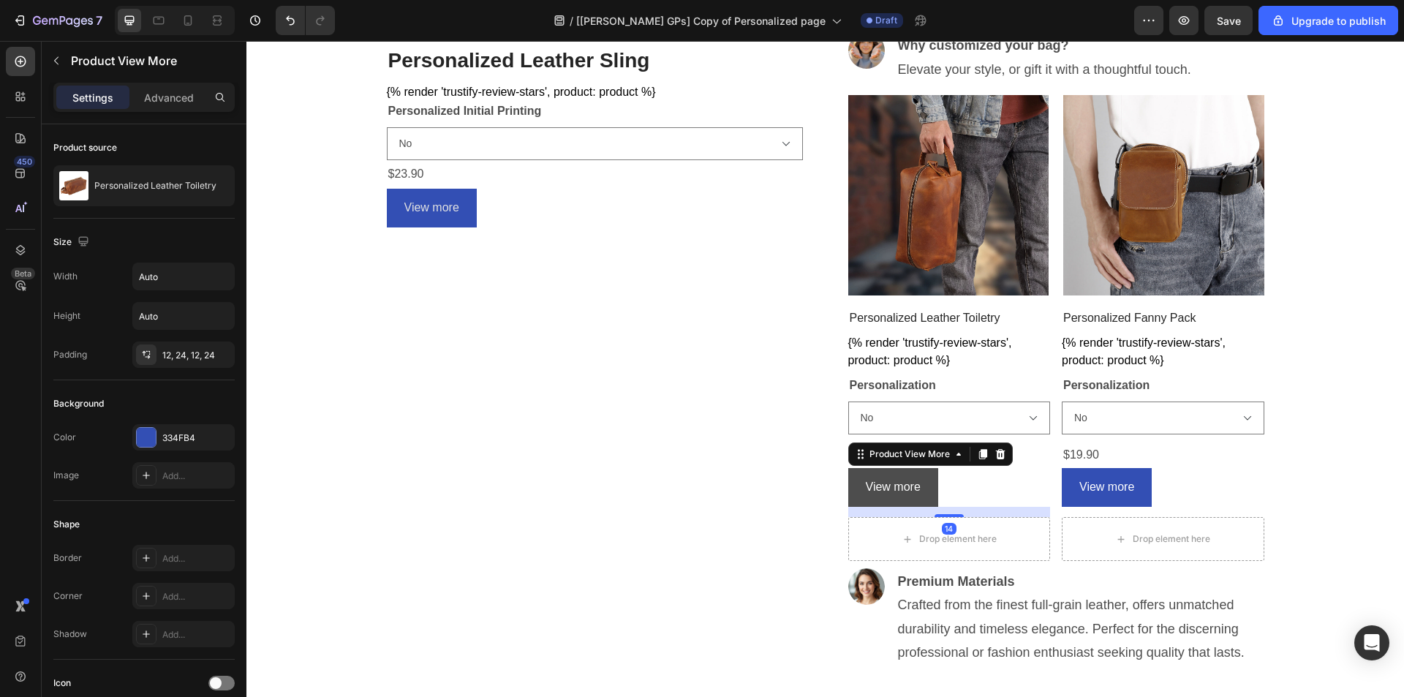
click at [883, 472] on button "View more" at bounding box center [893, 487] width 90 height 39
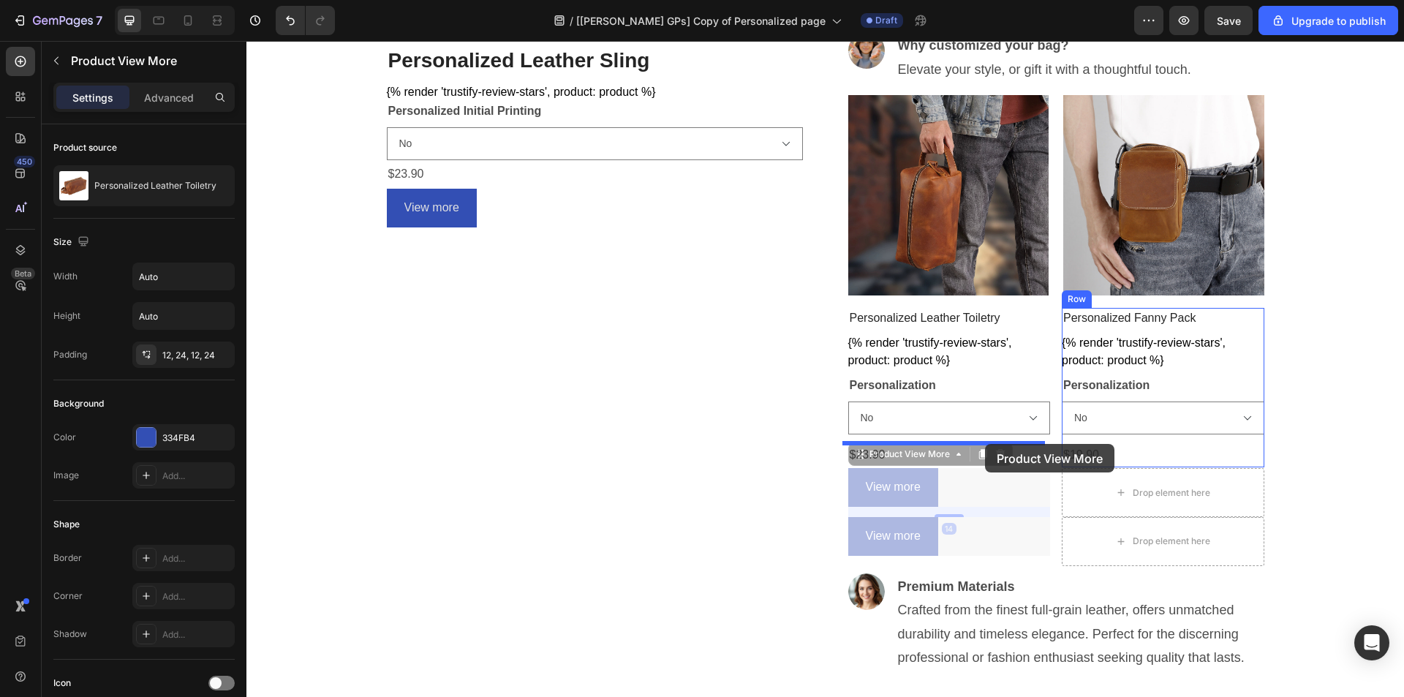
drag, startPoint x: 854, startPoint y: 455, endPoint x: 985, endPoint y: 444, distance: 131.3
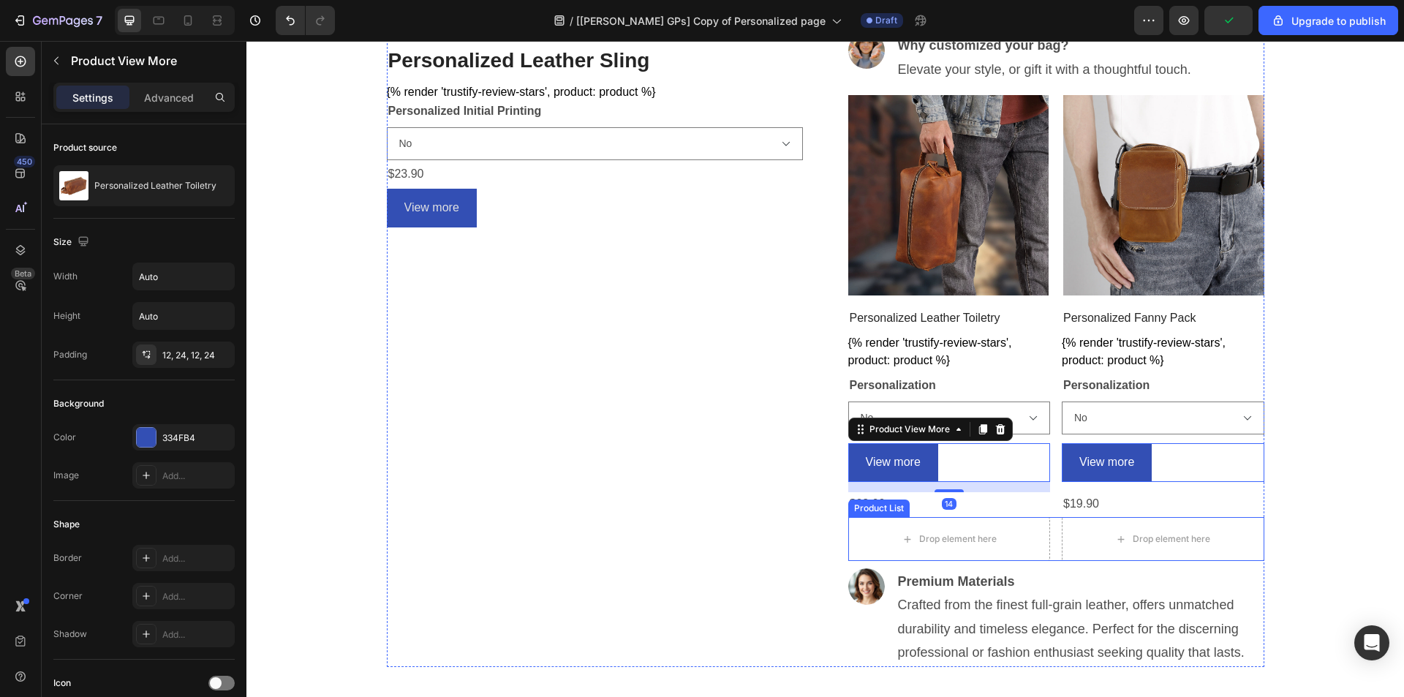
click at [1045, 534] on div "Drop element here Row Product List Drop element here Row Product List" at bounding box center [1056, 539] width 416 height 44
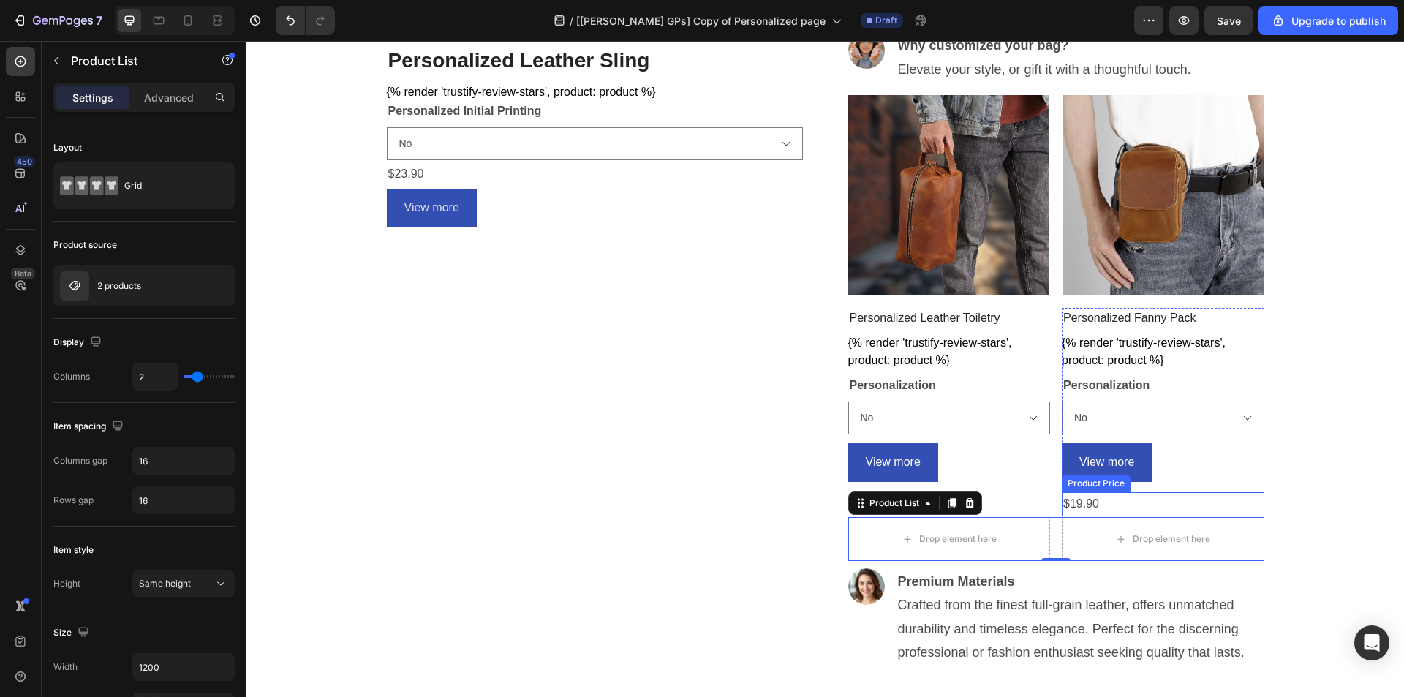
click at [1050, 504] on div "$19.90" at bounding box center [949, 504] width 202 height 24
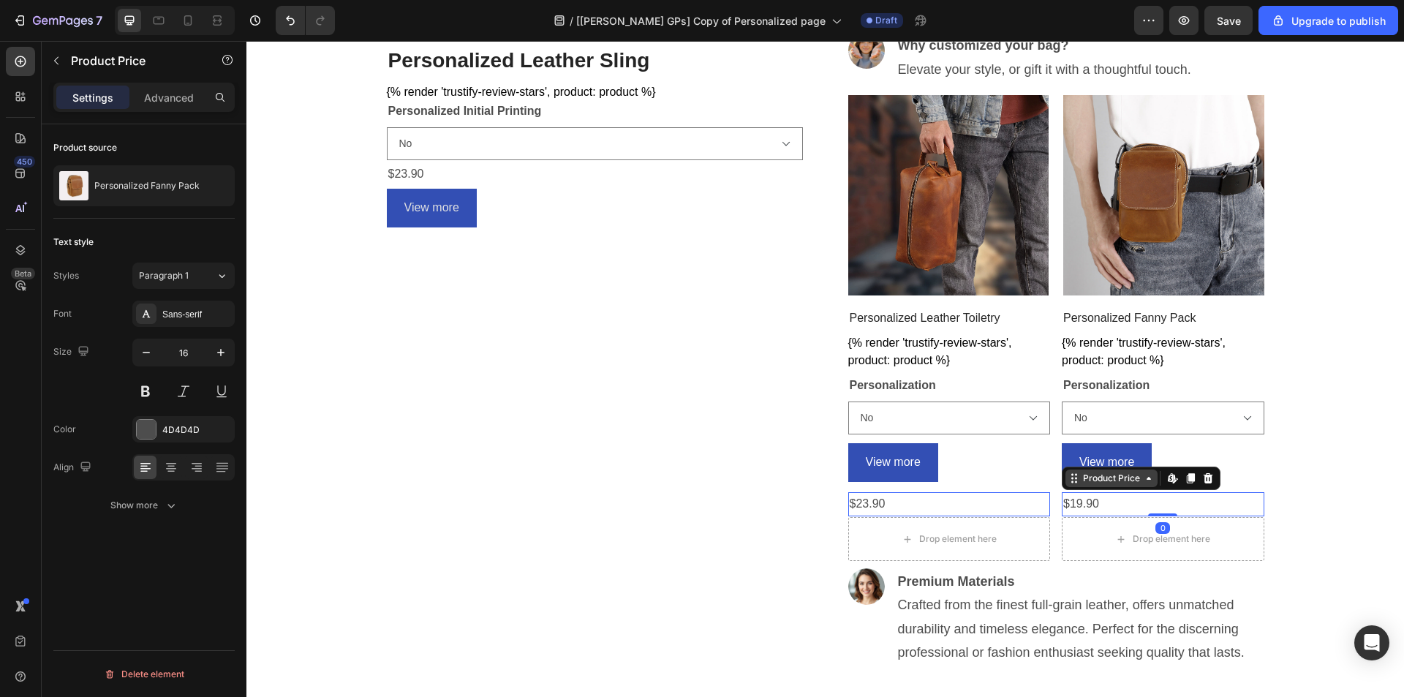
click at [914, 484] on div "Product Price" at bounding box center [883, 483] width 63 height 13
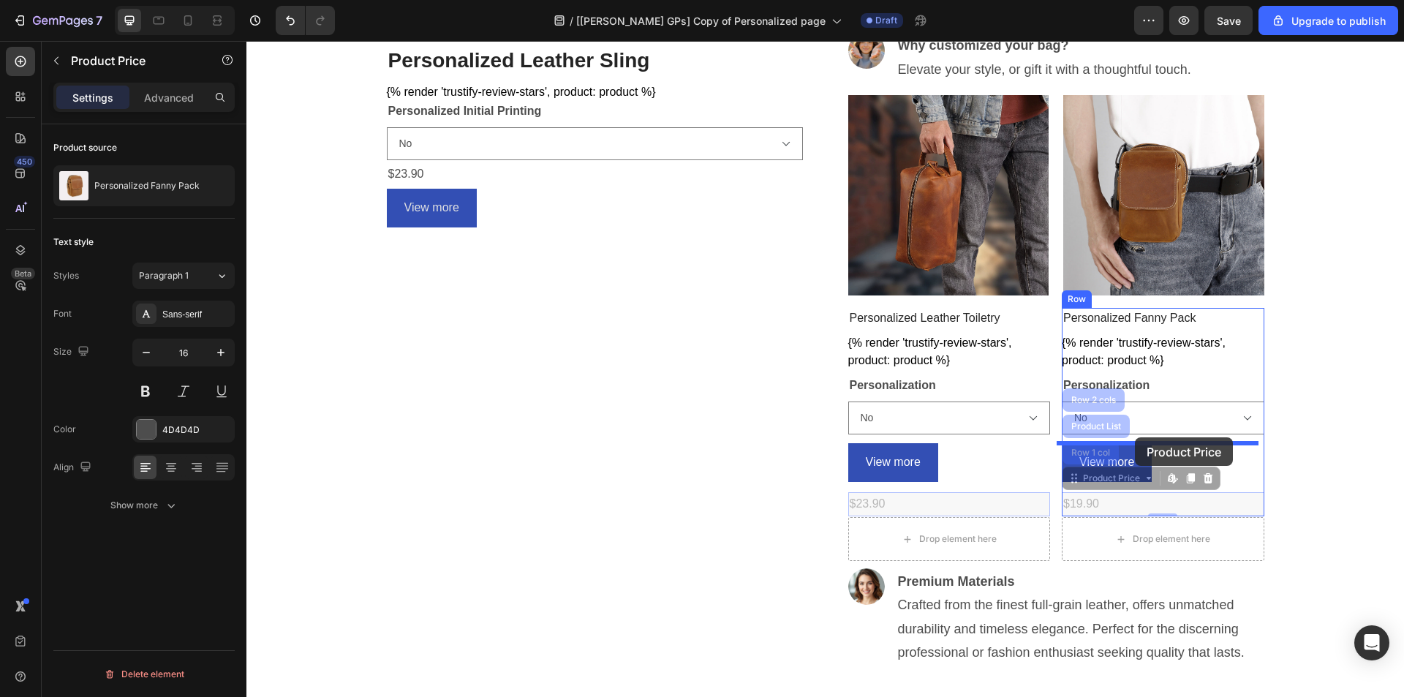
drag, startPoint x: 1067, startPoint y: 474, endPoint x: 1135, endPoint y: 437, distance: 76.5
click at [1135, 437] on div "Header Customizable Leather Bags Heading Row Image Personalized Leather Sling (…" at bounding box center [824, 579] width 1157 height 2101
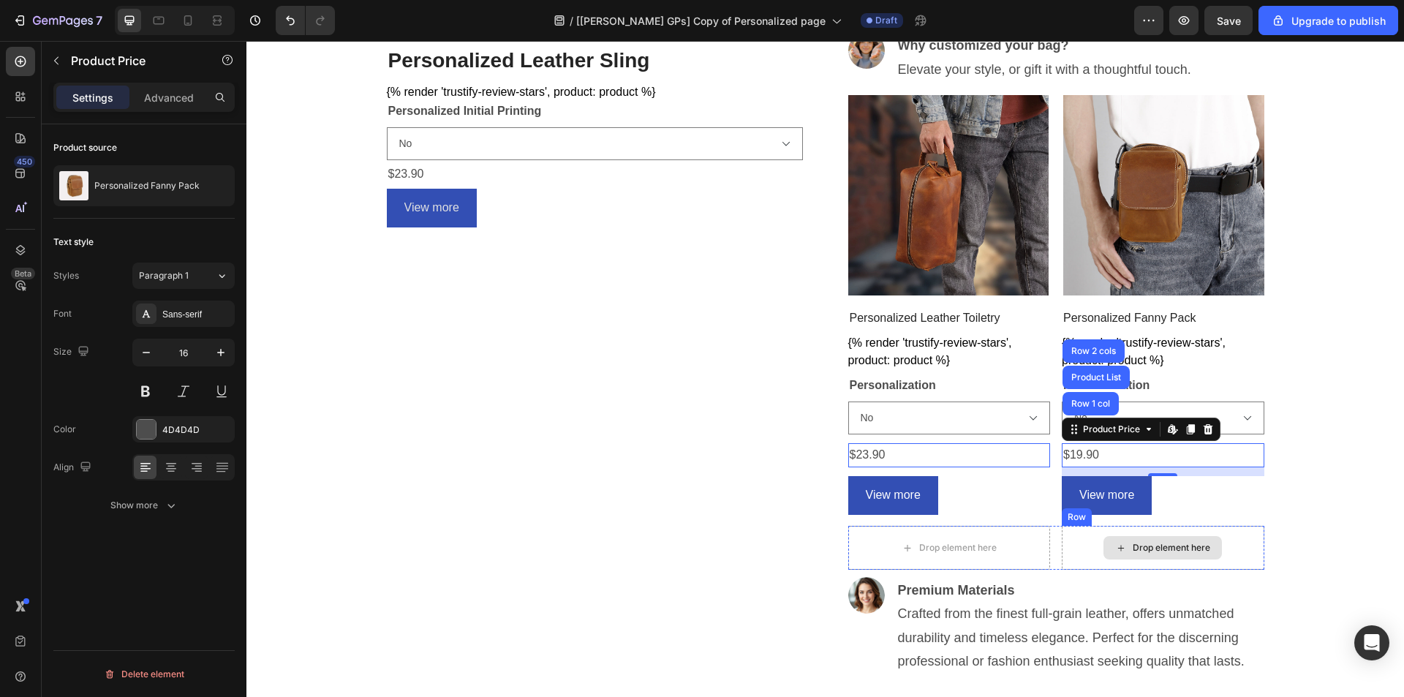
click at [1072, 542] on div "Drop element here" at bounding box center [1162, 548] width 202 height 44
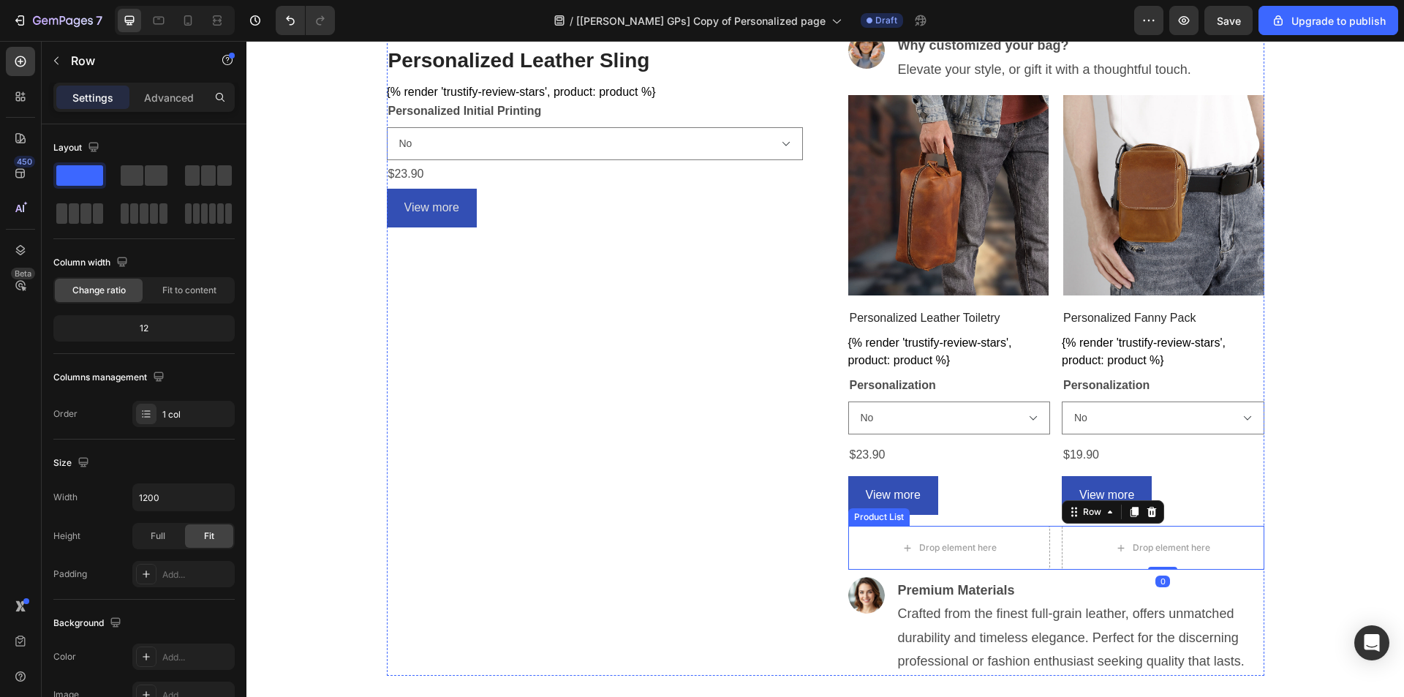
click at [1049, 545] on div "Drop element here Row 0 Product List Drop element here Row 0 Product List" at bounding box center [1056, 548] width 416 height 44
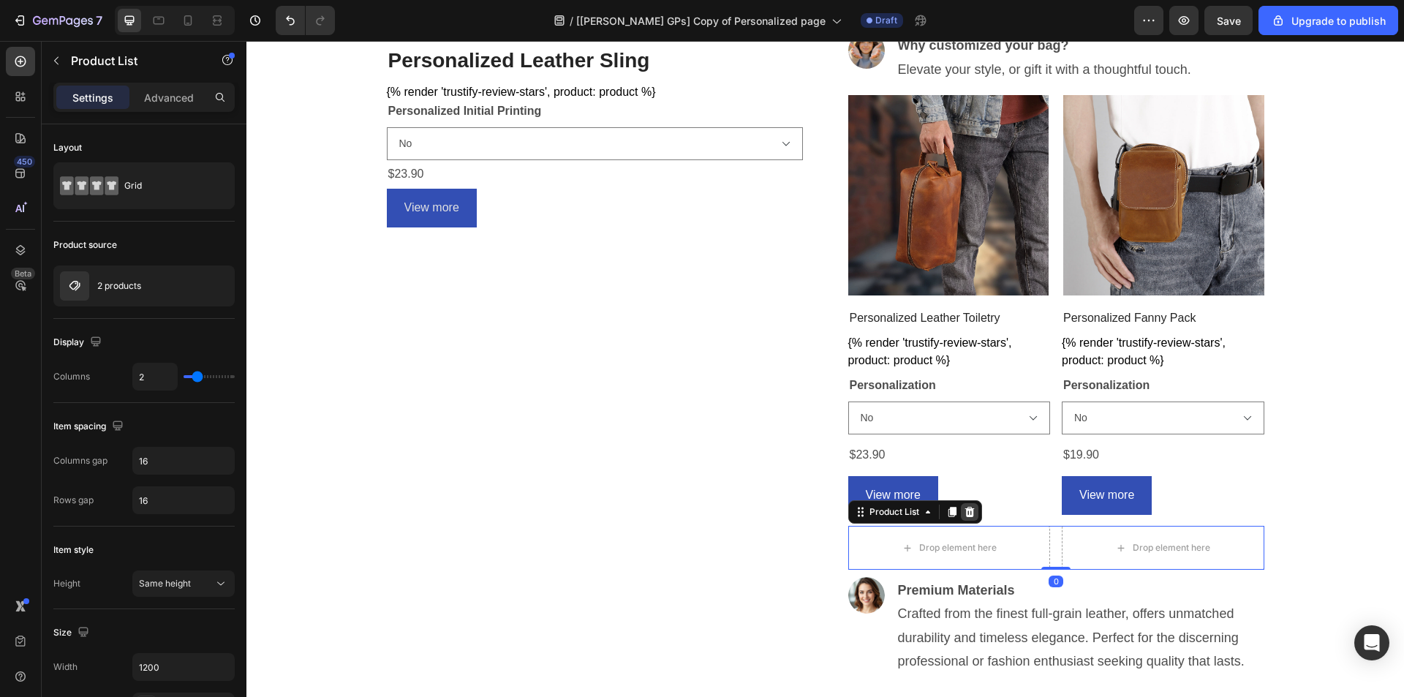
click at [964, 512] on icon at bounding box center [969, 512] width 10 height 10
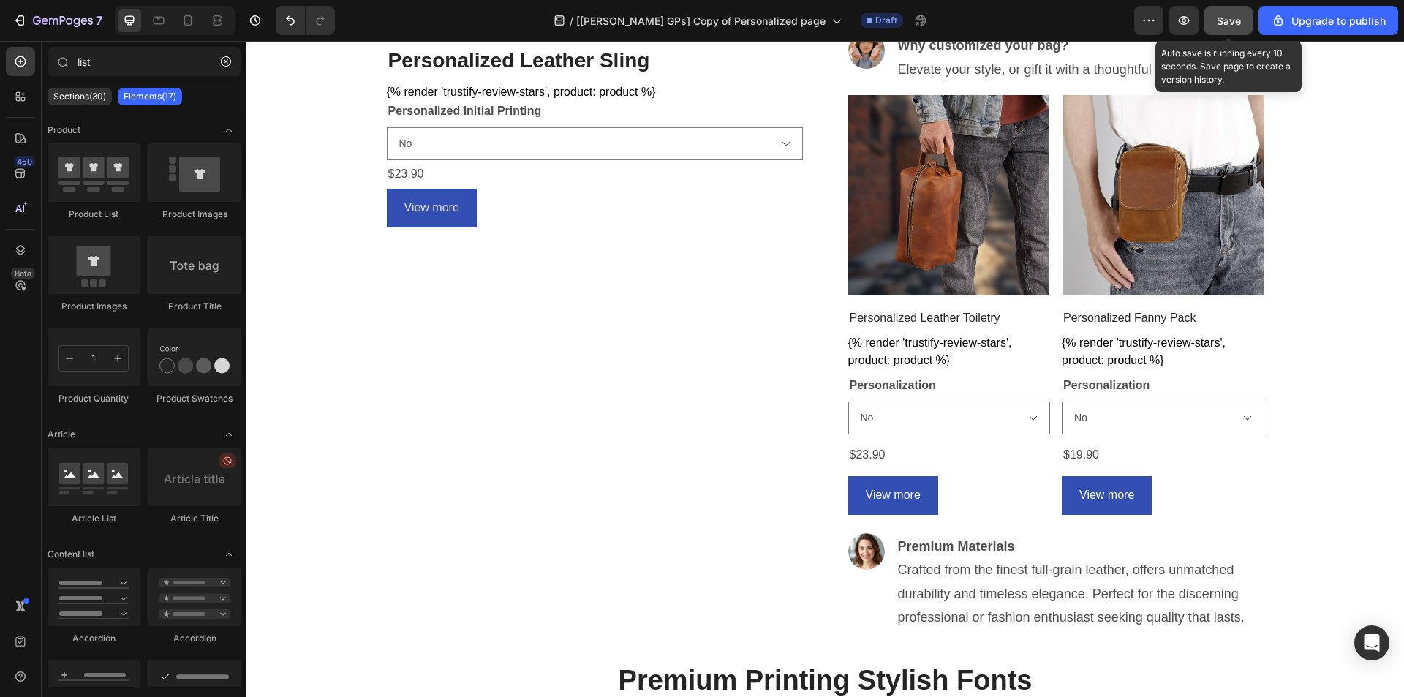
click at [1235, 8] on button "Save" at bounding box center [1228, 20] width 48 height 29
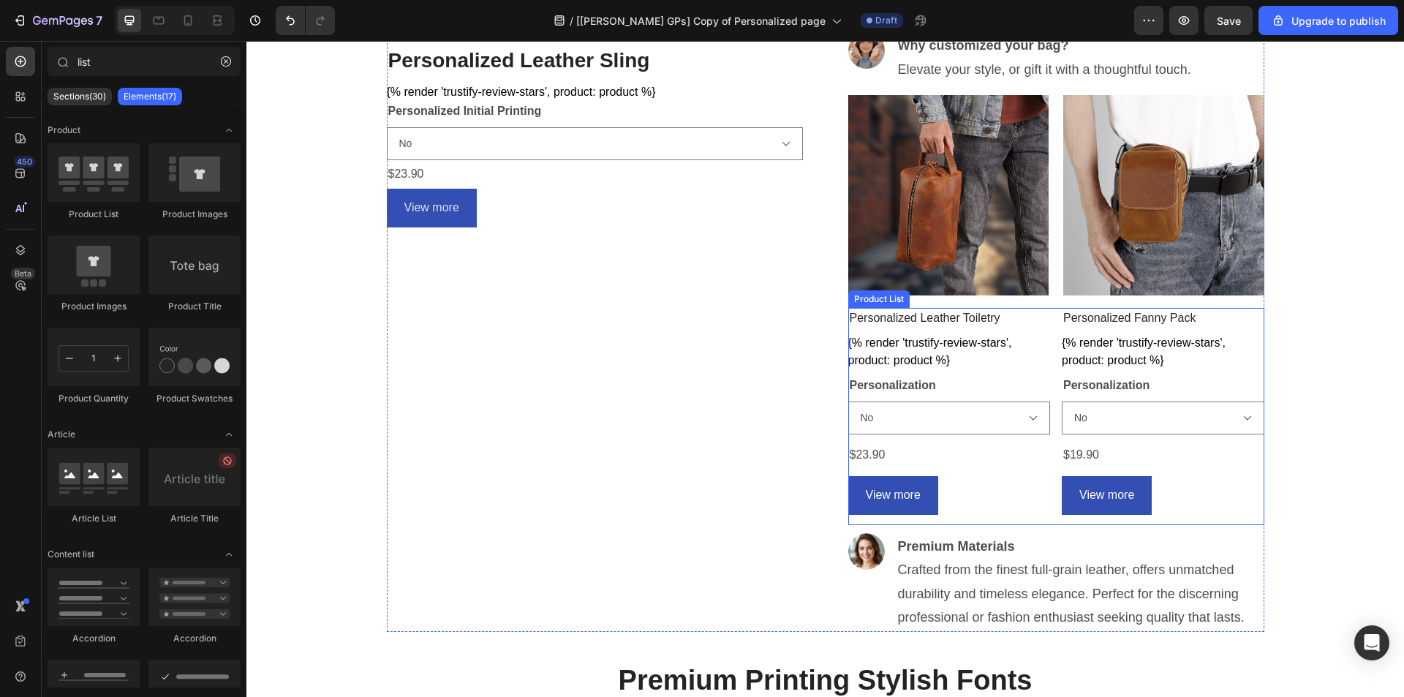
click at [1053, 351] on div "Personalized Leather Toiletry Product Title {% render 'trustify-review-stars', …" at bounding box center [1056, 416] width 416 height 217
